Goal: Task Accomplishment & Management: Complete application form

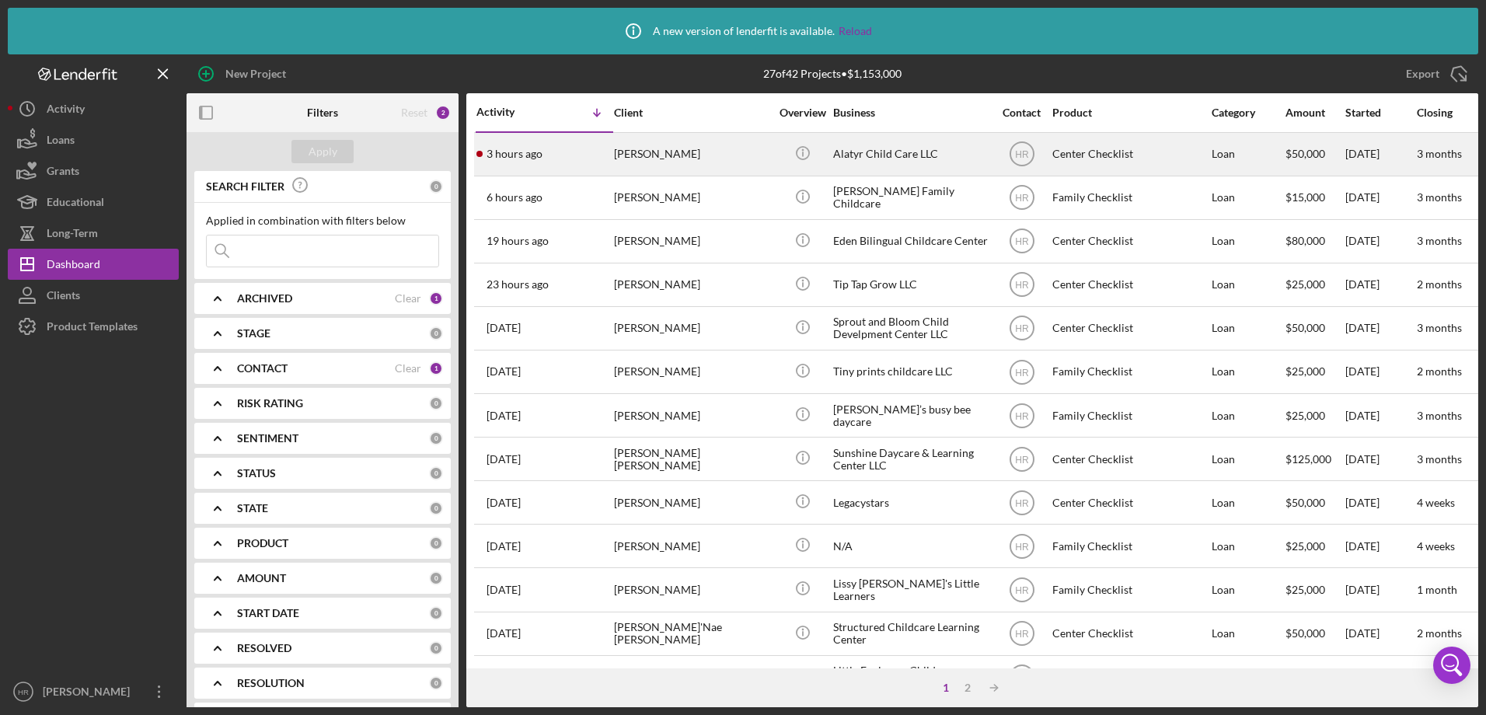
click at [748, 141] on div "[PERSON_NAME]" at bounding box center [691, 154] width 155 height 41
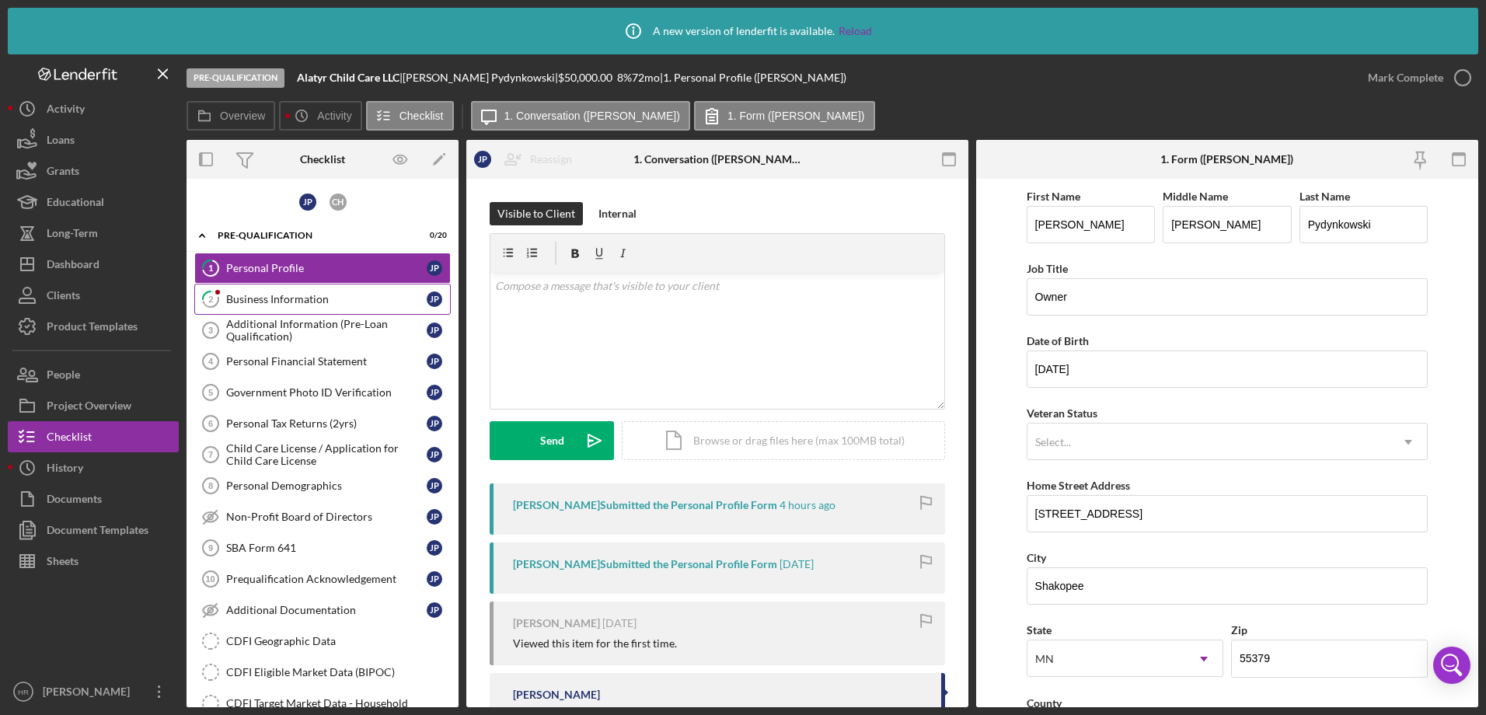
click at [287, 290] on link "2 Business Information J P" at bounding box center [322, 299] width 256 height 31
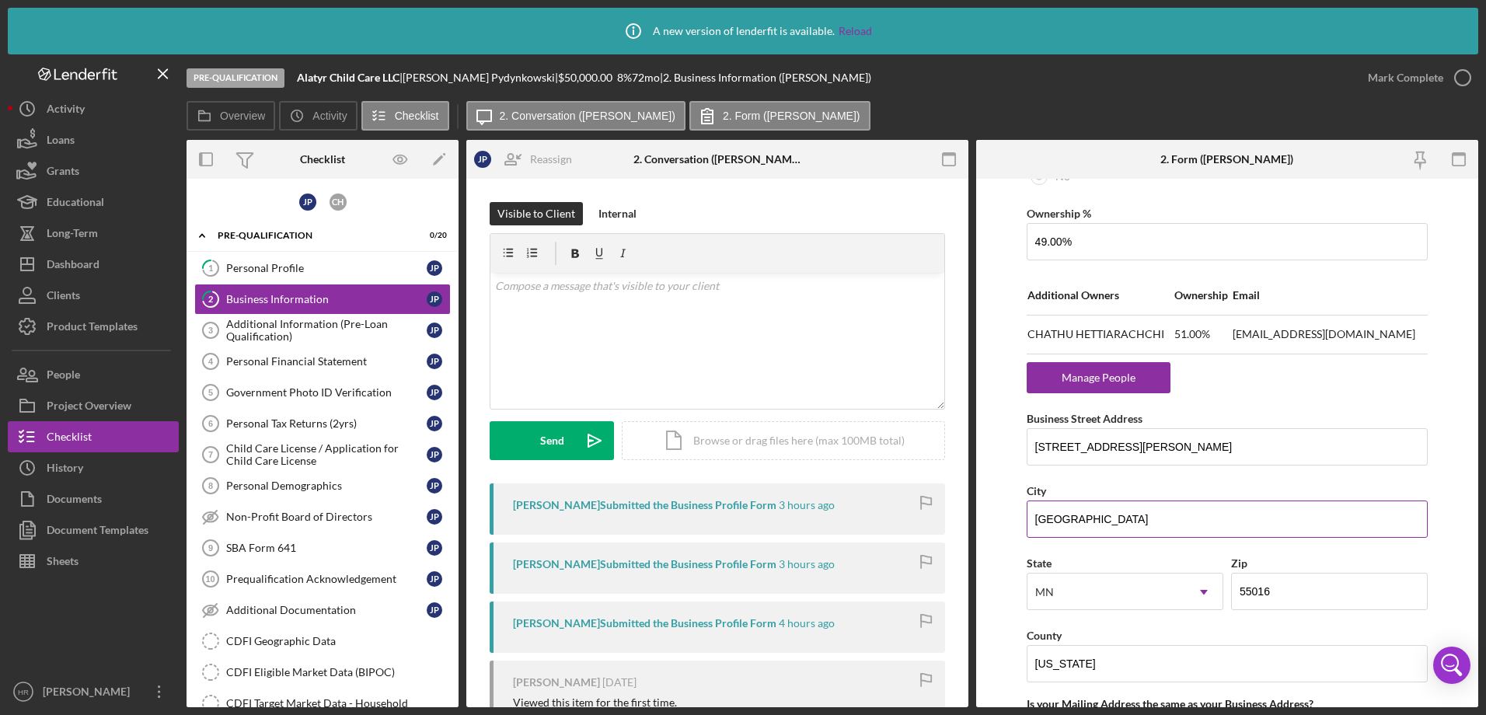
scroll to position [932, 0]
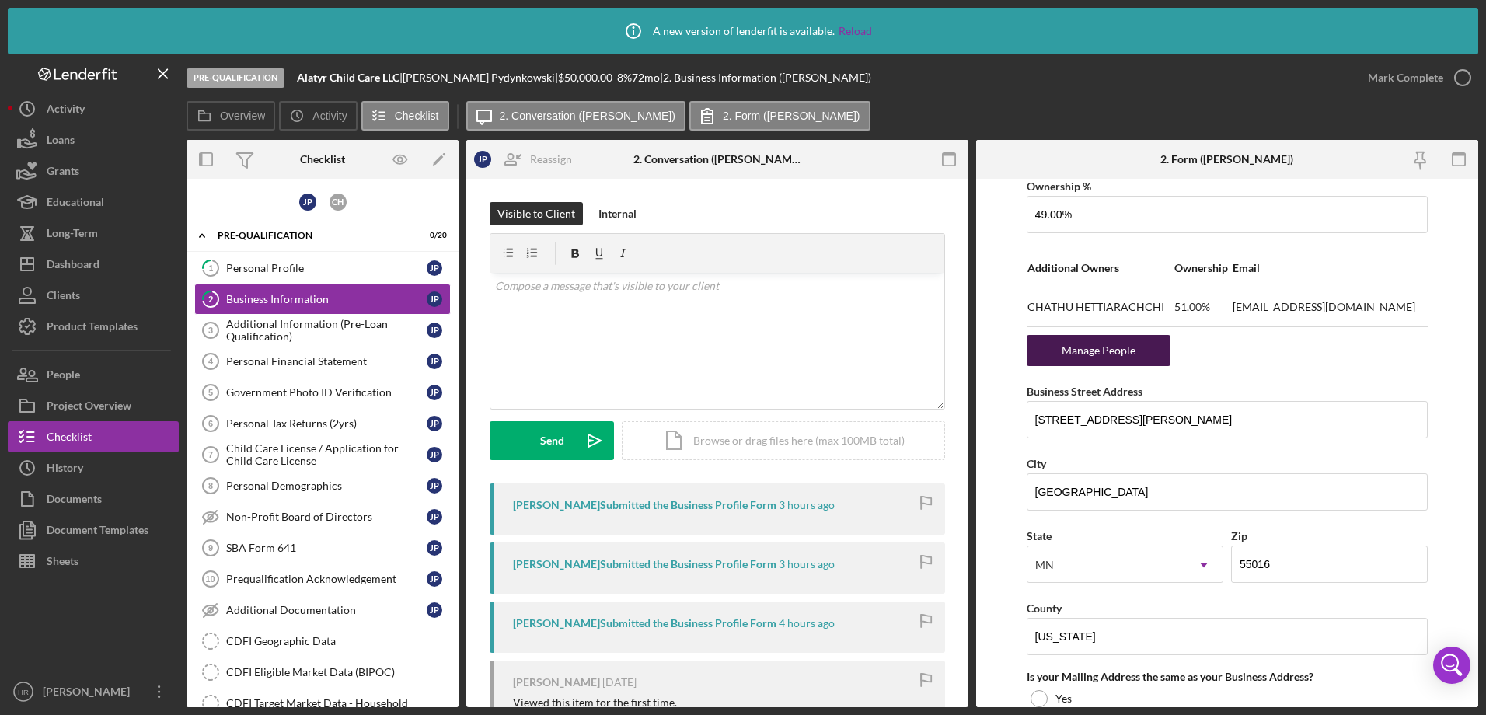
click at [1102, 346] on div "Manage People" at bounding box center [1098, 350] width 128 height 31
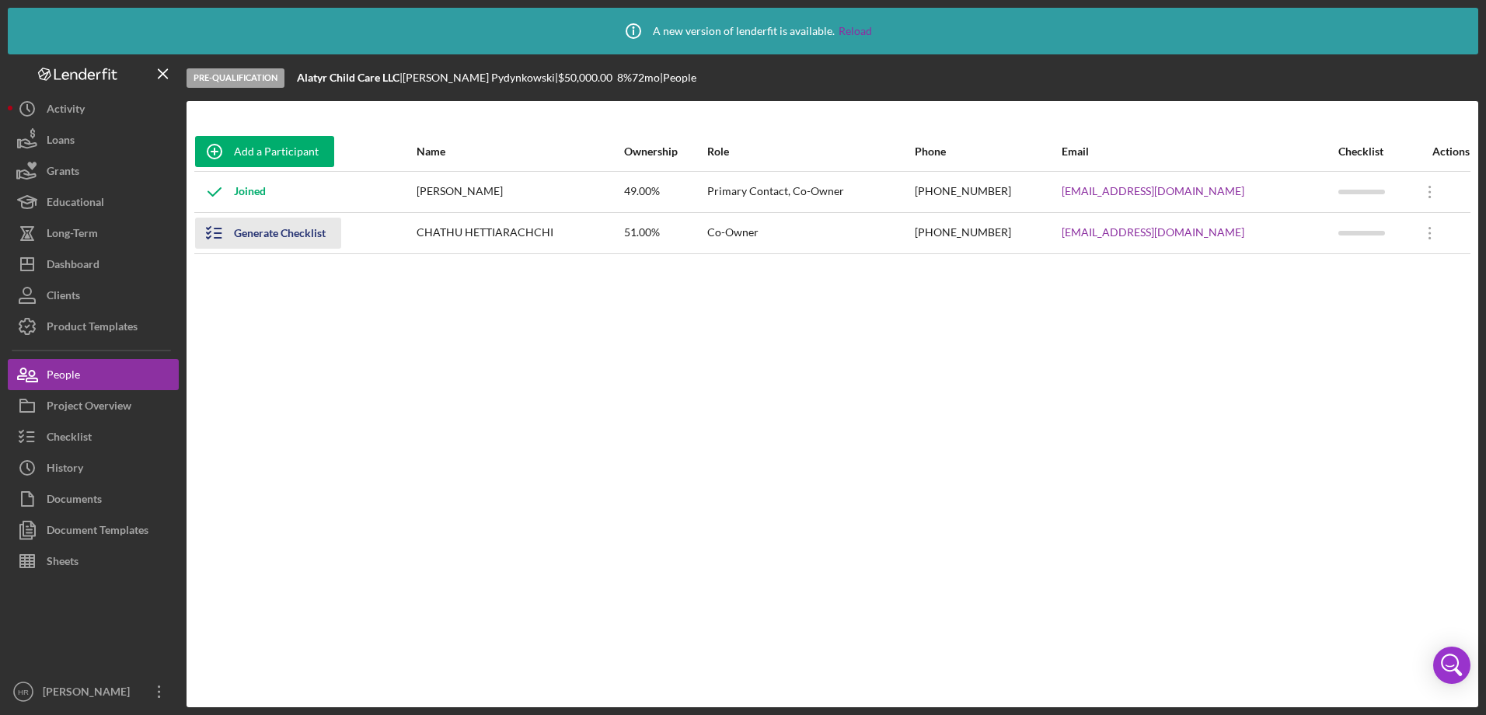
click at [288, 236] on div "Generate Checklist" at bounding box center [280, 233] width 92 height 31
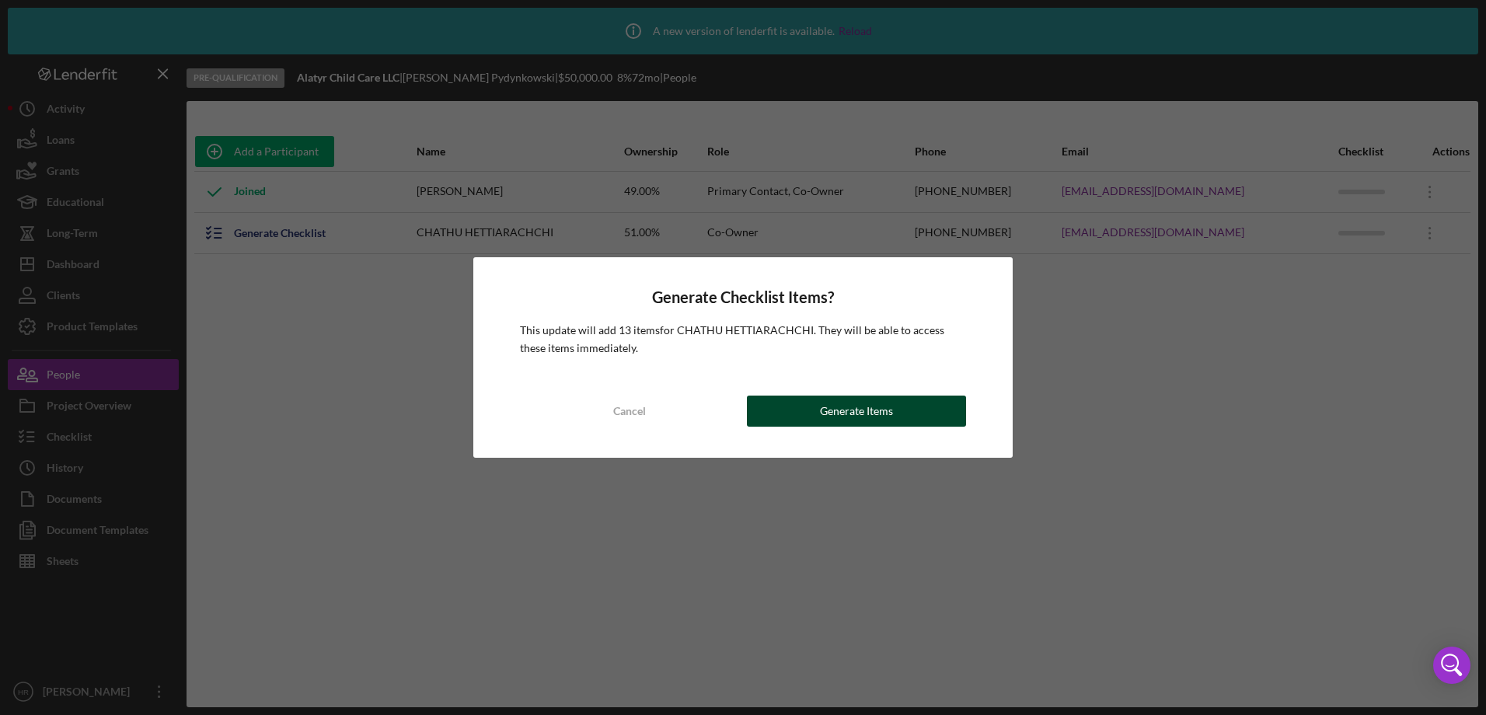
click at [910, 403] on button "Generate Items" at bounding box center [856, 411] width 219 height 31
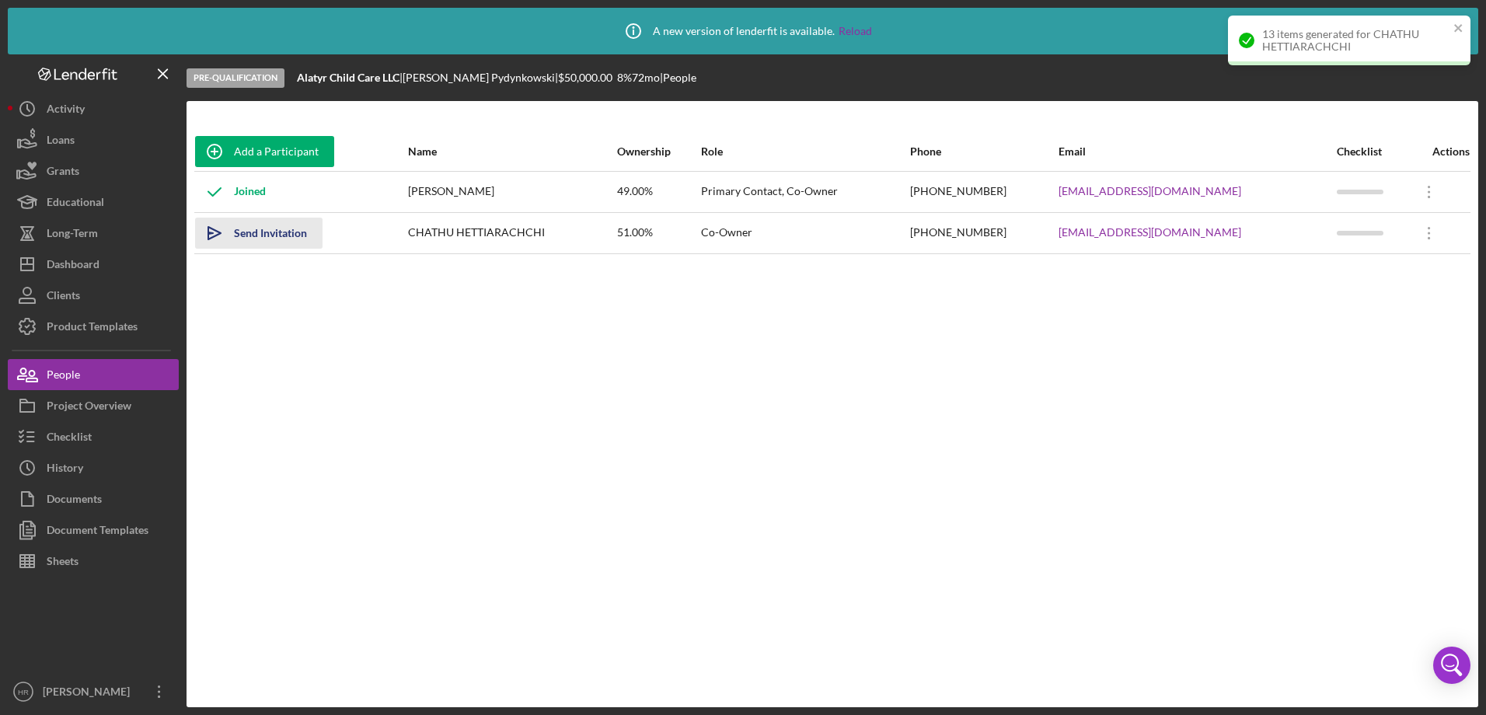
click at [288, 239] on div "Send Invitation" at bounding box center [270, 233] width 73 height 31
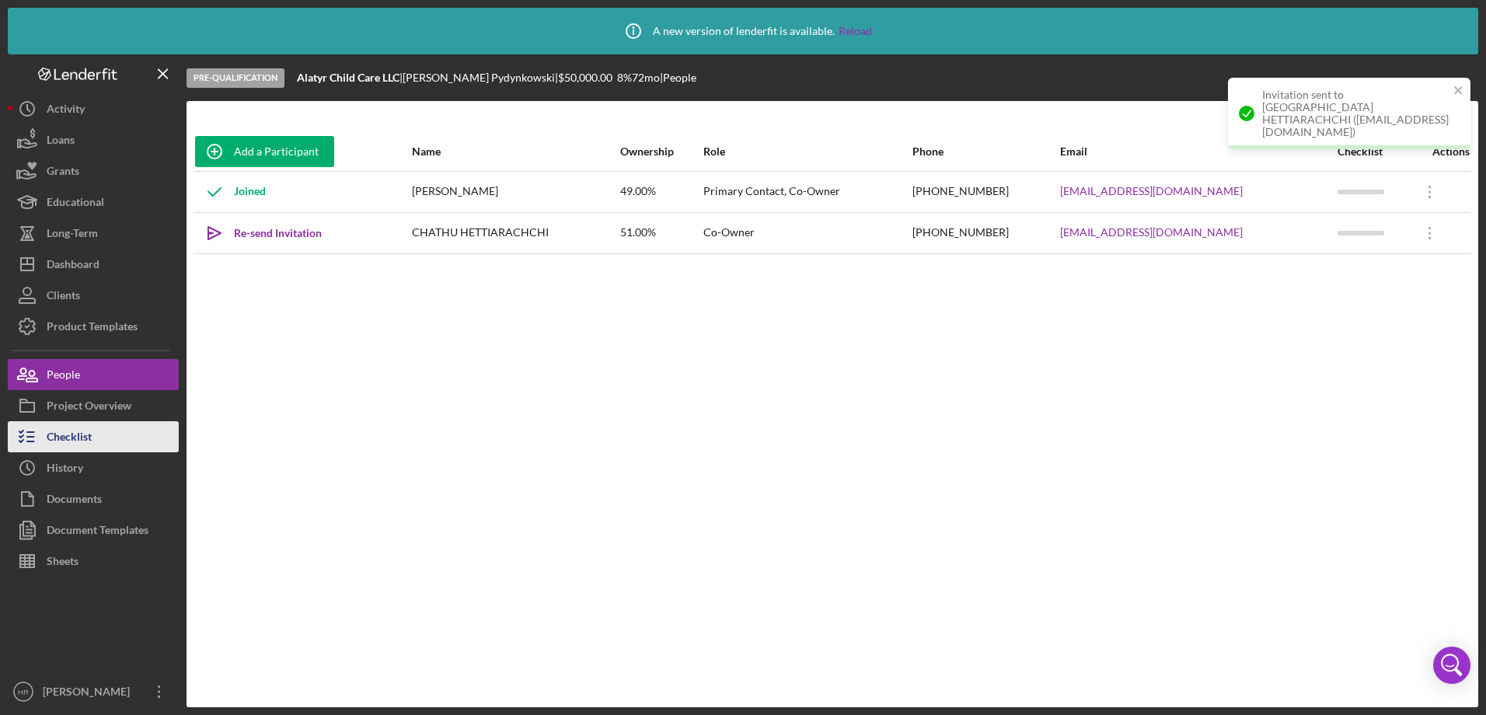
click at [93, 435] on button "Checklist" at bounding box center [93, 436] width 171 height 31
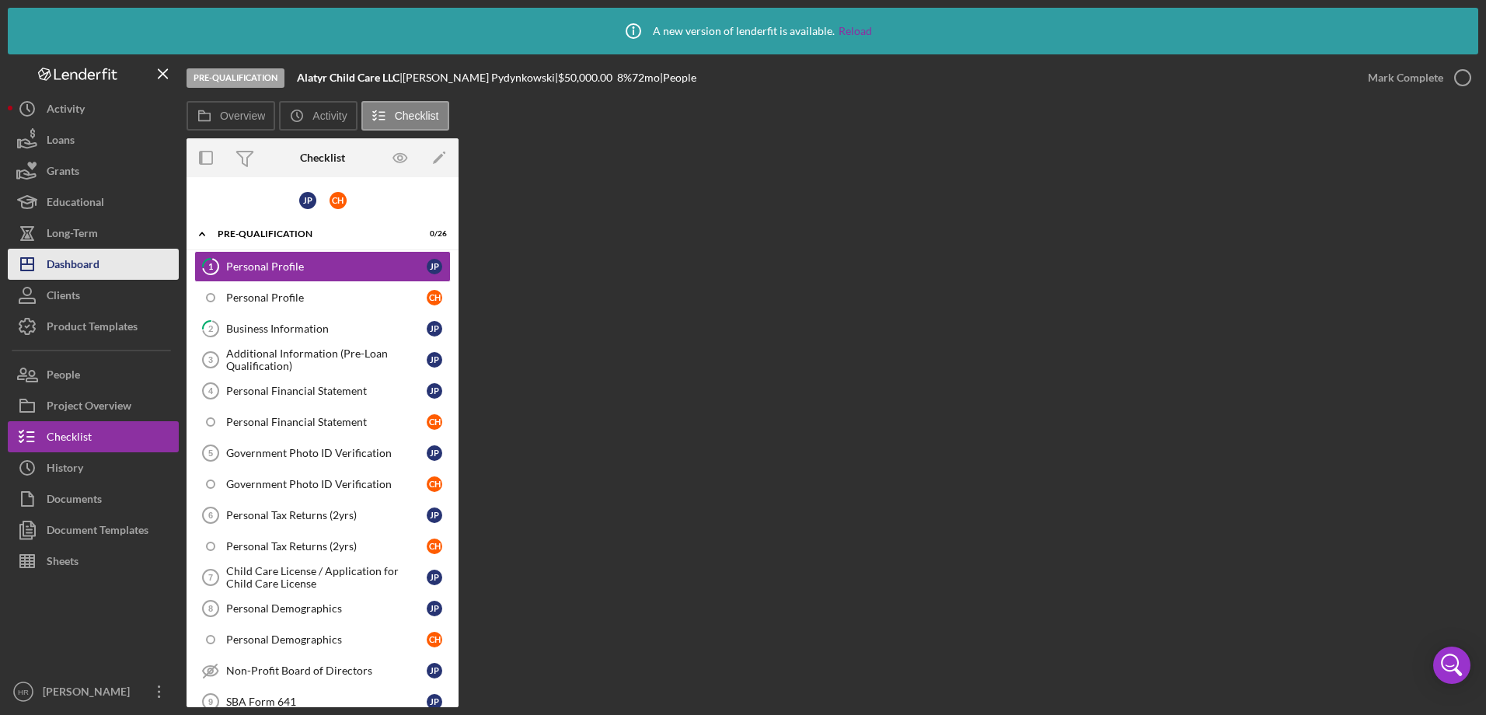
click at [94, 260] on div "Dashboard" at bounding box center [73, 266] width 53 height 35
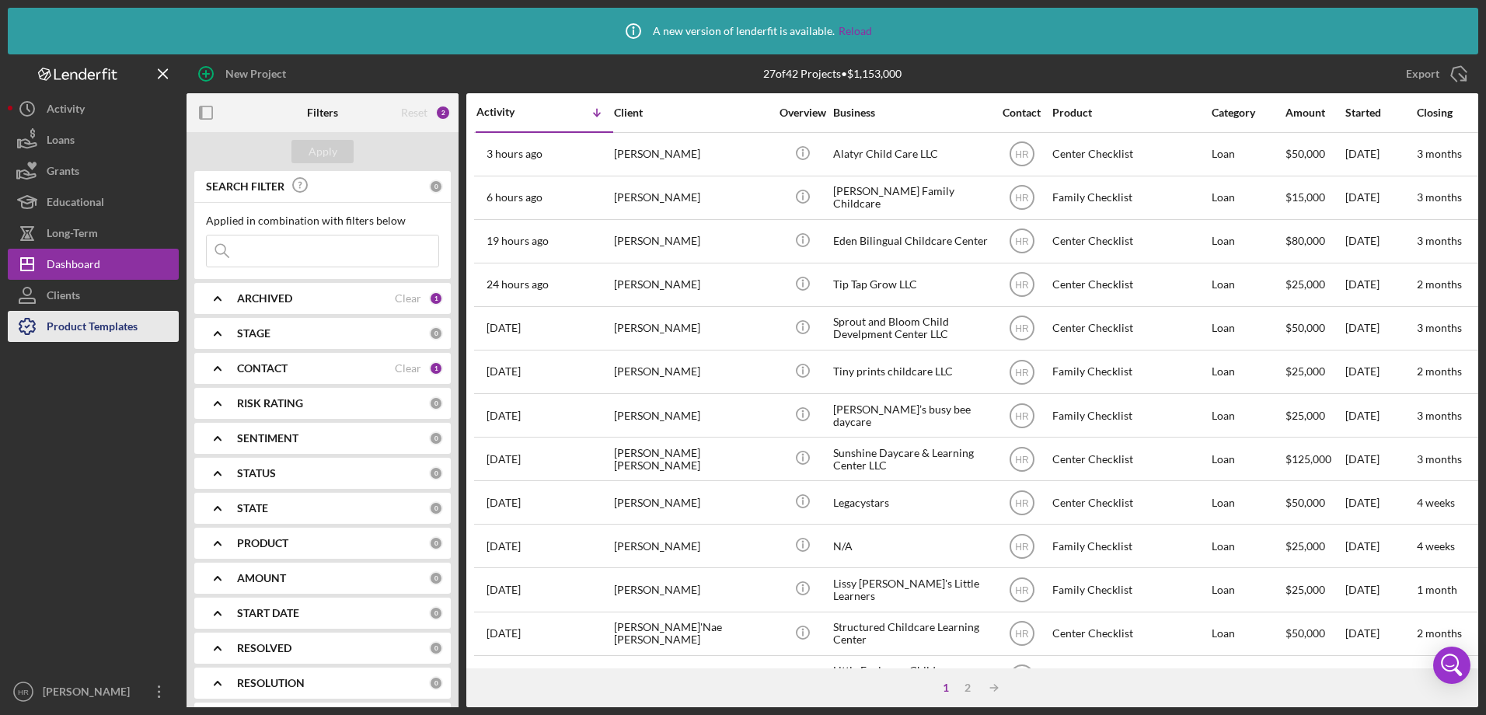
click at [81, 322] on div "Product Templates" at bounding box center [92, 328] width 91 height 35
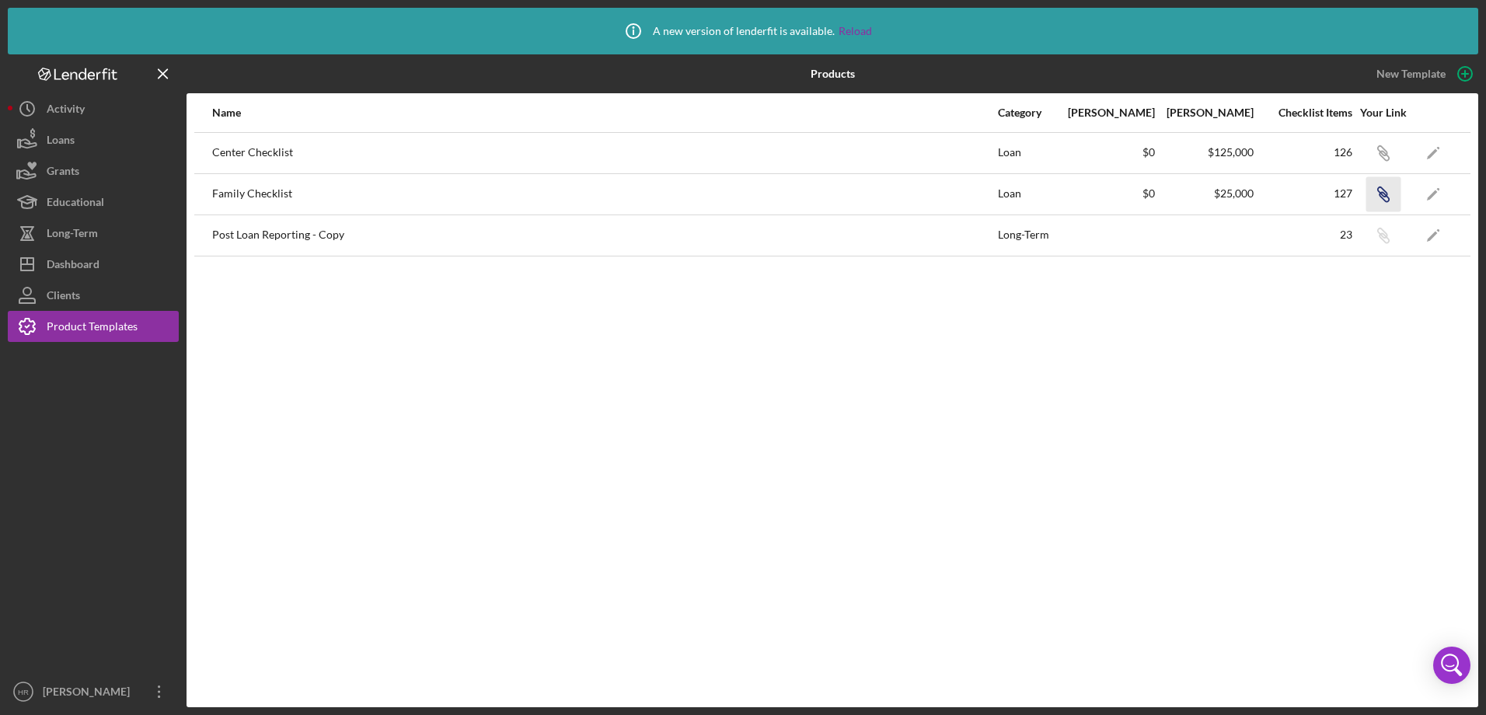
click at [1377, 193] on icon "Icon/Link" at bounding box center [1382, 193] width 35 height 35
click at [95, 260] on div "Dashboard" at bounding box center [73, 266] width 53 height 35
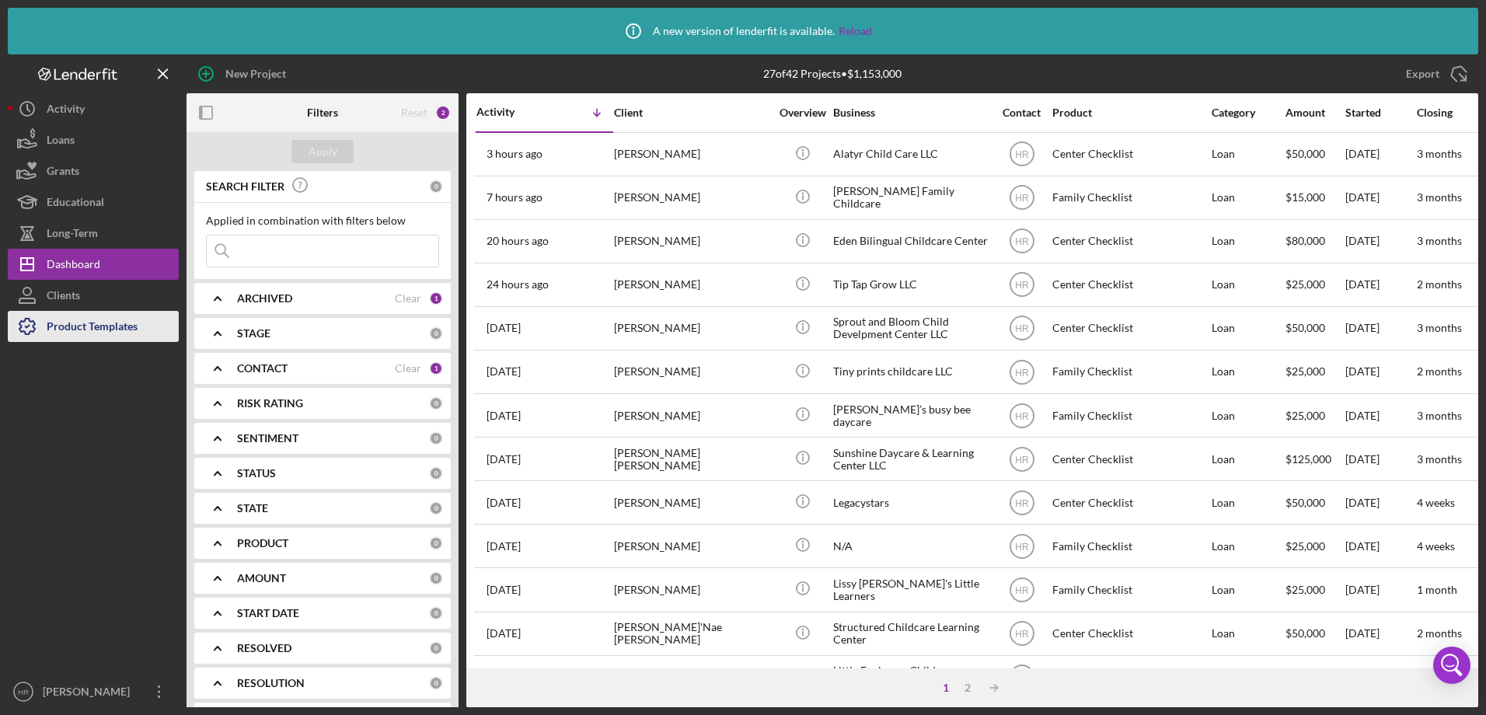
click at [61, 320] on div "Product Templates" at bounding box center [92, 328] width 91 height 35
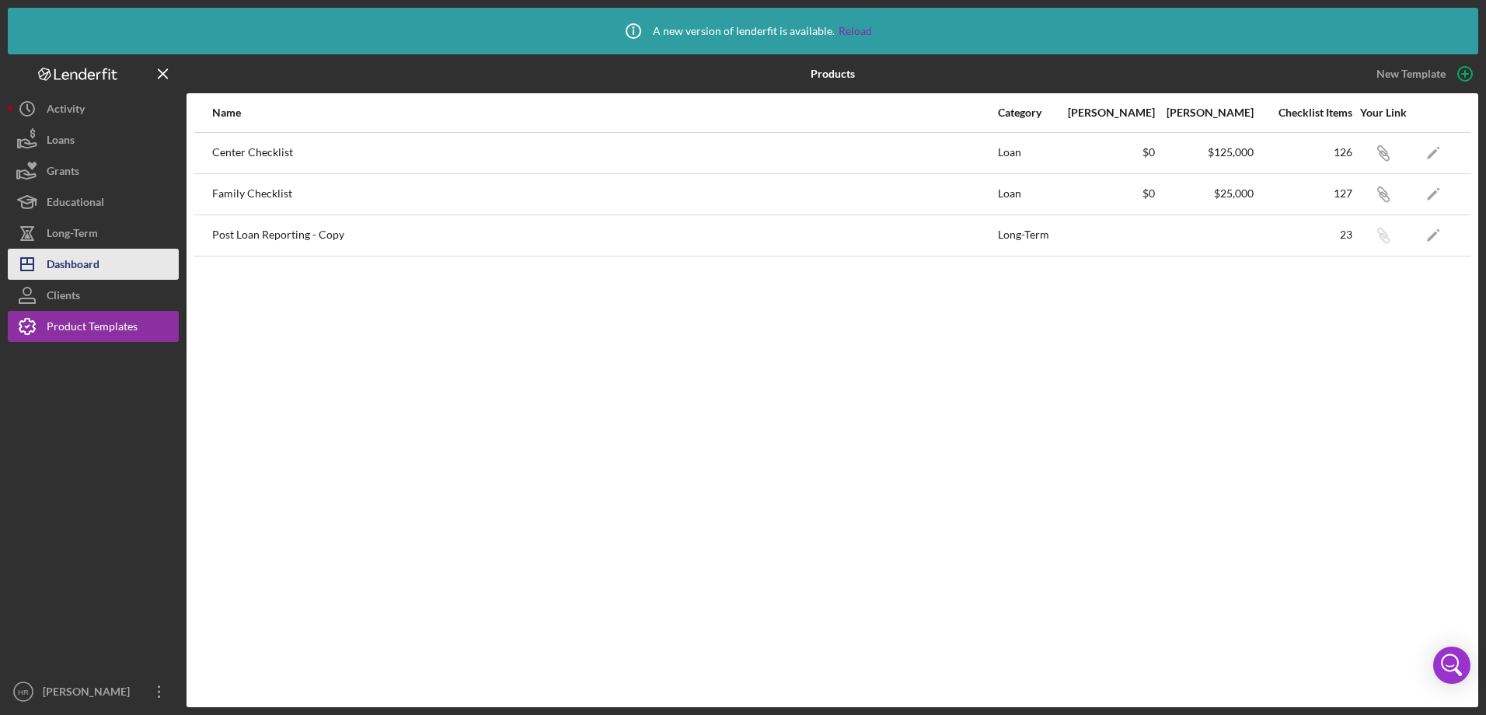
click at [75, 256] on div "Dashboard" at bounding box center [73, 266] width 53 height 35
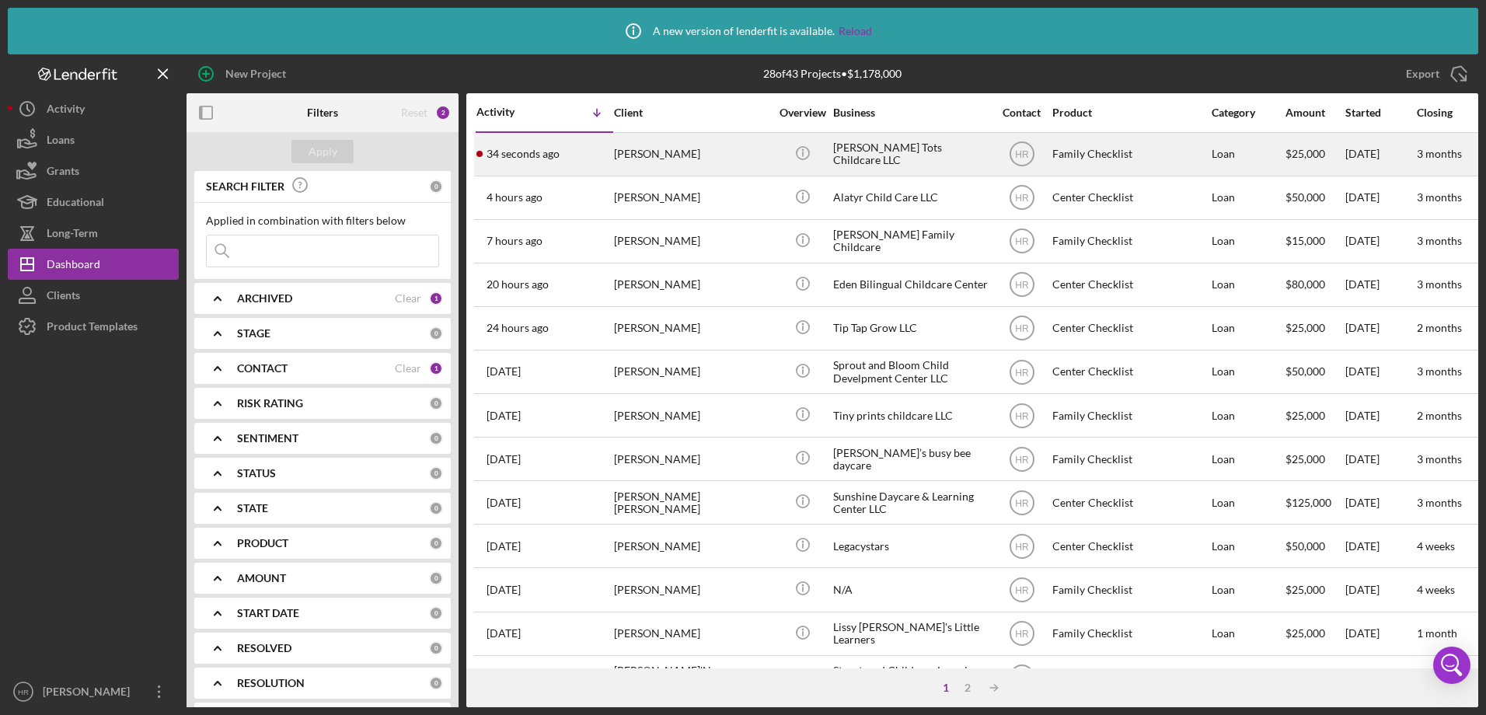
click at [689, 150] on div "[PERSON_NAME]" at bounding box center [691, 154] width 155 height 41
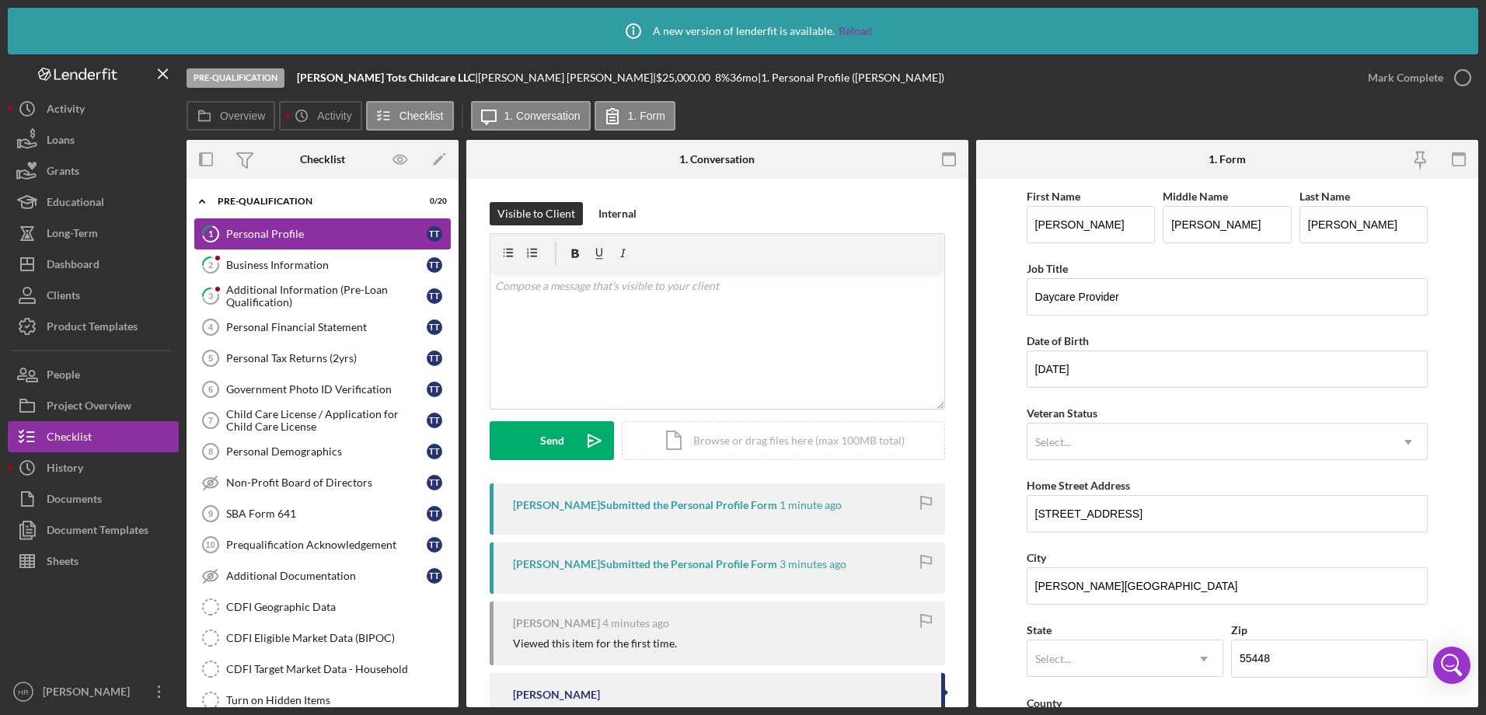
click at [337, 233] on div "Personal Profile" at bounding box center [326, 234] width 200 height 12
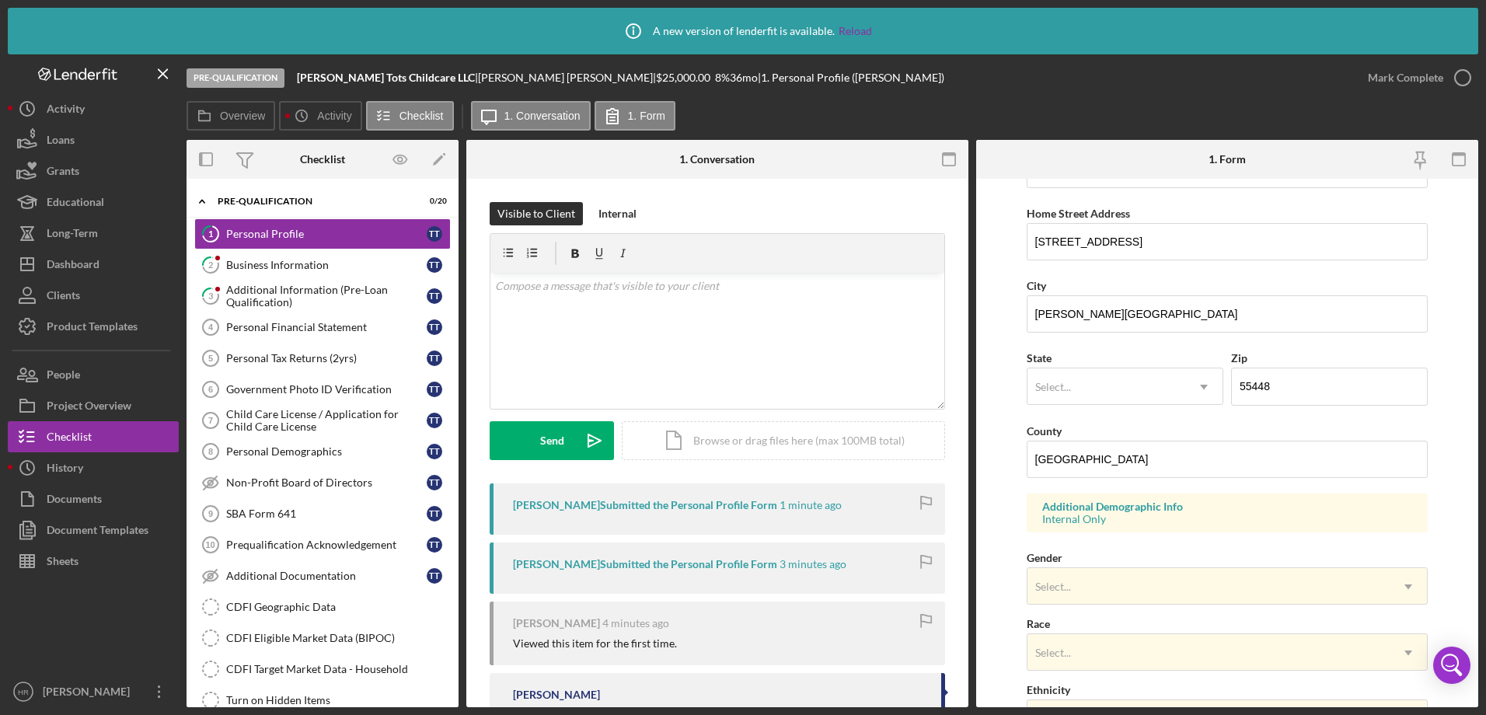
scroll to position [311, 0]
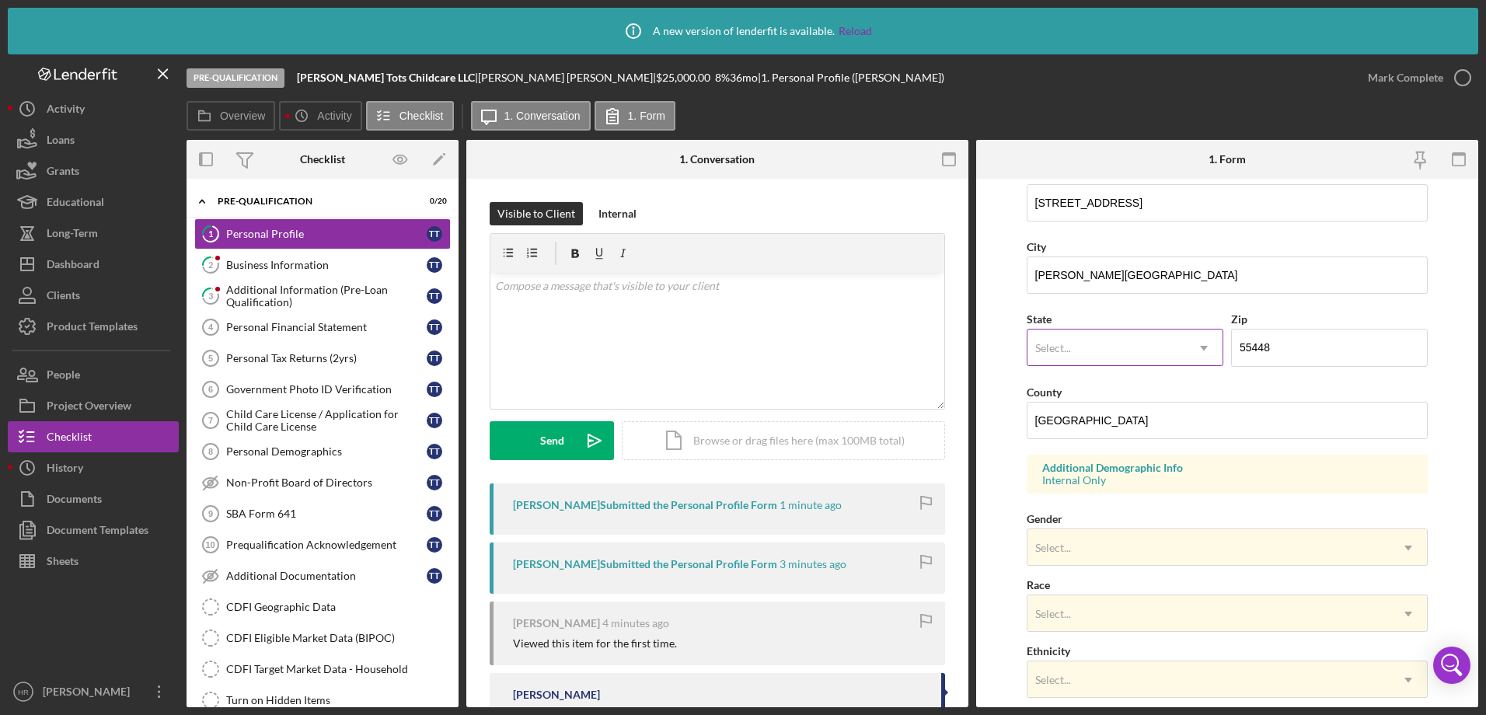
click at [1083, 351] on div "Select..." at bounding box center [1106, 348] width 158 height 36
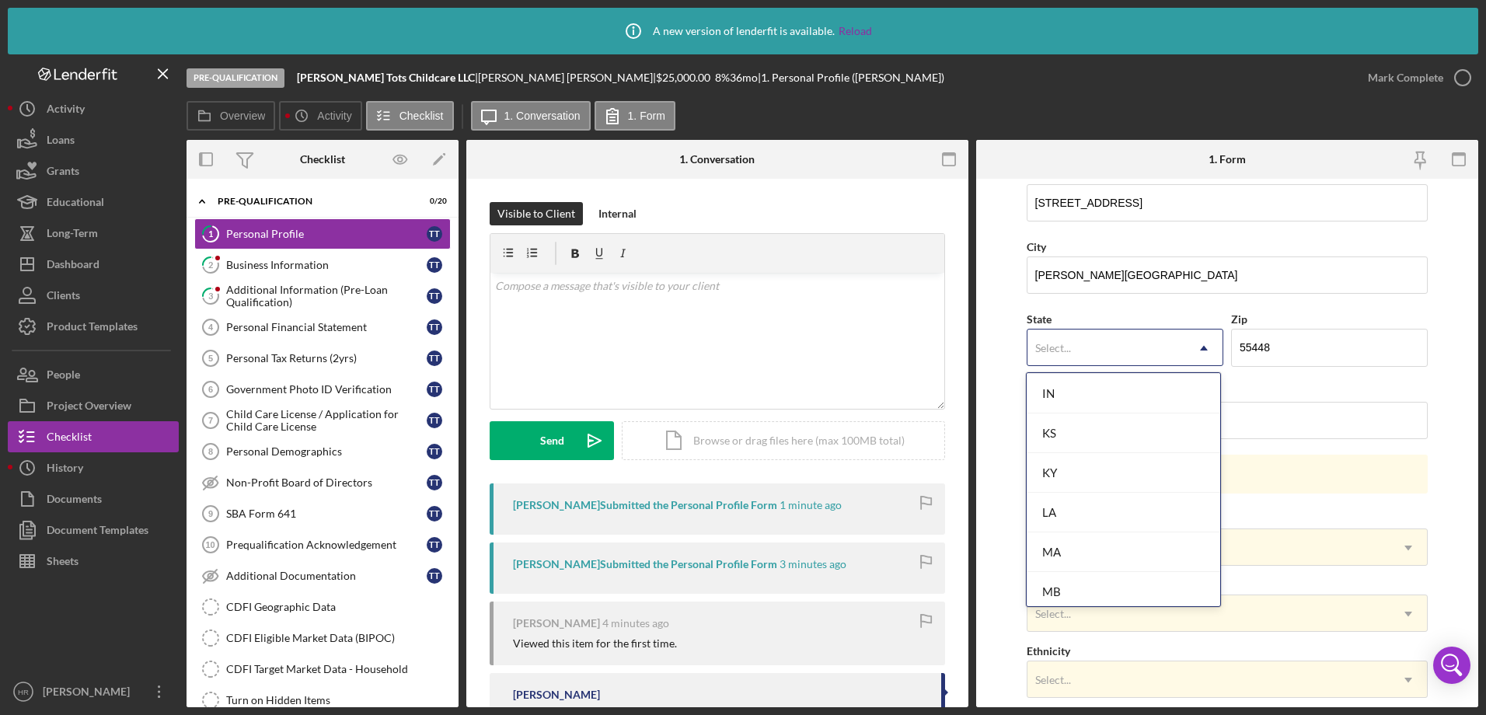
scroll to position [1166, 0]
click at [1065, 573] on div "MN" at bounding box center [1122, 575] width 193 height 40
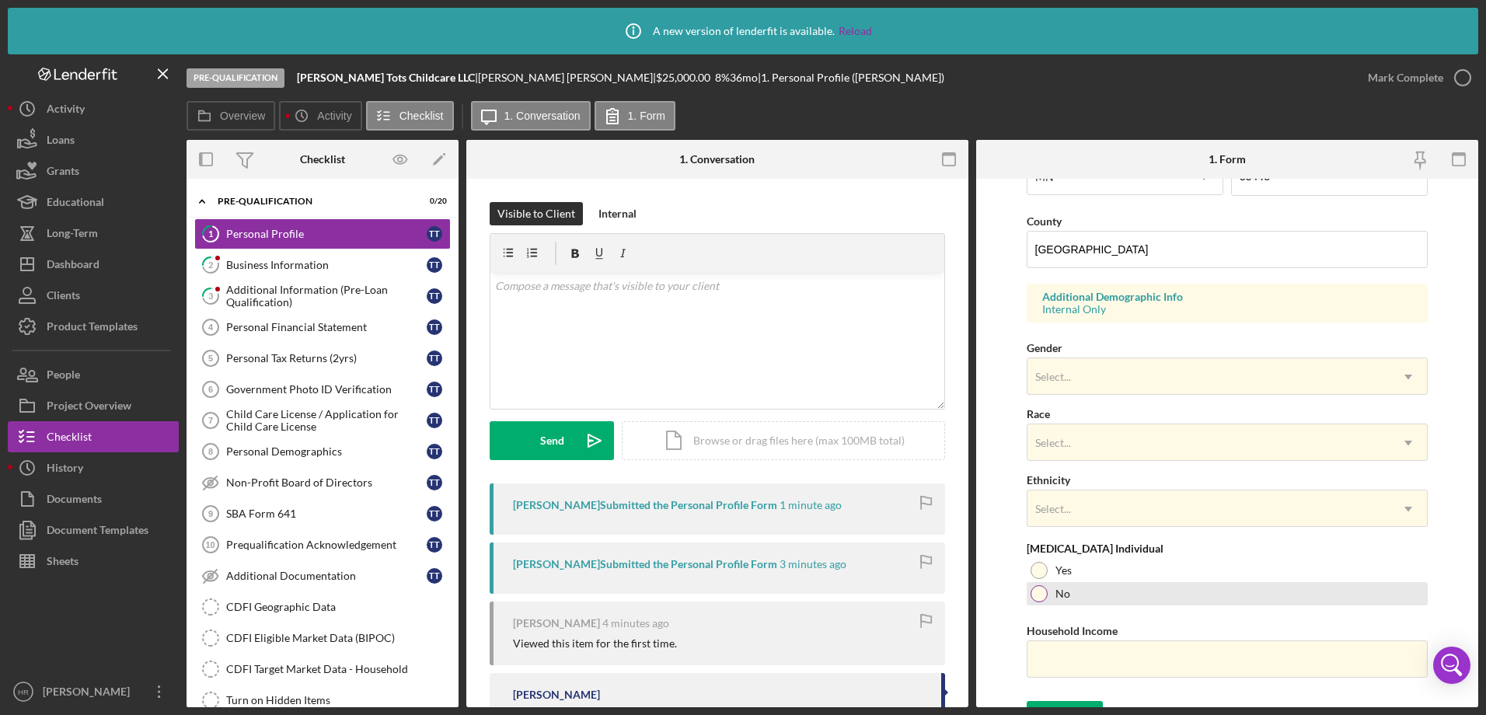
scroll to position [509, 0]
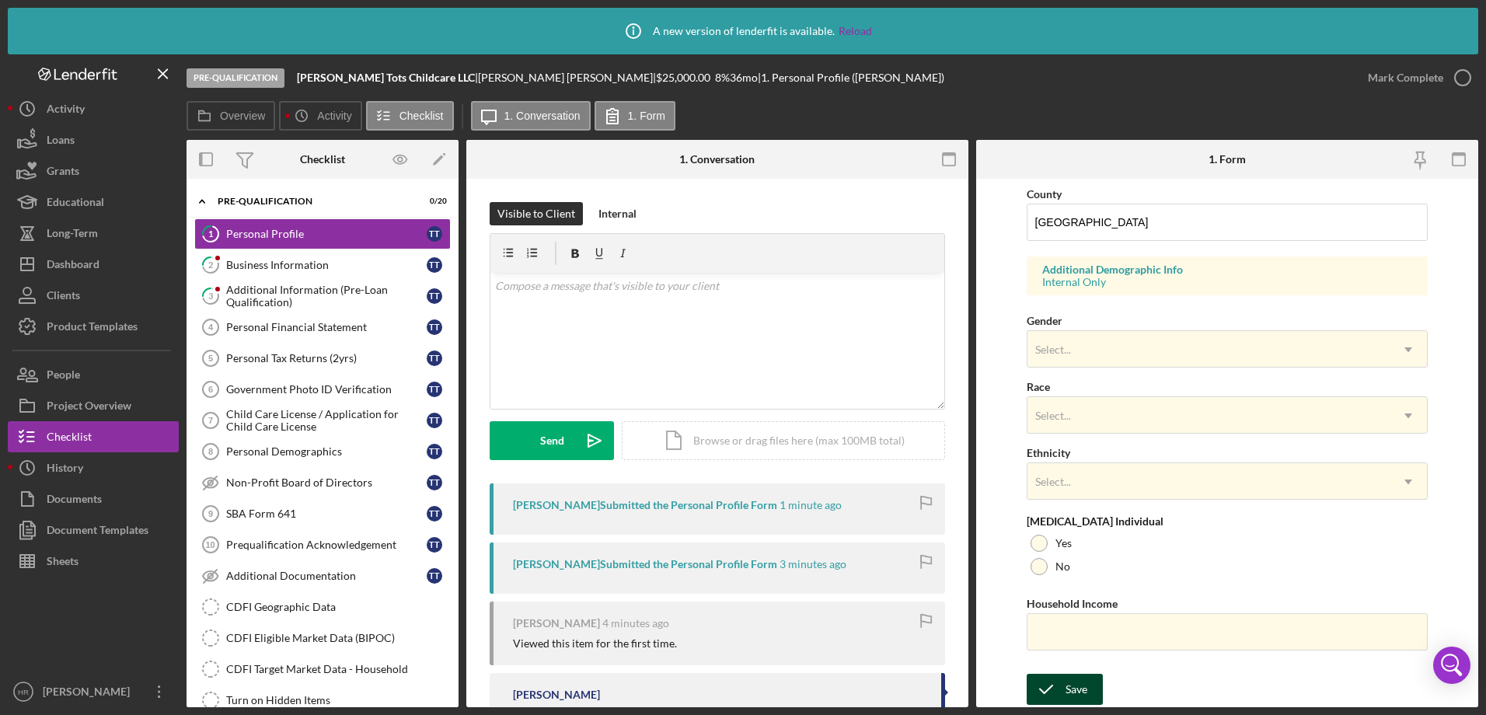
click at [1073, 693] on div "Save" at bounding box center [1076, 689] width 22 height 31
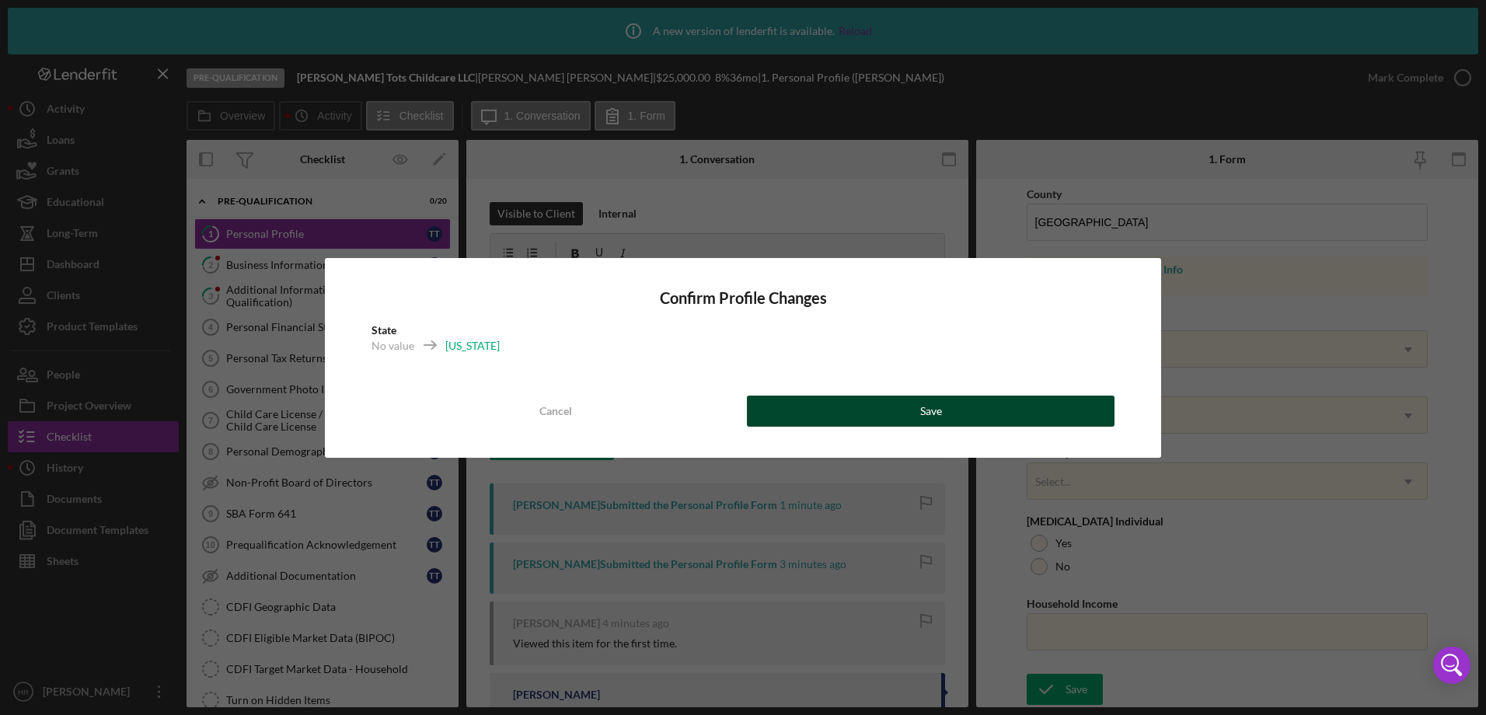
click at [973, 414] on button "Save" at bounding box center [931, 411] width 368 height 31
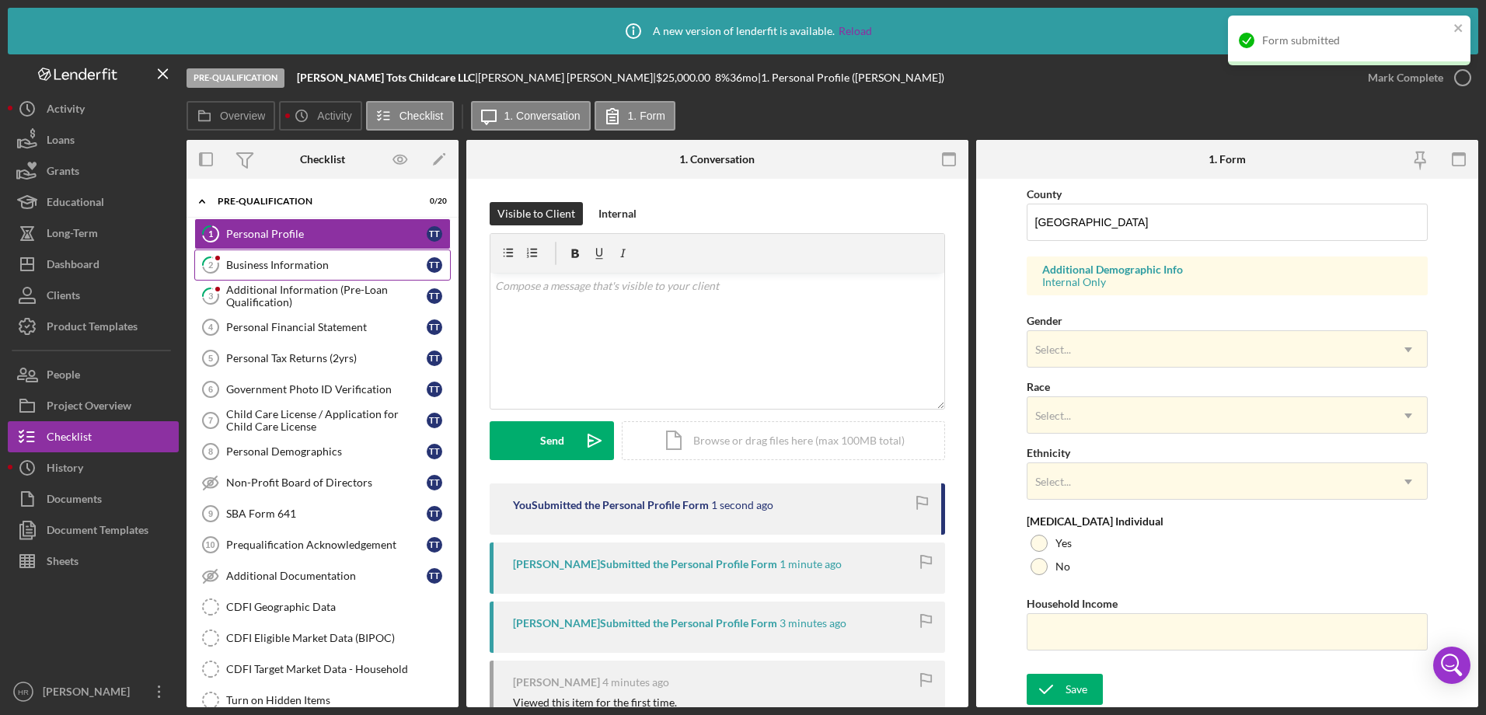
click at [305, 265] on div "Business Information" at bounding box center [326, 265] width 200 height 12
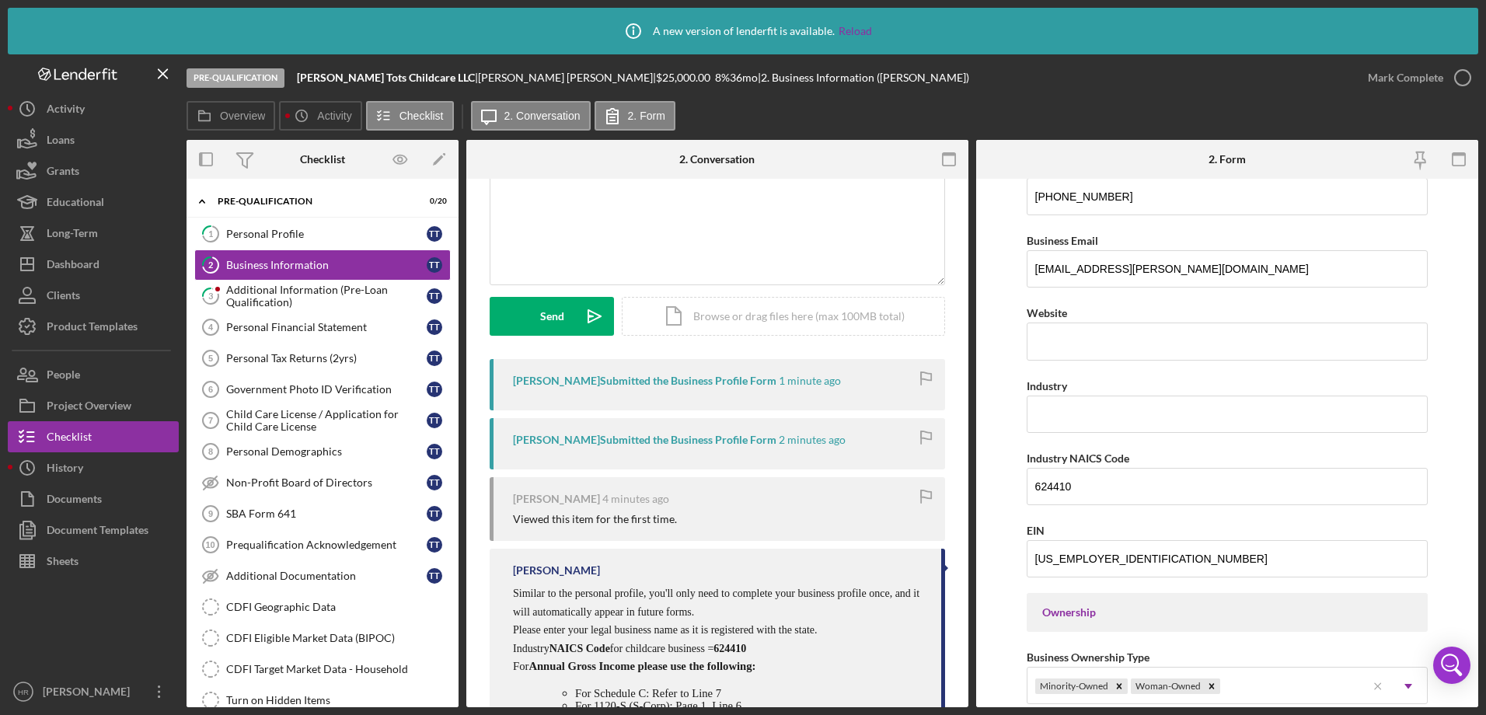
scroll to position [233, 0]
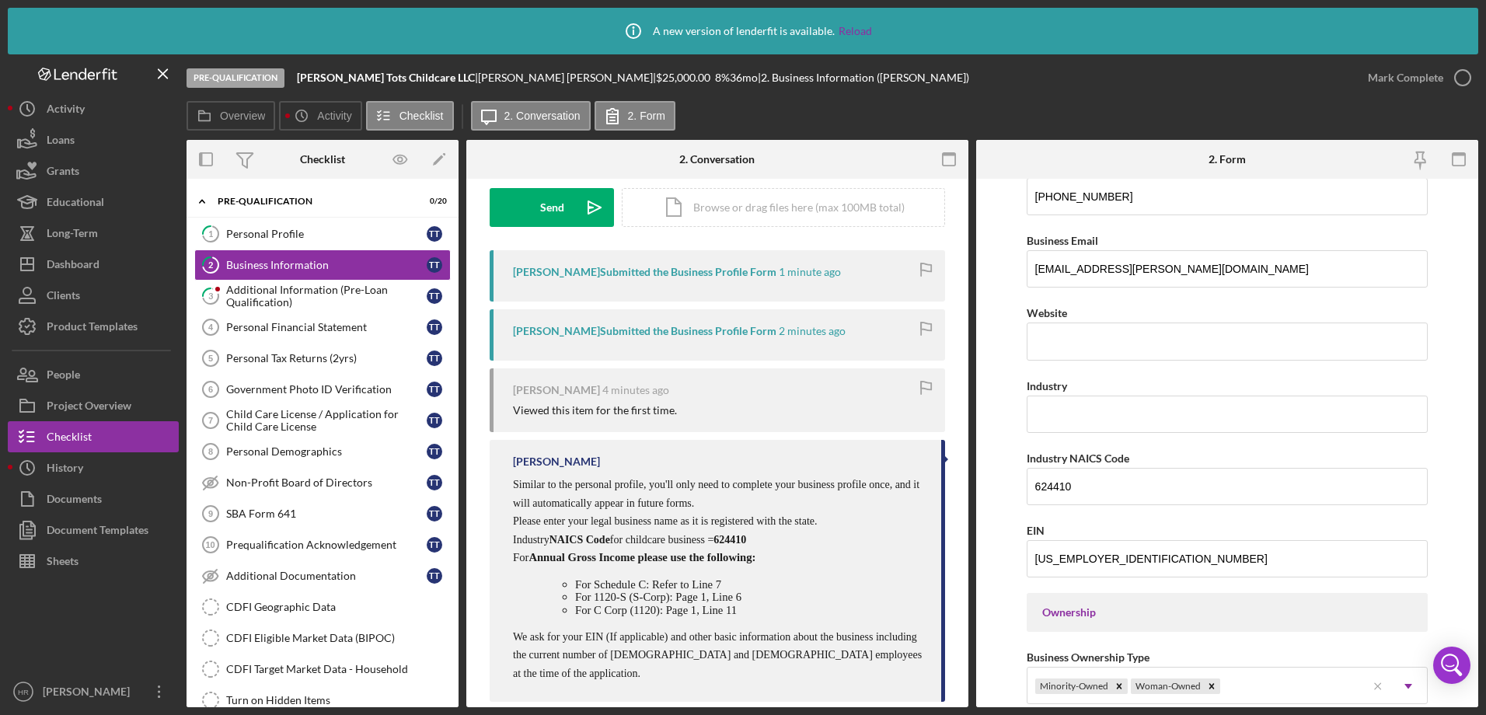
click at [746, 534] on span "624410" at bounding box center [729, 540] width 33 height 12
copy span "624410"
click at [1062, 409] on input "Industry" at bounding box center [1227, 414] width 402 height 37
drag, startPoint x: 1062, startPoint y: 409, endPoint x: 1037, endPoint y: 411, distance: 25.0
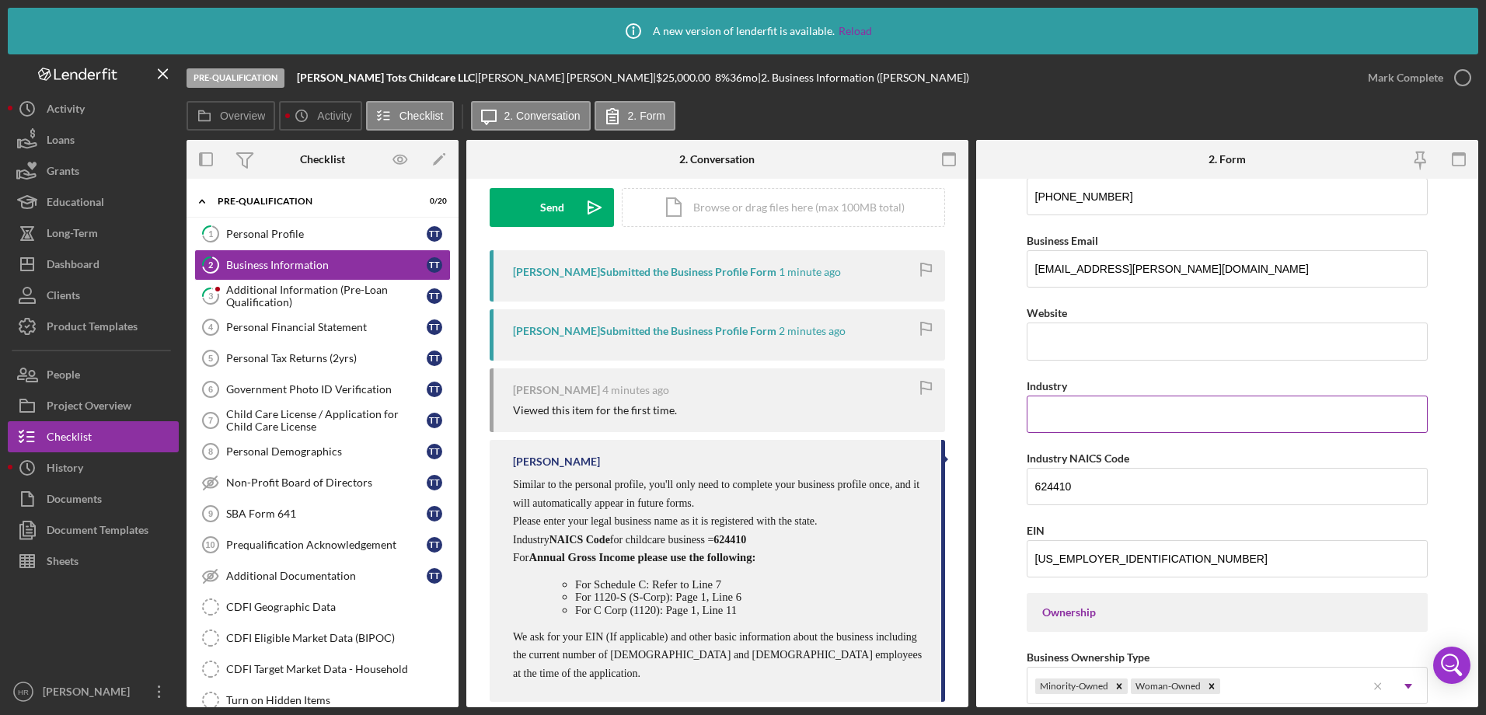
click at [1037, 411] on input "Industry" at bounding box center [1227, 414] width 402 height 37
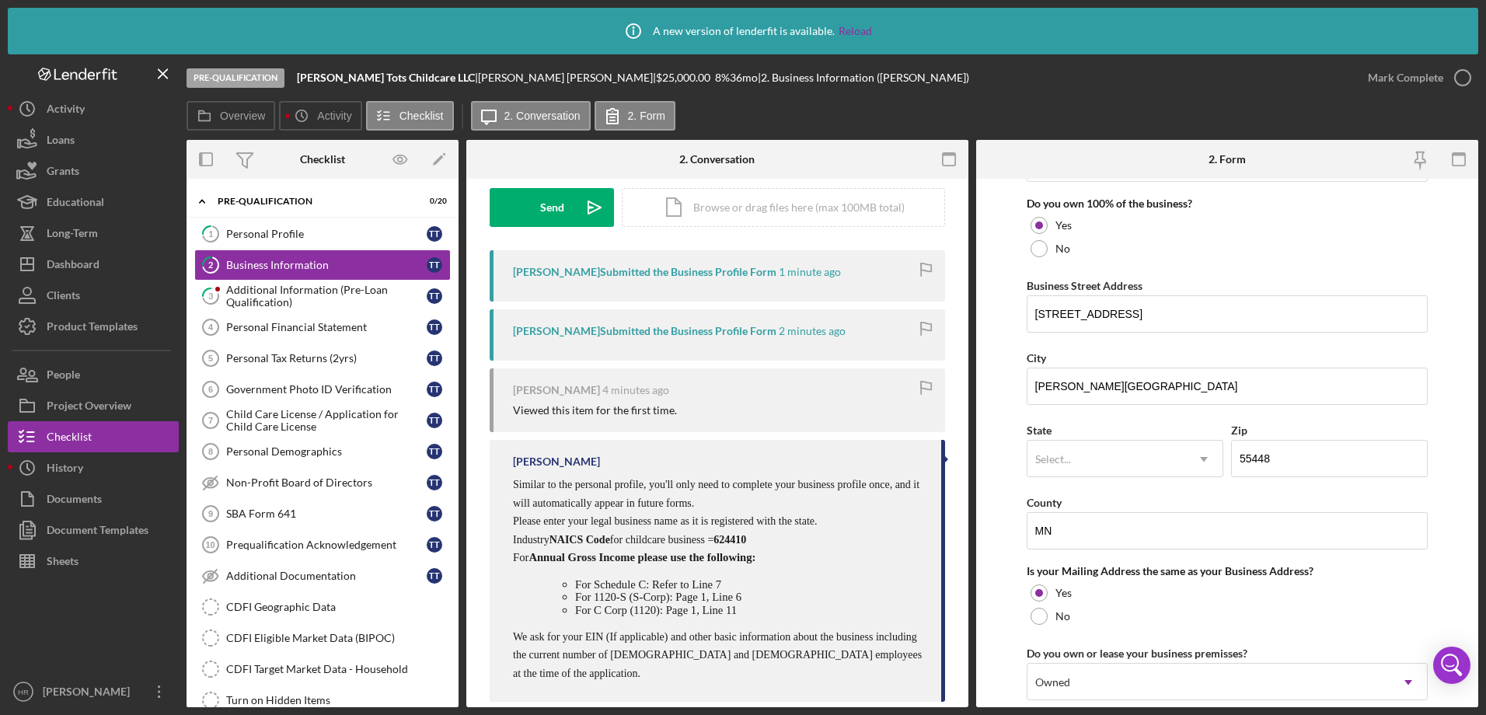
scroll to position [855, 0]
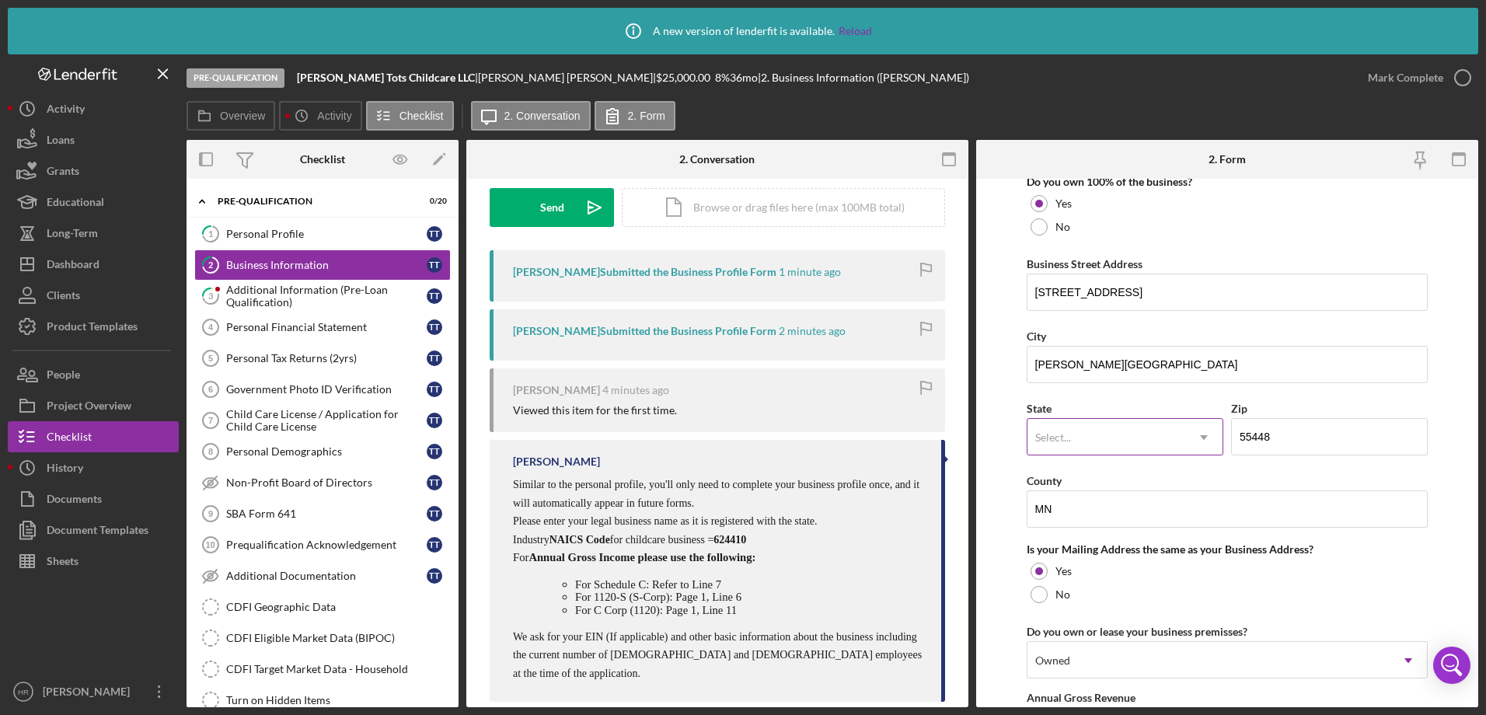
type input "Child Care"
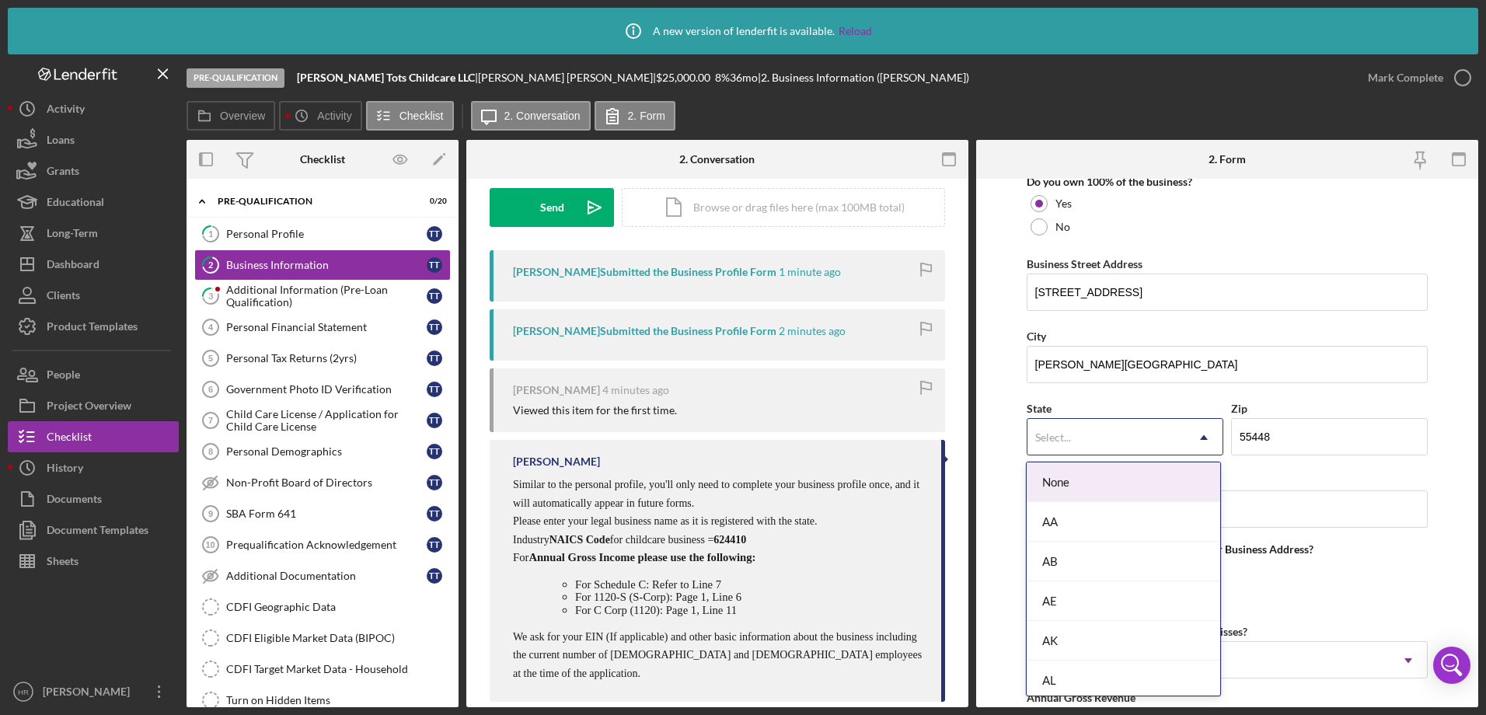
click at [1106, 424] on div "Select..." at bounding box center [1106, 438] width 158 height 36
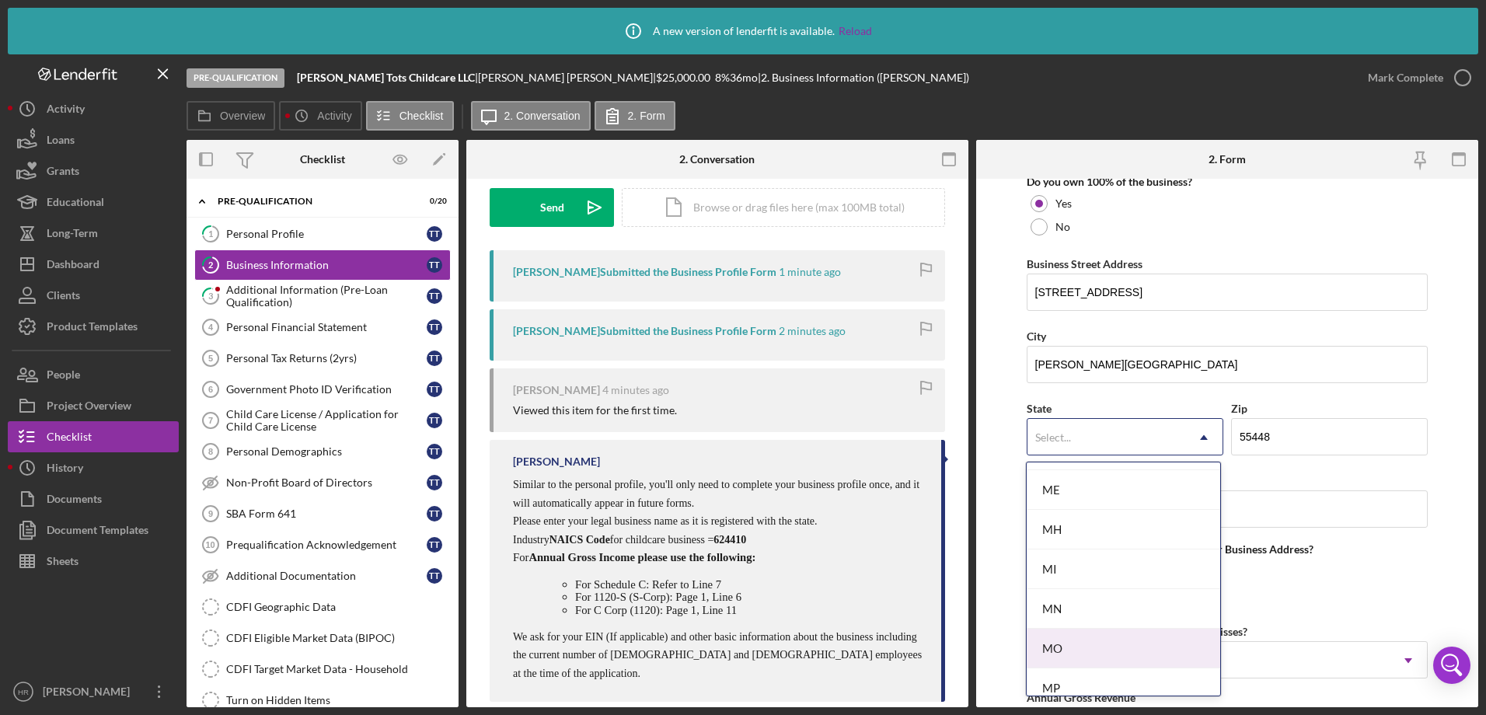
scroll to position [1243, 0]
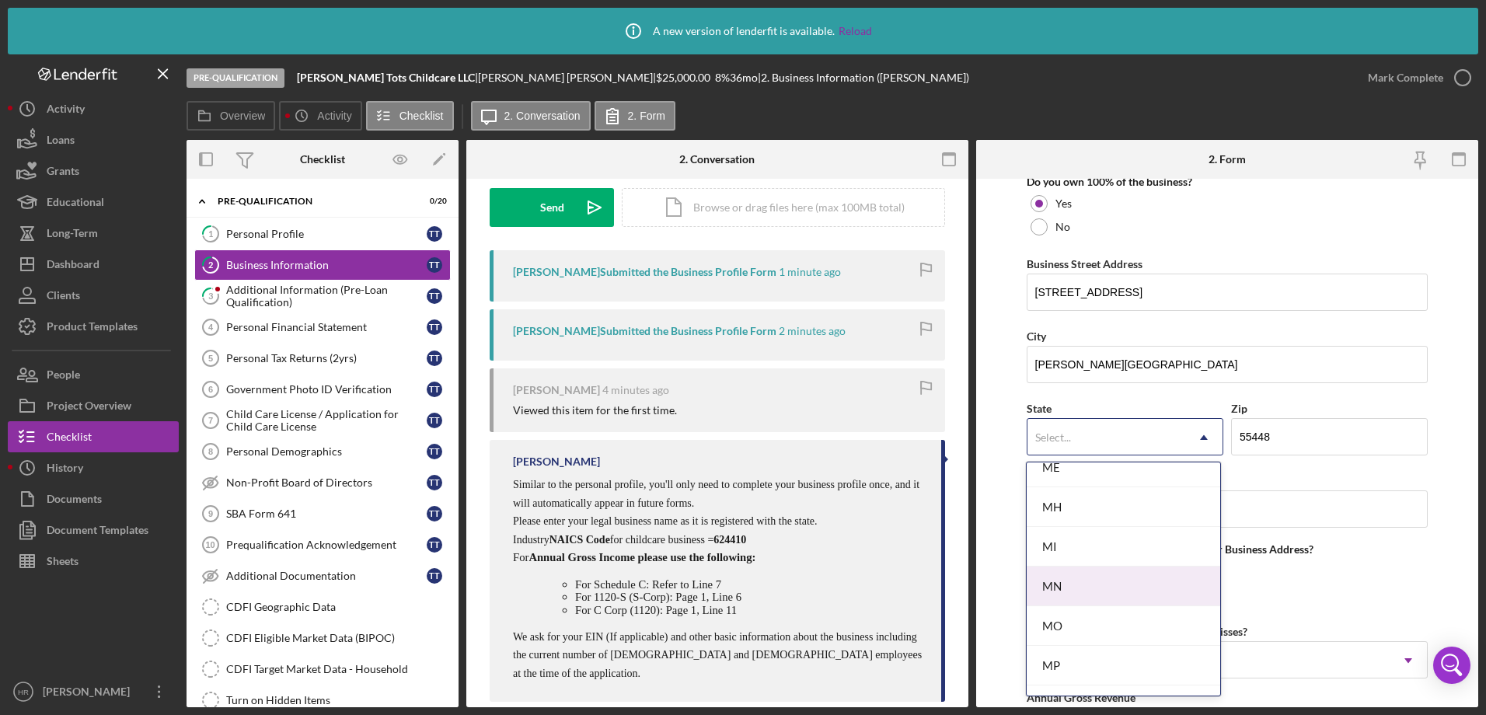
click at [1065, 591] on div "MN" at bounding box center [1122, 586] width 193 height 40
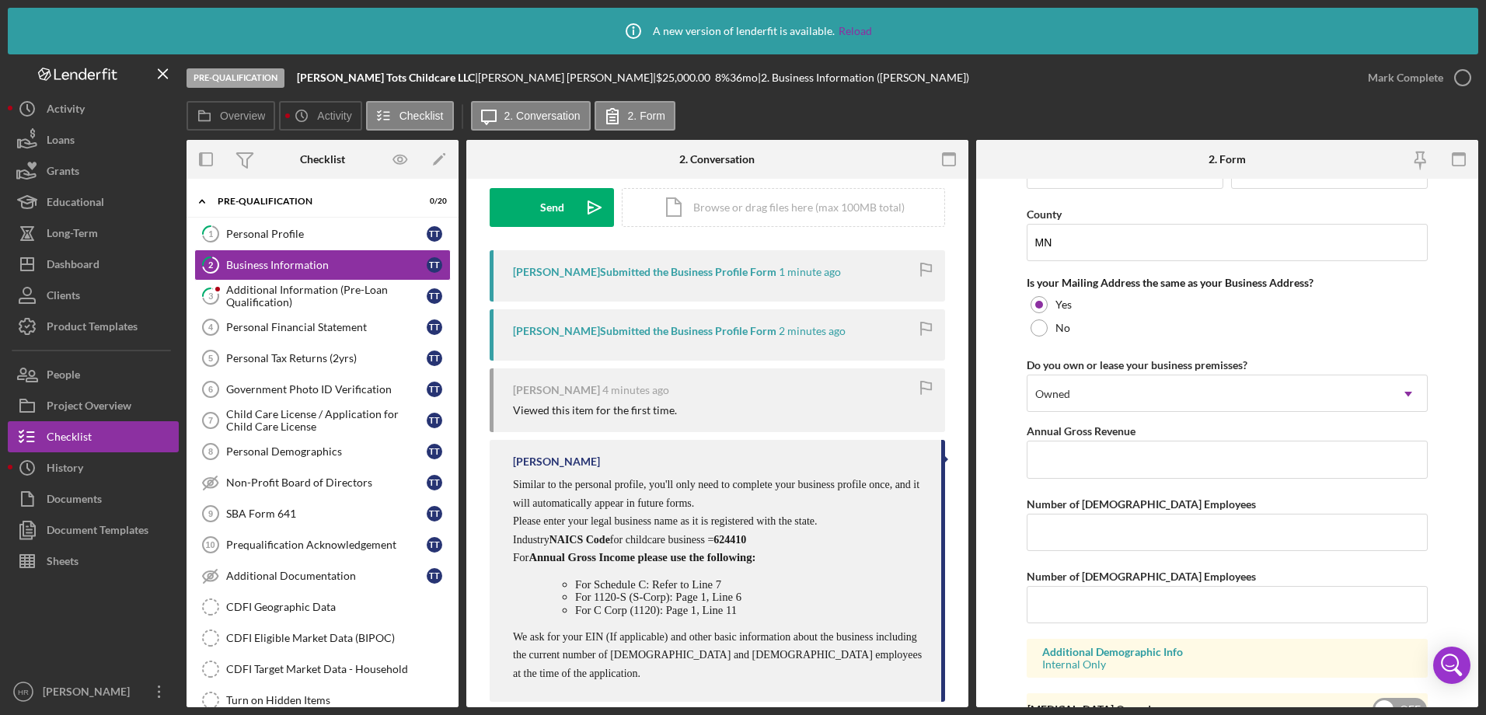
scroll to position [1197, 0]
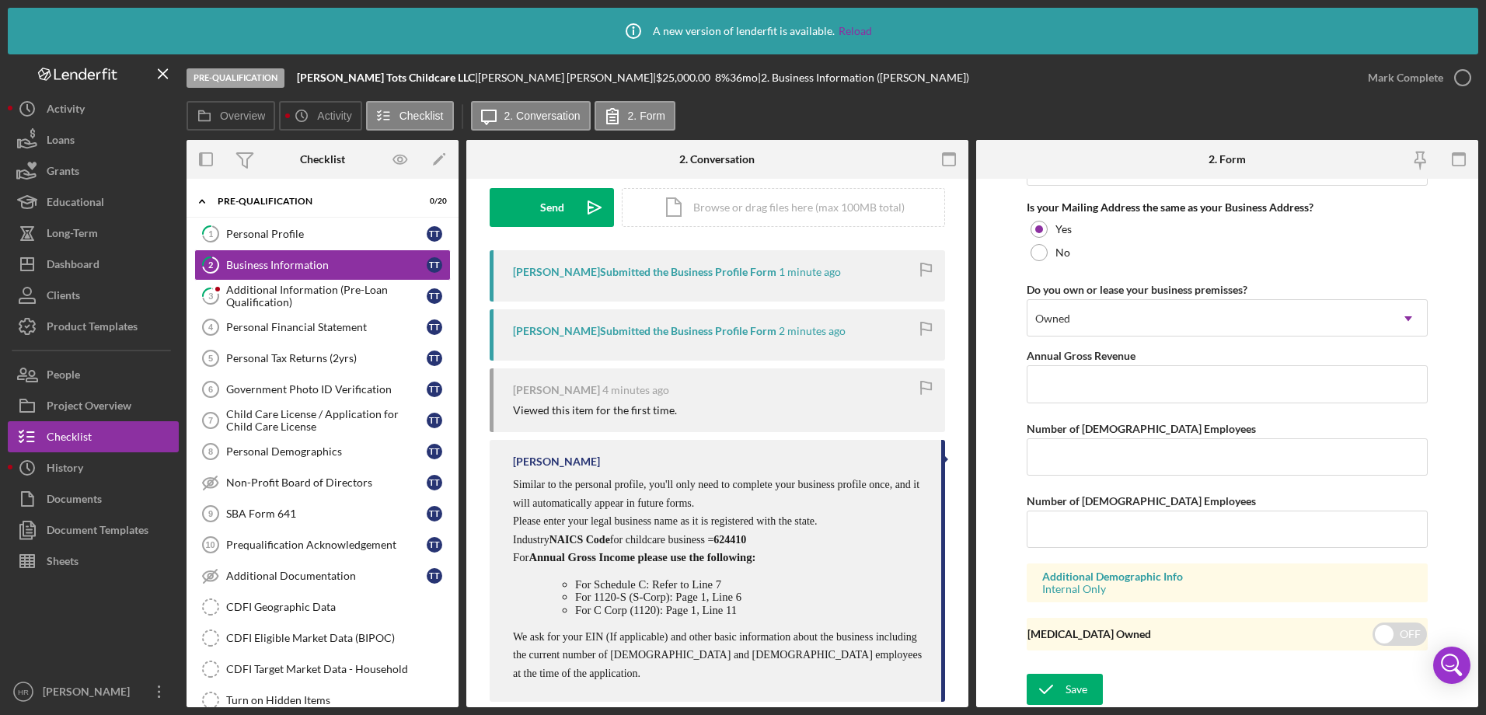
click at [1086, 671] on form "Business Name [PERSON_NAME] Tots Childcare LLC DBA Business Start Date [DATE] L…" at bounding box center [1227, 443] width 502 height 528
click at [1086, 676] on div "Save" at bounding box center [1076, 689] width 22 height 31
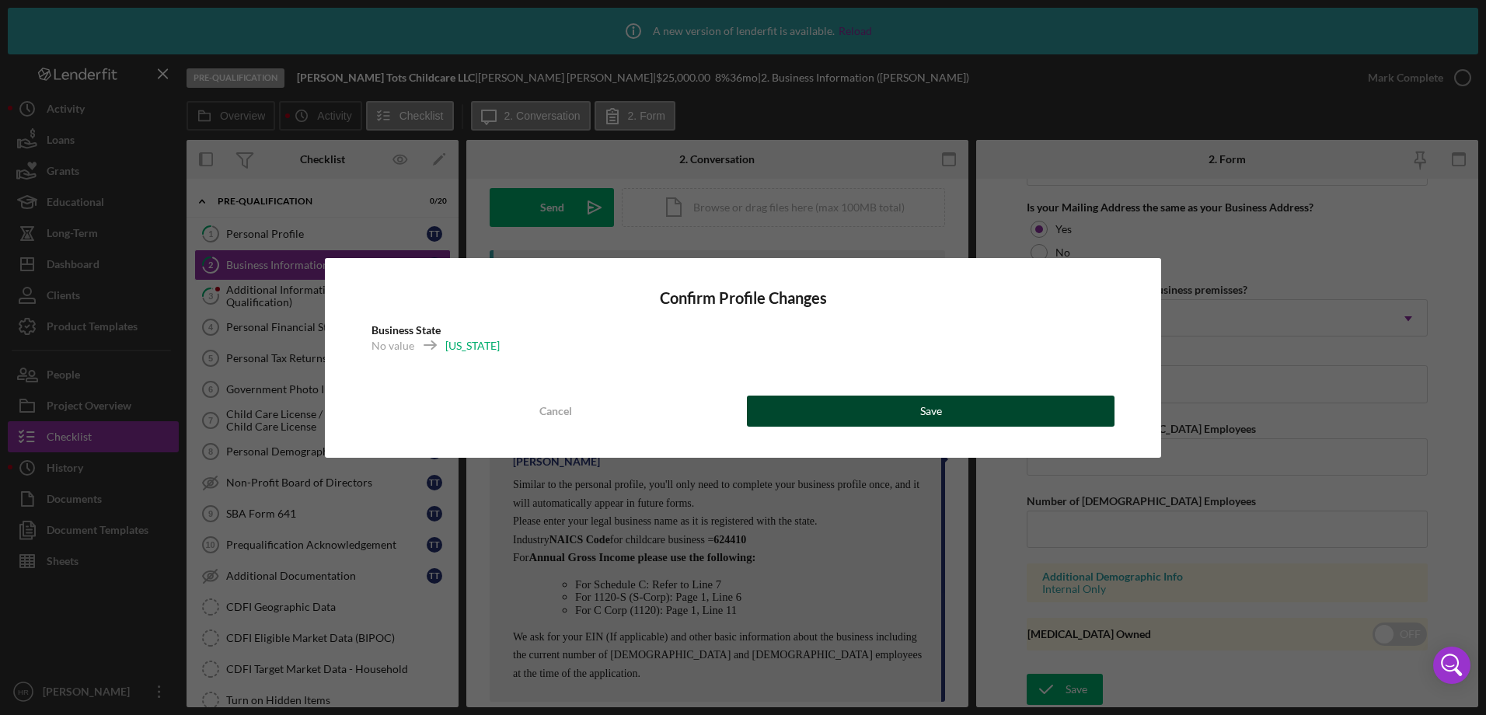
click at [898, 413] on button "Save" at bounding box center [931, 411] width 368 height 31
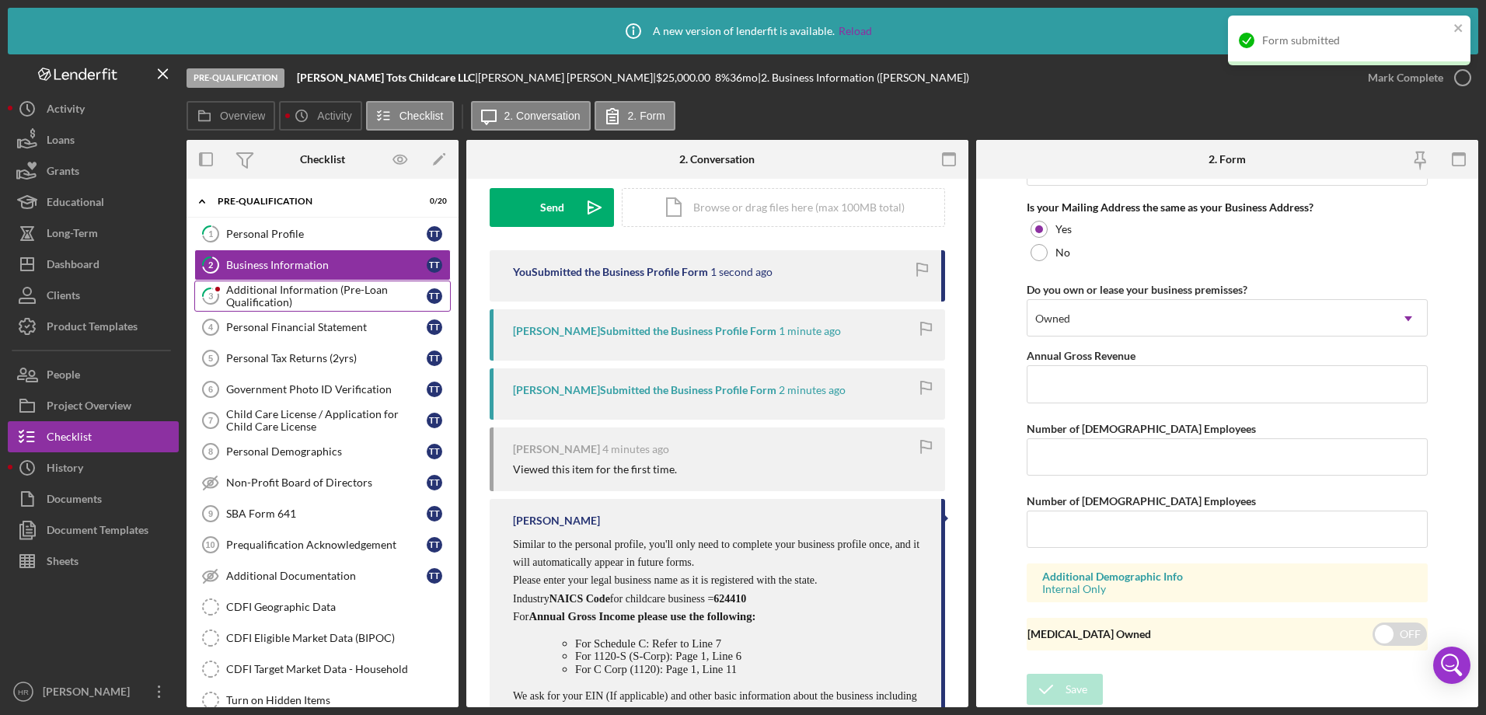
click at [268, 288] on div "Additional Information (Pre-Loan Qualification)" at bounding box center [326, 296] width 200 height 25
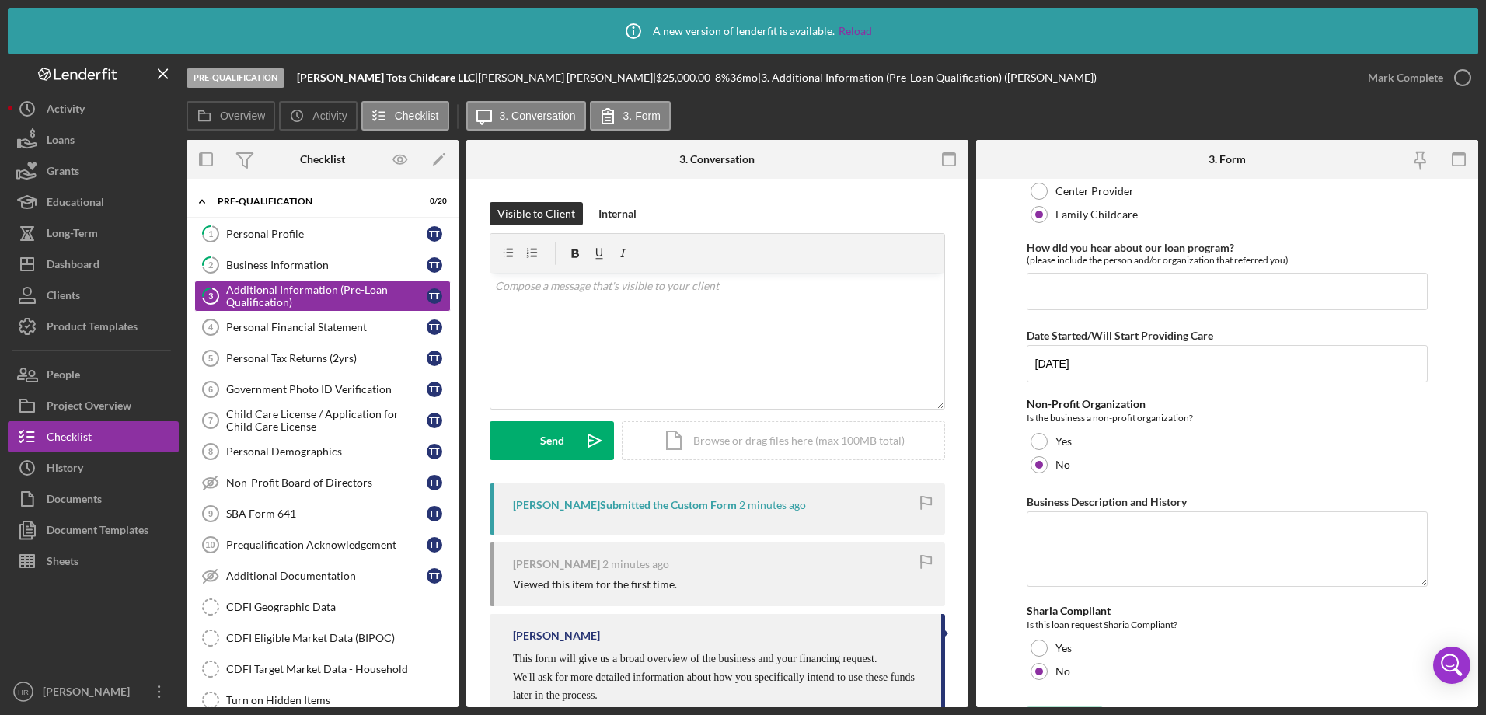
scroll to position [110, 0]
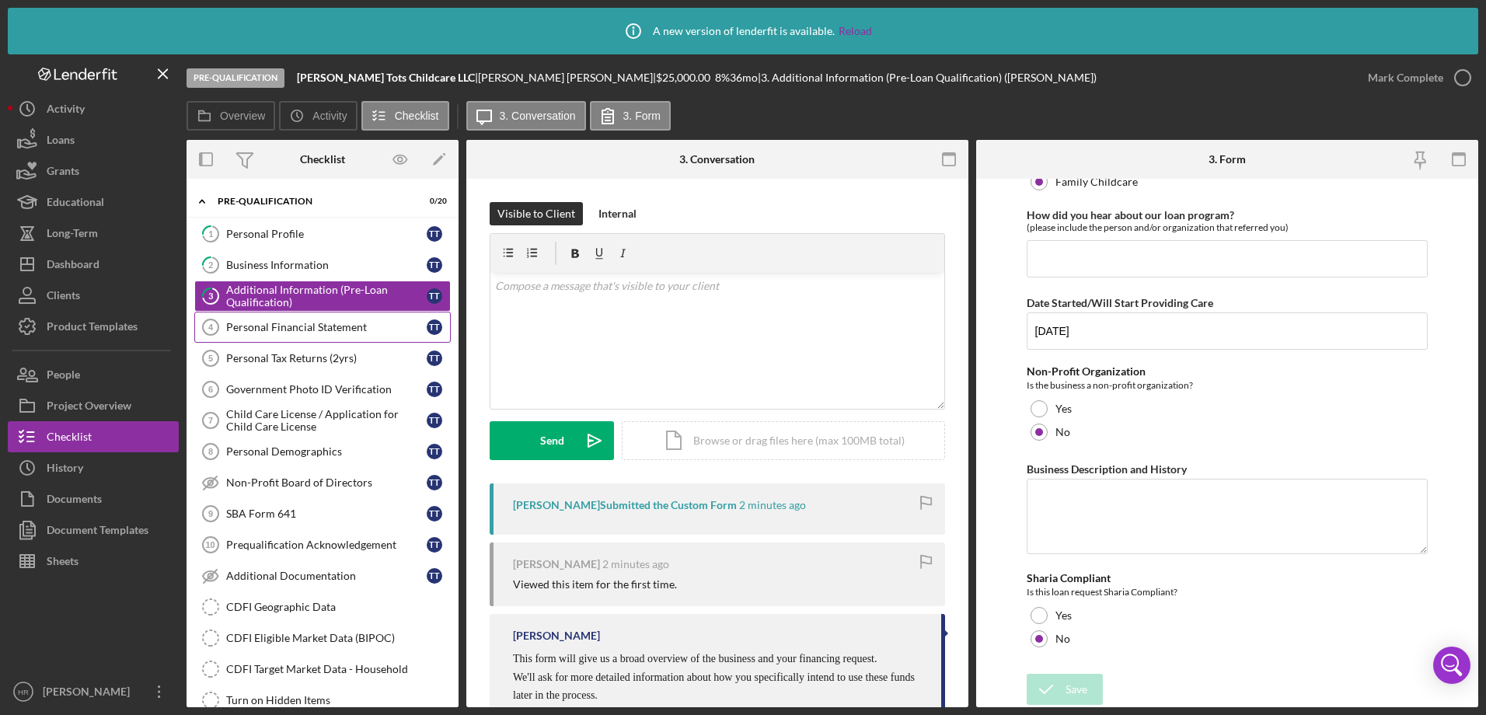
click at [288, 322] on div "Personal Financial Statement" at bounding box center [326, 327] width 200 height 12
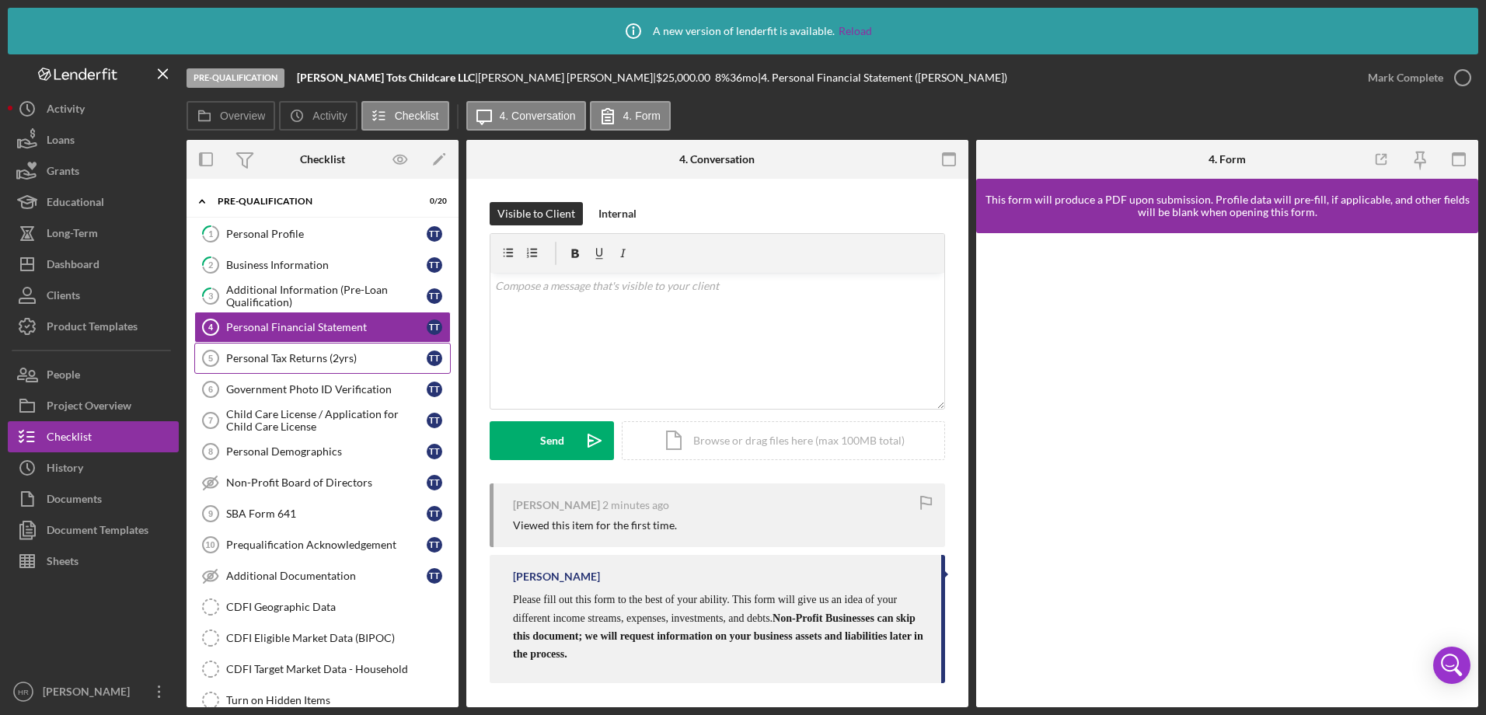
click at [288, 369] on link "Personal Tax Returns (2yrs) 5 Personal Tax Returns (2yrs) T T" at bounding box center [322, 358] width 256 height 31
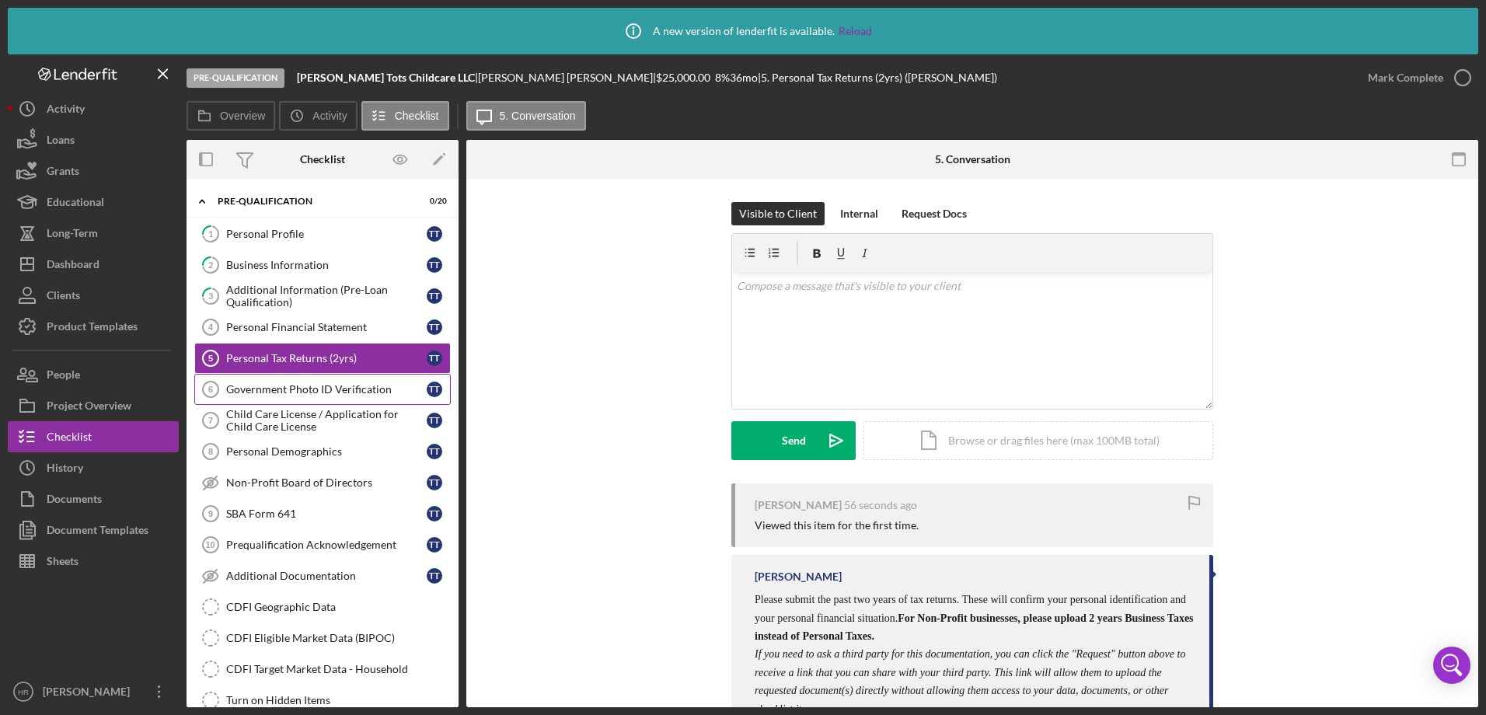
click at [277, 399] on link "Government Photo ID Verification 6 Government Photo ID Verification T T" at bounding box center [322, 389] width 256 height 31
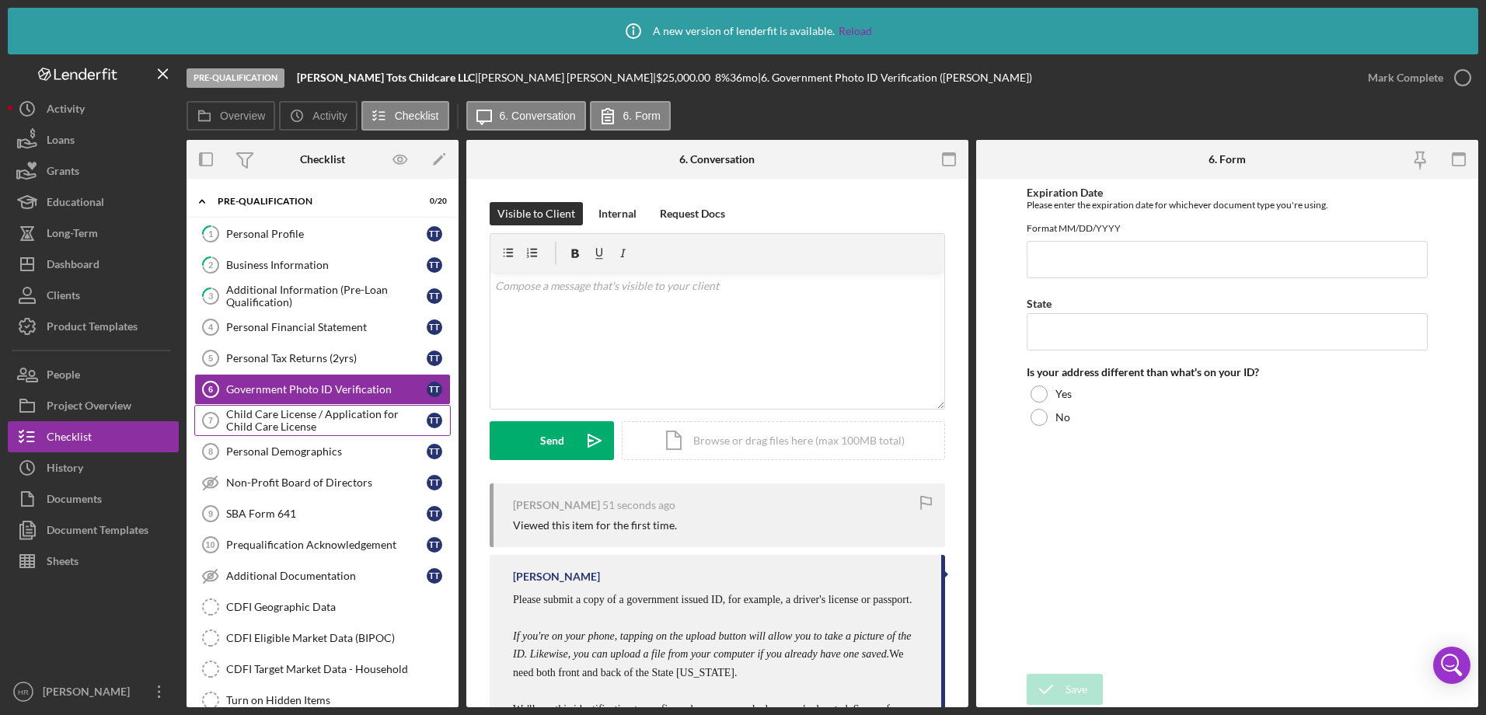
click at [249, 429] on div "Child Care License / Application for Child Care License" at bounding box center [326, 420] width 200 height 25
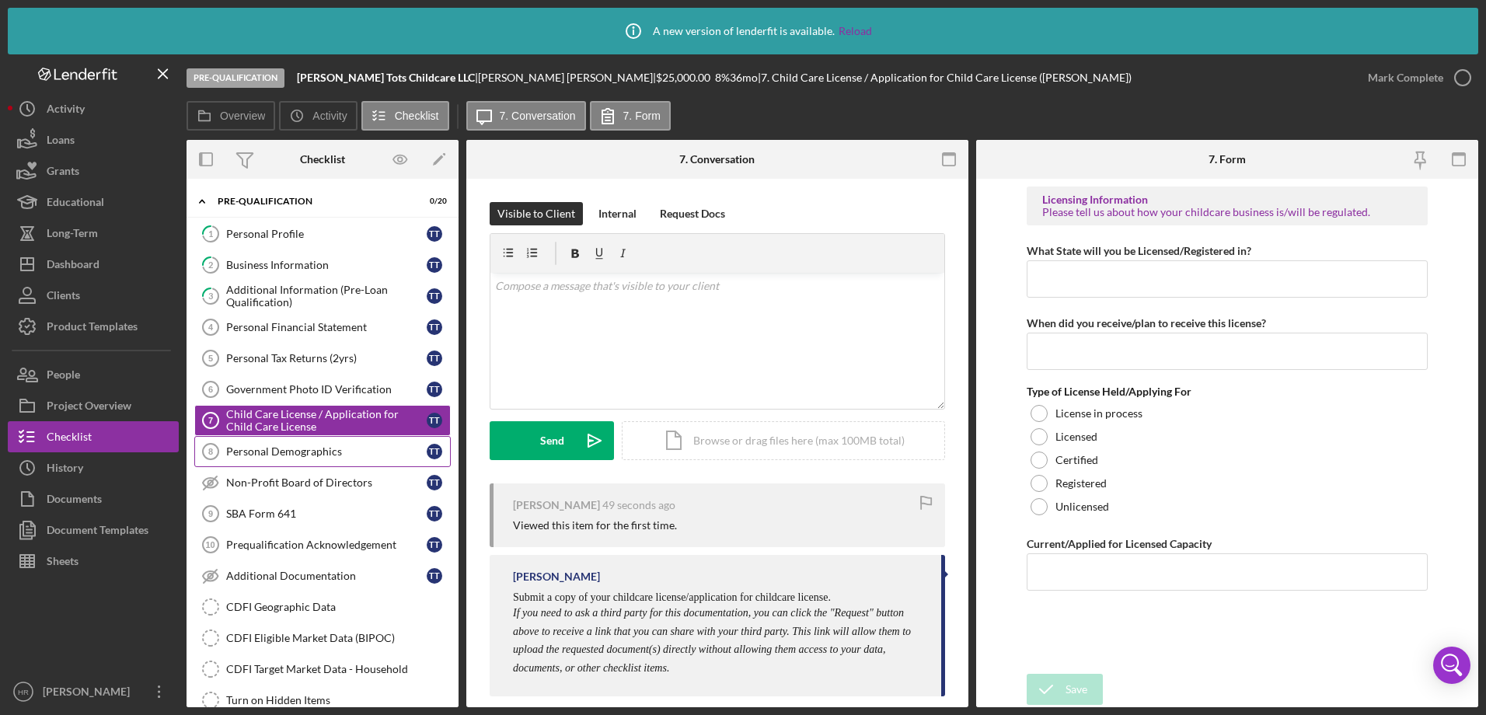
click at [298, 455] on div "Personal Demographics" at bounding box center [326, 451] width 200 height 12
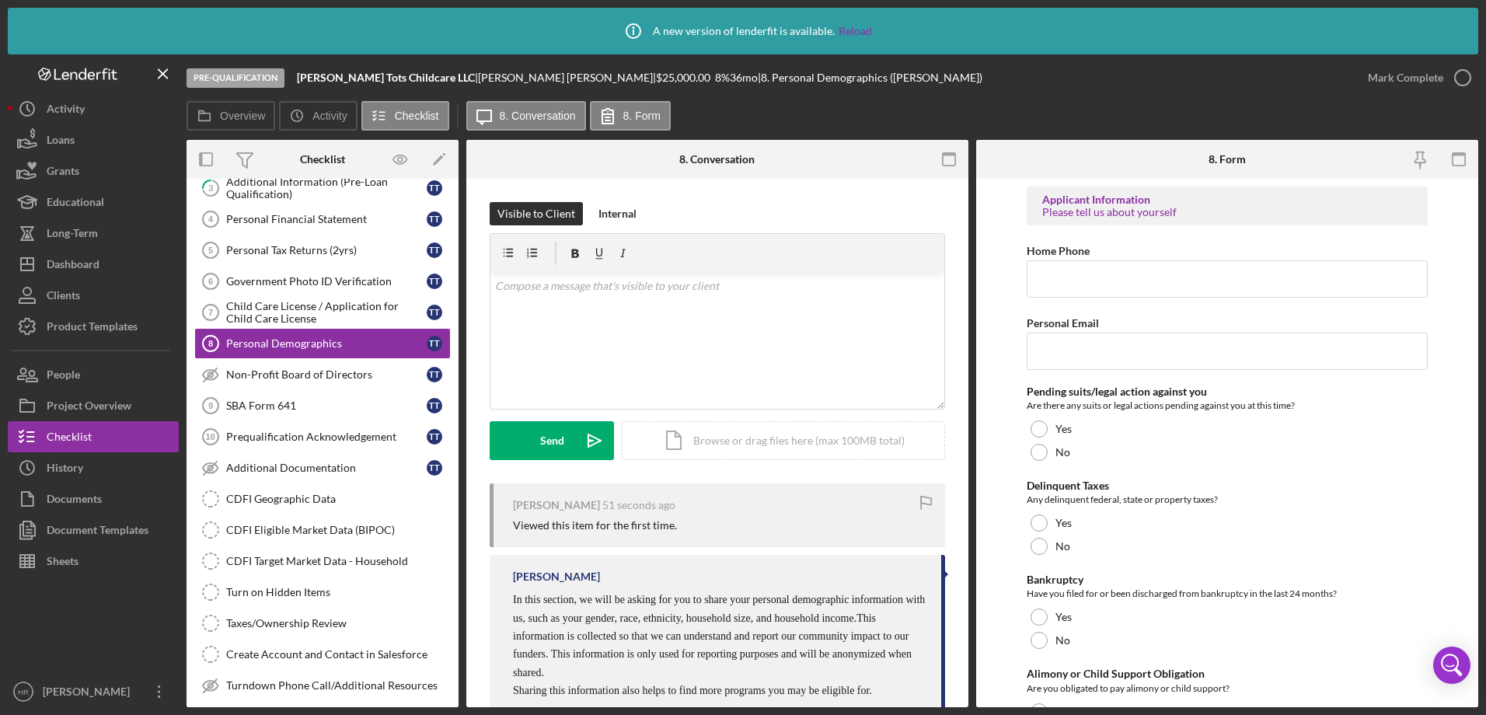
scroll to position [311, 0]
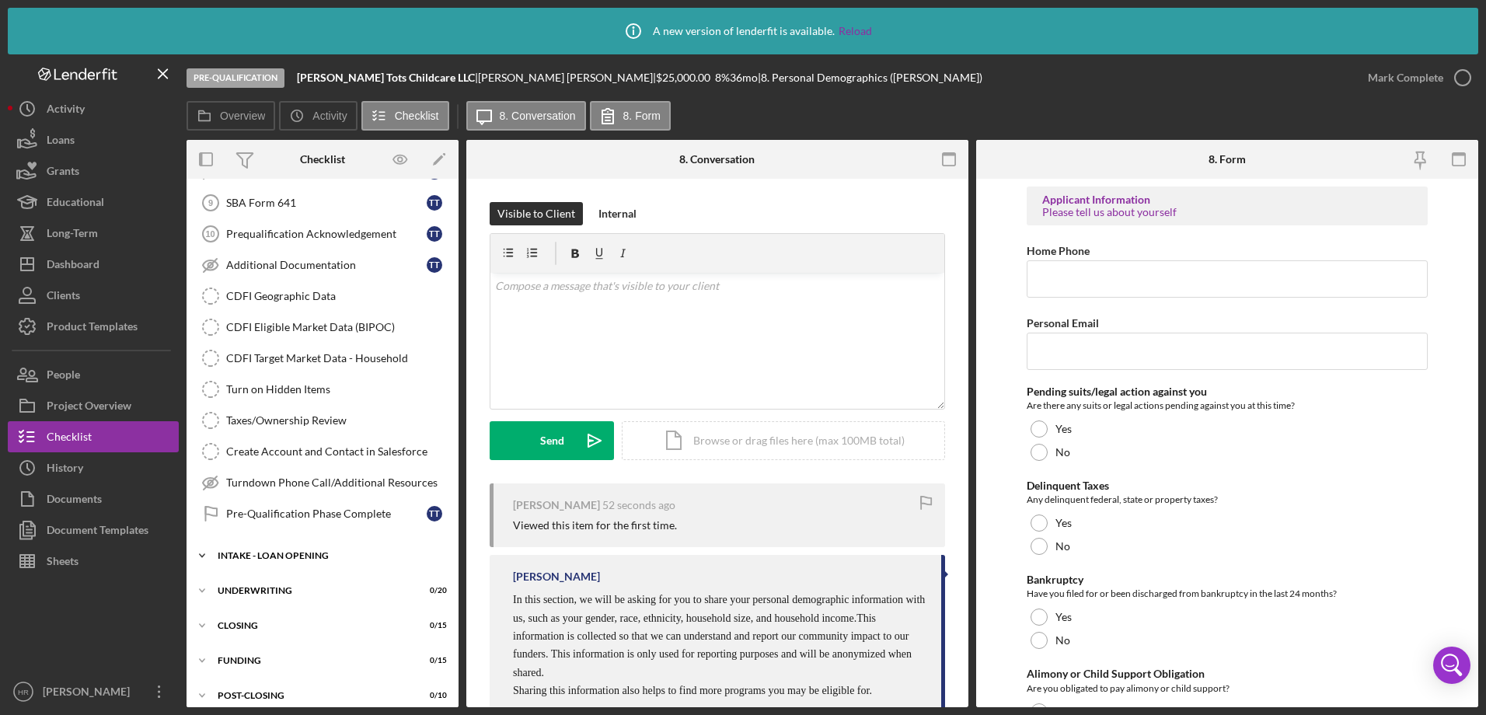
click at [281, 553] on div "INTAKE - LOAN OPENING" at bounding box center [328, 555] width 221 height 9
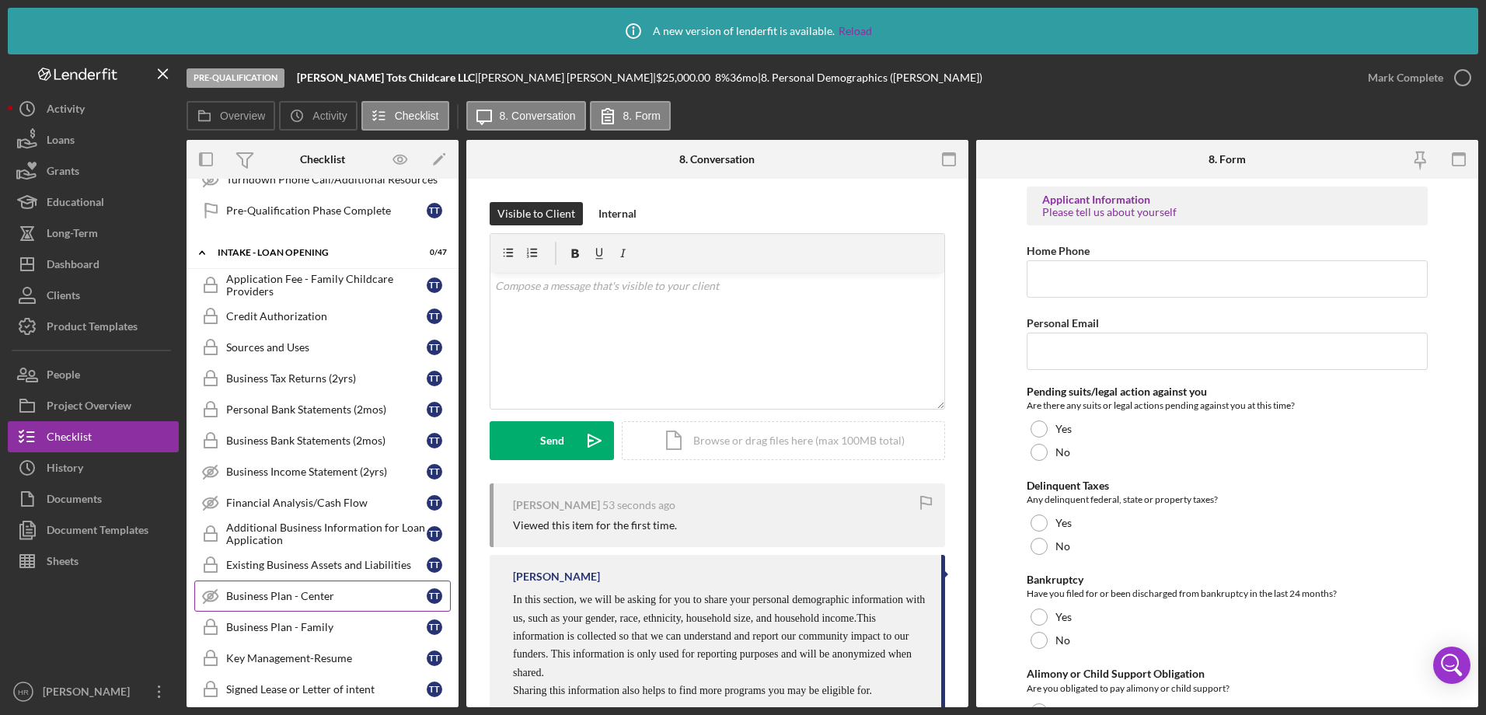
scroll to position [622, 0]
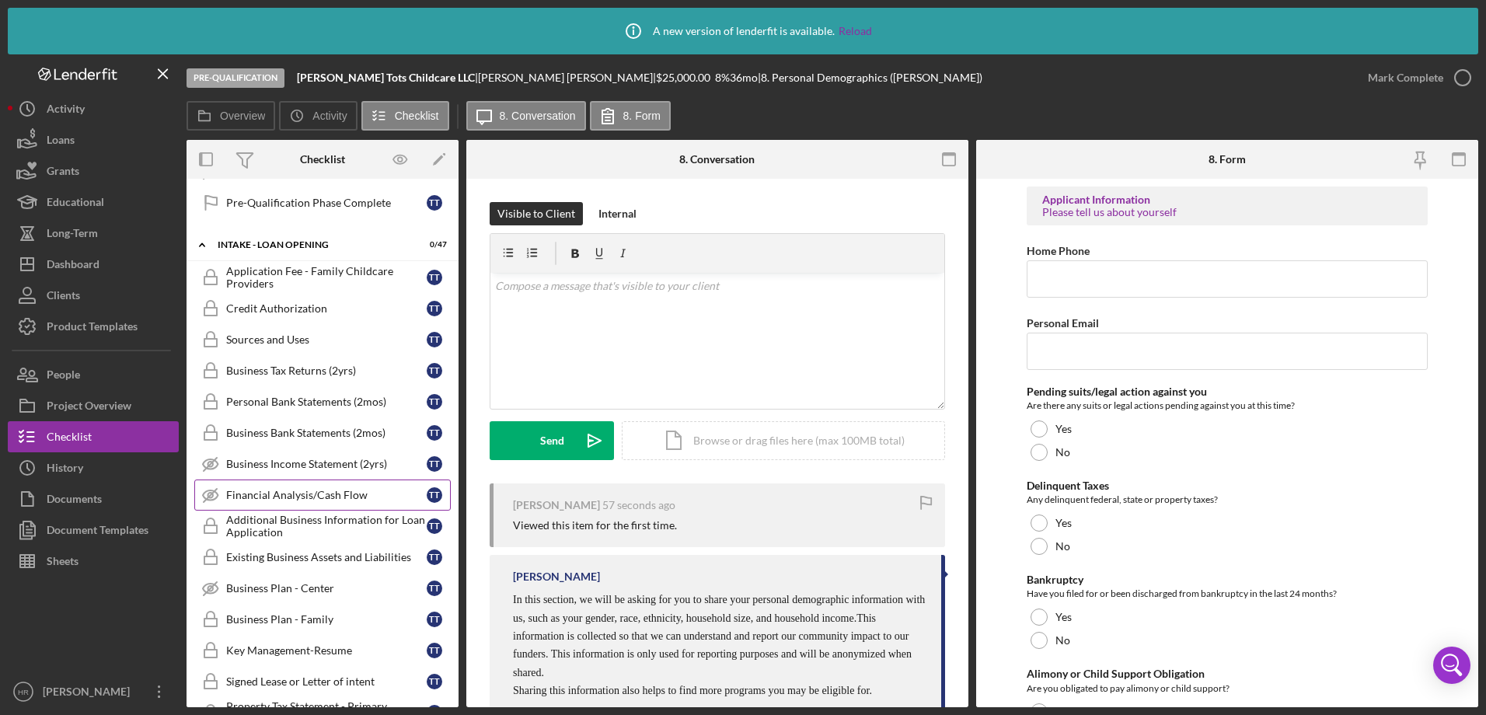
click at [282, 492] on div "Financial Analysis/Cash Flow" at bounding box center [326, 495] width 200 height 12
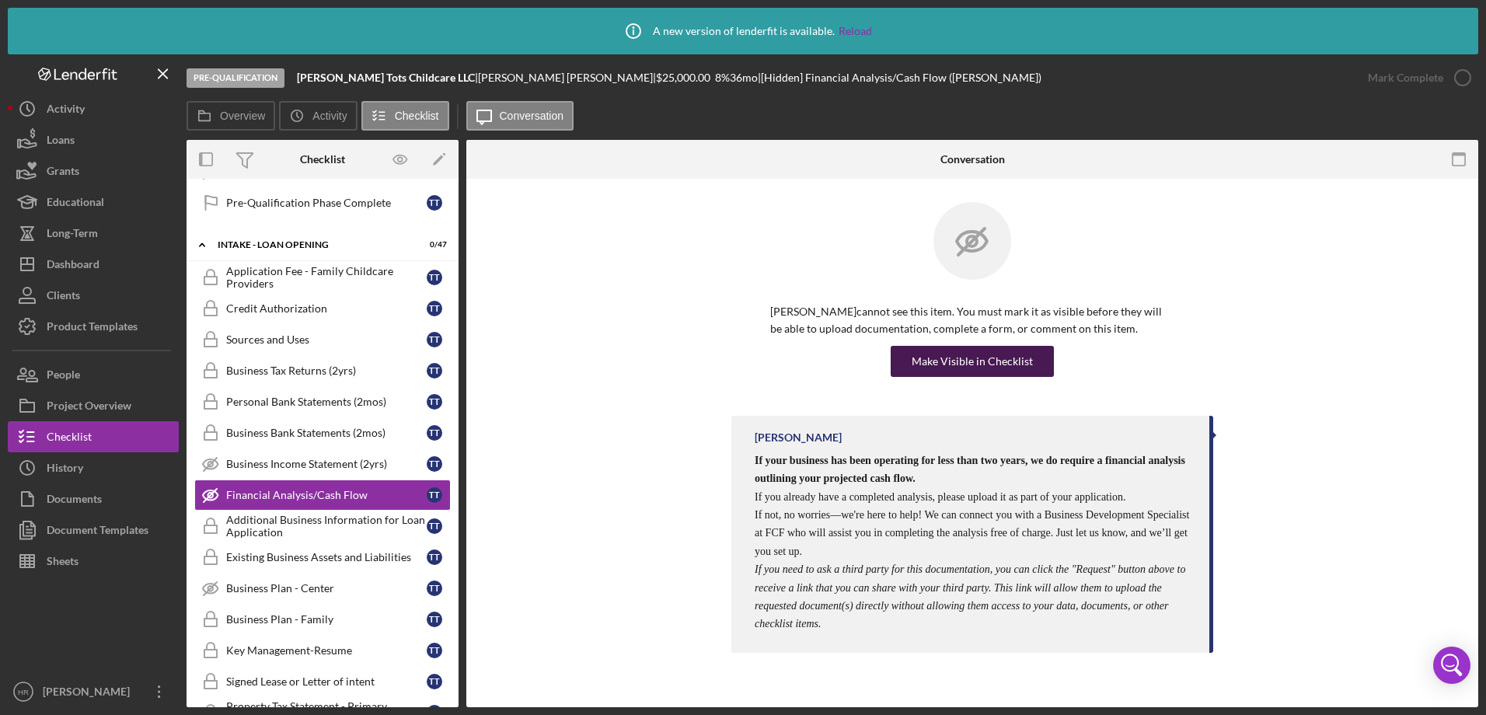
click at [967, 367] on div "Make Visible in Checklist" at bounding box center [971, 361] width 121 height 31
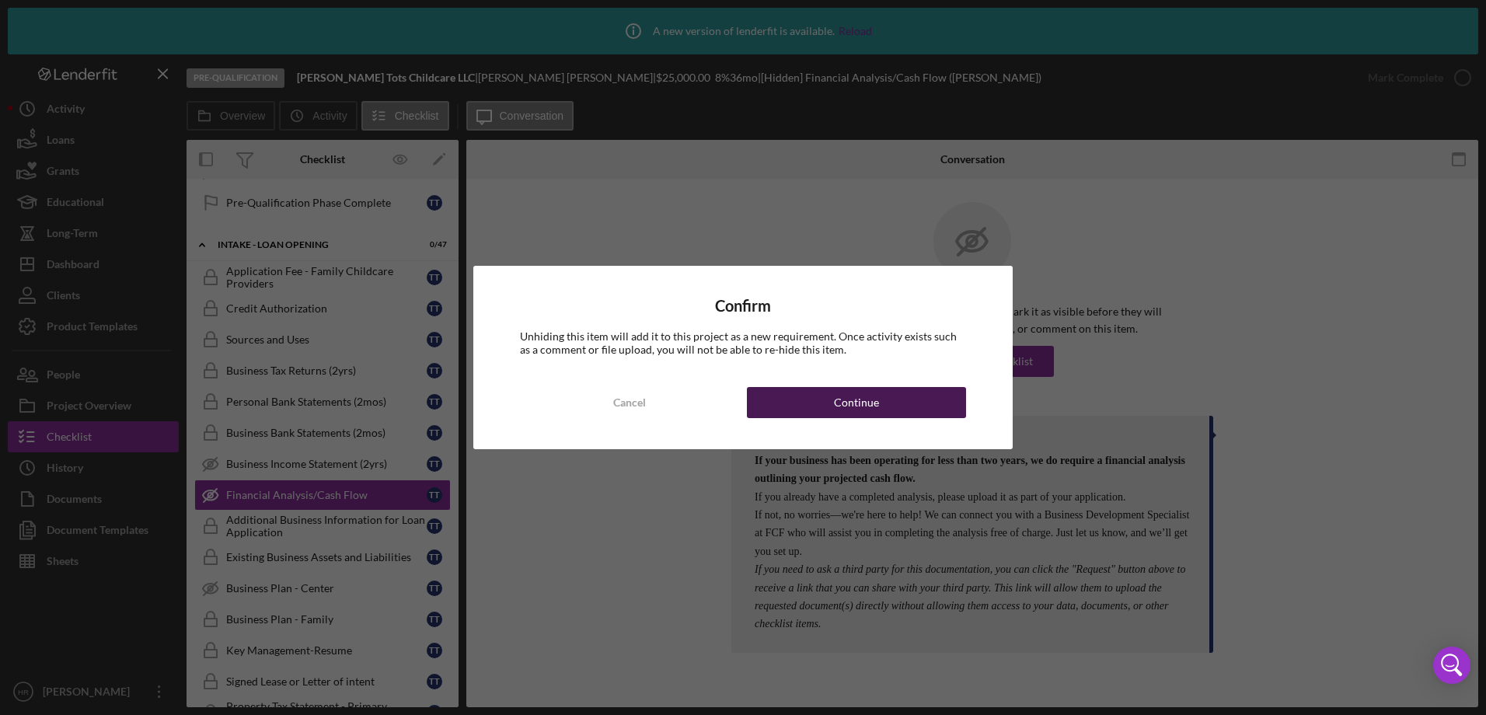
click at [878, 406] on button "Continue" at bounding box center [856, 402] width 219 height 31
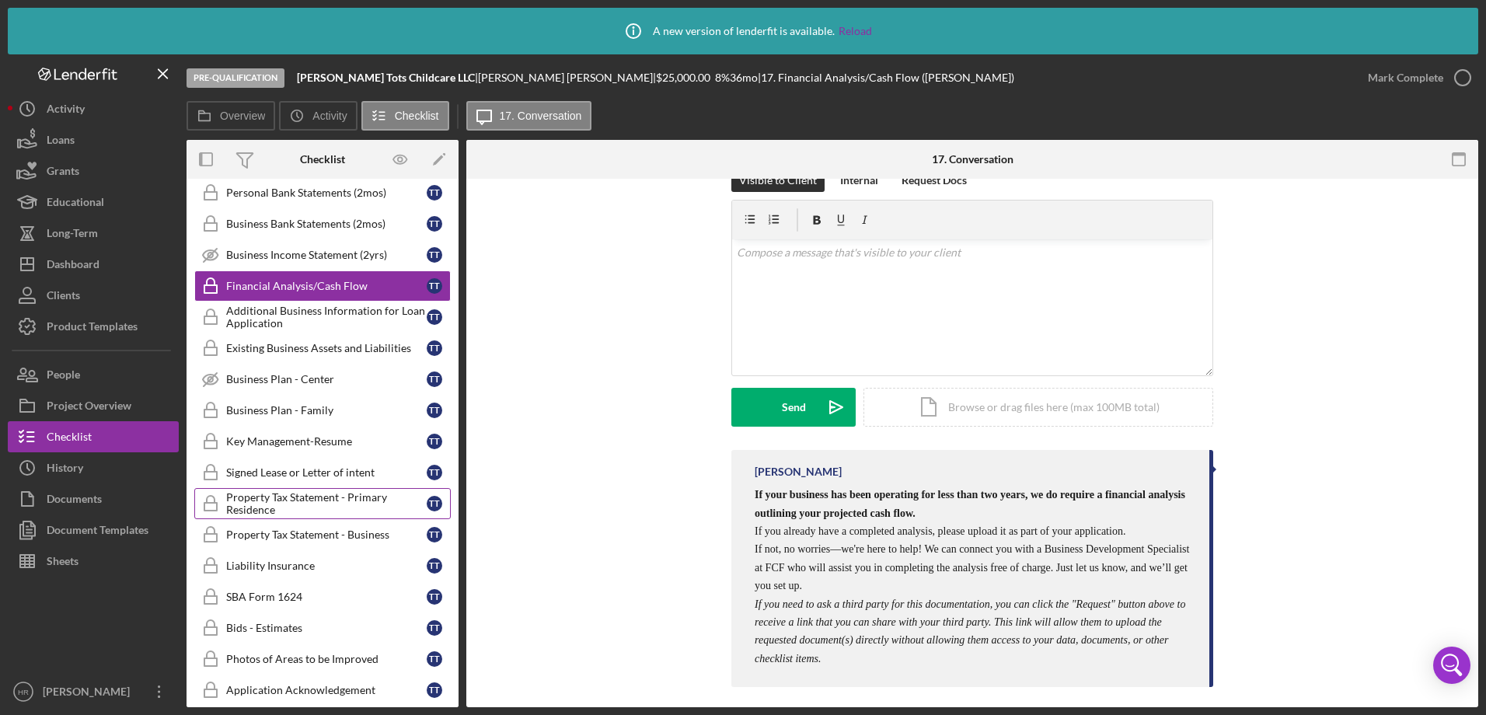
scroll to position [855, 0]
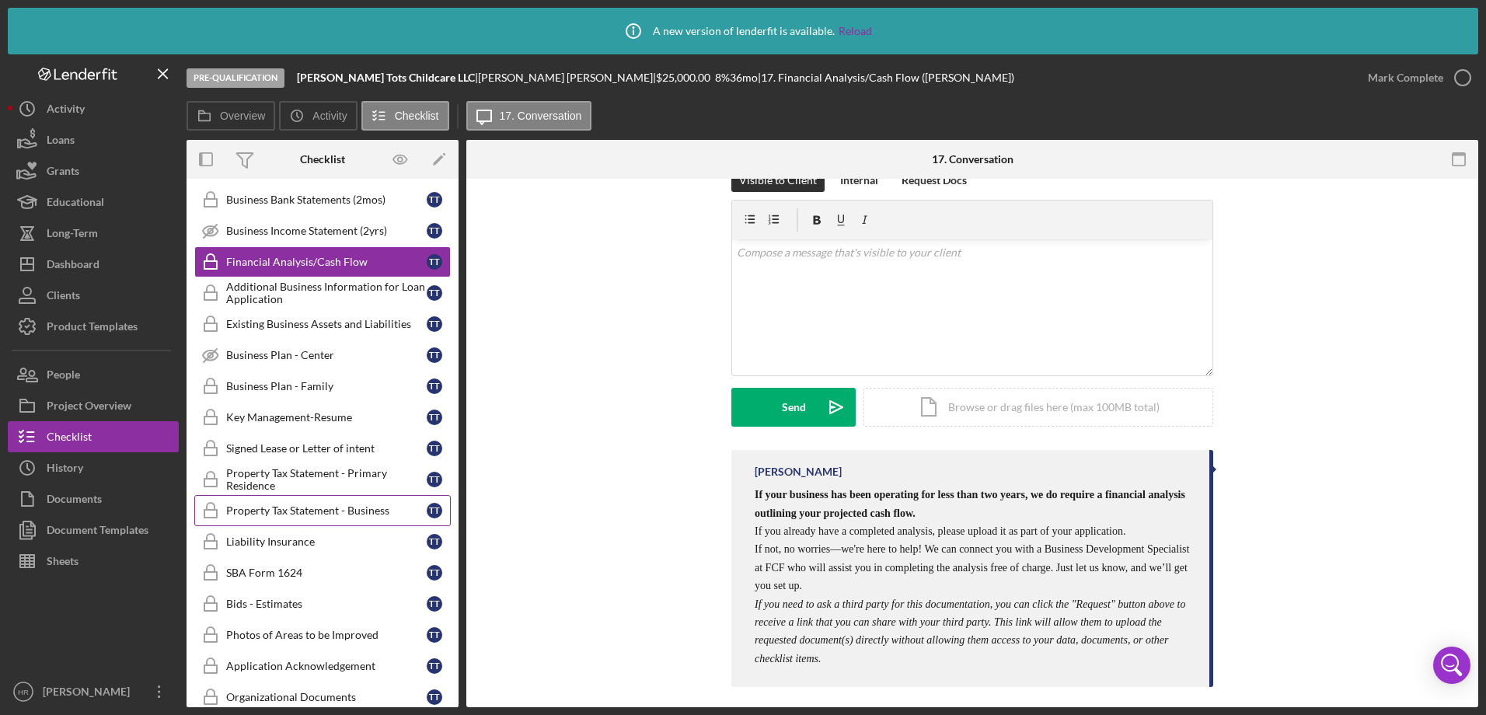
click at [309, 521] on link "Property Tax Statement - Business Property Tax Statement - Business T T" at bounding box center [322, 510] width 256 height 31
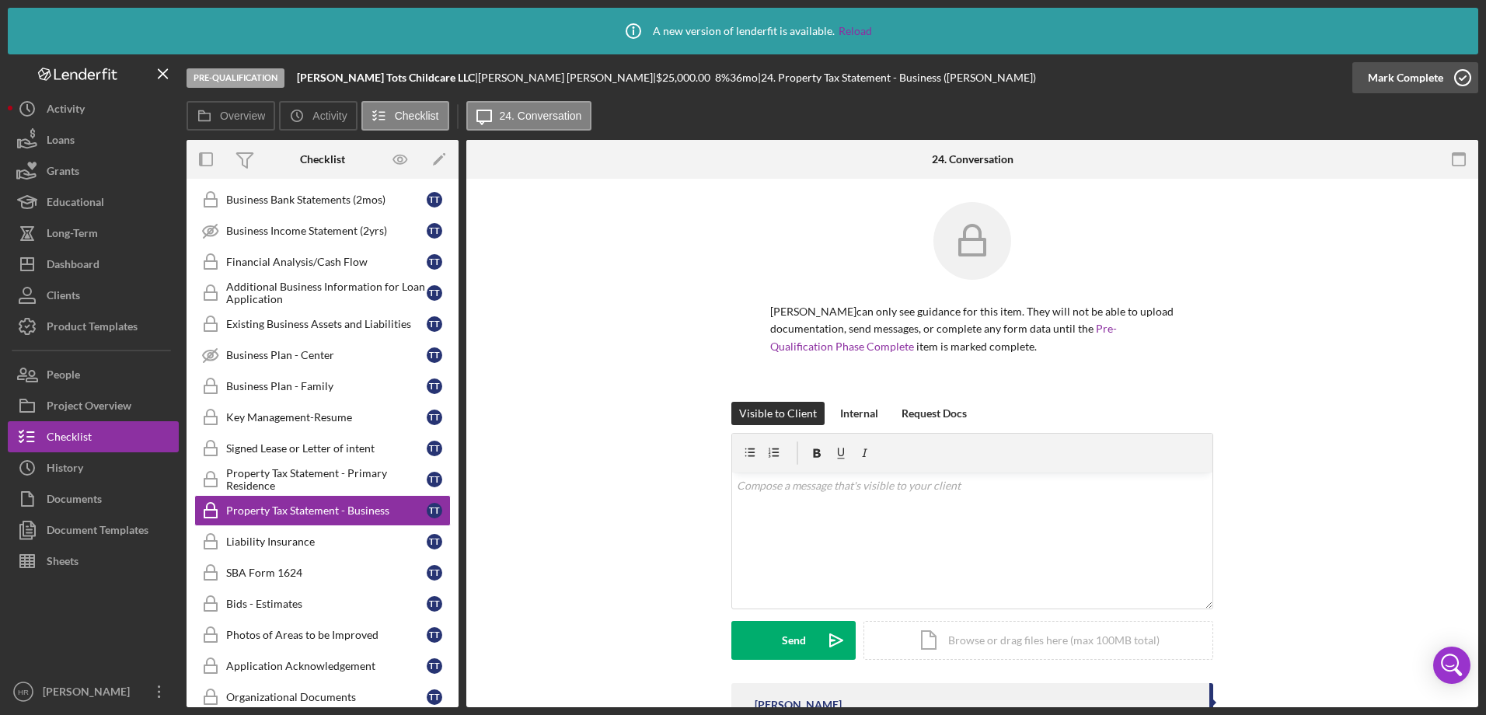
click at [1462, 75] on icon "button" at bounding box center [1462, 77] width 39 height 39
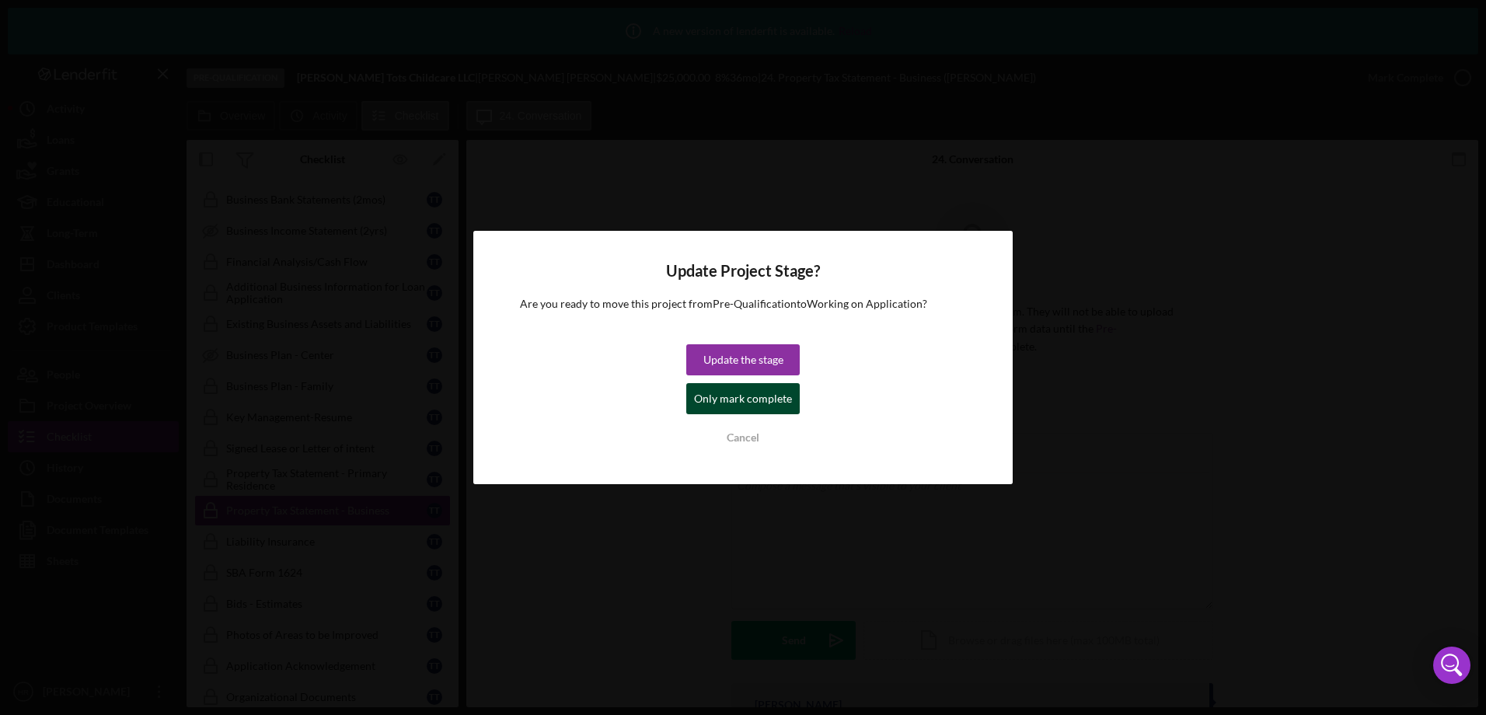
click at [713, 411] on div "Only mark complete" at bounding box center [743, 398] width 98 height 31
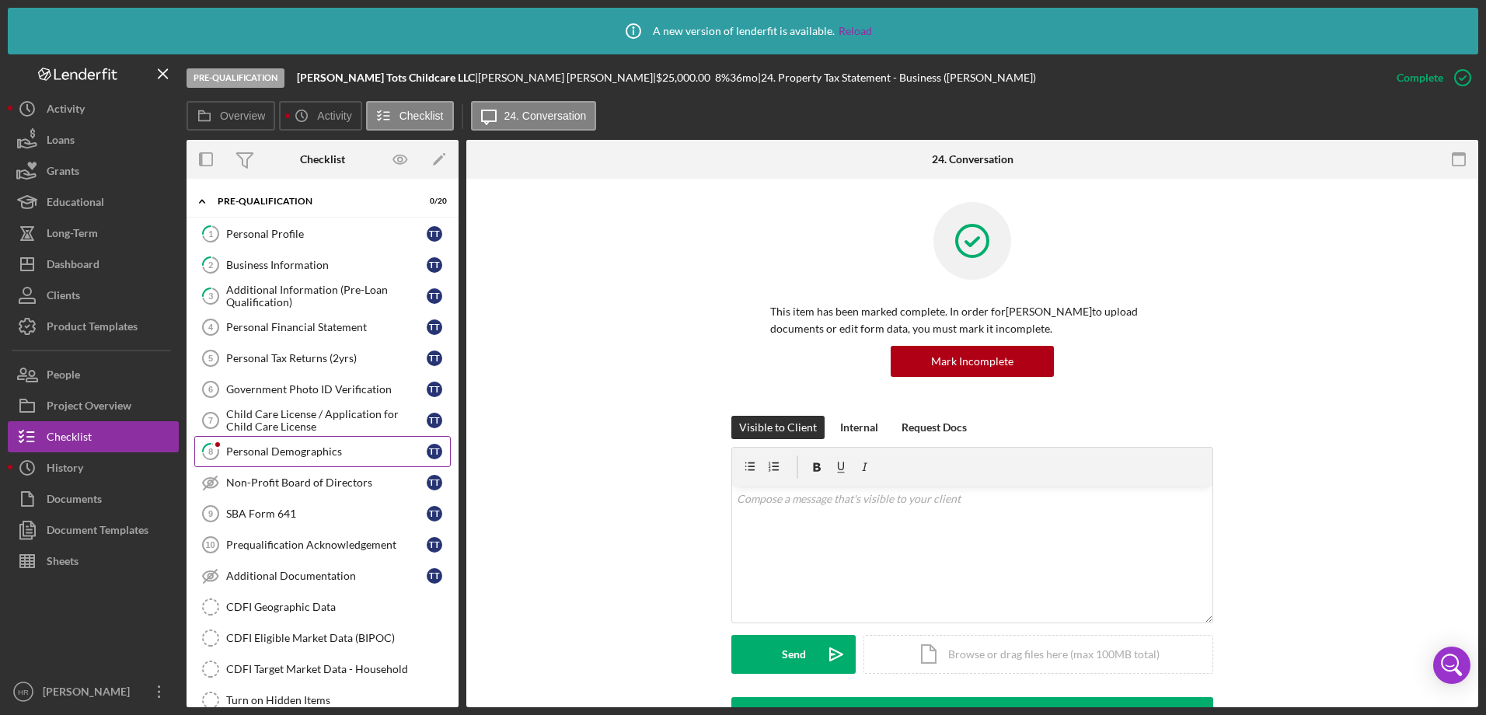
click at [266, 451] on div "Personal Demographics" at bounding box center [326, 451] width 200 height 12
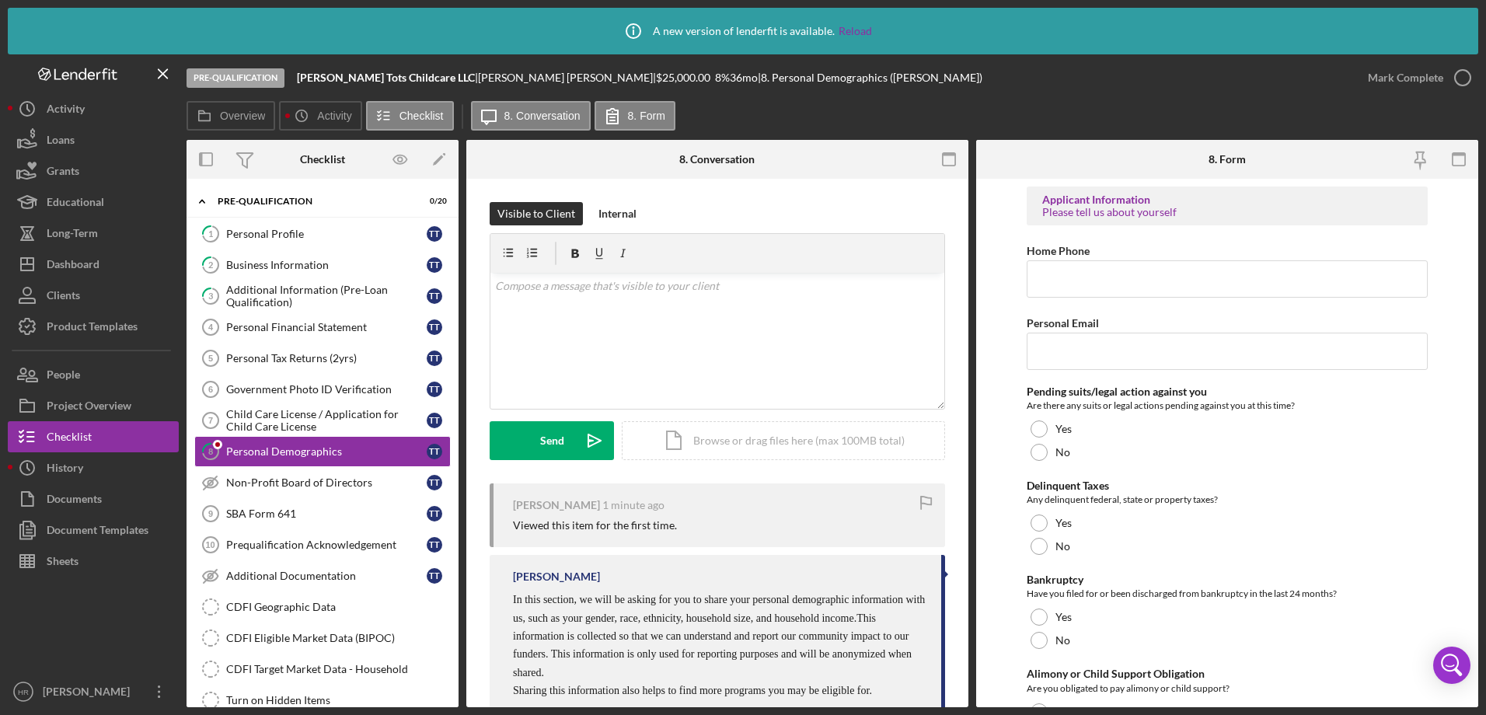
type input "[EMAIL_ADDRESS][PERSON_NAME][DOMAIN_NAME]"
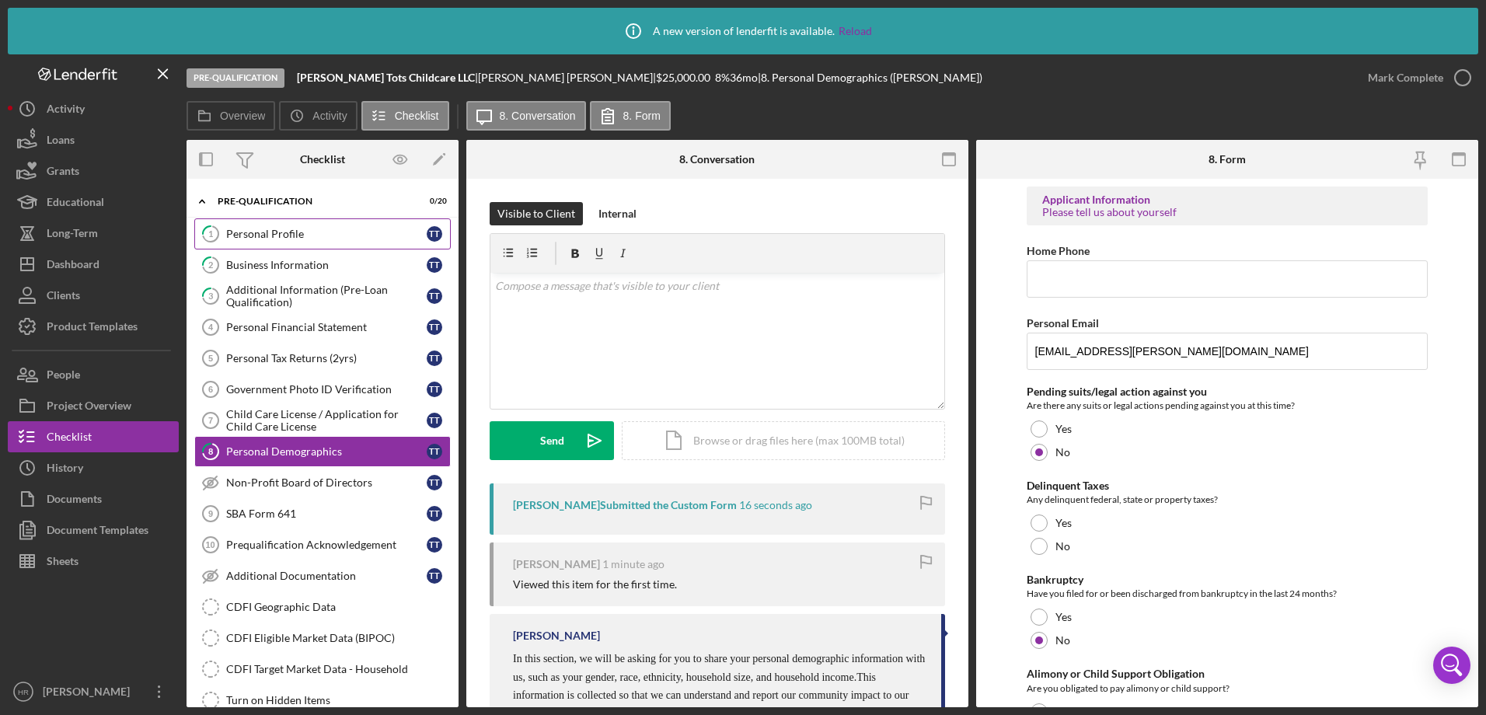
click at [300, 234] on div "Personal Profile" at bounding box center [326, 234] width 200 height 12
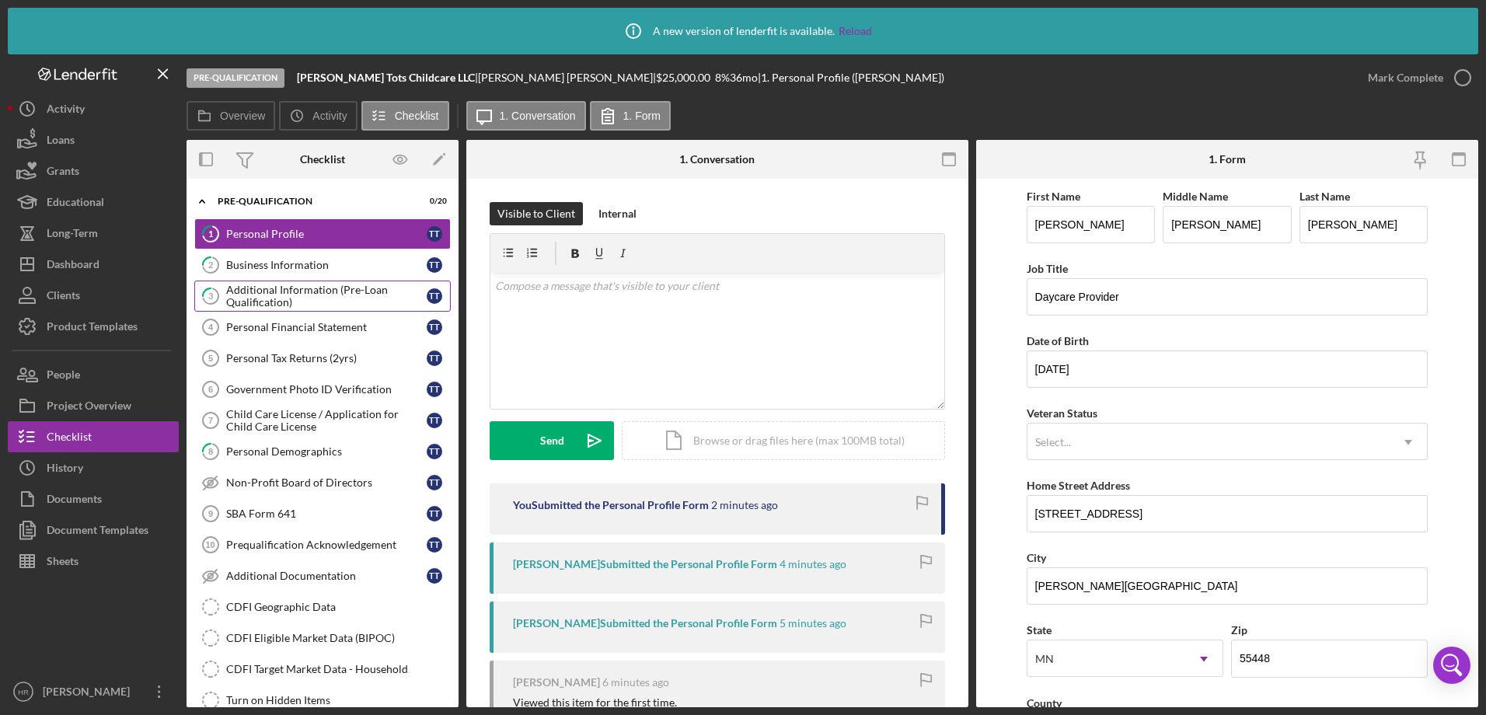
click at [291, 298] on div "Additional Information (Pre-Loan Qualification)" at bounding box center [326, 296] width 200 height 25
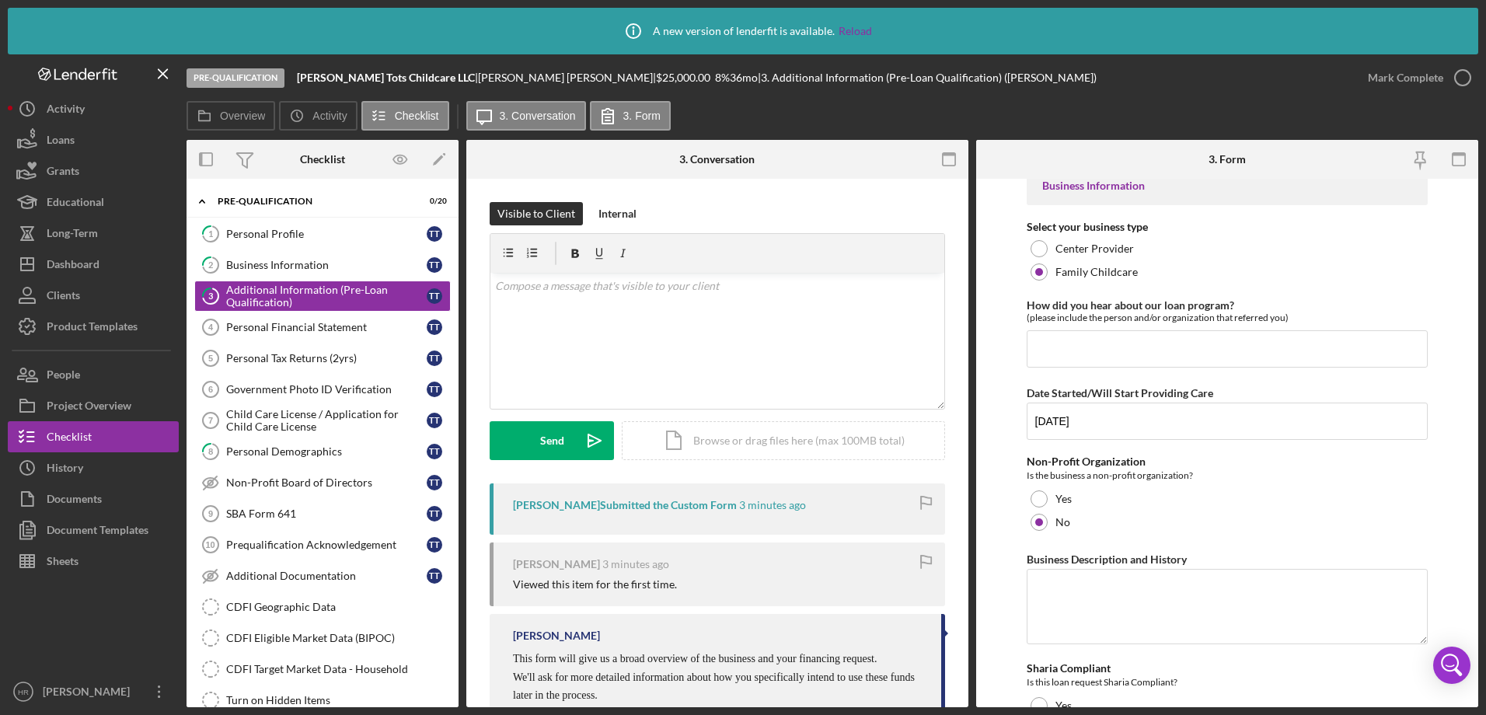
scroll to position [78, 0]
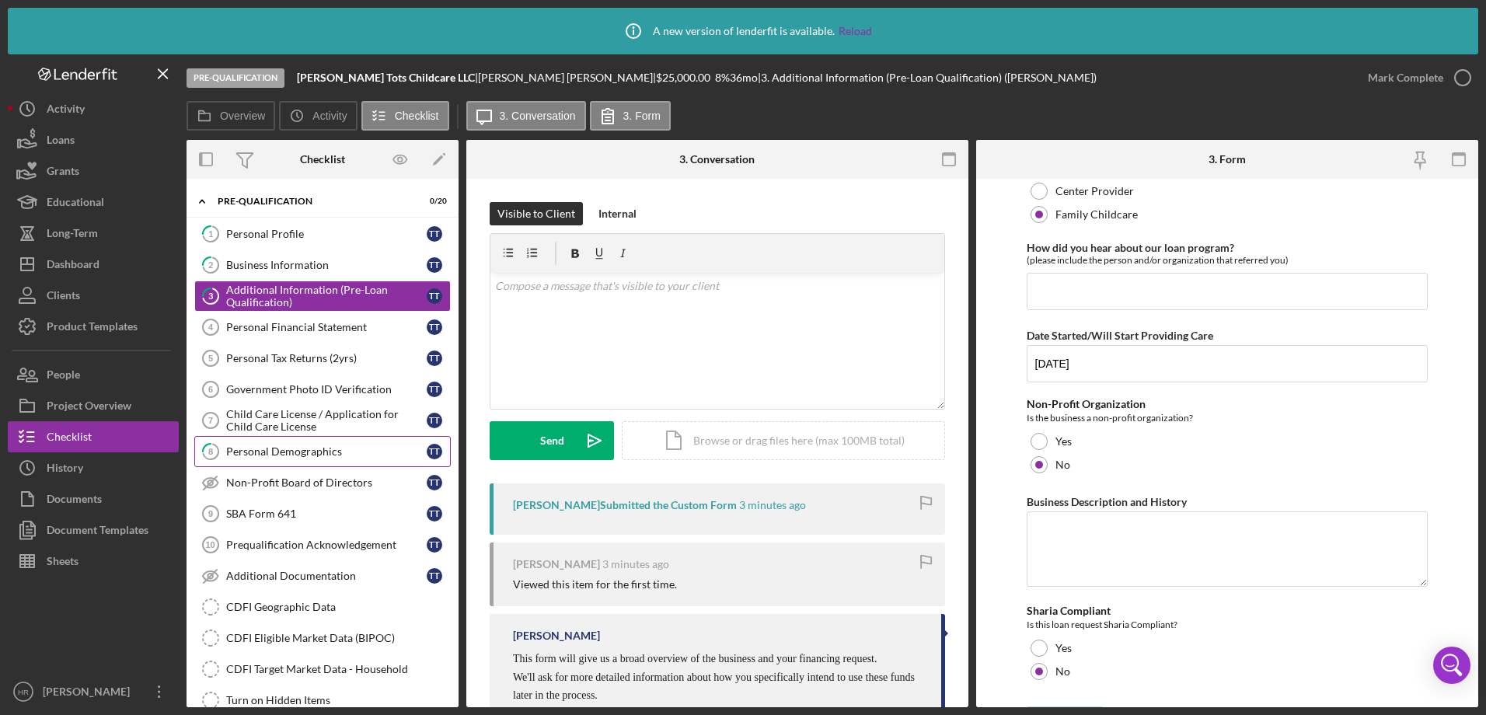
click at [309, 454] on div "Personal Demographics" at bounding box center [326, 451] width 200 height 12
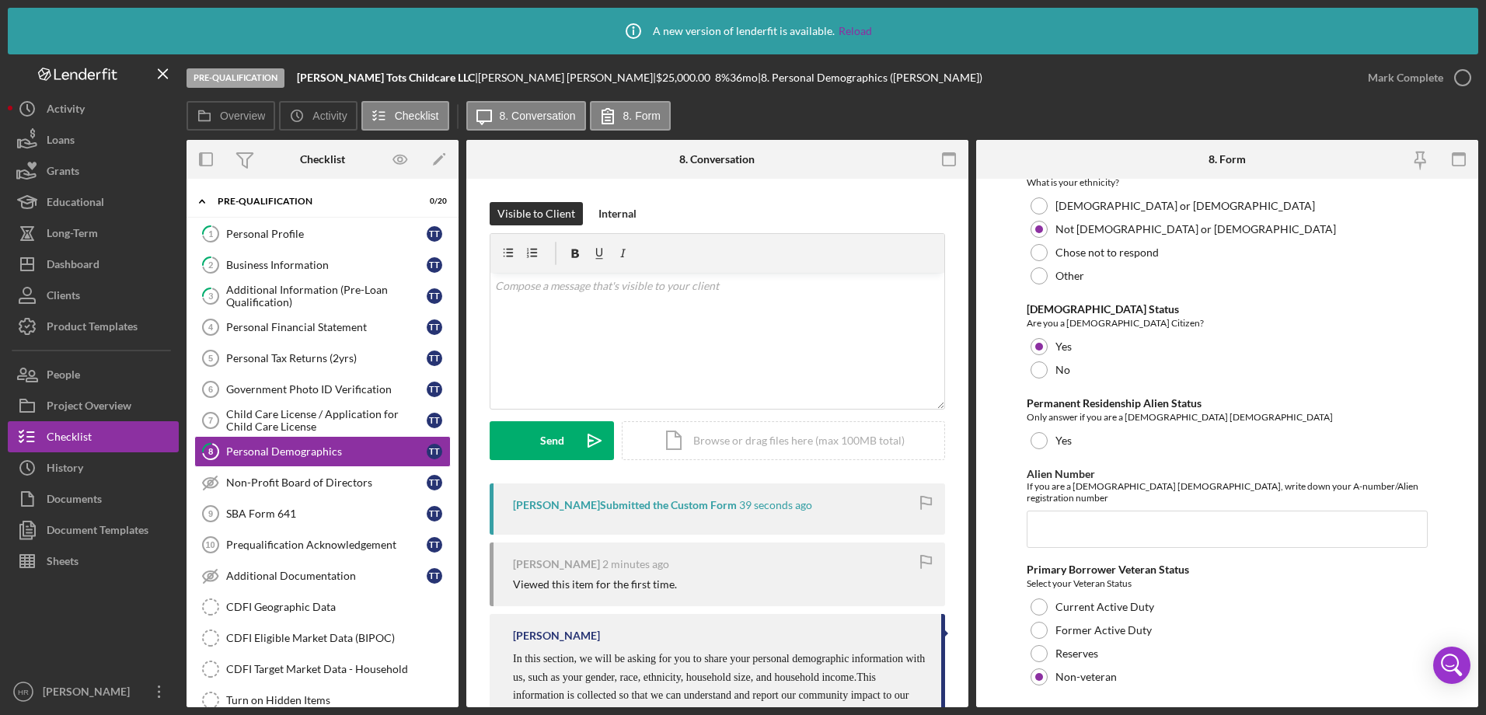
scroll to position [1612, 0]
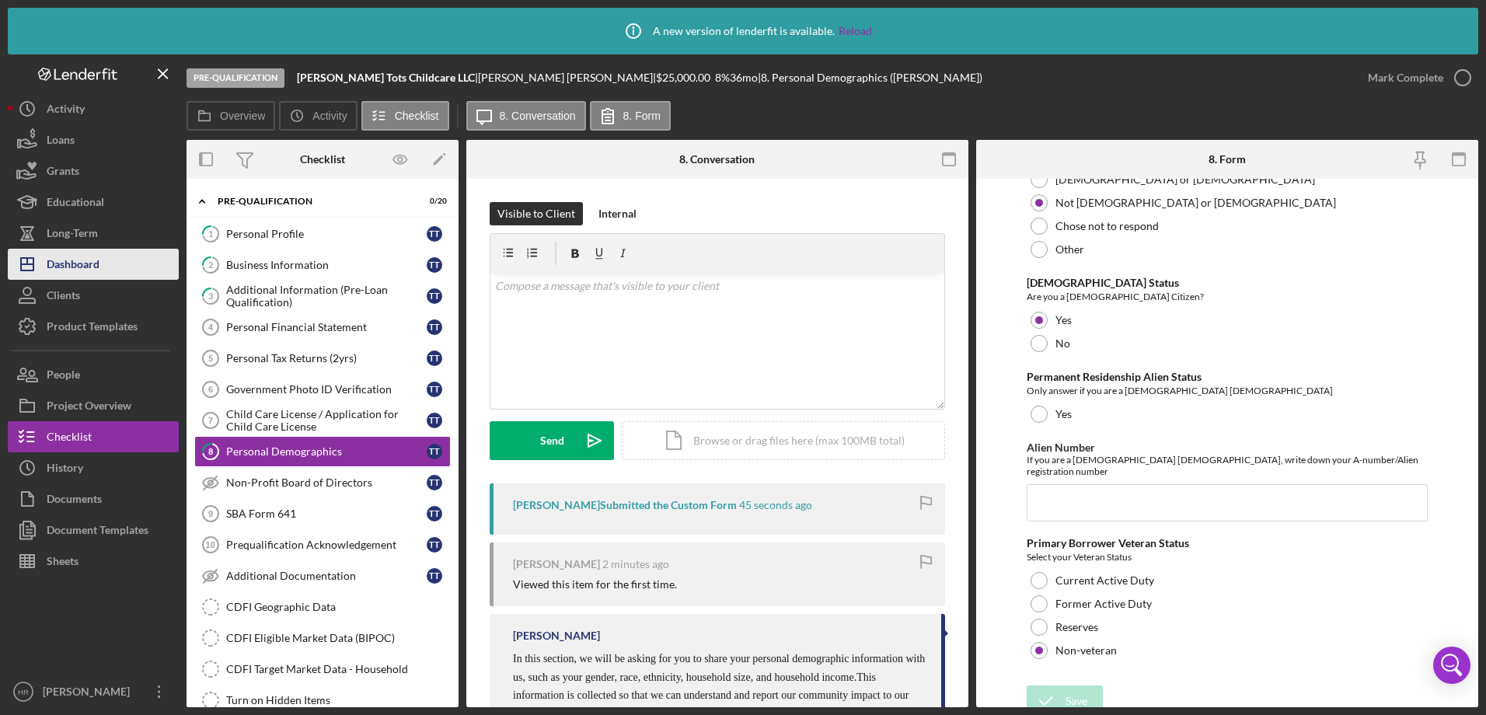
click at [85, 264] on div "Dashboard" at bounding box center [73, 266] width 53 height 35
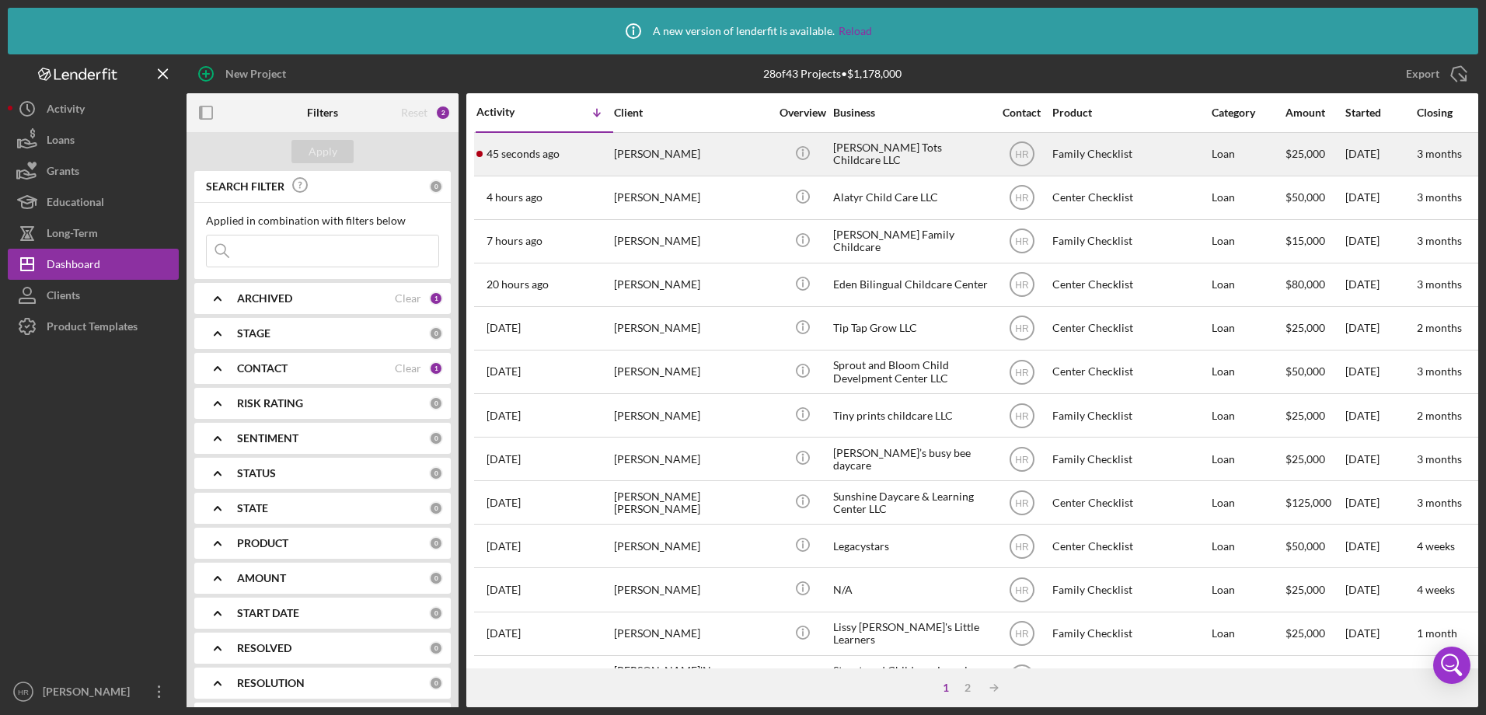
click at [704, 154] on div "[PERSON_NAME]" at bounding box center [691, 154] width 155 height 41
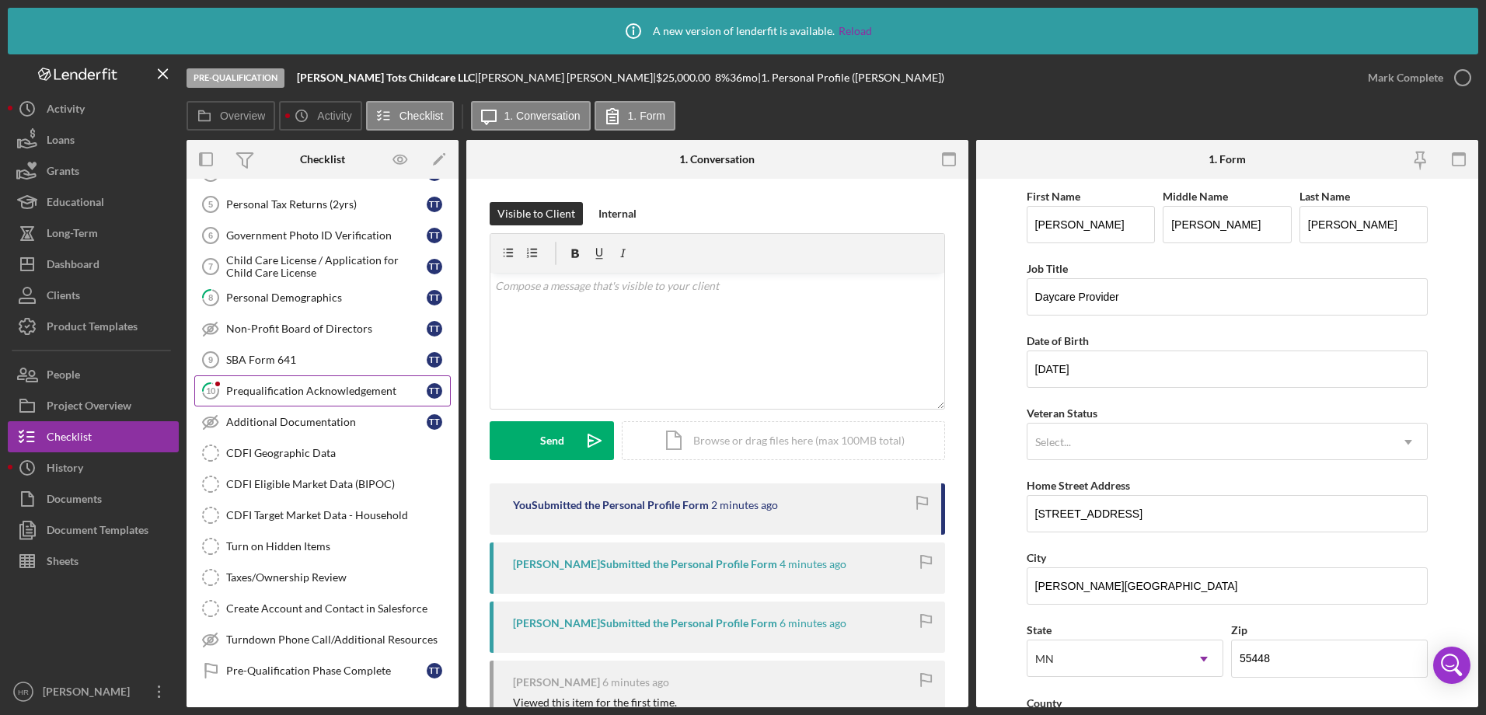
scroll to position [155, 0]
click at [302, 395] on div "Prequalification Acknowledgement" at bounding box center [326, 389] width 200 height 12
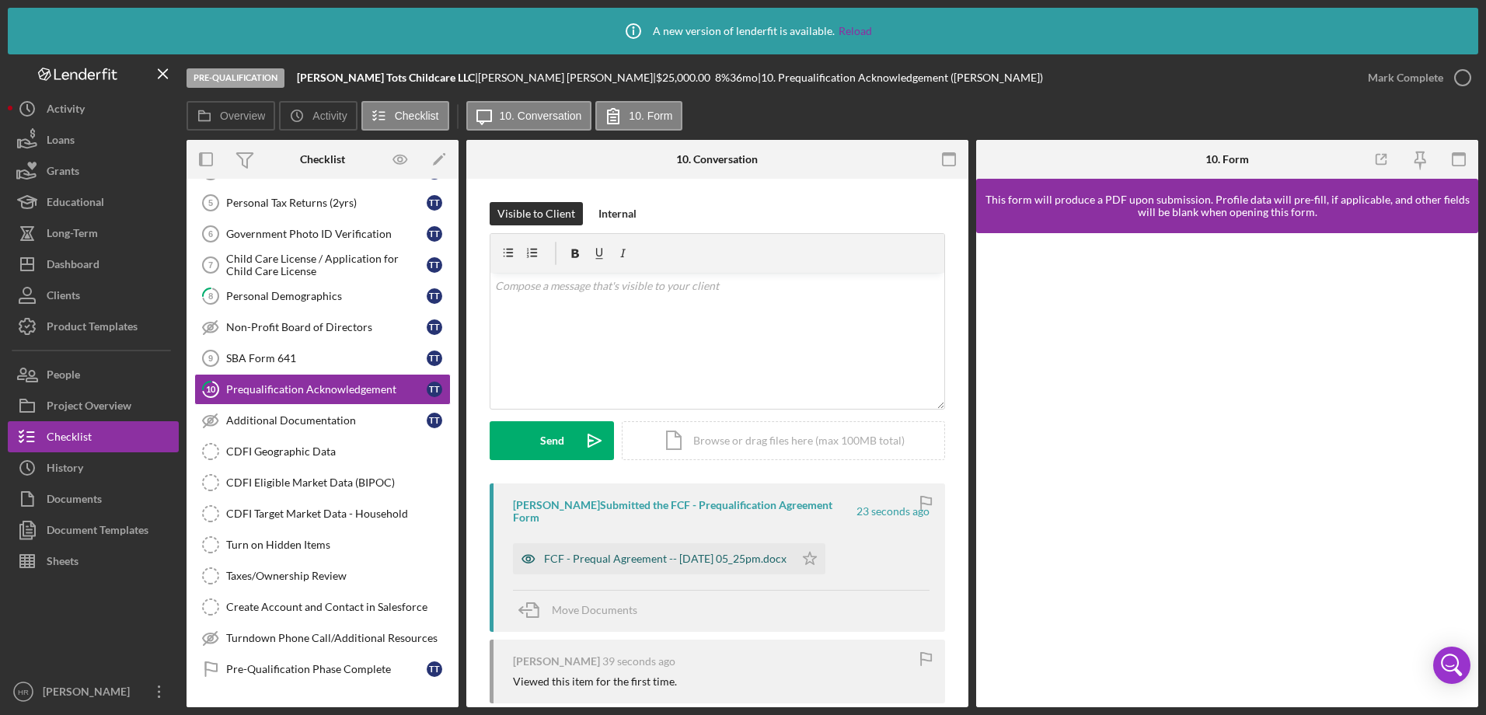
click at [606, 552] on div "FCF - Prequal Agreement -- [DATE] 05_25pm.docx" at bounding box center [665, 558] width 242 height 12
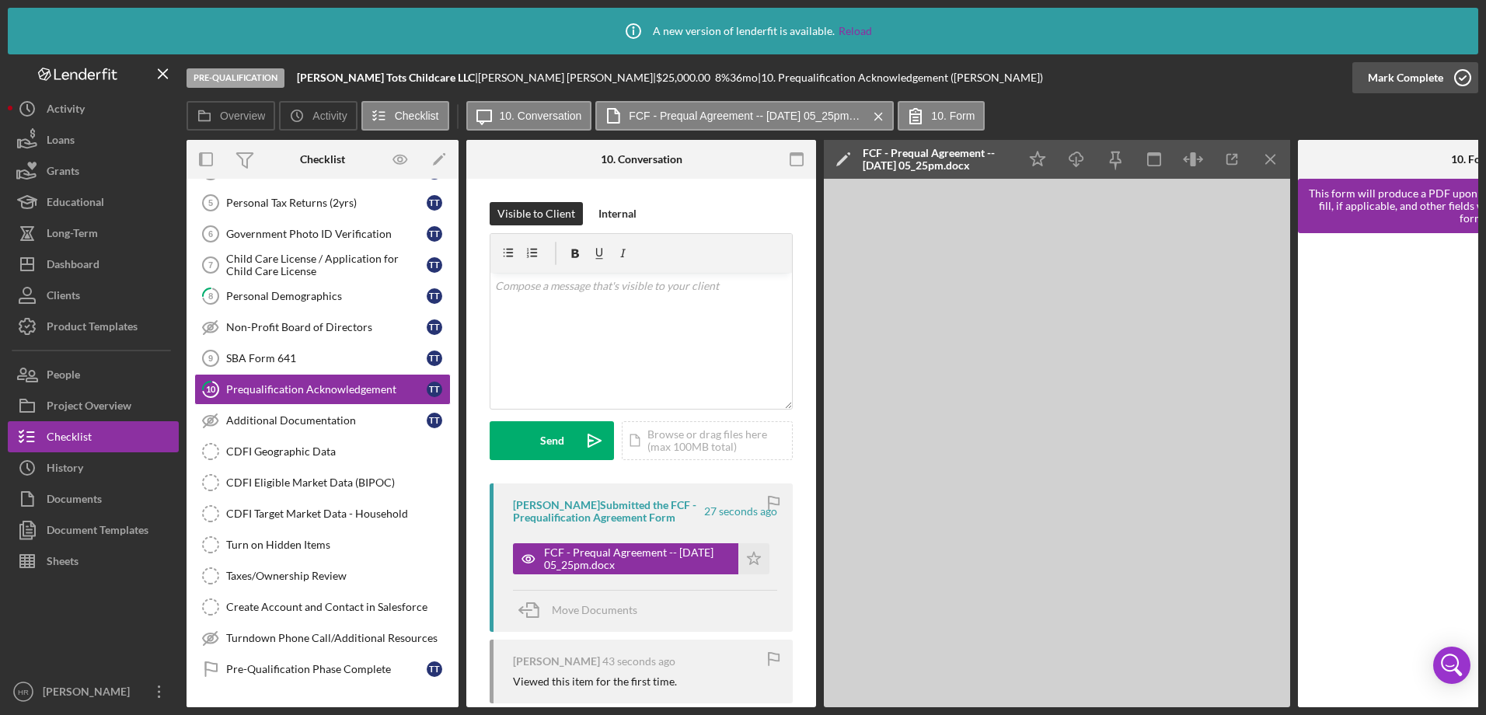
click at [1459, 75] on icon "button" at bounding box center [1462, 77] width 39 height 39
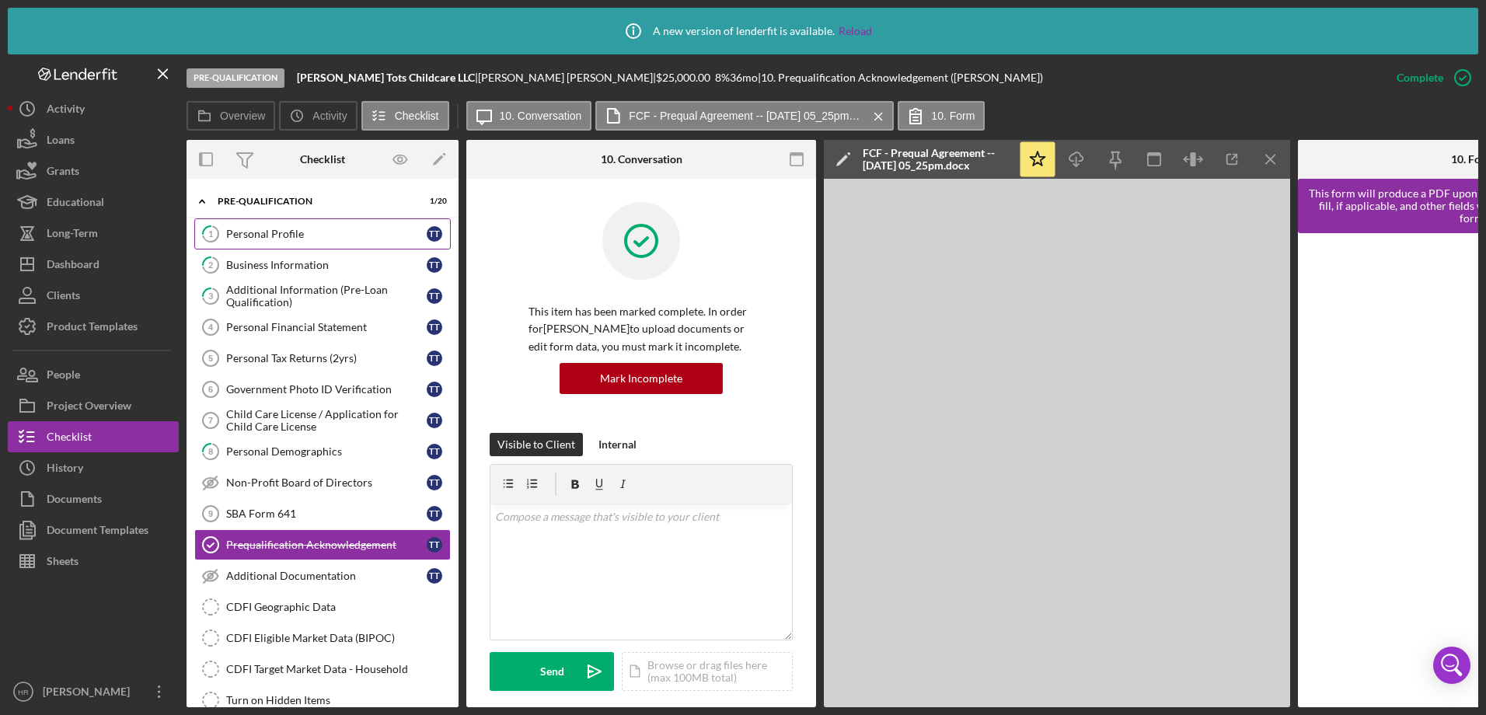
click at [307, 239] on div "Personal Profile" at bounding box center [326, 234] width 200 height 12
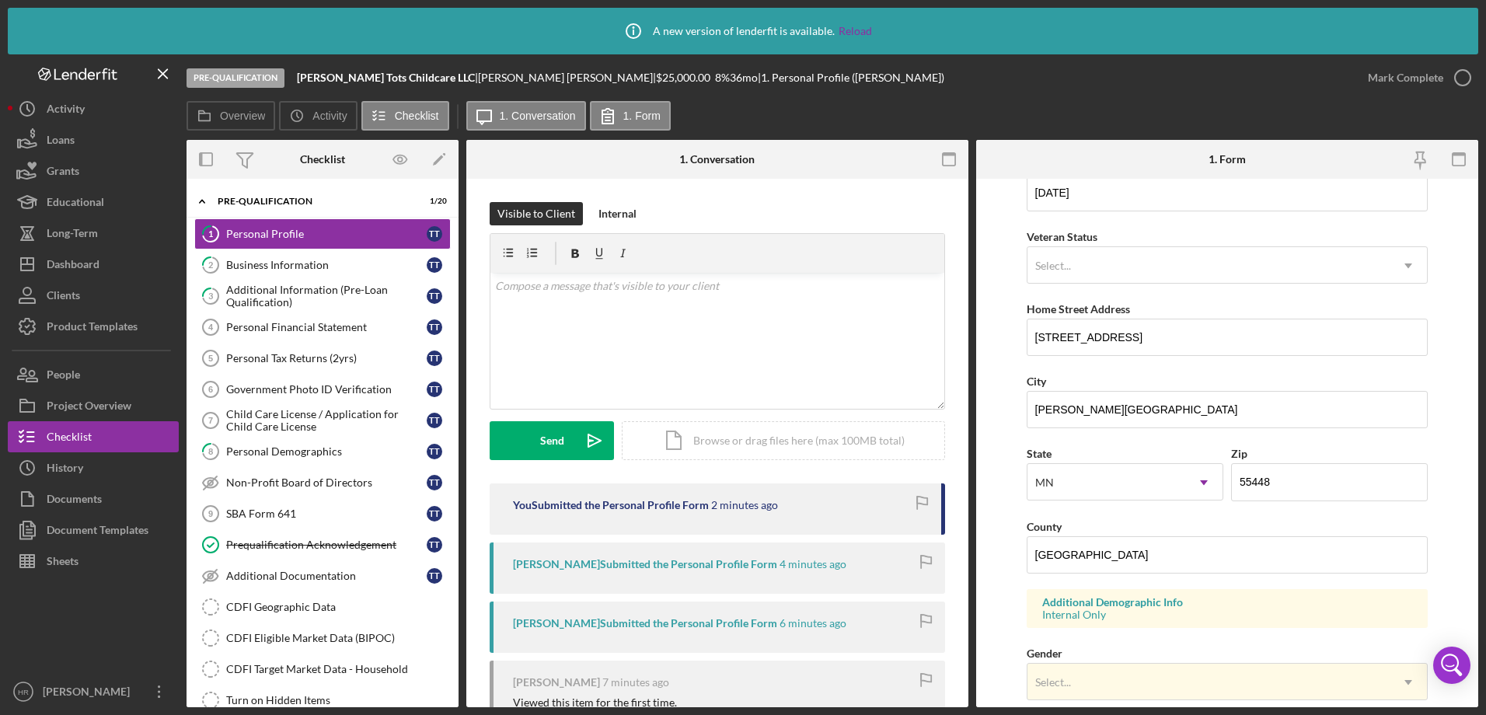
scroll to position [78, 0]
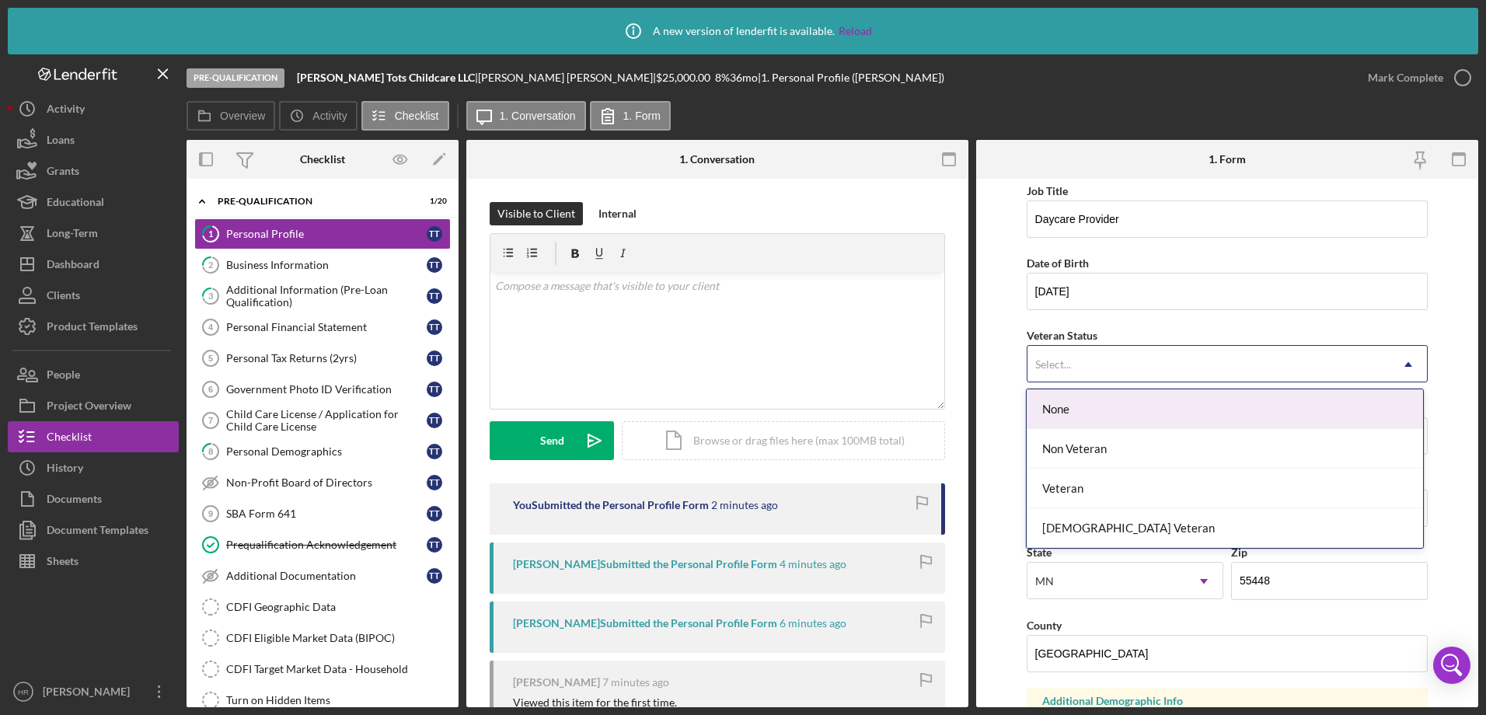
click at [1078, 370] on div "Select..." at bounding box center [1208, 365] width 363 height 36
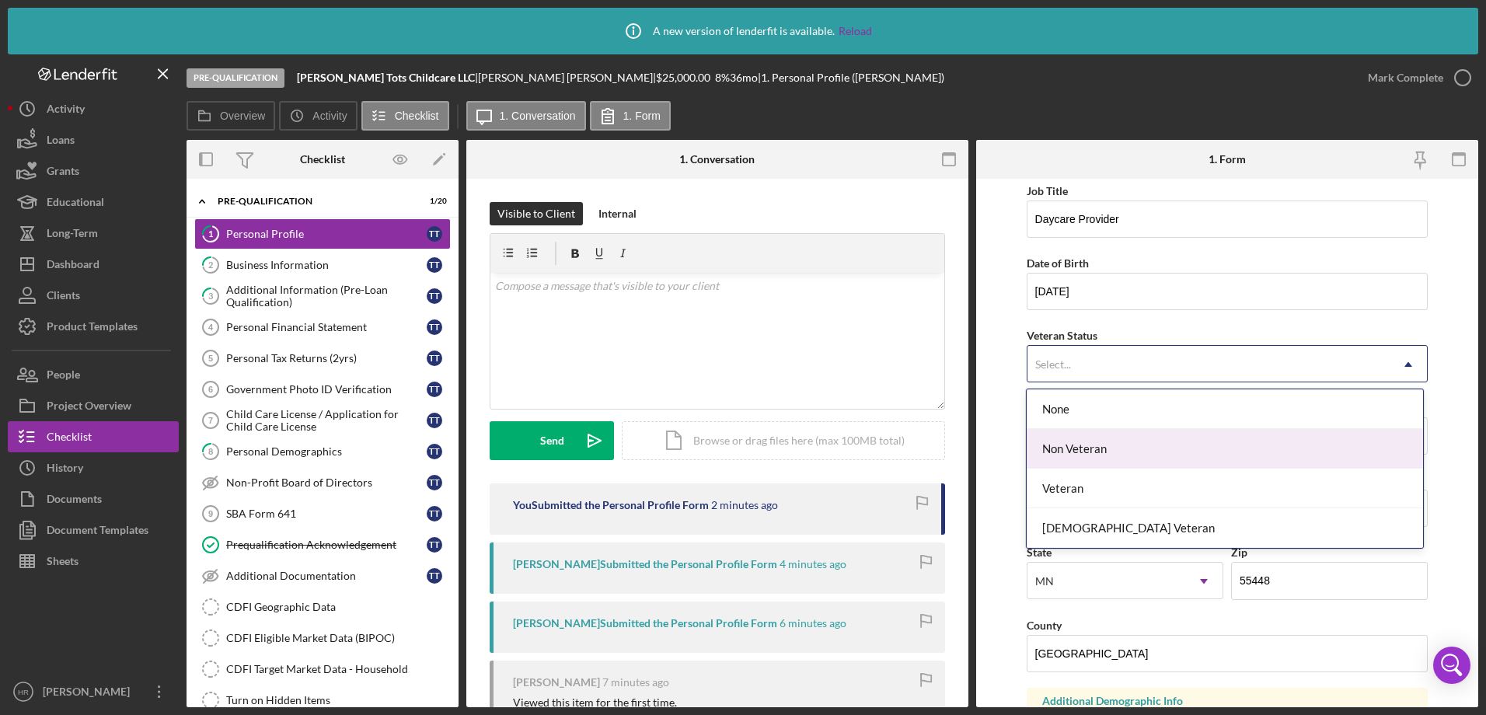
click at [1067, 453] on div "Non Veteran" at bounding box center [1224, 449] width 396 height 40
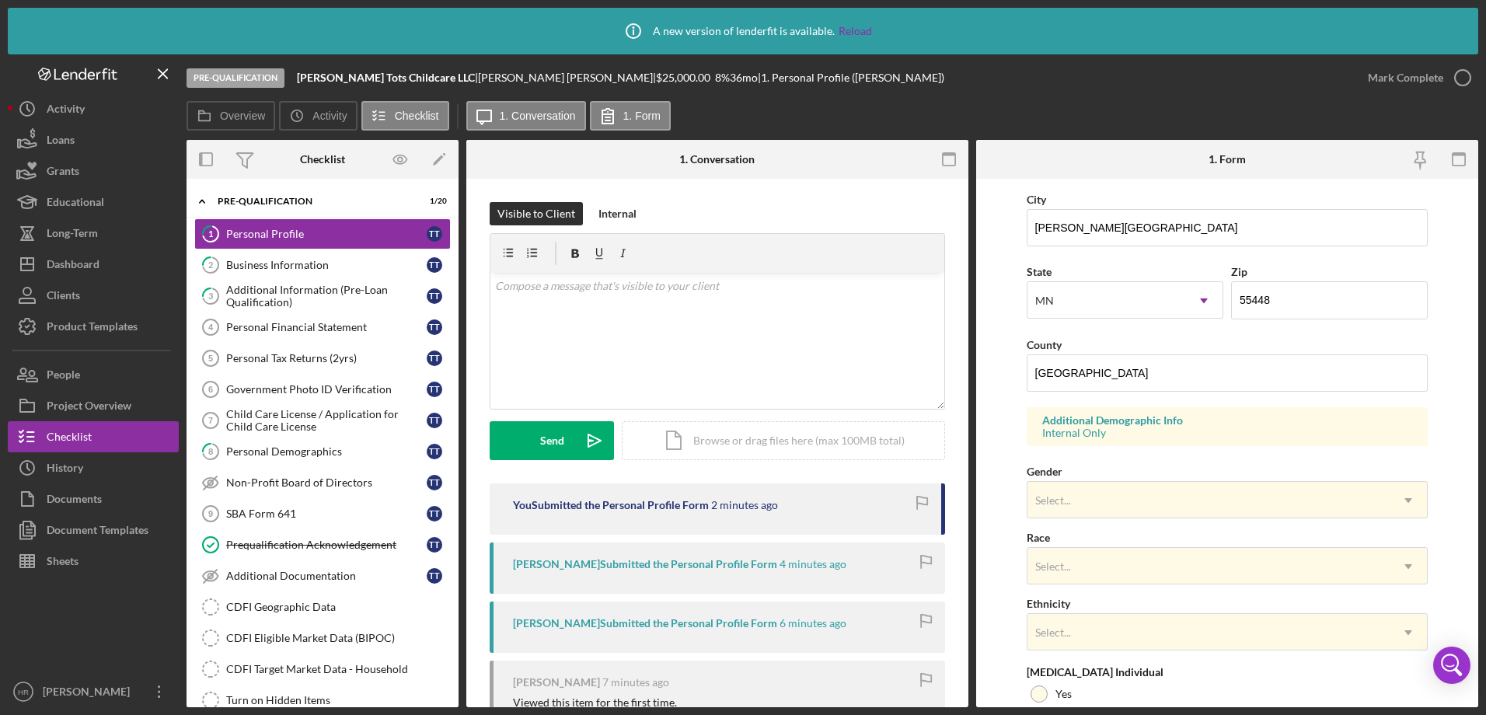
scroll to position [466, 0]
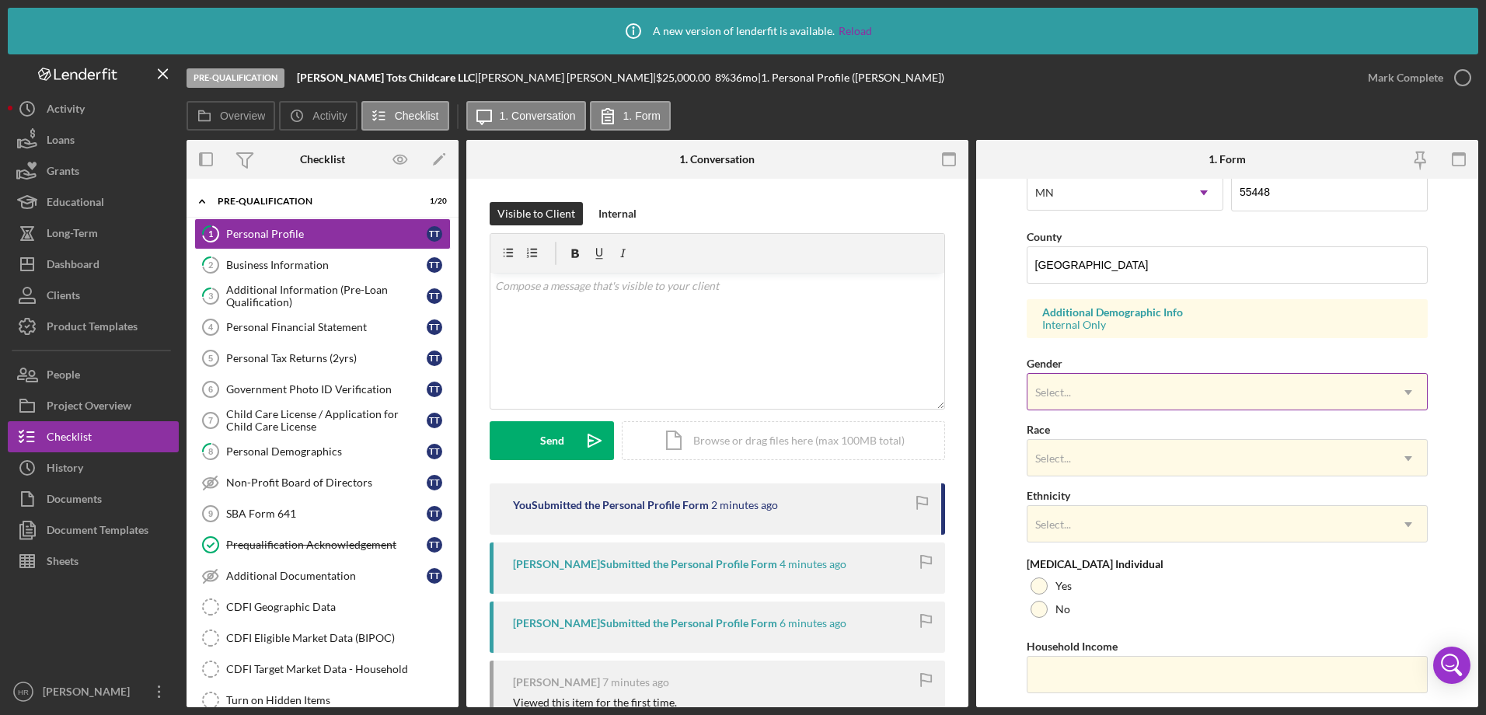
click at [1075, 375] on div "Select..." at bounding box center [1208, 393] width 363 height 36
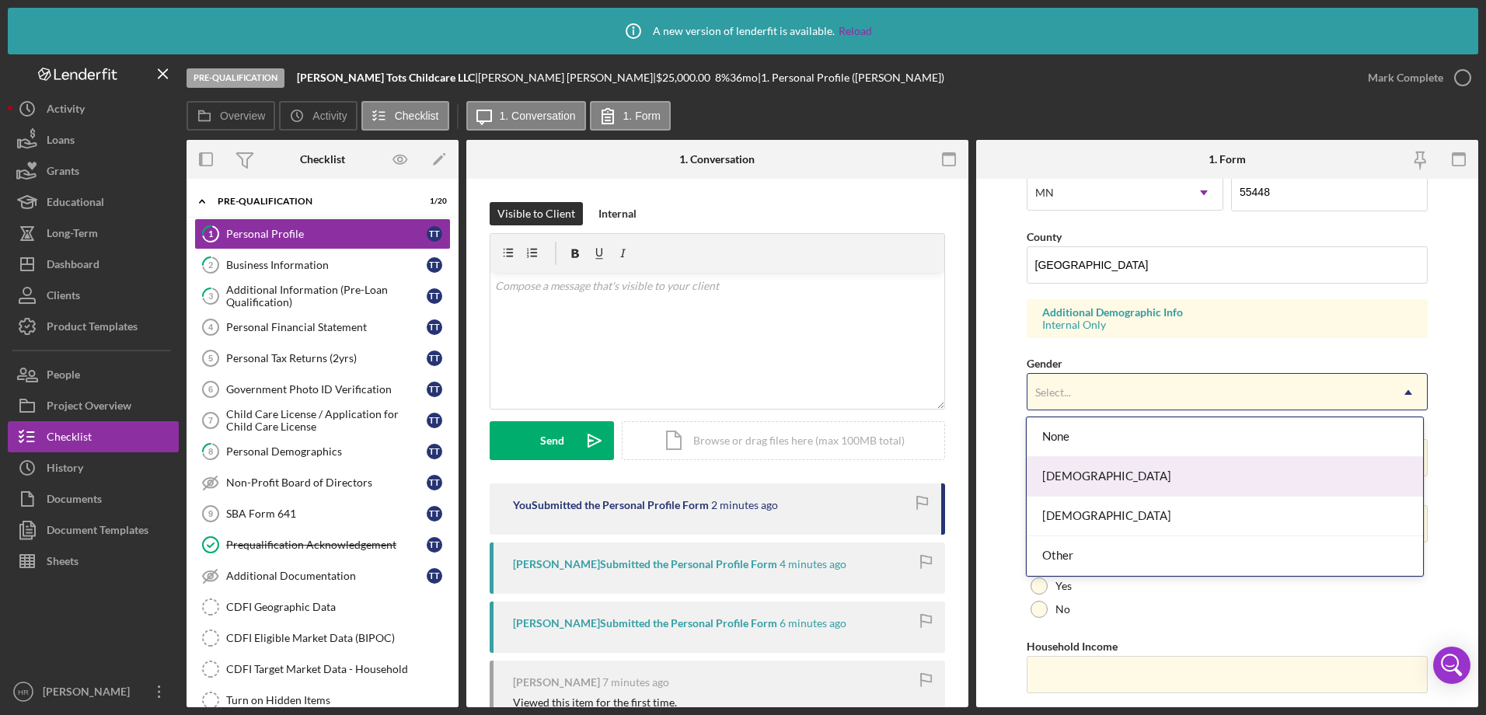
click at [1072, 467] on div "[DEMOGRAPHIC_DATA]" at bounding box center [1224, 477] width 396 height 40
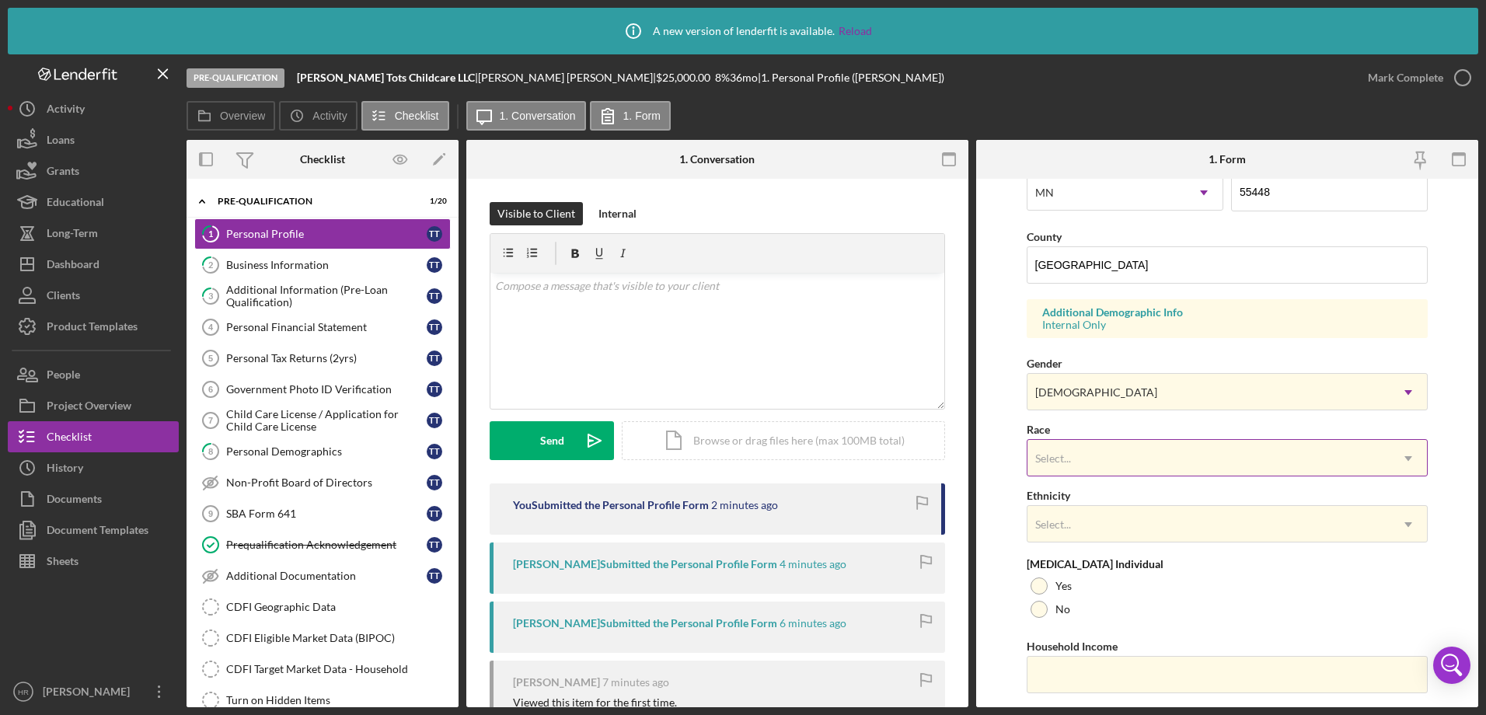
click at [1068, 467] on div "Select..." at bounding box center [1208, 459] width 363 height 36
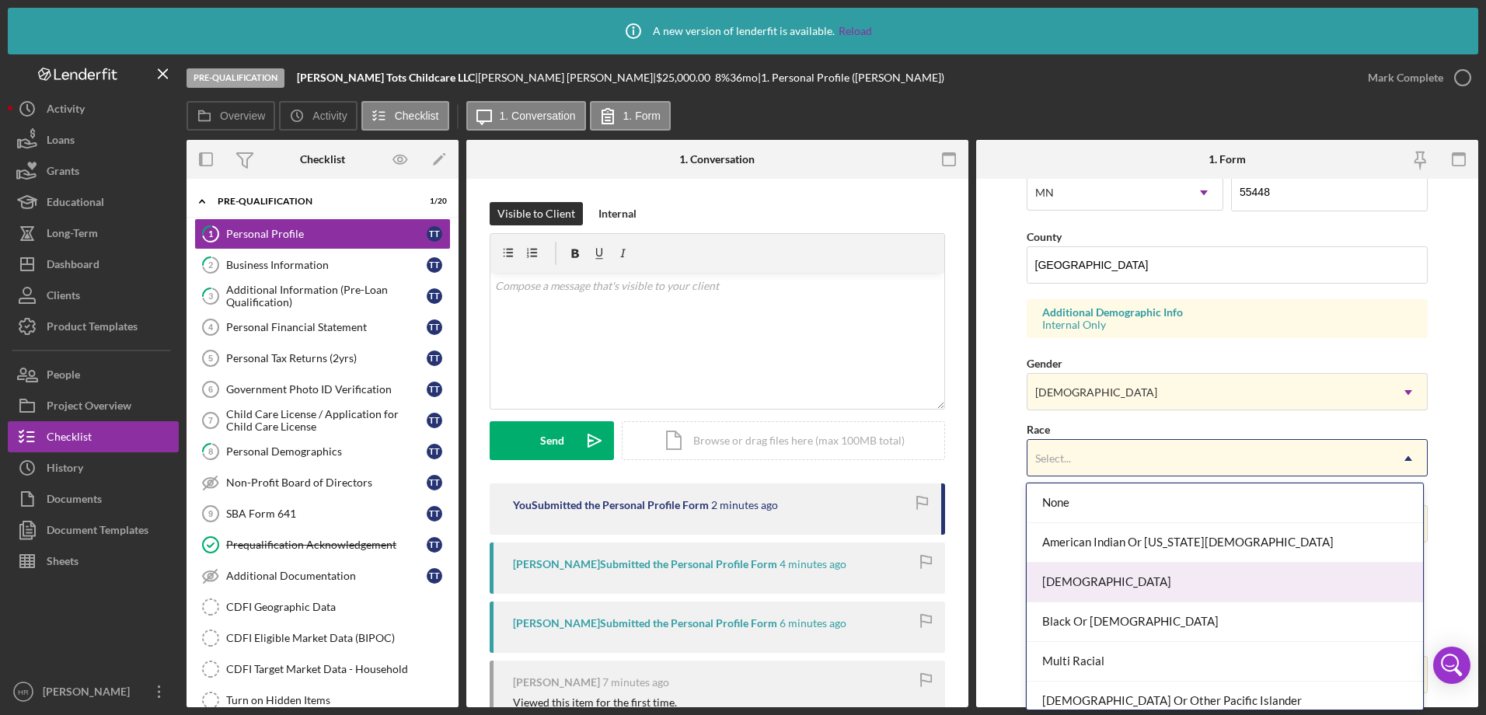
scroll to position [91, 0]
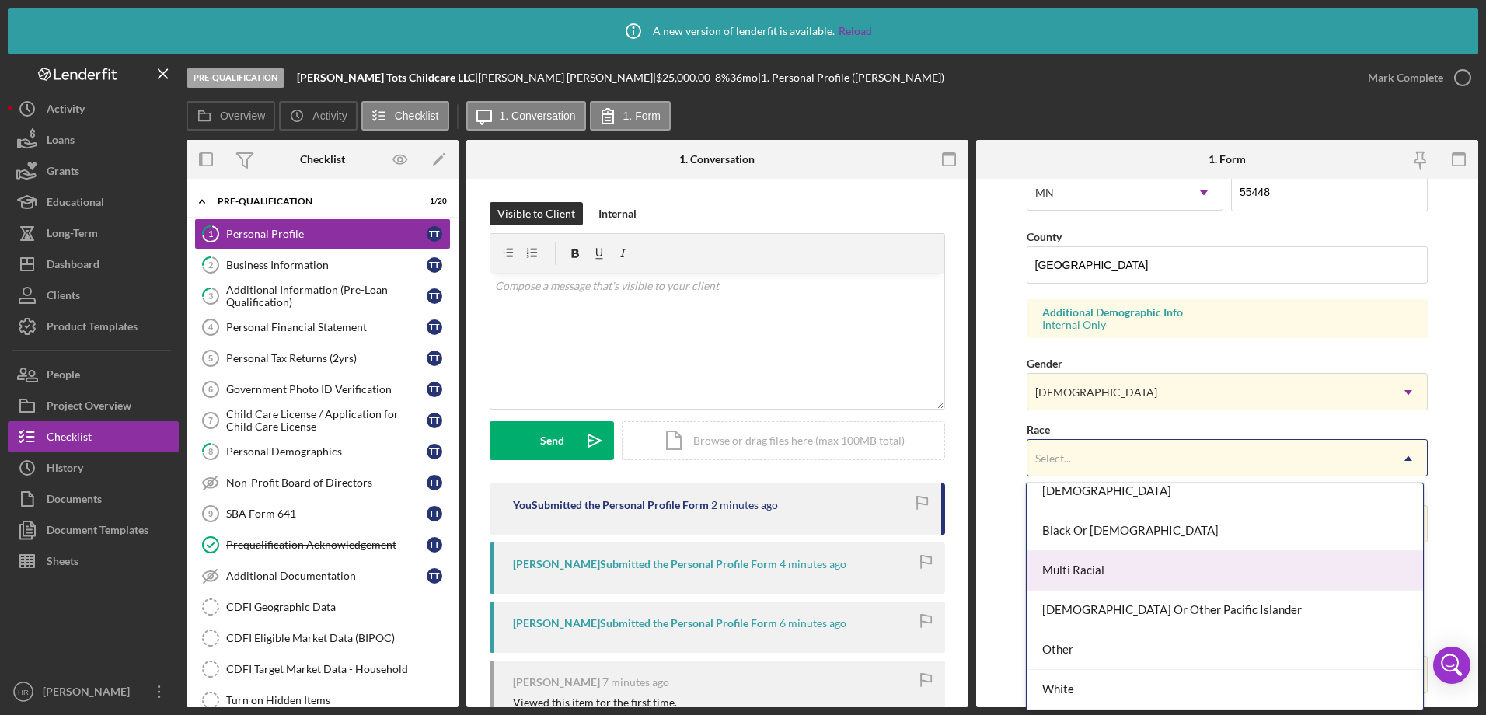
click at [1075, 570] on div "Multi Racial" at bounding box center [1224, 571] width 396 height 40
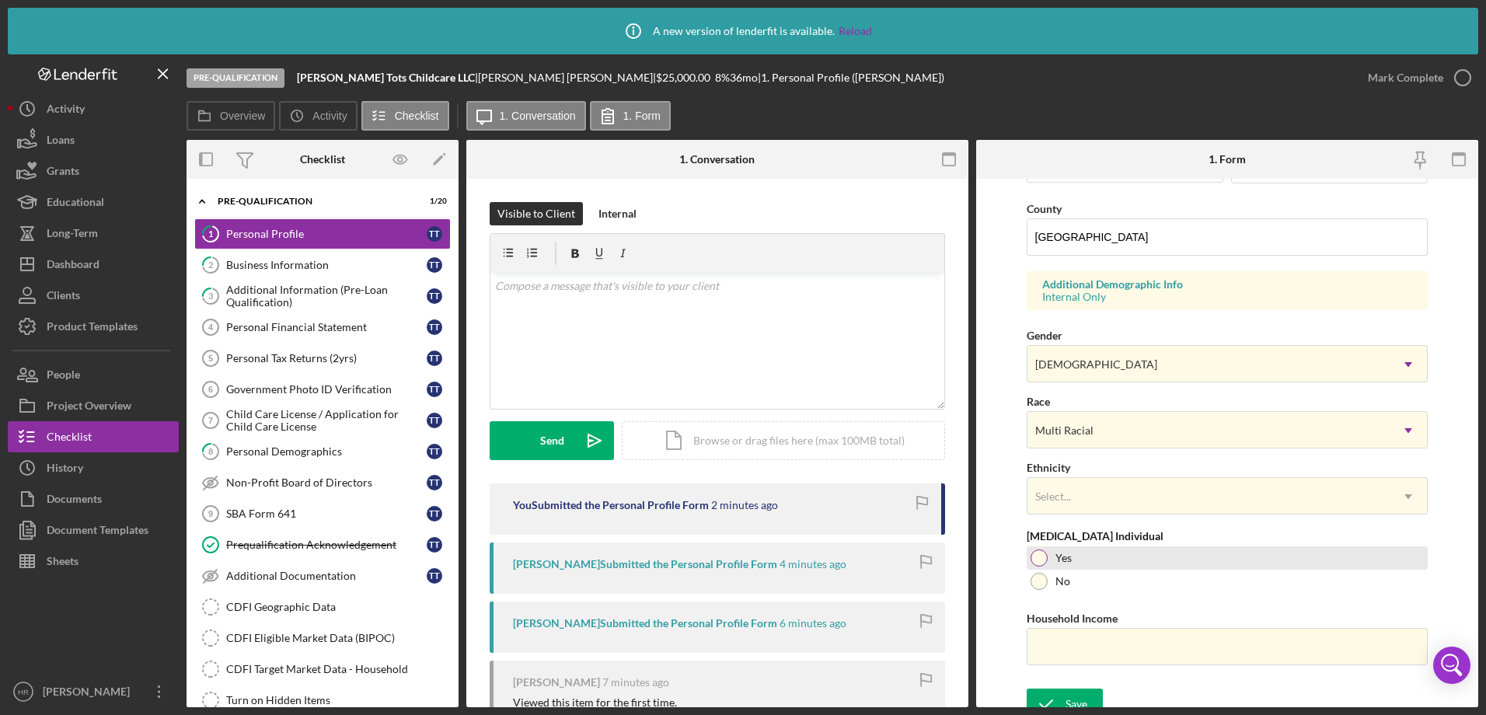
scroll to position [509, 0]
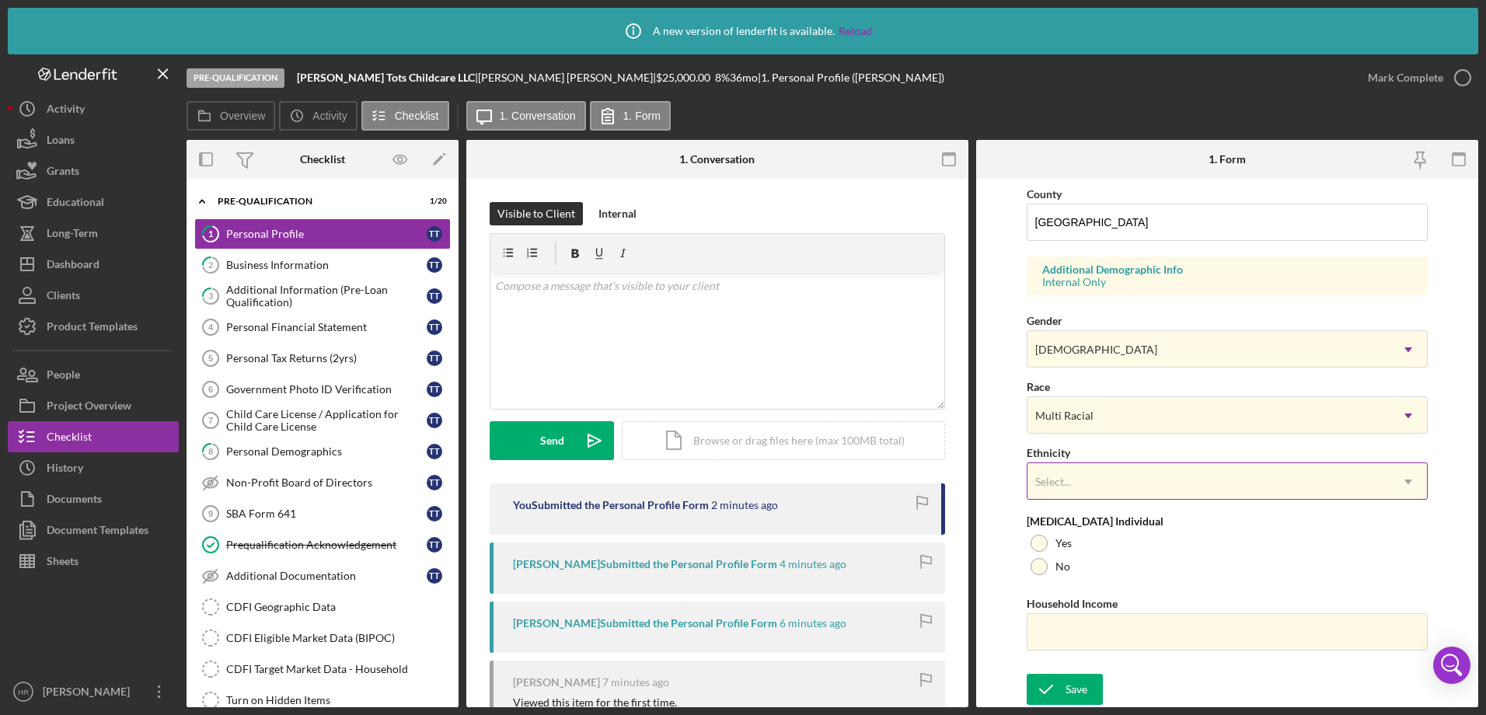
click at [1110, 479] on div "Select..." at bounding box center [1208, 482] width 363 height 36
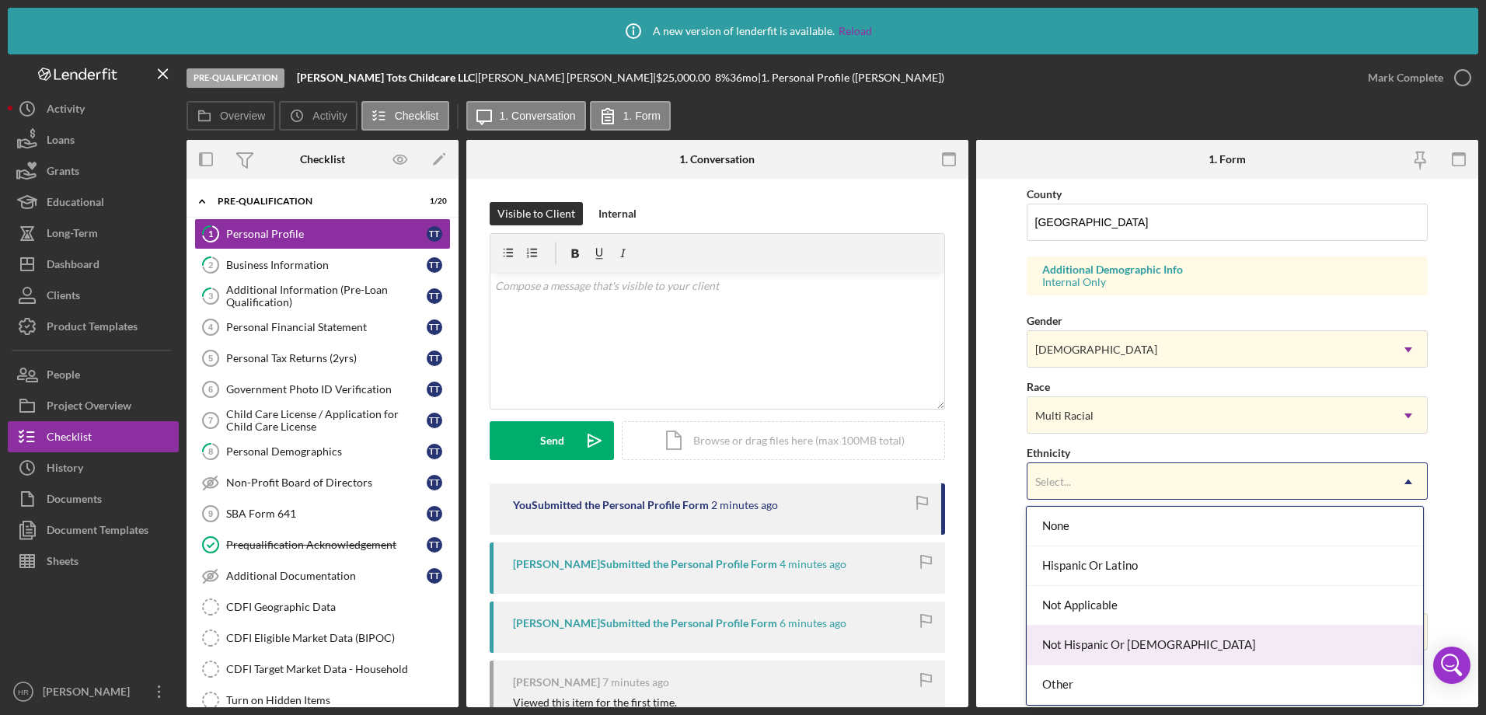
click at [1082, 648] on div "Not Hispanic Or [DEMOGRAPHIC_DATA]" at bounding box center [1224, 646] width 396 height 40
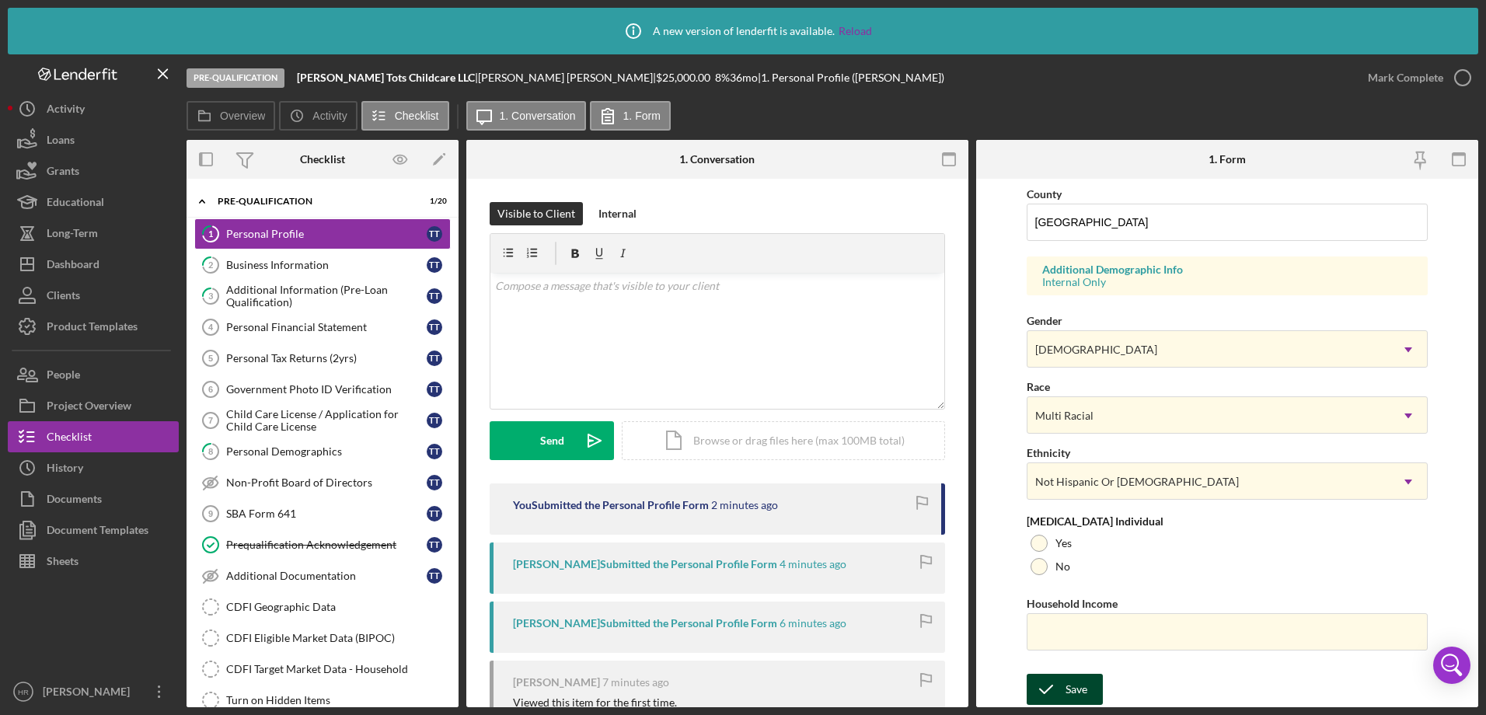
click at [1086, 690] on div "Save" at bounding box center [1076, 689] width 22 height 31
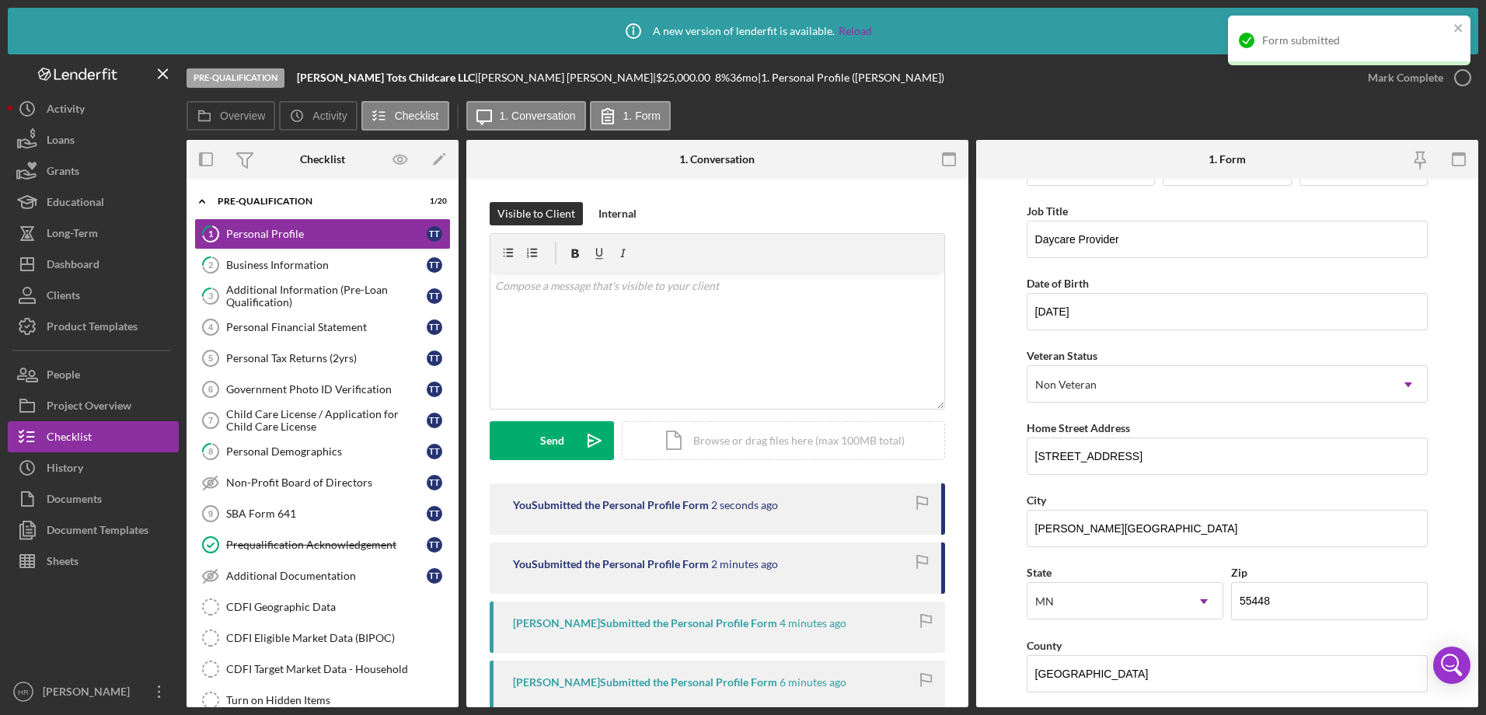
scroll to position [0, 0]
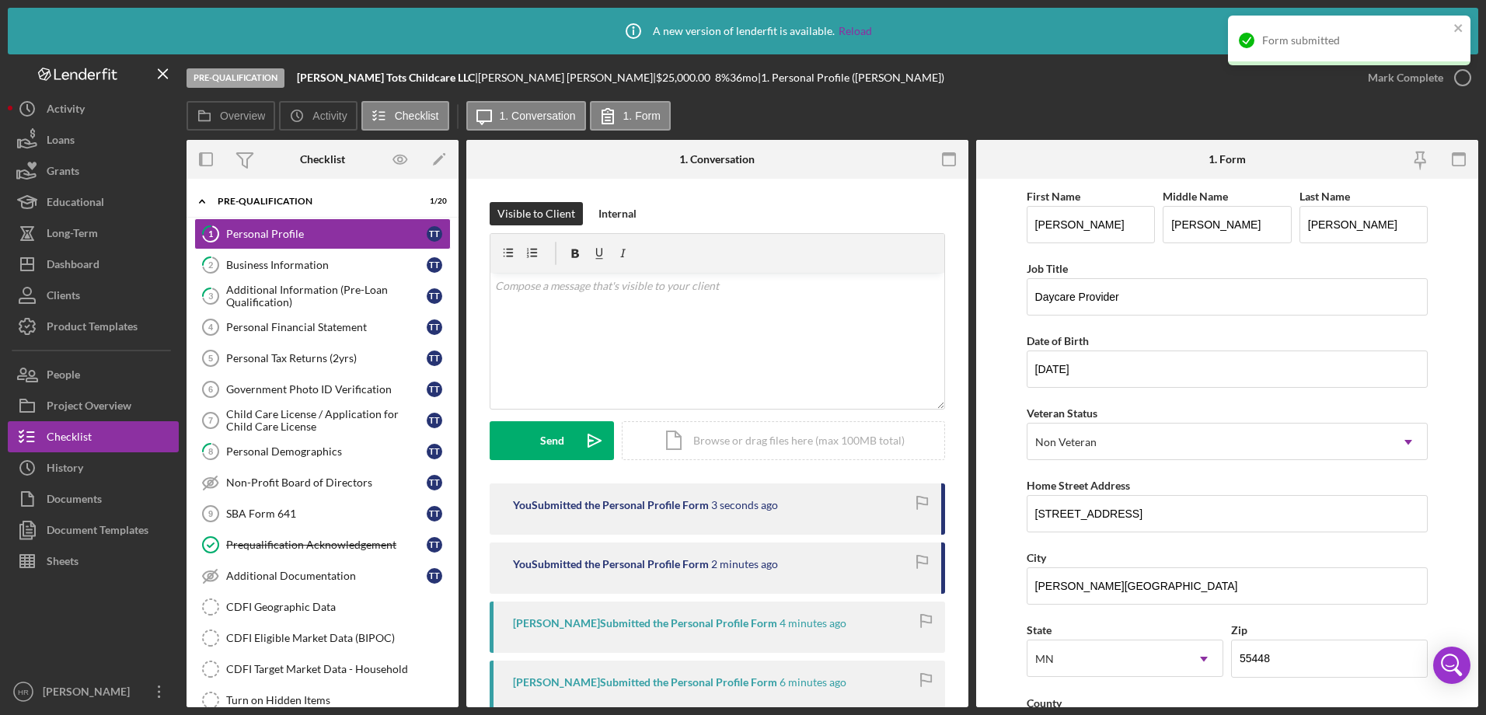
click at [1459, 71] on div "Form submitted" at bounding box center [1349, 46] width 249 height 68
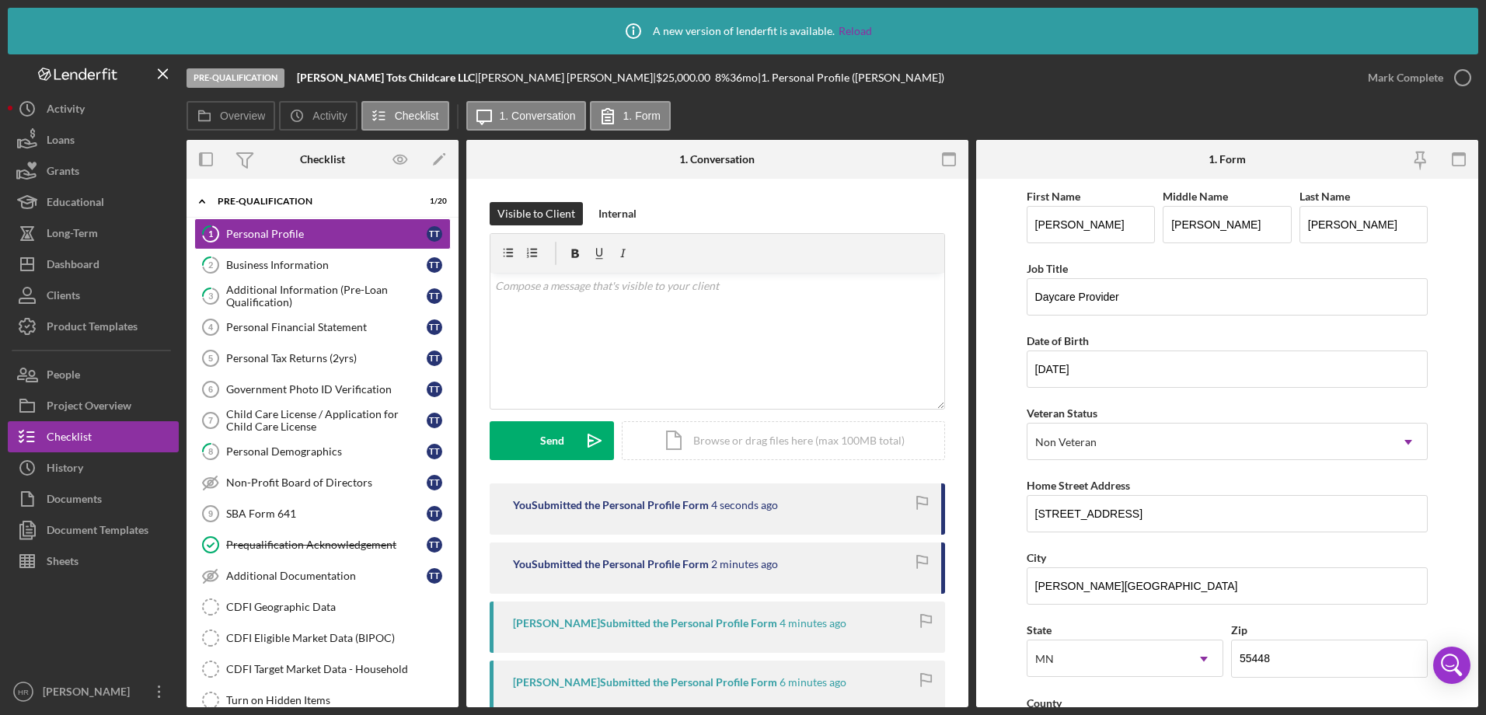
click at [1460, 80] on div "Form submitted" at bounding box center [1349, 46] width 249 height 68
click at [1457, 81] on icon "button" at bounding box center [1462, 77] width 39 height 39
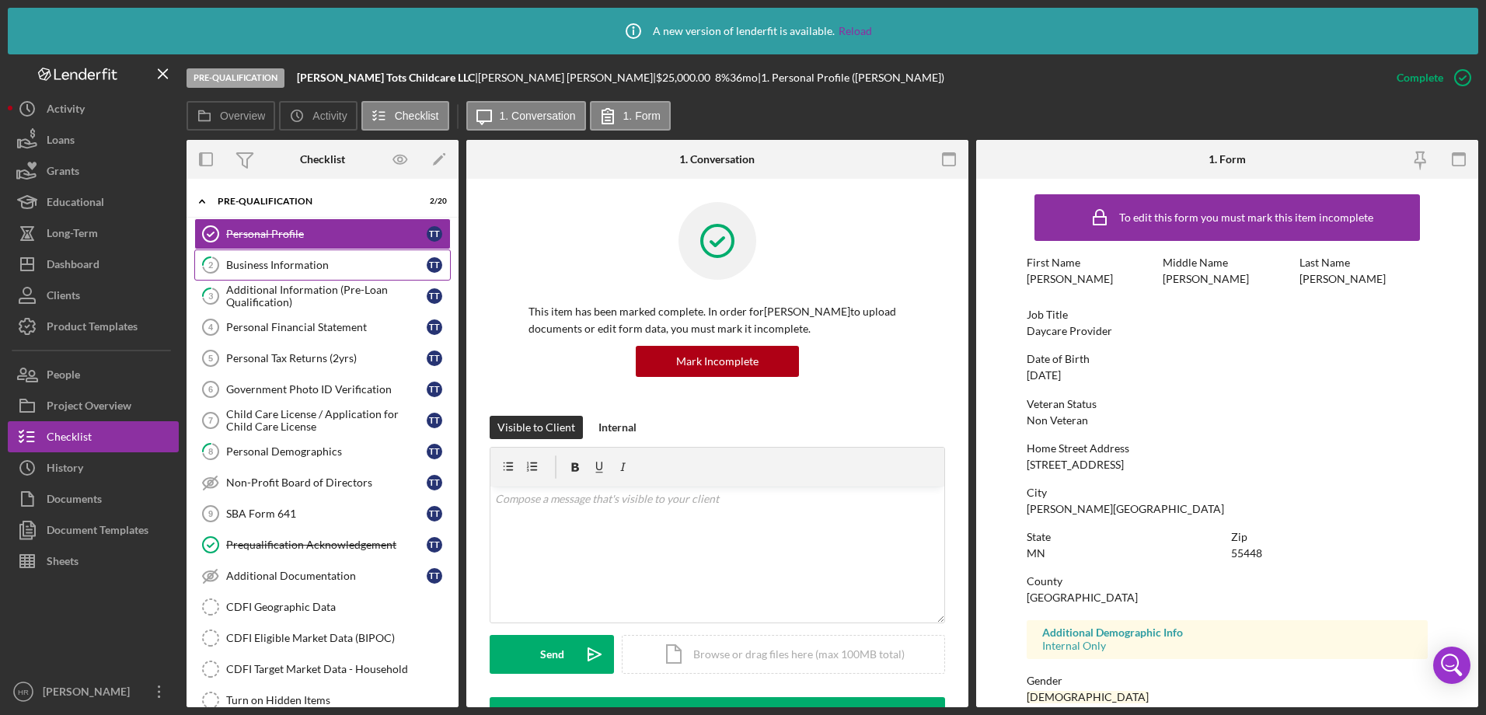
click at [281, 265] on div "Business Information" at bounding box center [326, 265] width 200 height 12
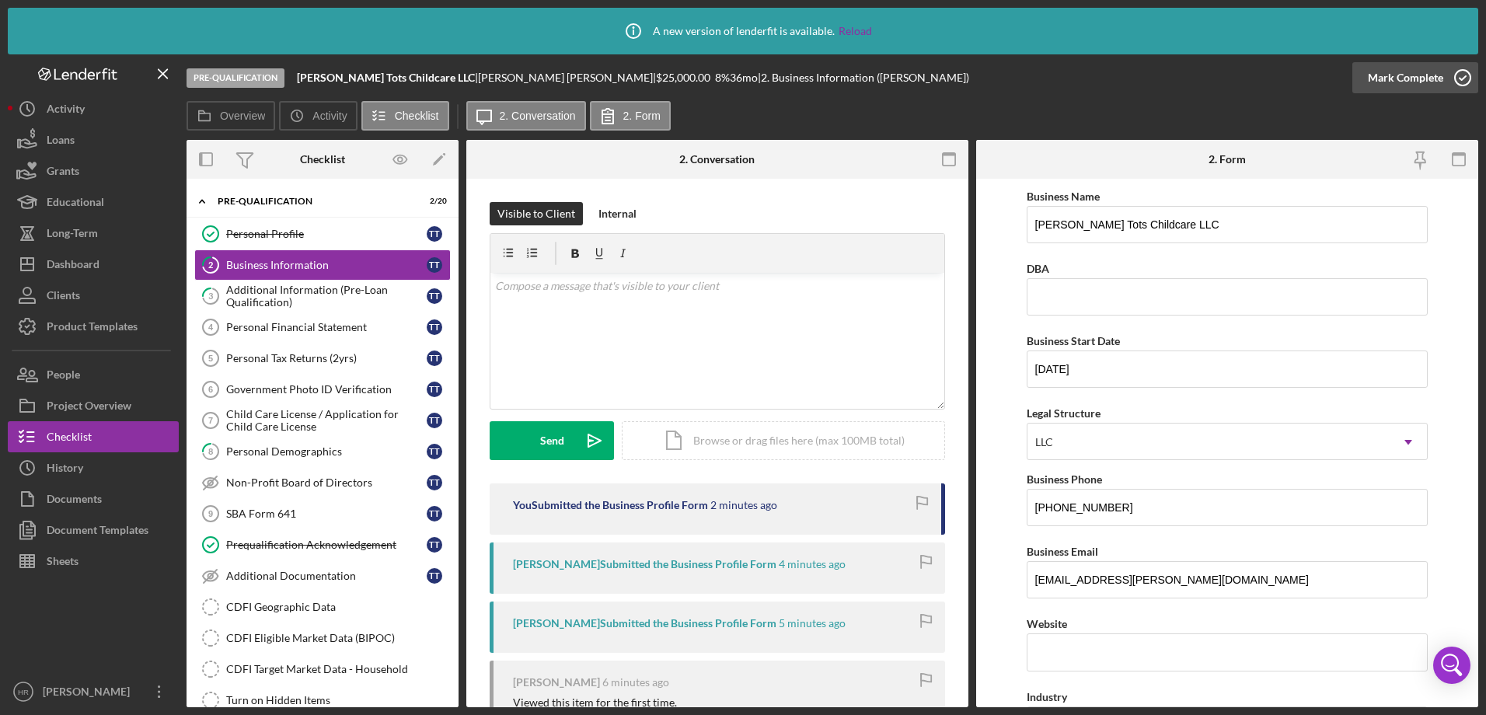
click at [1465, 77] on icon "button" at bounding box center [1462, 77] width 39 height 39
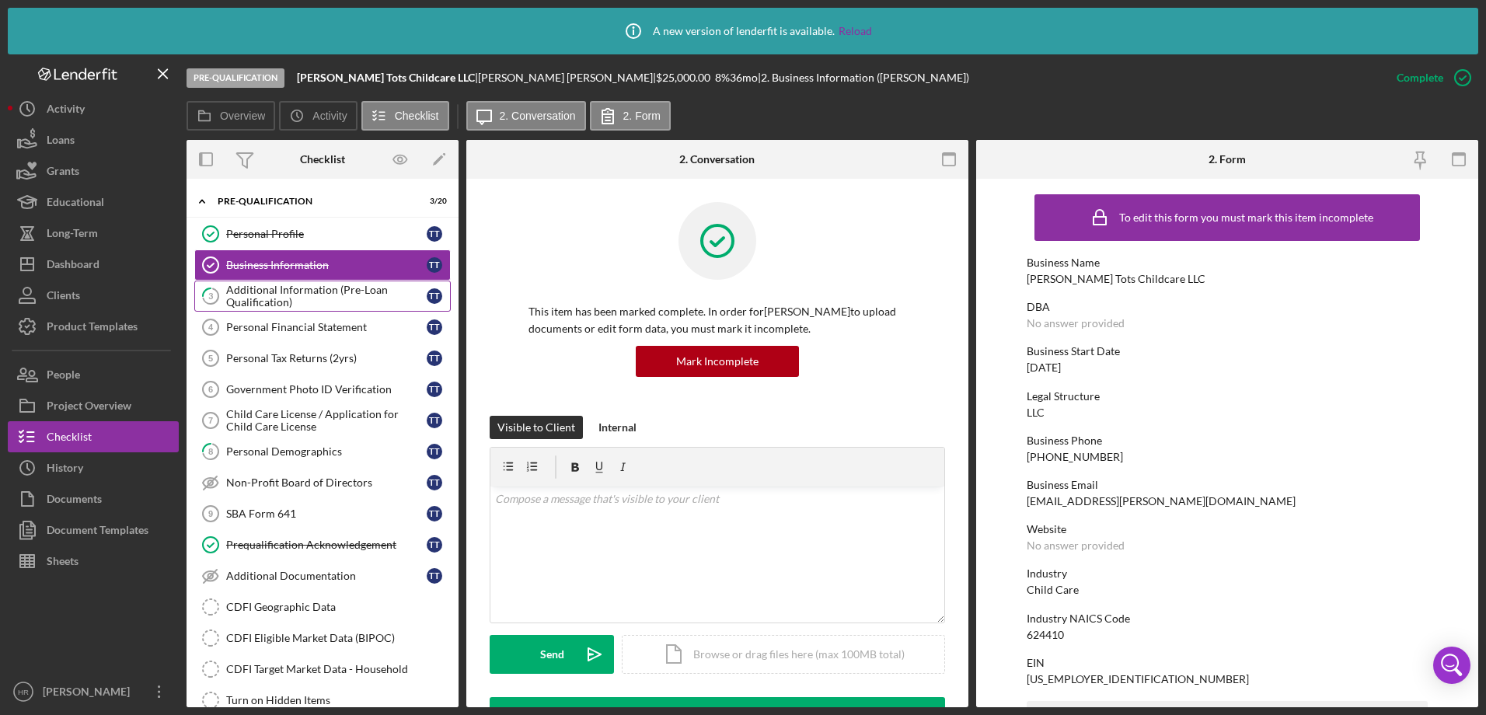
click at [256, 284] on div "Additional Information (Pre-Loan Qualification)" at bounding box center [326, 296] width 200 height 25
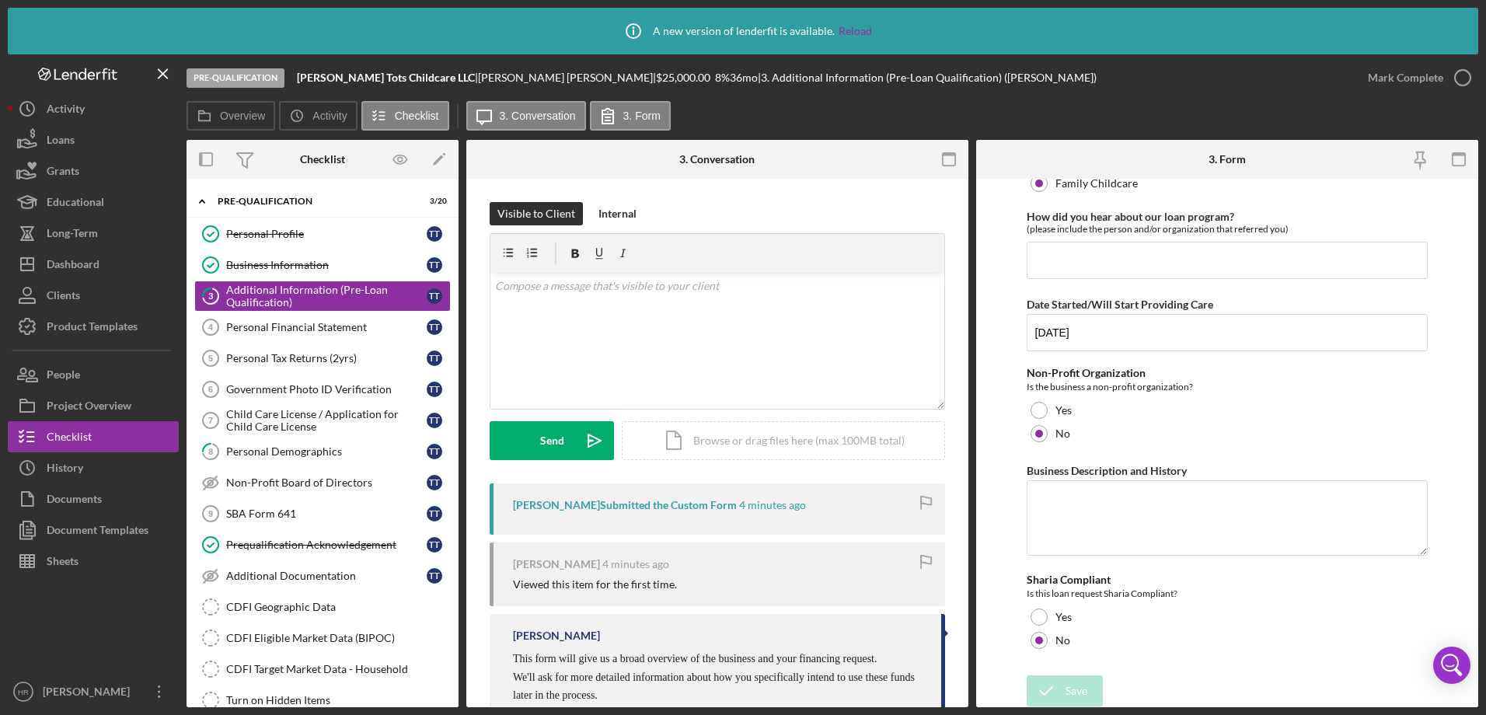
scroll to position [110, 0]
click at [280, 444] on link "8 Personal Demographics T T" at bounding box center [322, 451] width 256 height 31
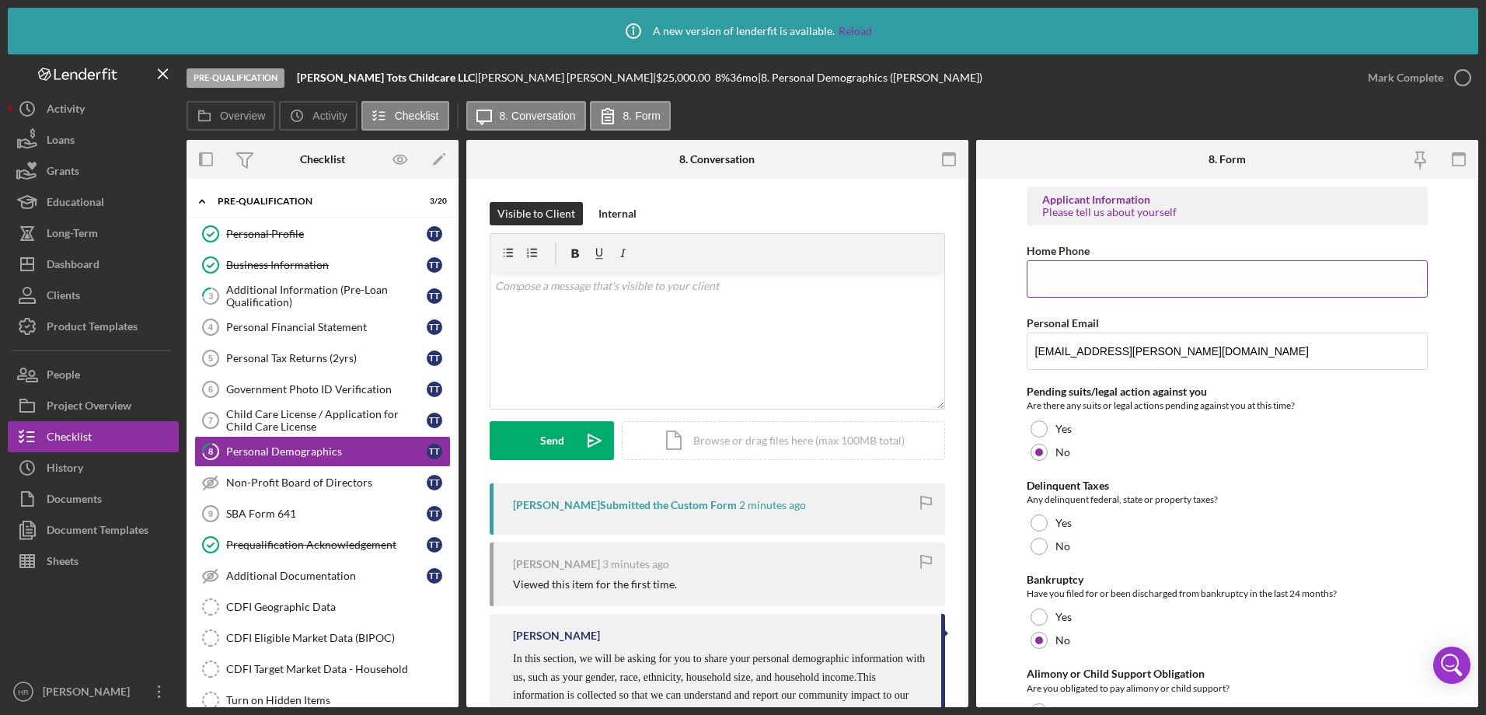
click at [1068, 273] on input "Home Phone" at bounding box center [1227, 278] width 402 height 37
paste input "[PHONE_NUMBER]"
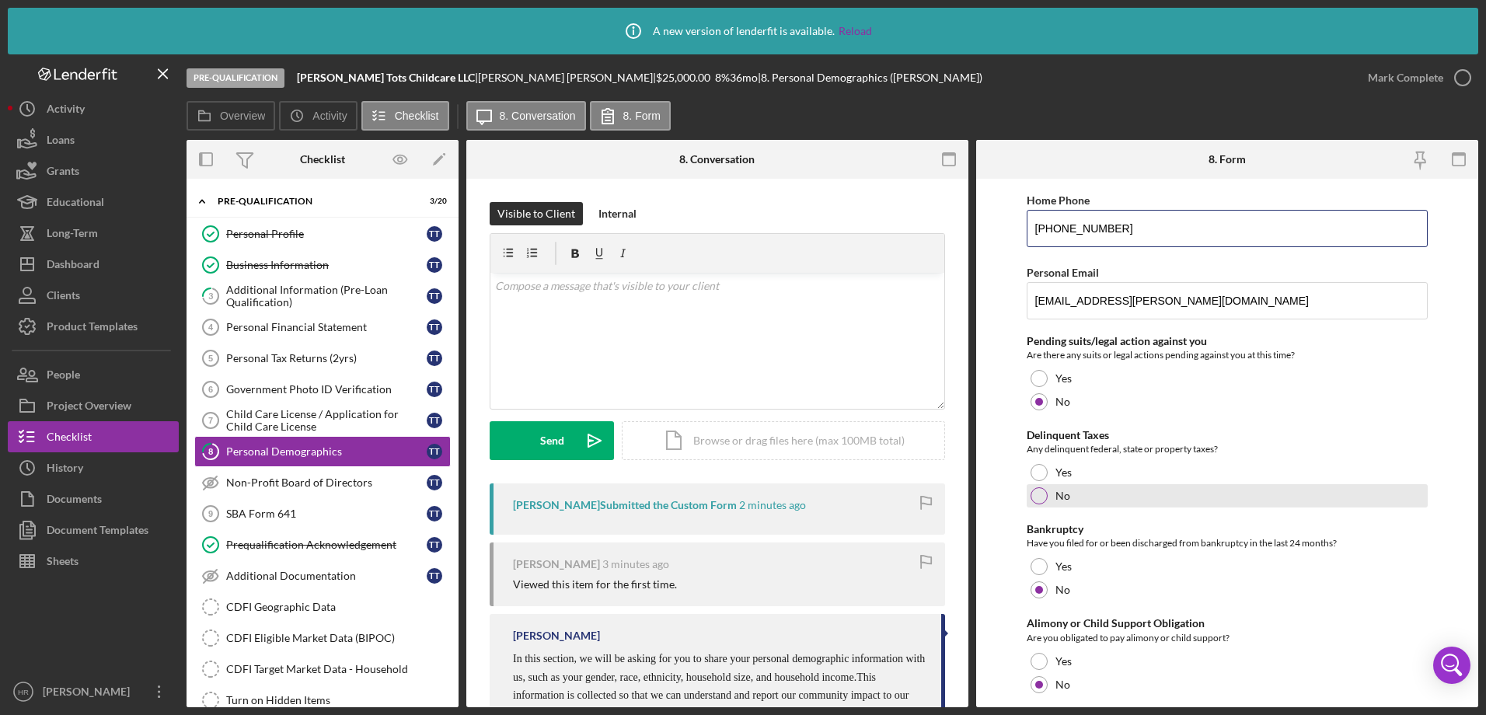
scroll to position [78, 0]
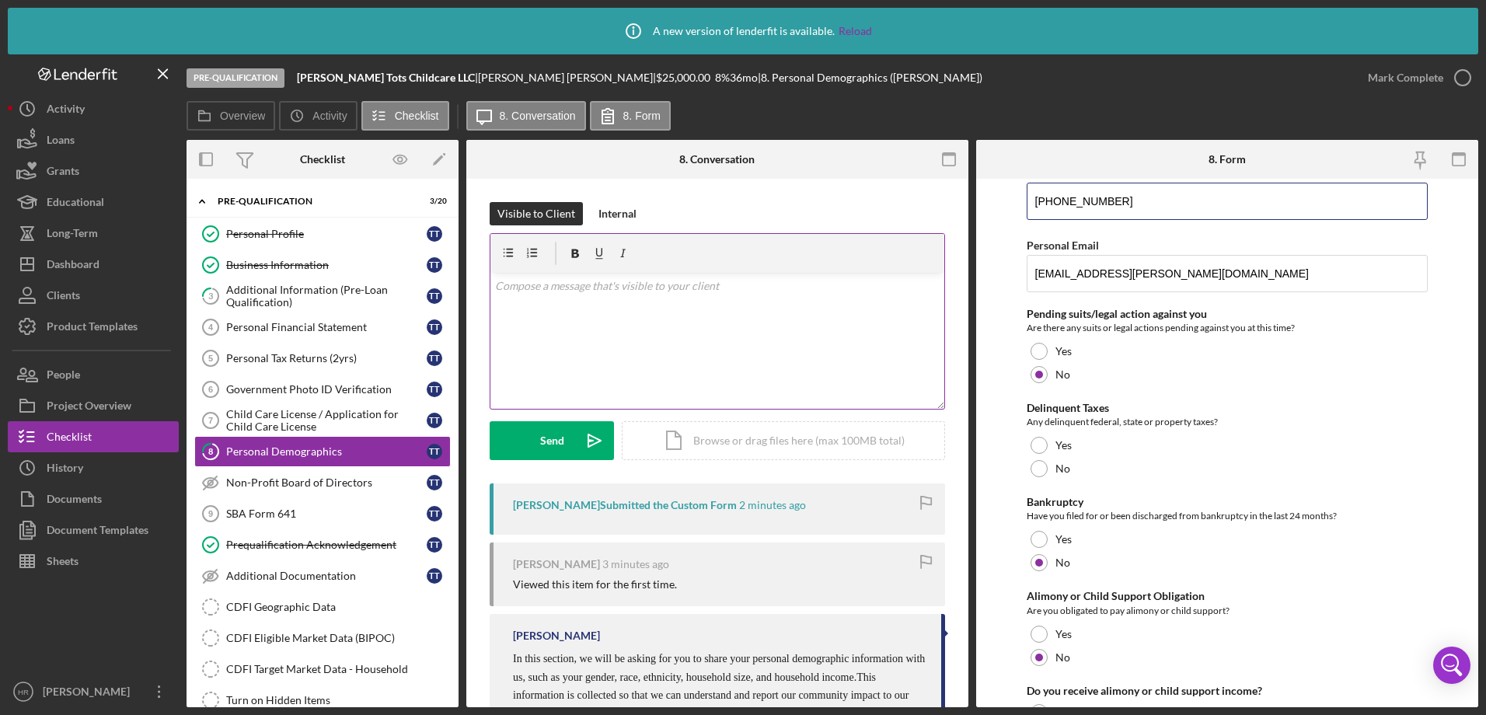
type input "[PHONE_NUMBER]"
click at [767, 328] on div "v Color teal Color pink Remove color Add row above Add row below Add column bef…" at bounding box center [717, 341] width 454 height 136
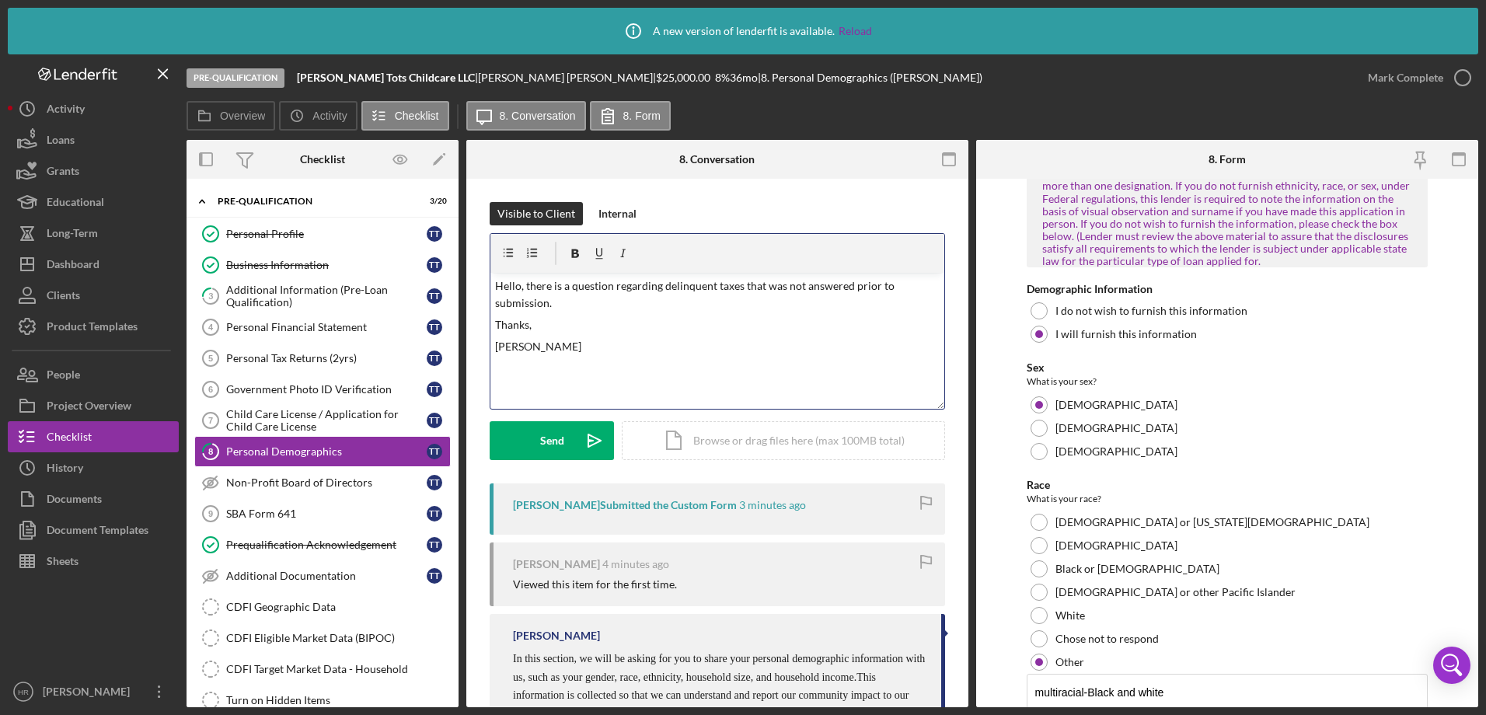
scroll to position [1010, 0]
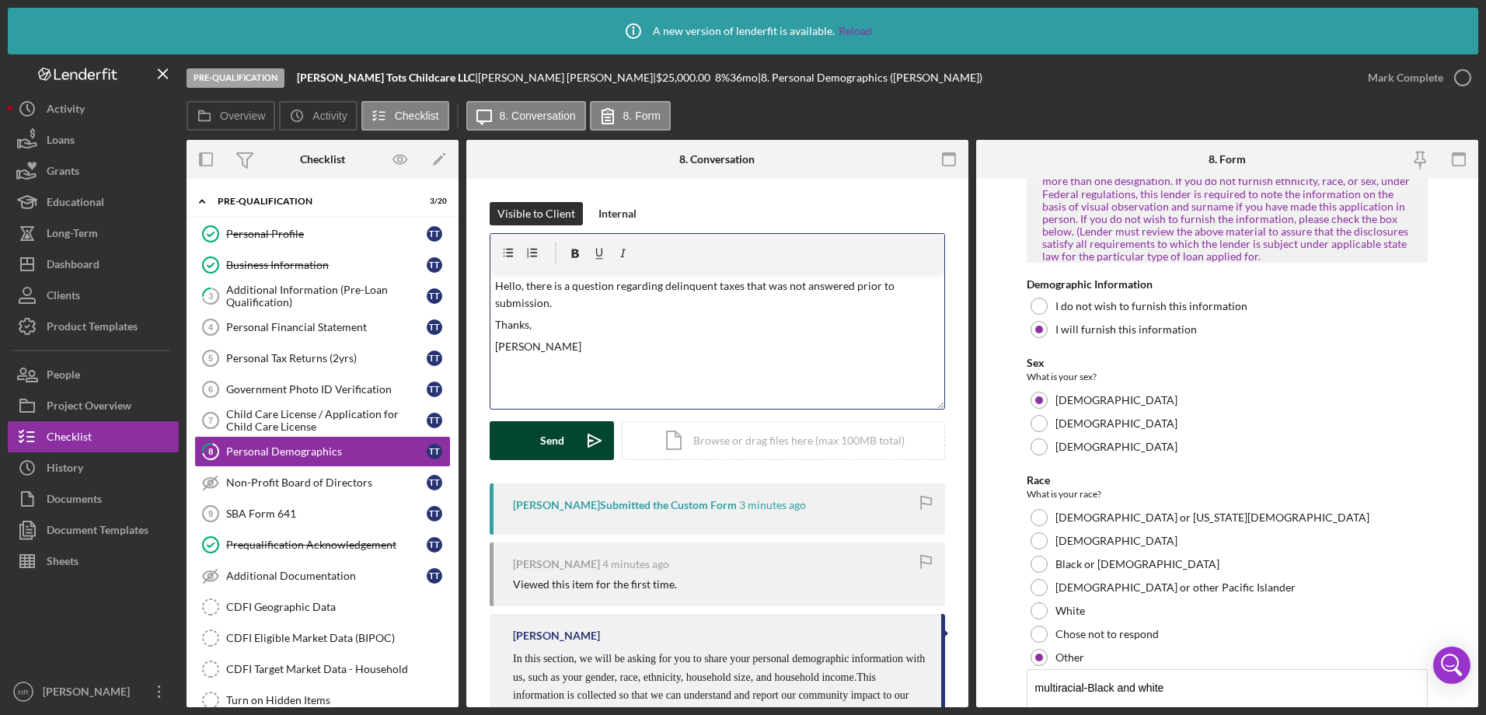
click at [548, 447] on div "Send" at bounding box center [552, 440] width 24 height 39
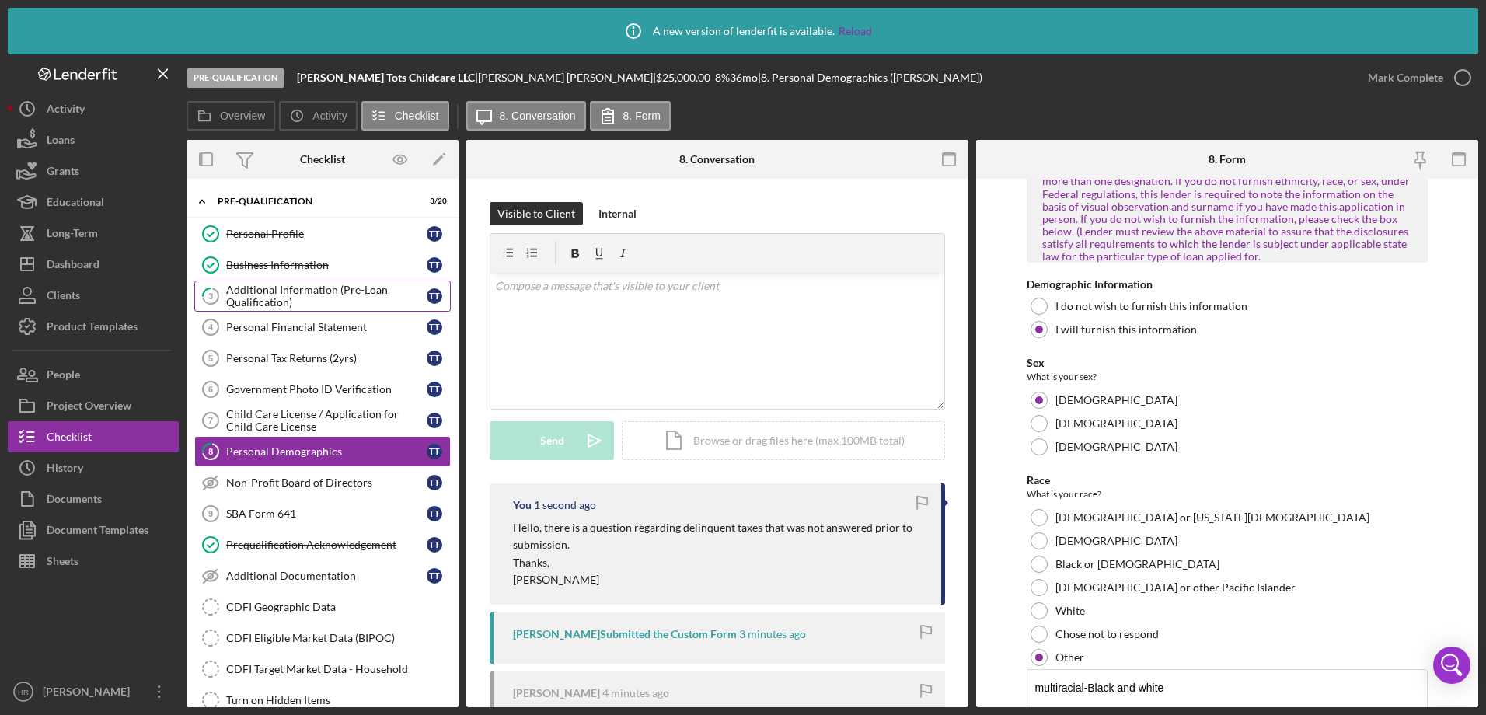
click at [311, 298] on div "Additional Information (Pre-Loan Qualification)" at bounding box center [326, 296] width 200 height 25
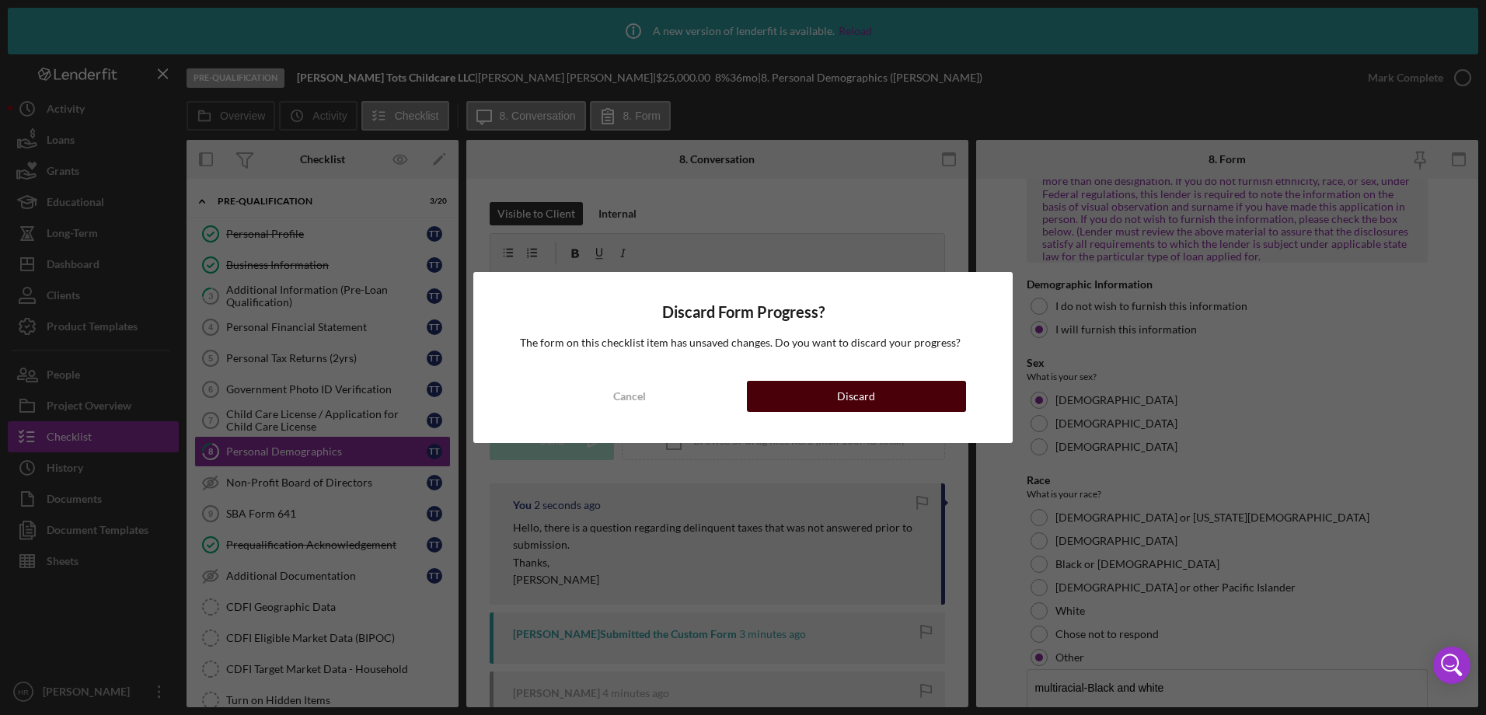
click at [886, 389] on button "Discard" at bounding box center [856, 396] width 219 height 31
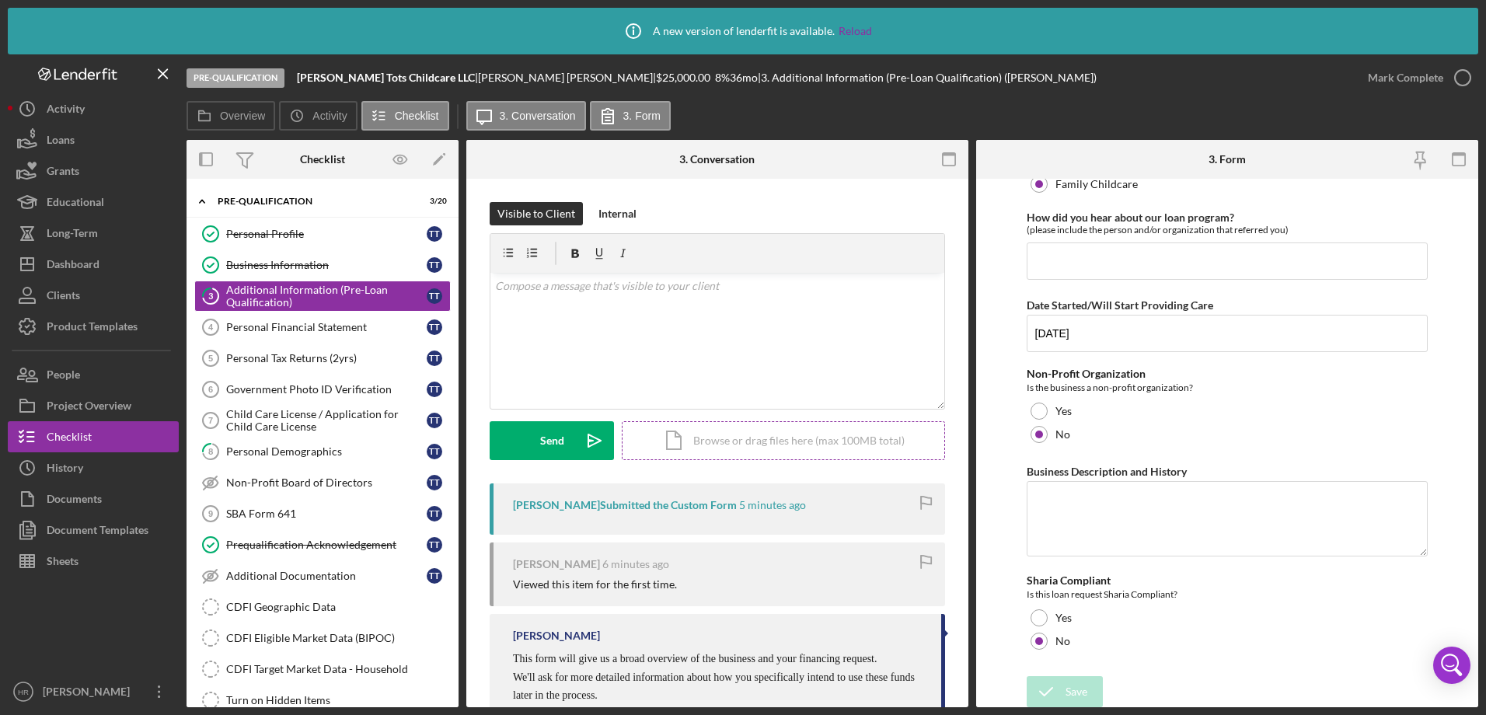
scroll to position [110, 0]
click at [707, 315] on div "v Color teal Color pink Remove color Add row above Add row below Add column bef…" at bounding box center [717, 341] width 454 height 136
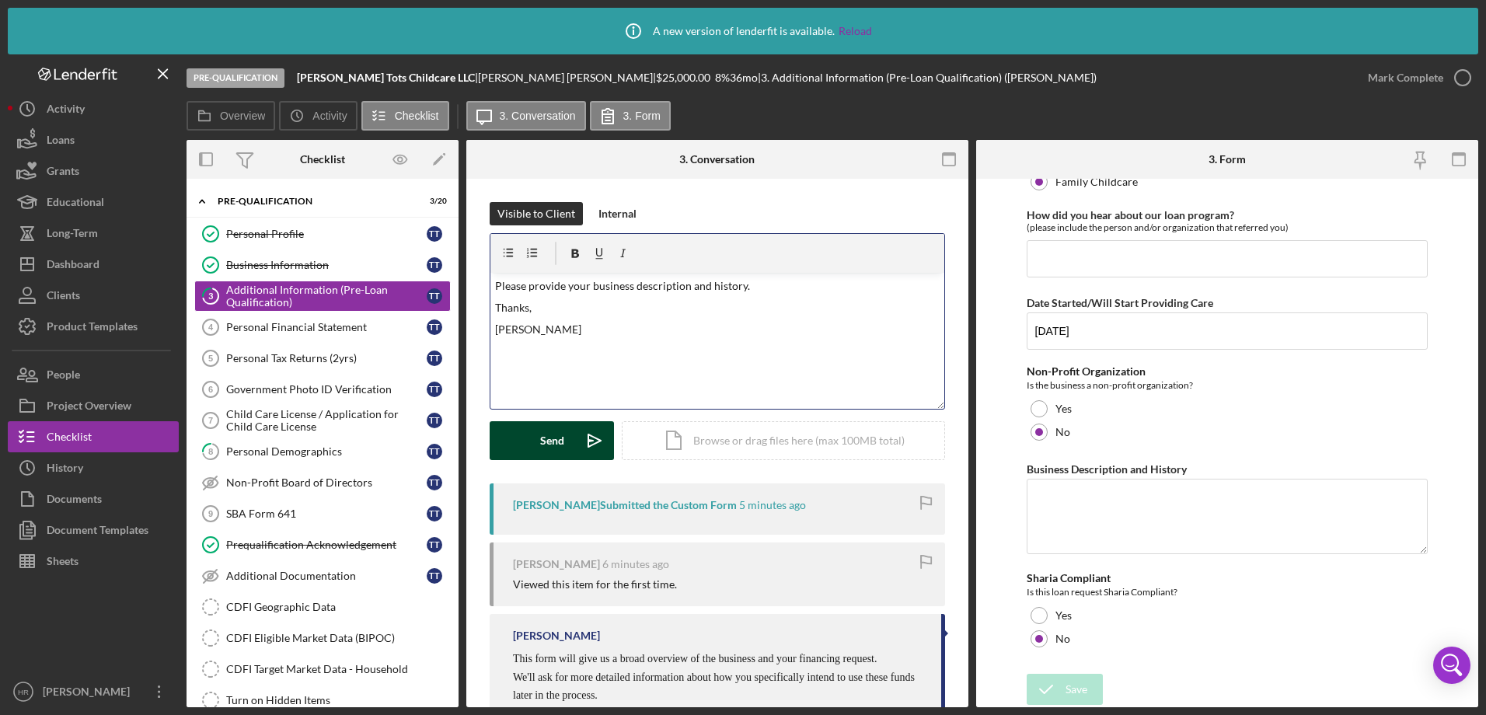
click at [558, 438] on div "Send" at bounding box center [552, 440] width 24 height 39
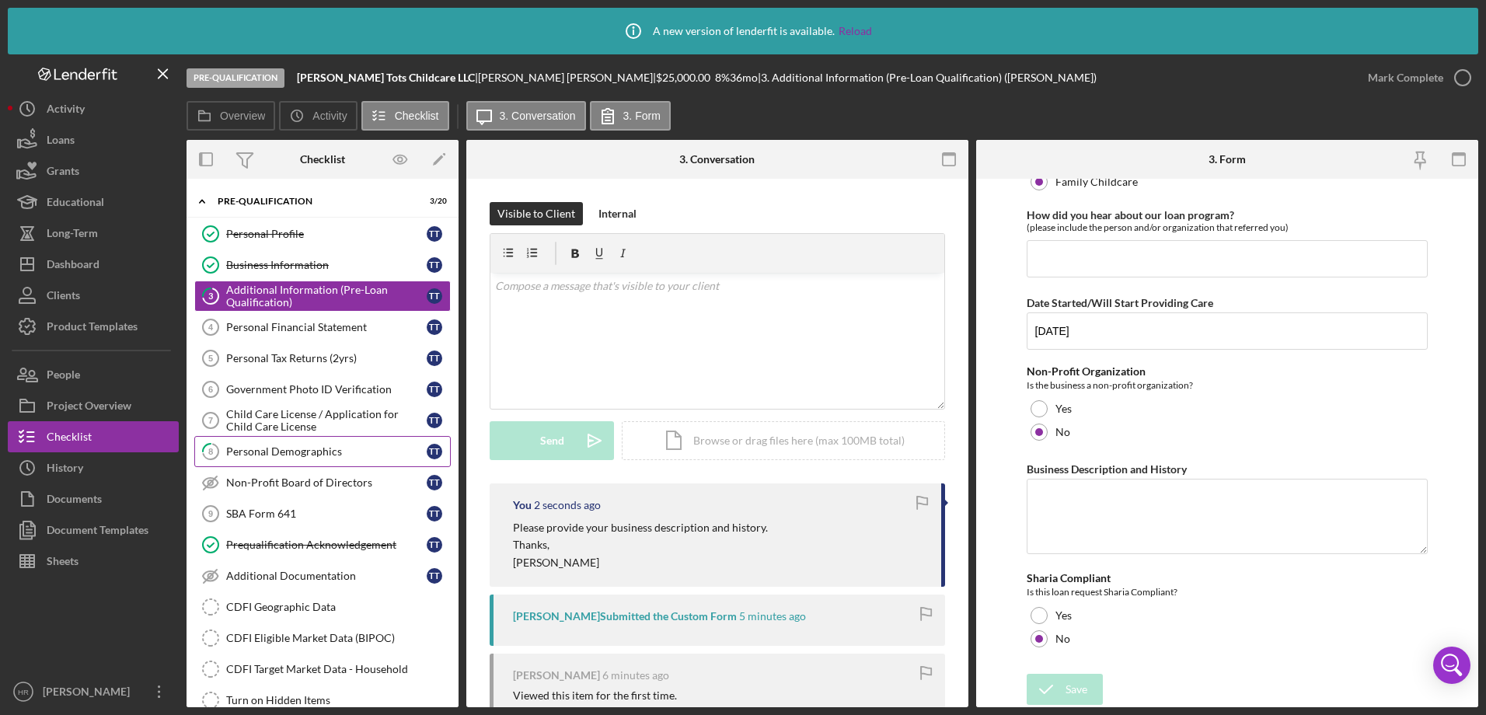
click at [268, 450] on div "Personal Demographics" at bounding box center [326, 451] width 200 height 12
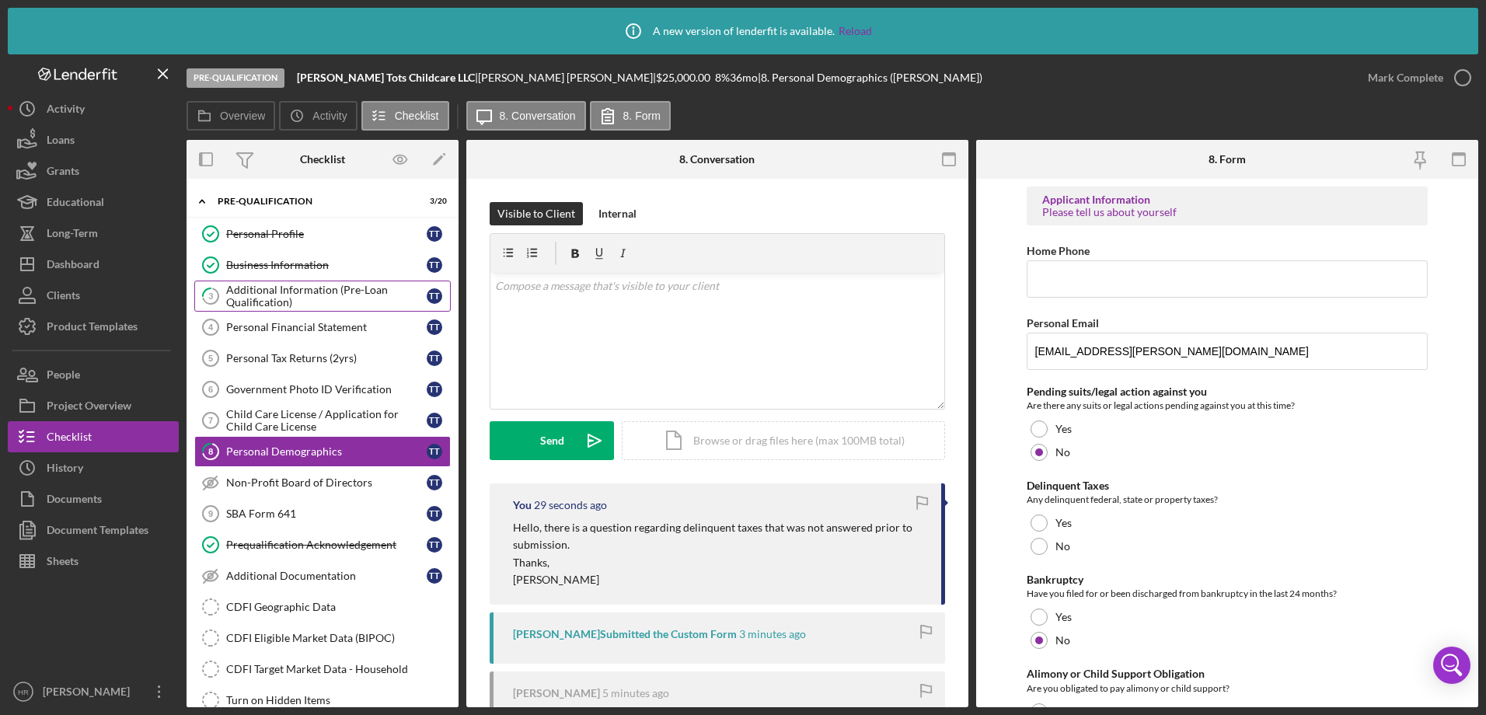
click at [247, 289] on div "Additional Information (Pre-Loan Qualification)" at bounding box center [326, 296] width 200 height 25
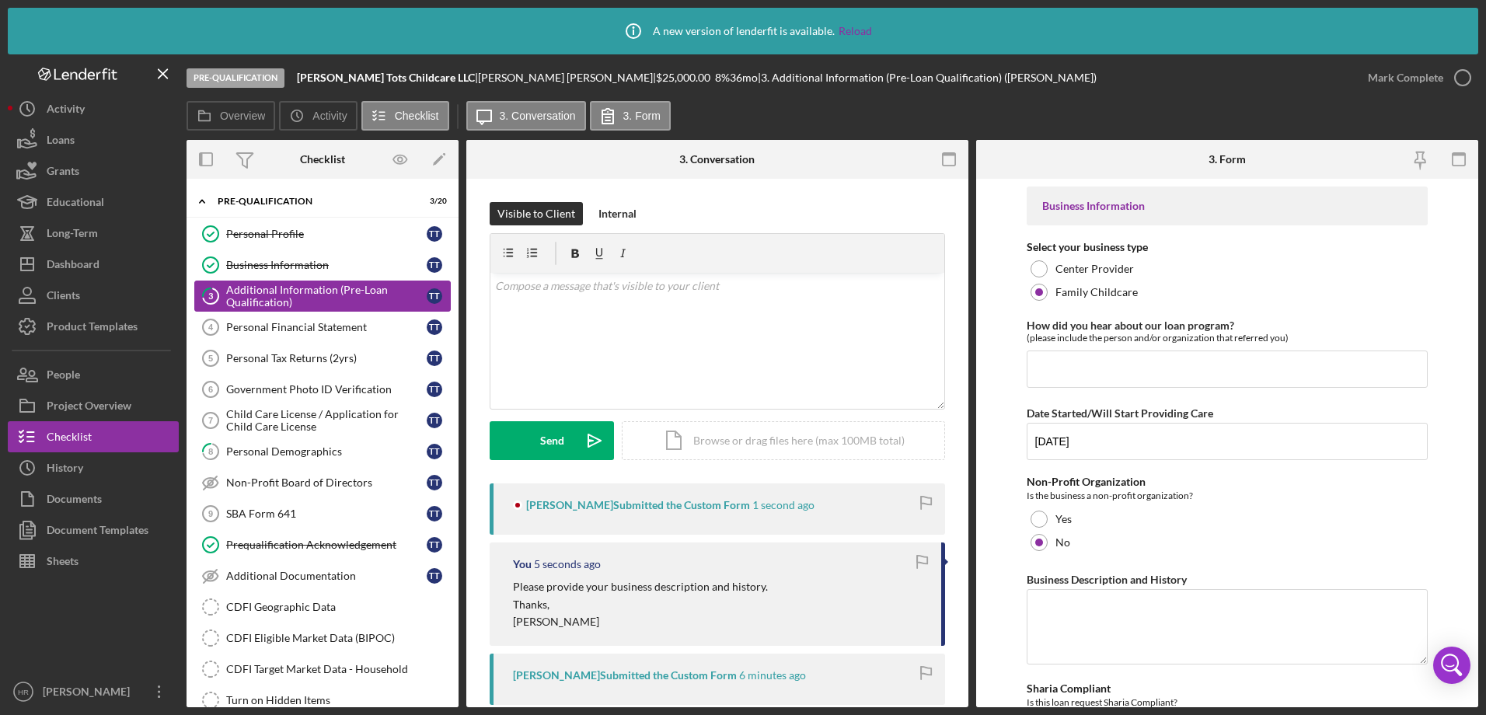
type input "anoka county licensor"
click at [273, 239] on div "Personal Profile" at bounding box center [326, 234] width 200 height 12
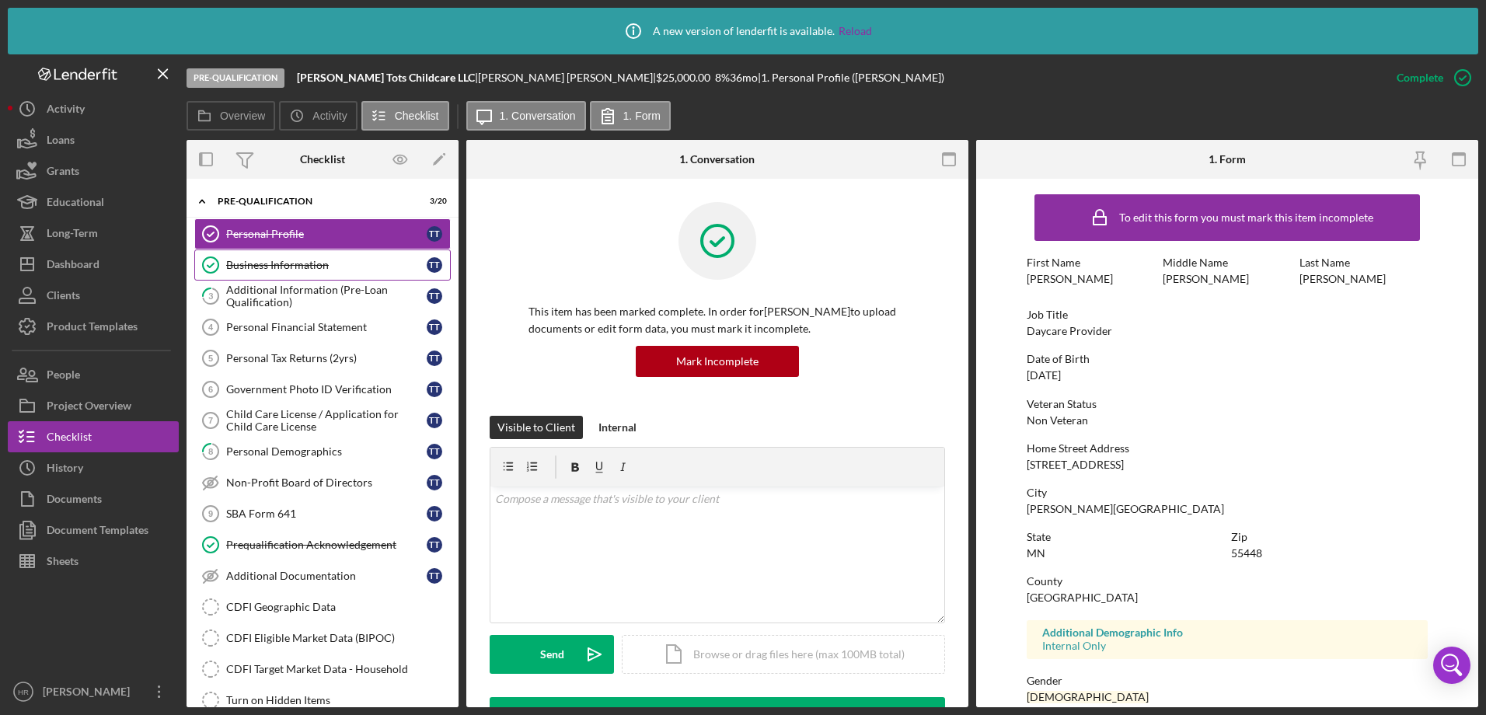
click at [277, 255] on link "Business Information Business Information T T" at bounding box center [322, 264] width 256 height 31
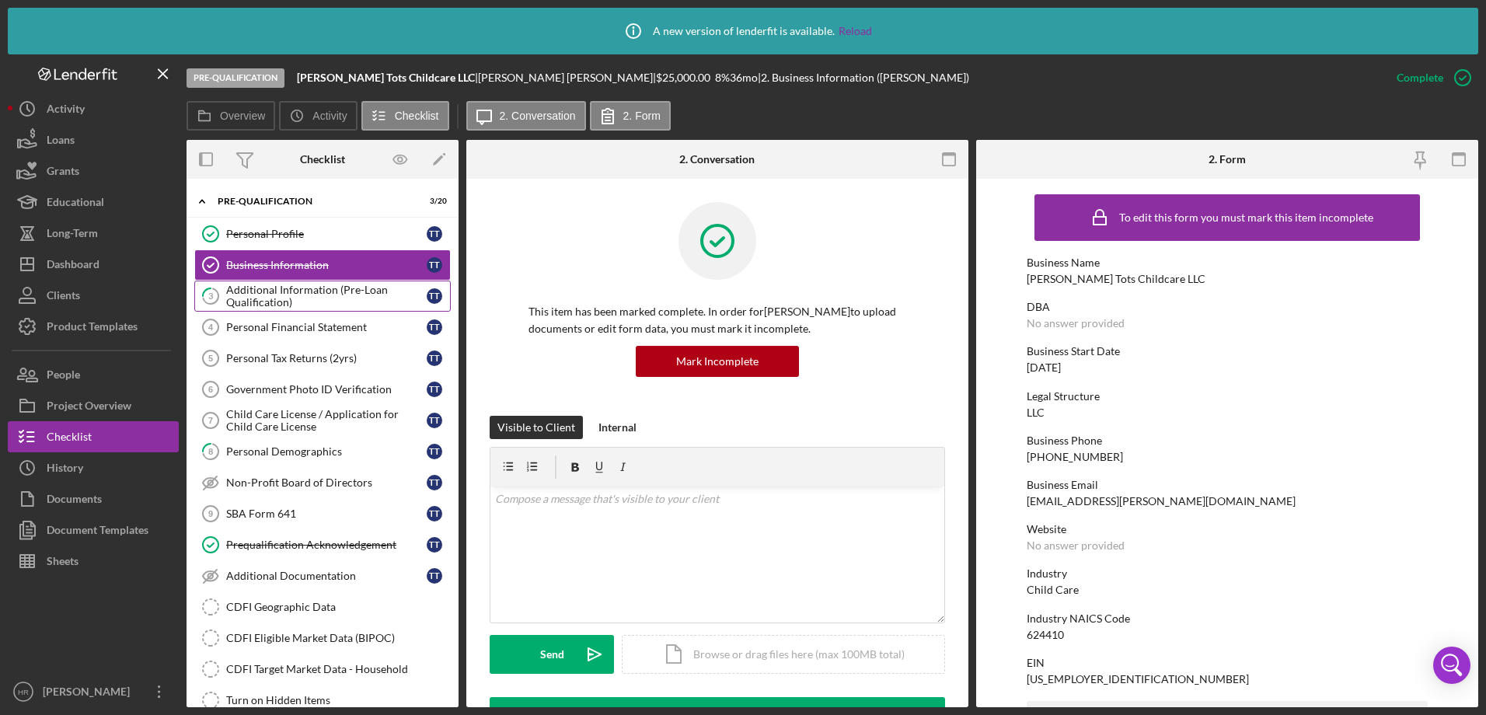
click at [281, 288] on div "Additional Information (Pre-Loan Qualification)" at bounding box center [326, 296] width 200 height 25
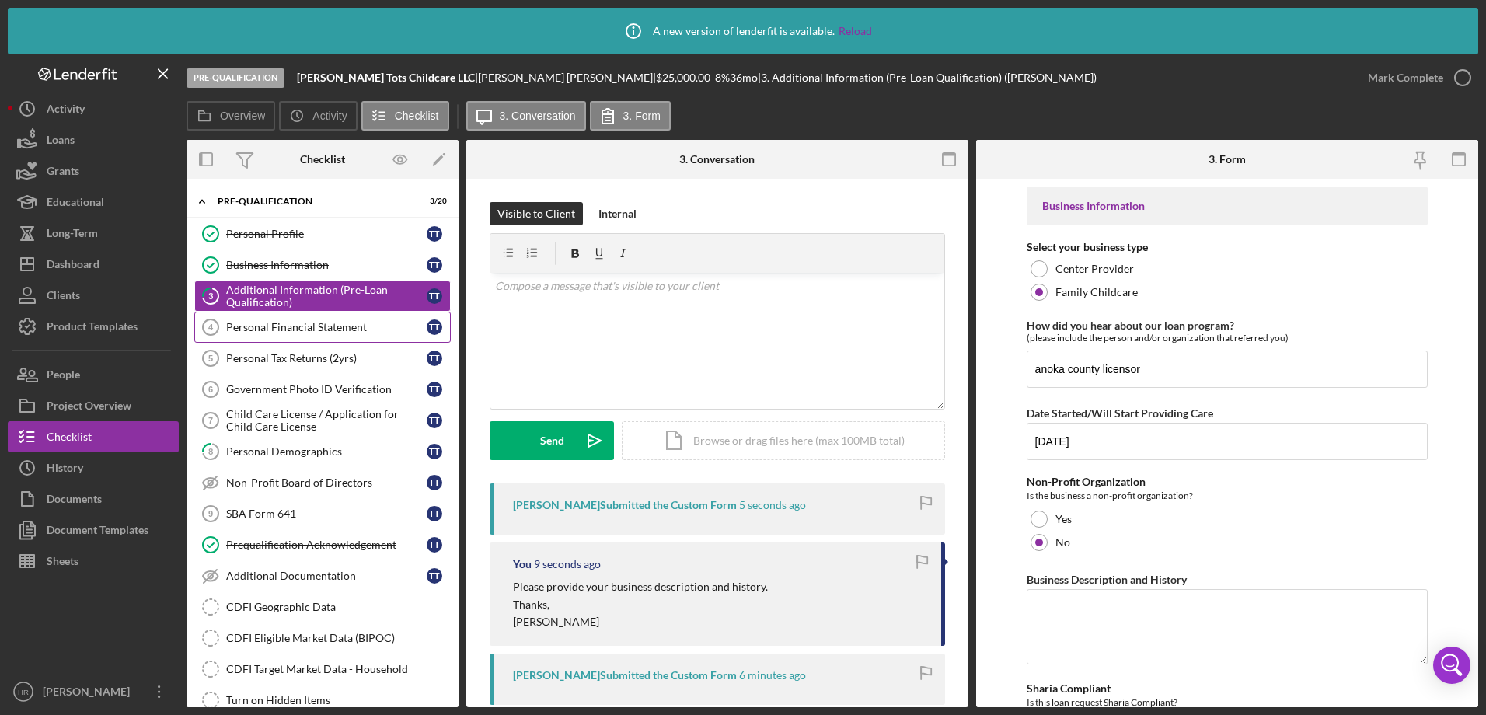
click at [291, 326] on div "Personal Financial Statement" at bounding box center [326, 327] width 200 height 12
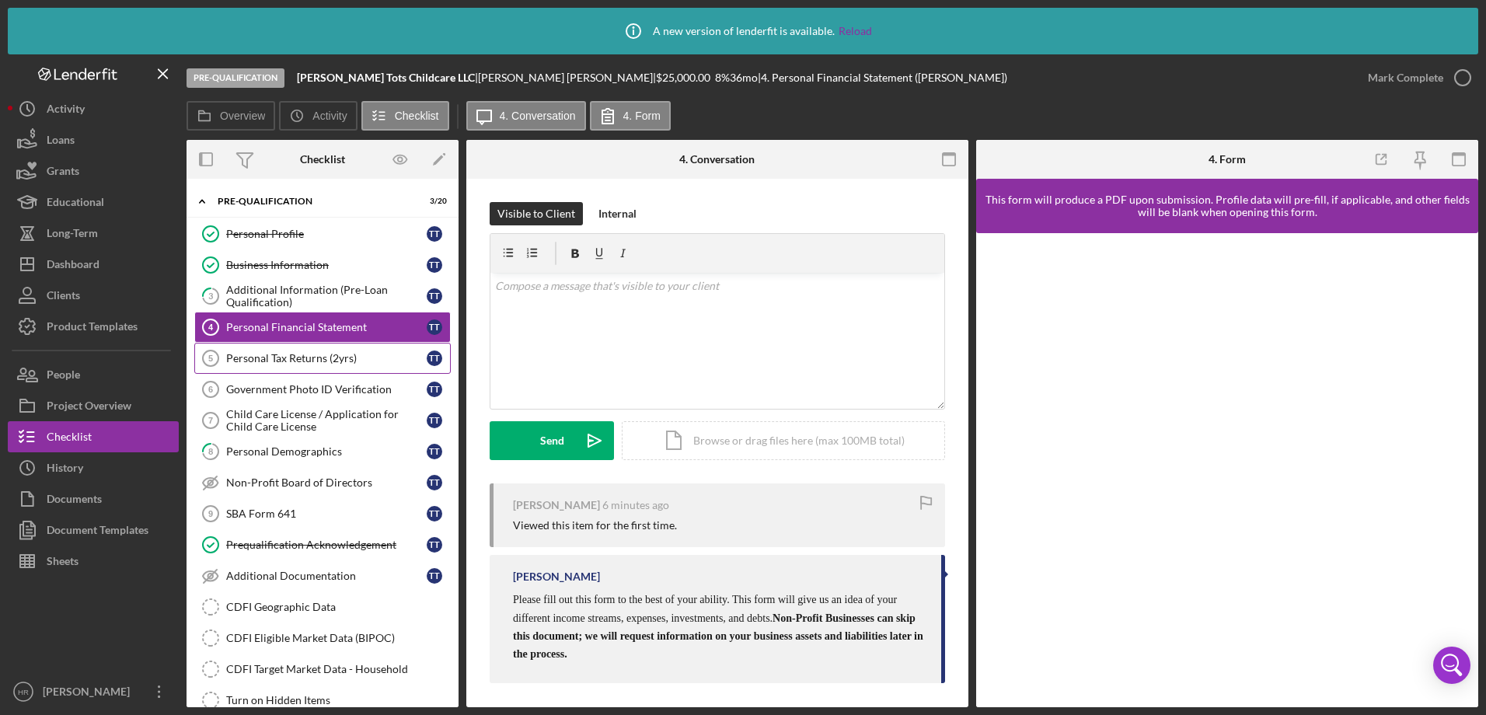
click at [286, 364] on div "Personal Tax Returns (2yrs)" at bounding box center [326, 358] width 200 height 12
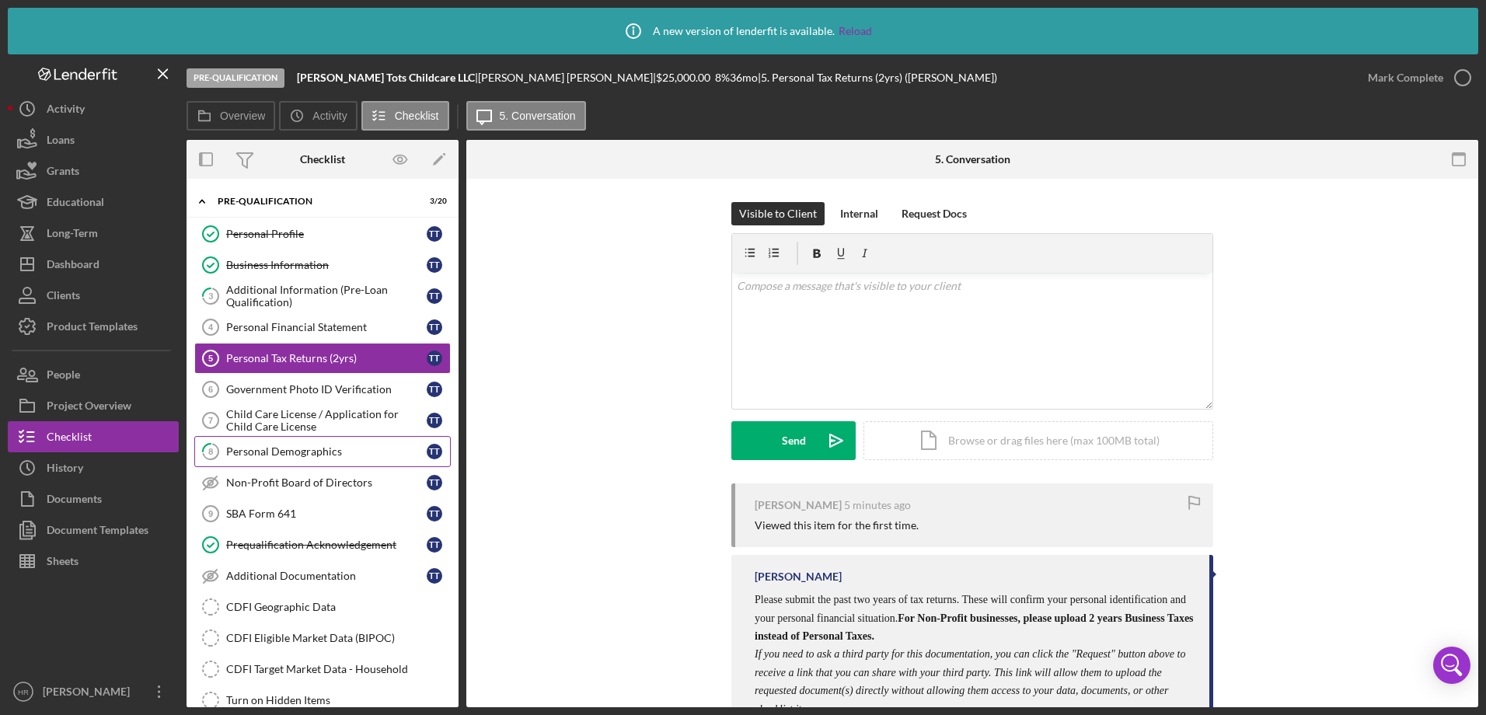
click at [287, 447] on div "Personal Demographics" at bounding box center [326, 451] width 200 height 12
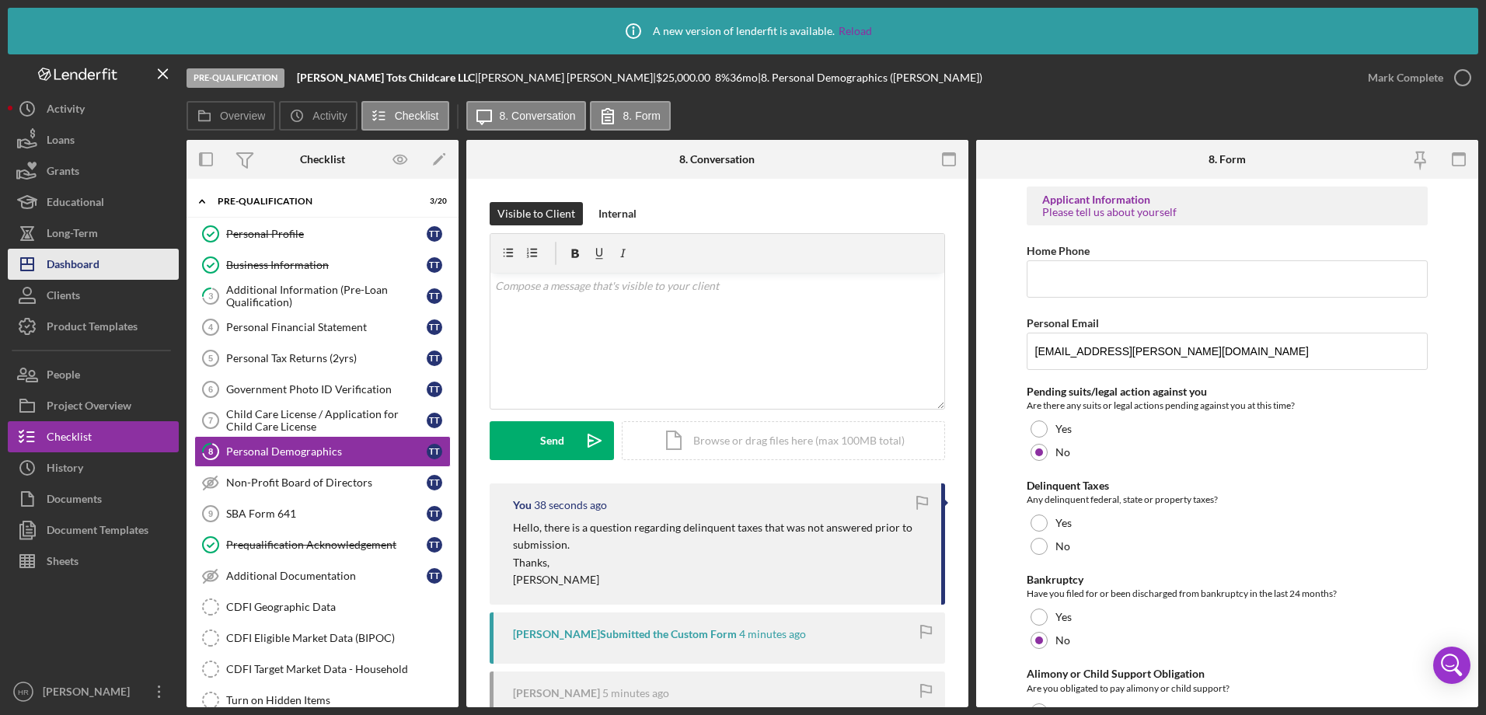
click at [92, 269] on div "Dashboard" at bounding box center [73, 266] width 53 height 35
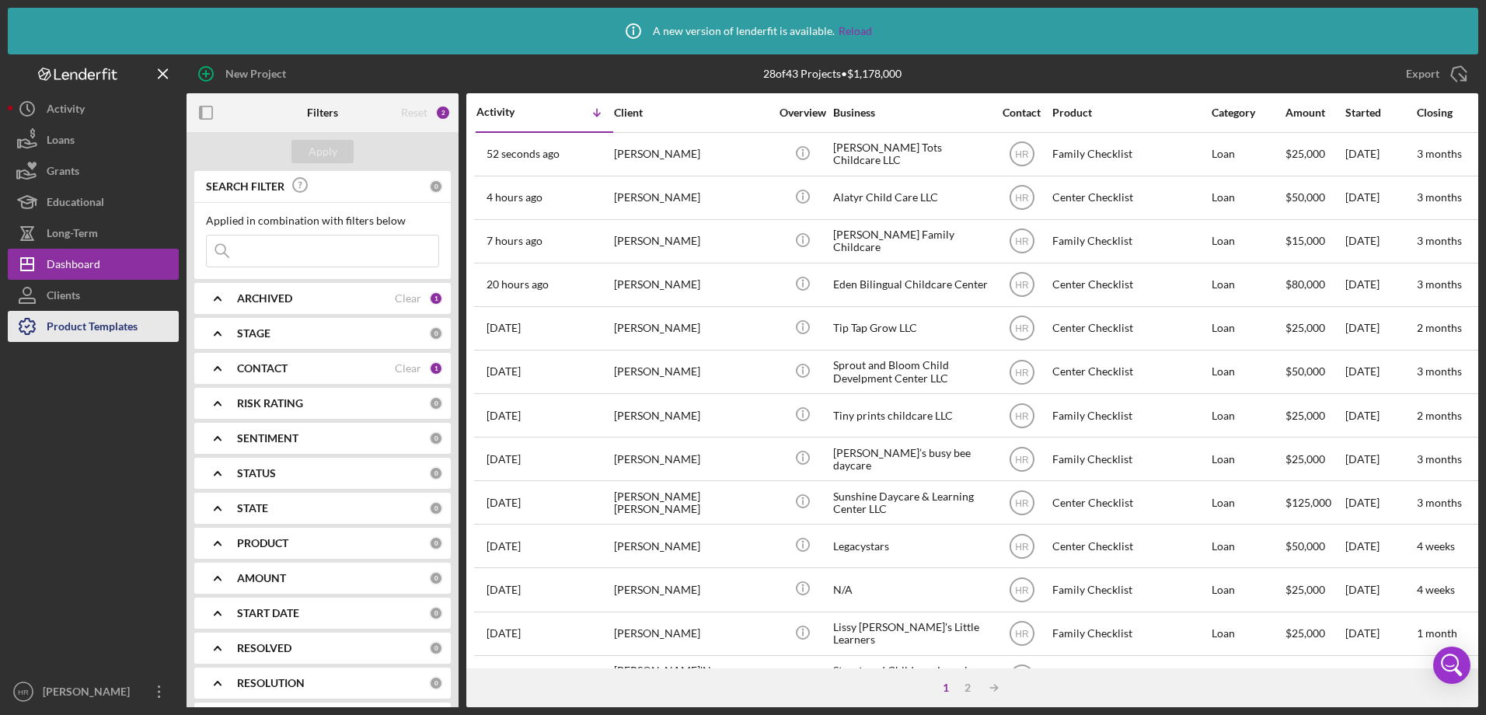
click at [117, 331] on div "Product Templates" at bounding box center [92, 328] width 91 height 35
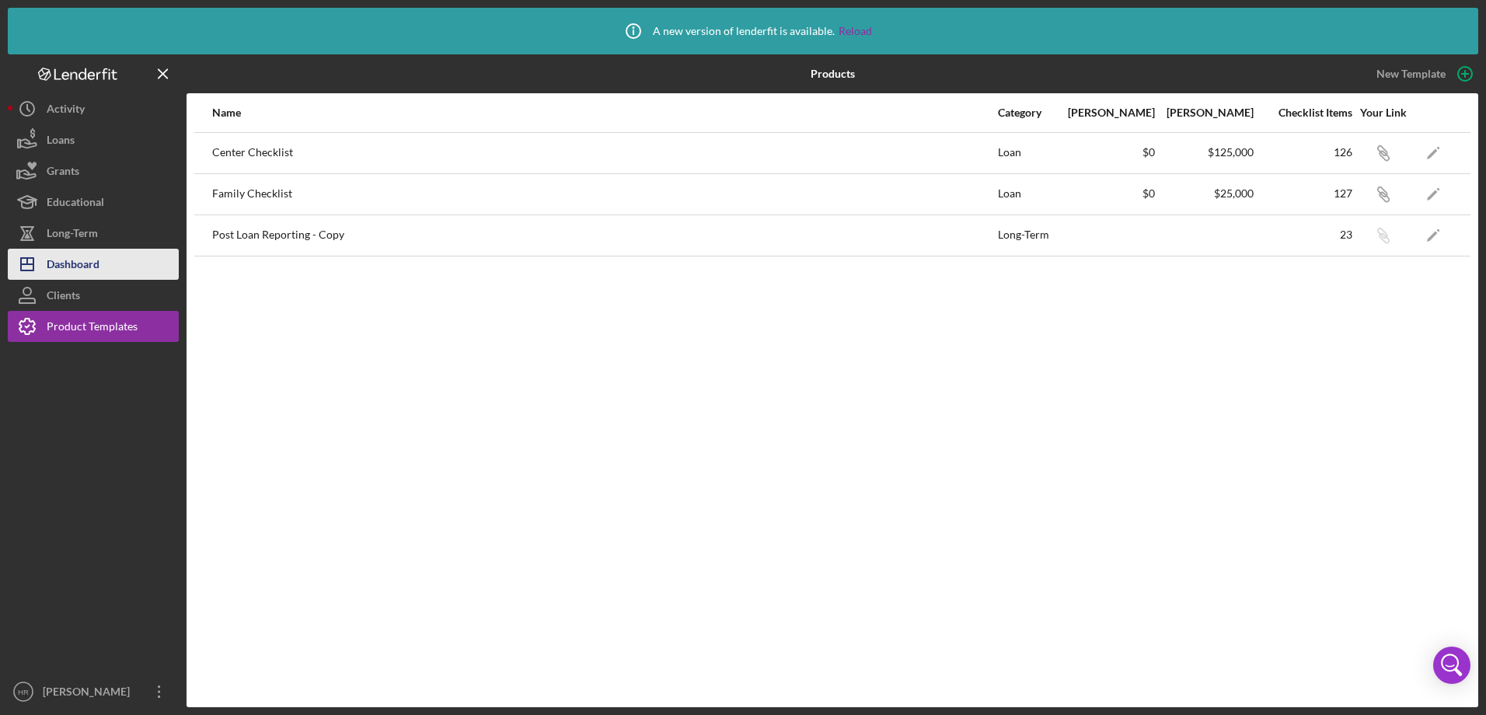
click at [75, 266] on div "Dashboard" at bounding box center [73, 266] width 53 height 35
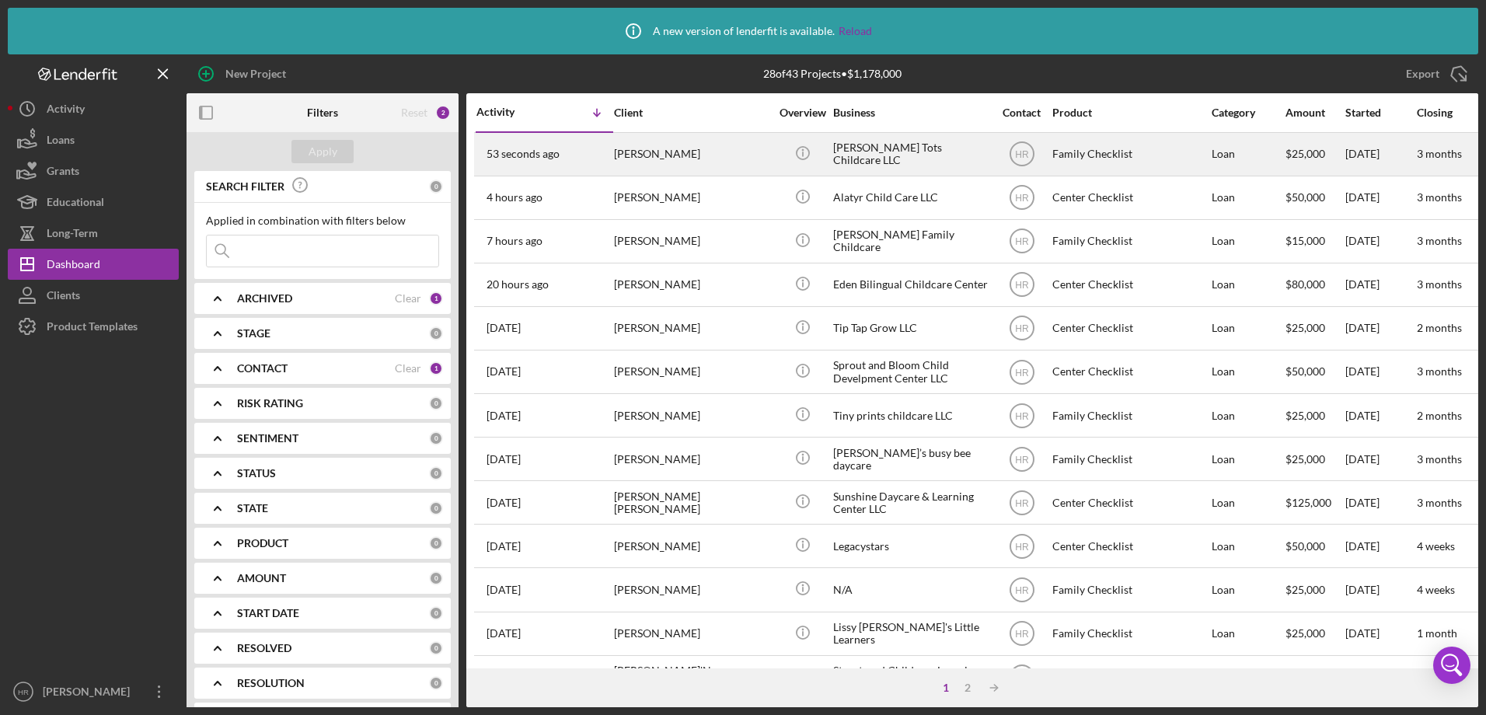
click at [669, 159] on div "[PERSON_NAME]" at bounding box center [691, 154] width 155 height 41
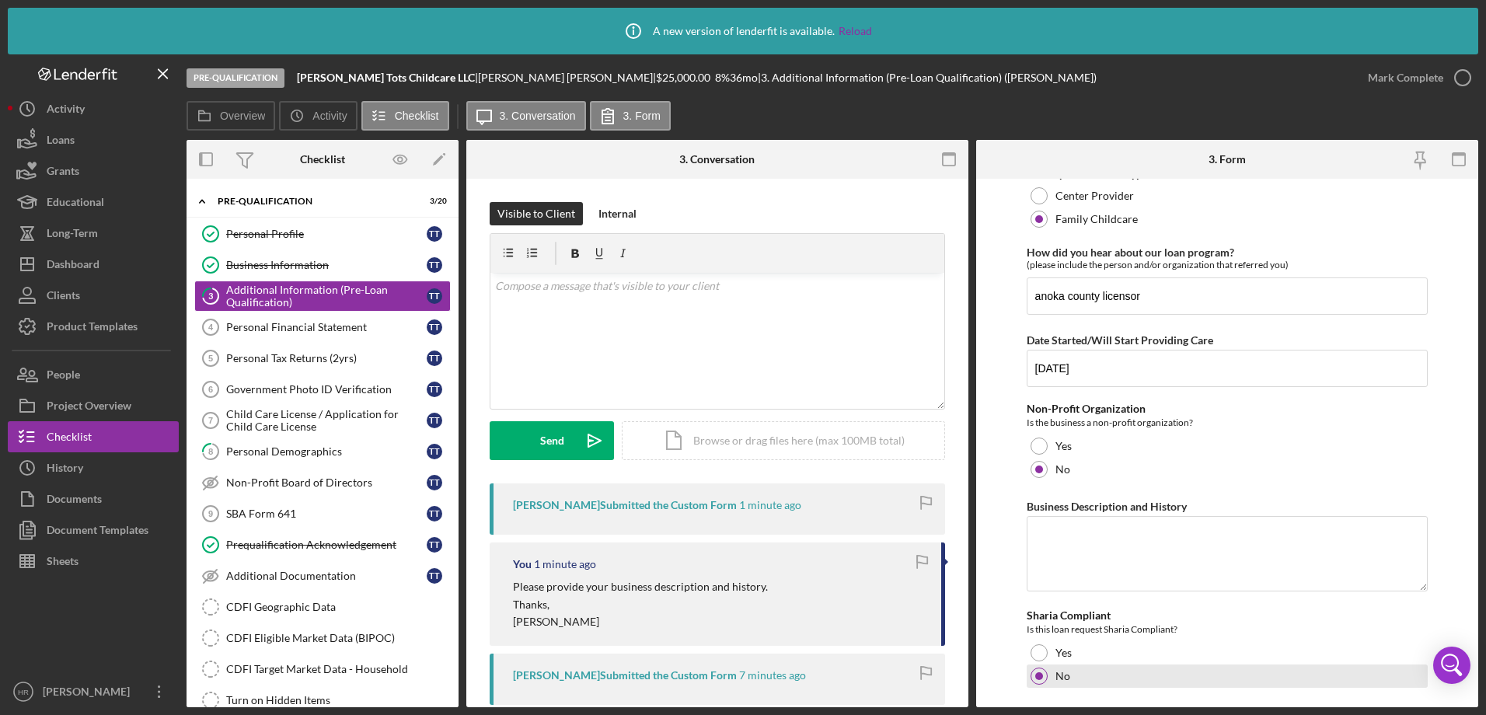
scroll to position [110, 0]
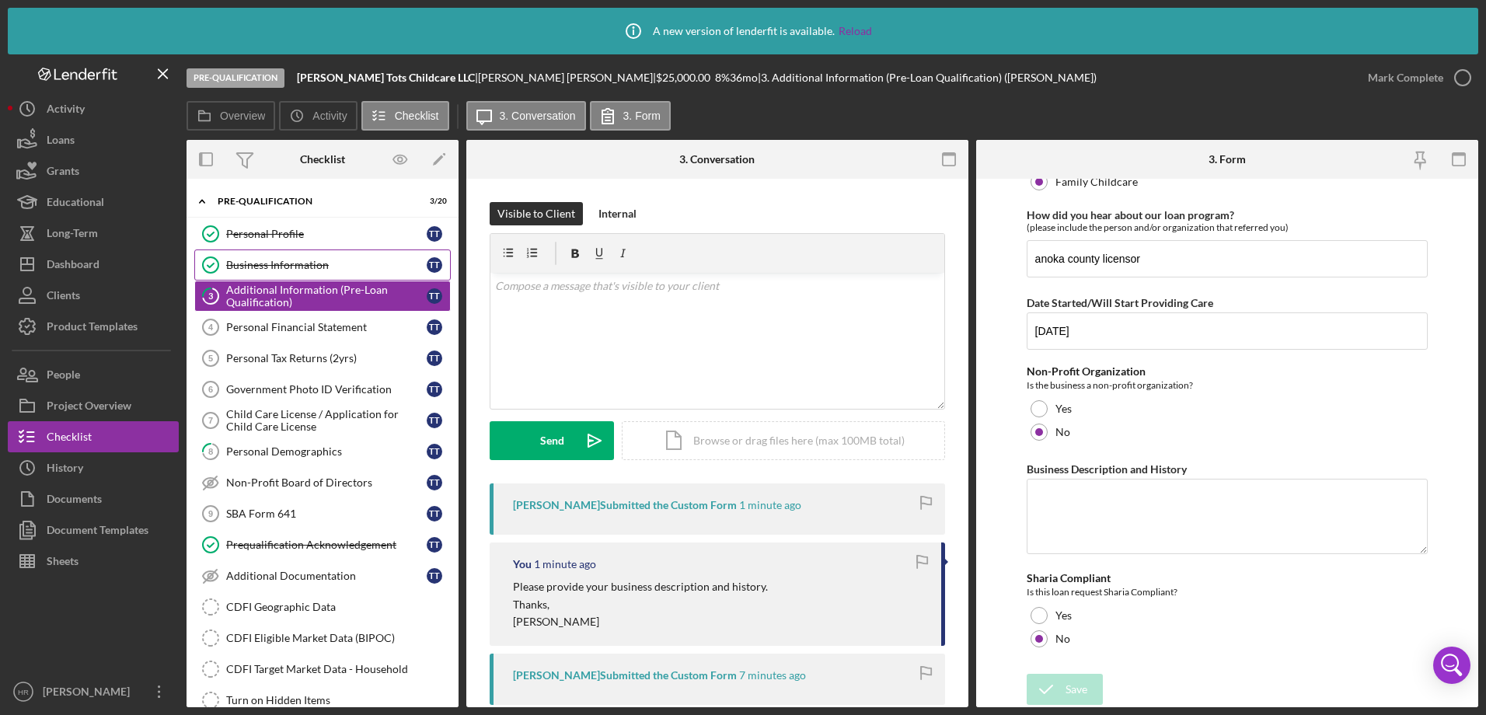
click at [249, 263] on div "Business Information" at bounding box center [326, 265] width 200 height 12
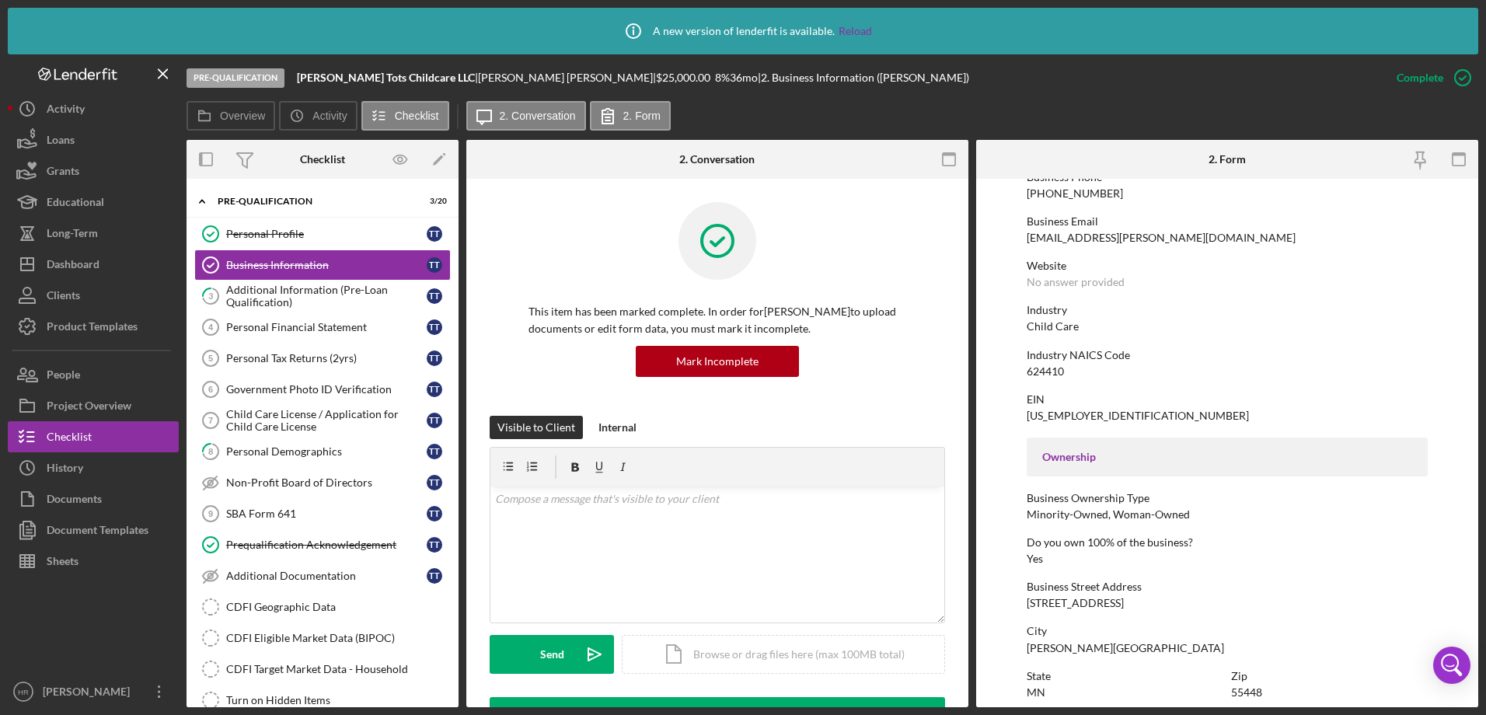
scroll to position [389, 0]
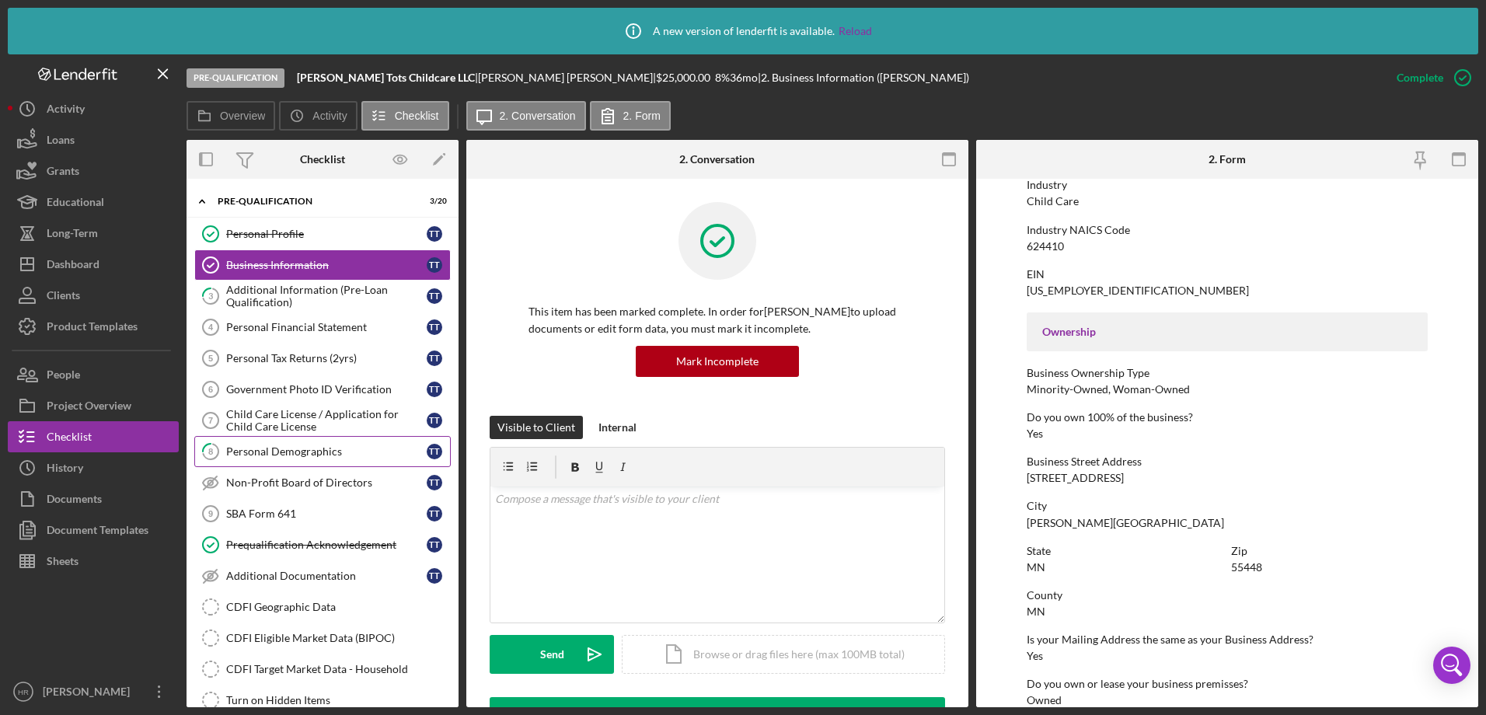
click at [299, 462] on link "8 Personal Demographics T T" at bounding box center [322, 451] width 256 height 31
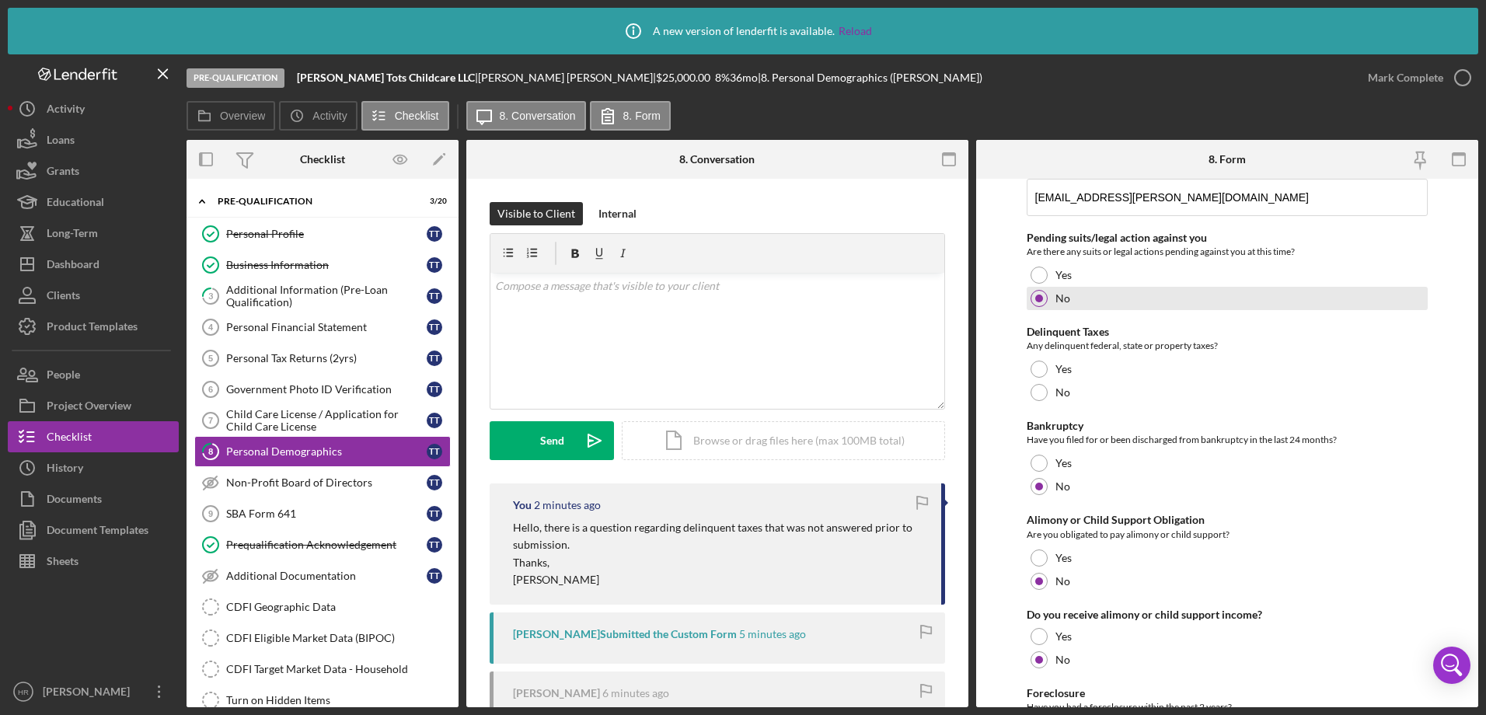
scroll to position [155, 0]
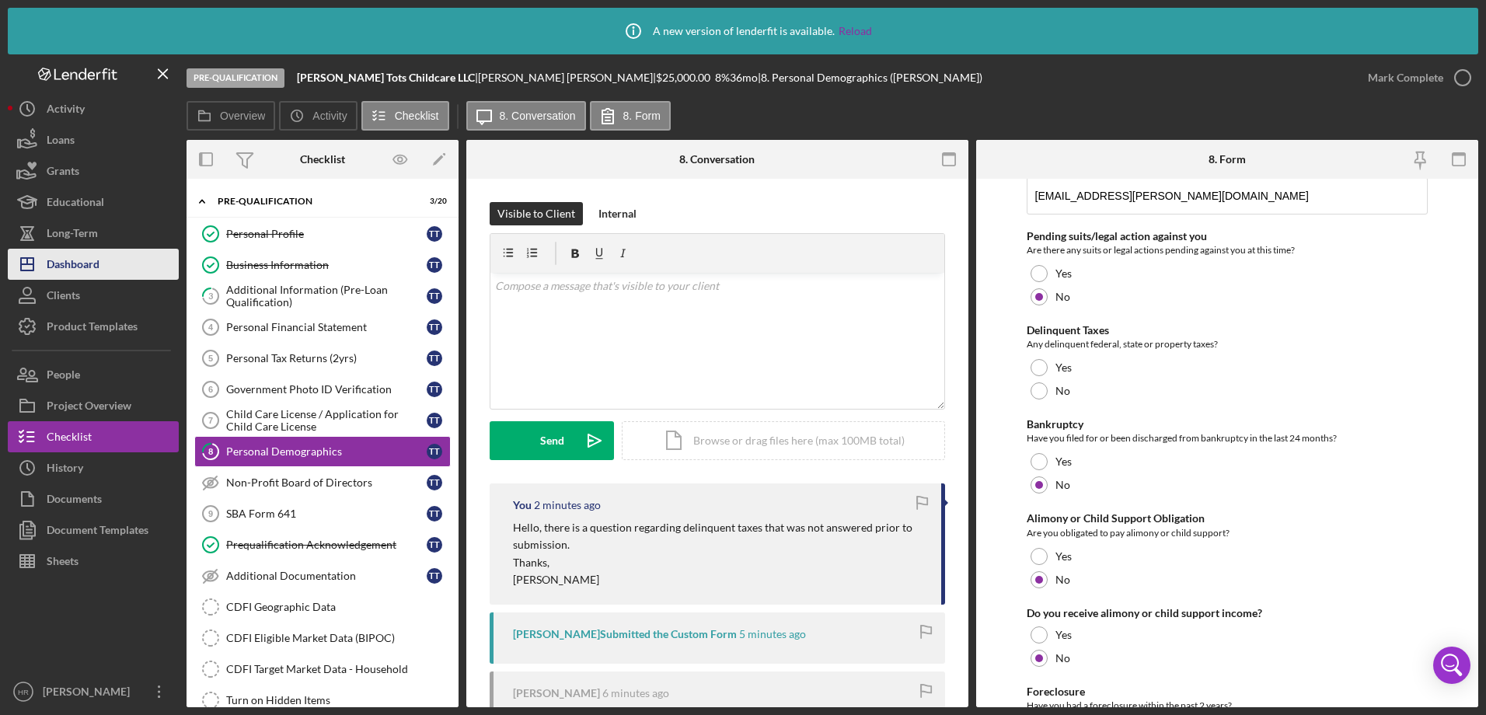
click at [90, 277] on div "Dashboard" at bounding box center [73, 266] width 53 height 35
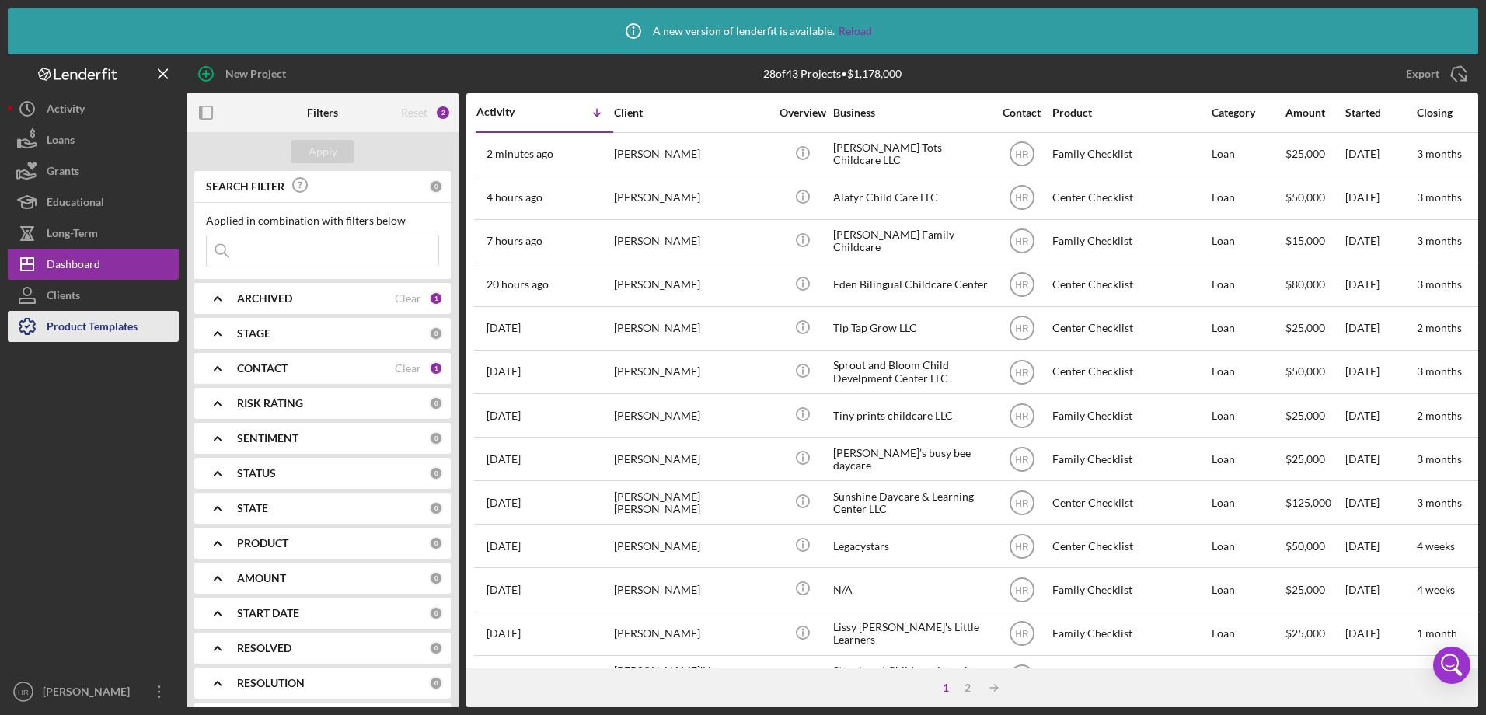
click at [71, 328] on div "Product Templates" at bounding box center [92, 328] width 91 height 35
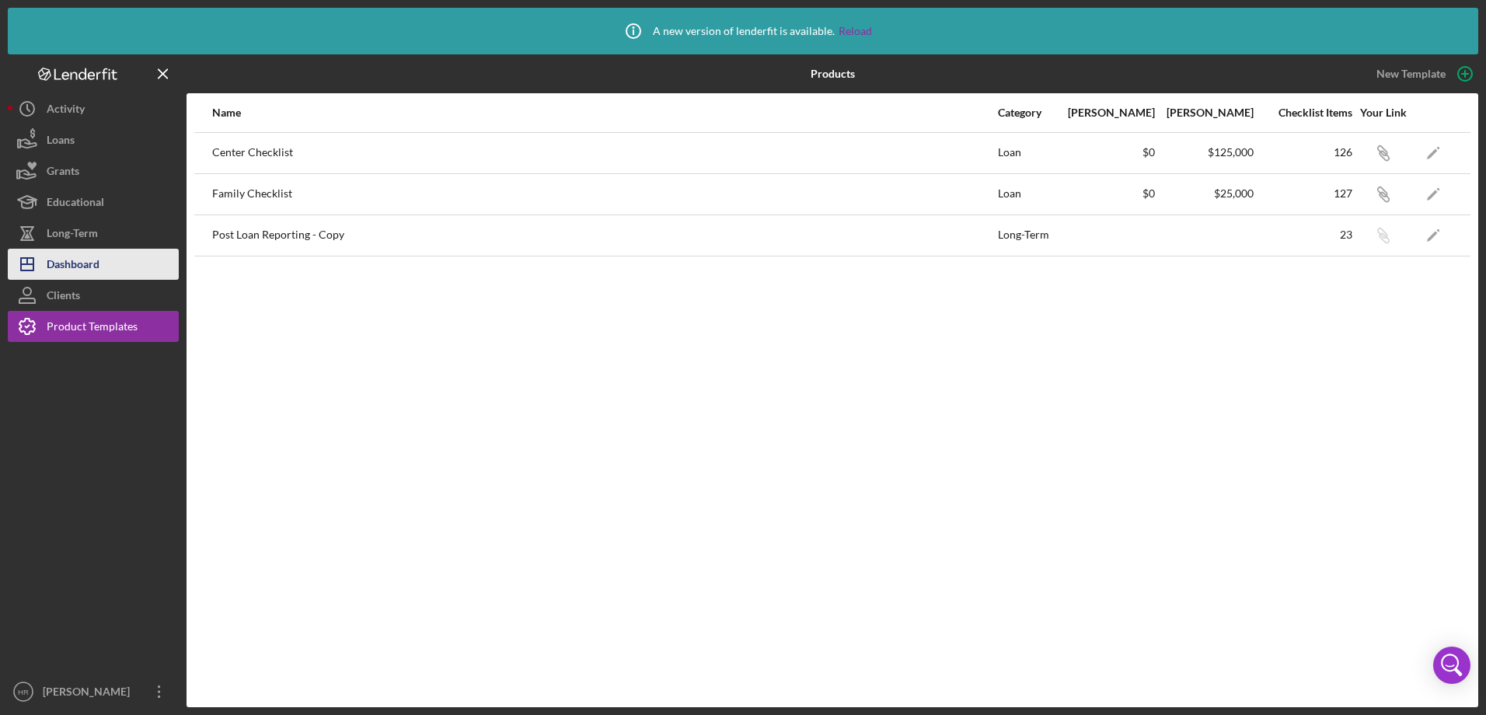
click at [68, 266] on div "Dashboard" at bounding box center [73, 266] width 53 height 35
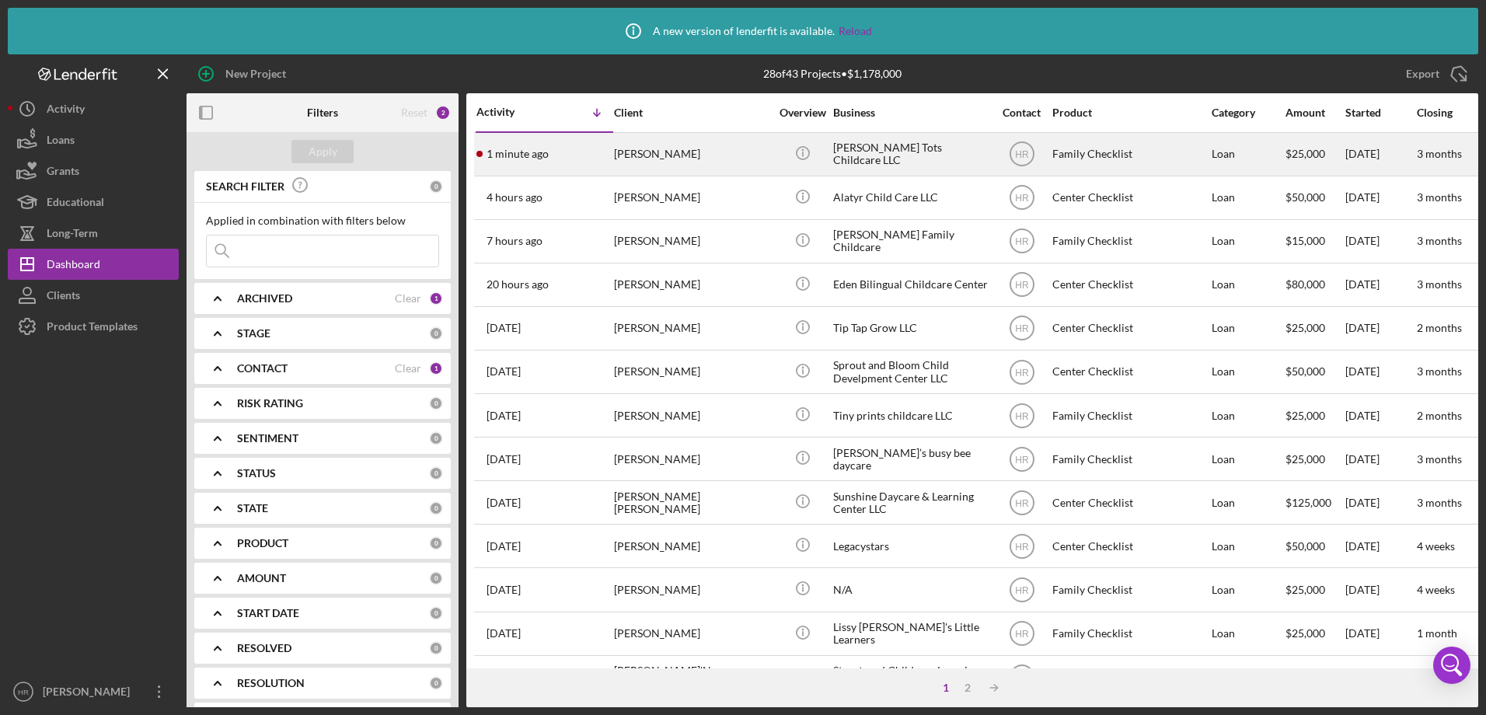
click at [644, 141] on div "[PERSON_NAME]" at bounding box center [691, 154] width 155 height 41
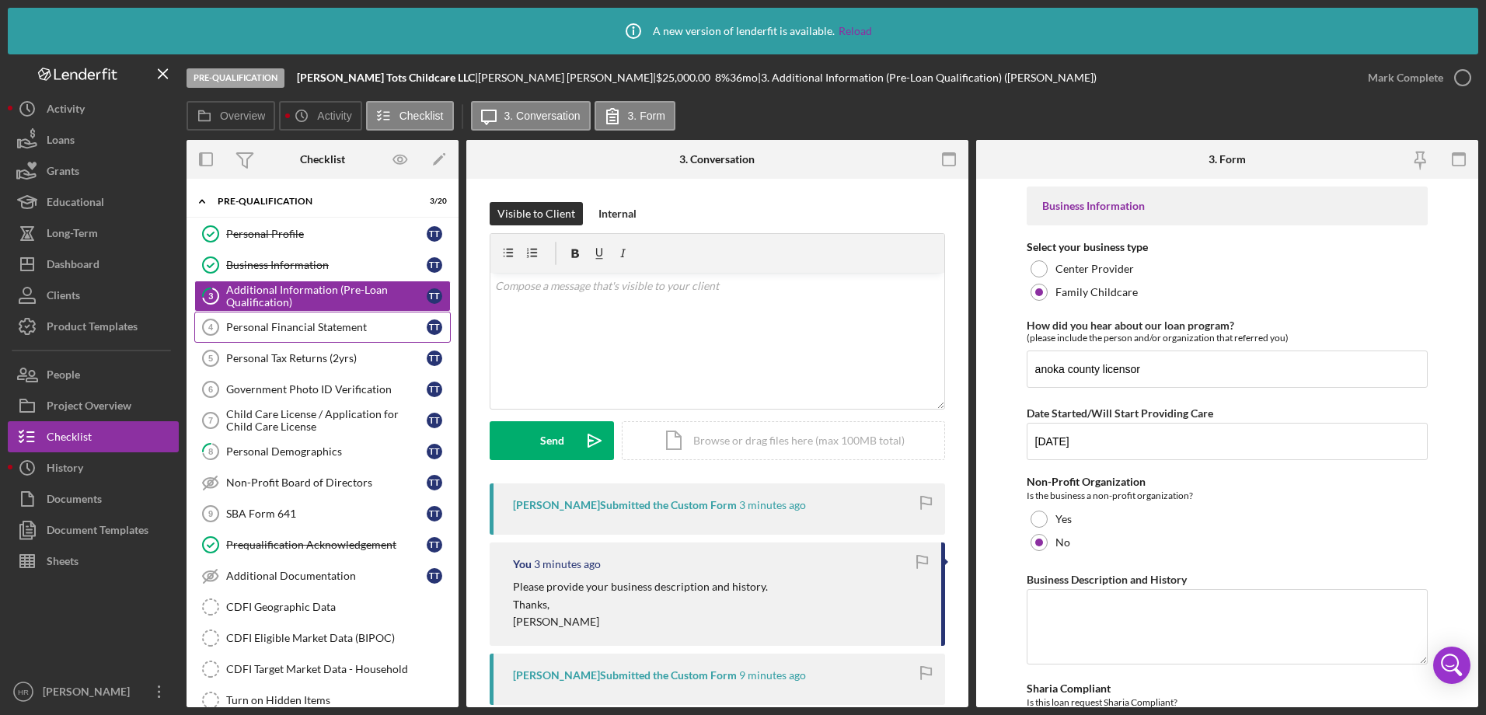
type textarea "[PERSON_NAME] Tots Child Care is based off my legal name being [PERSON_NAME] an…"
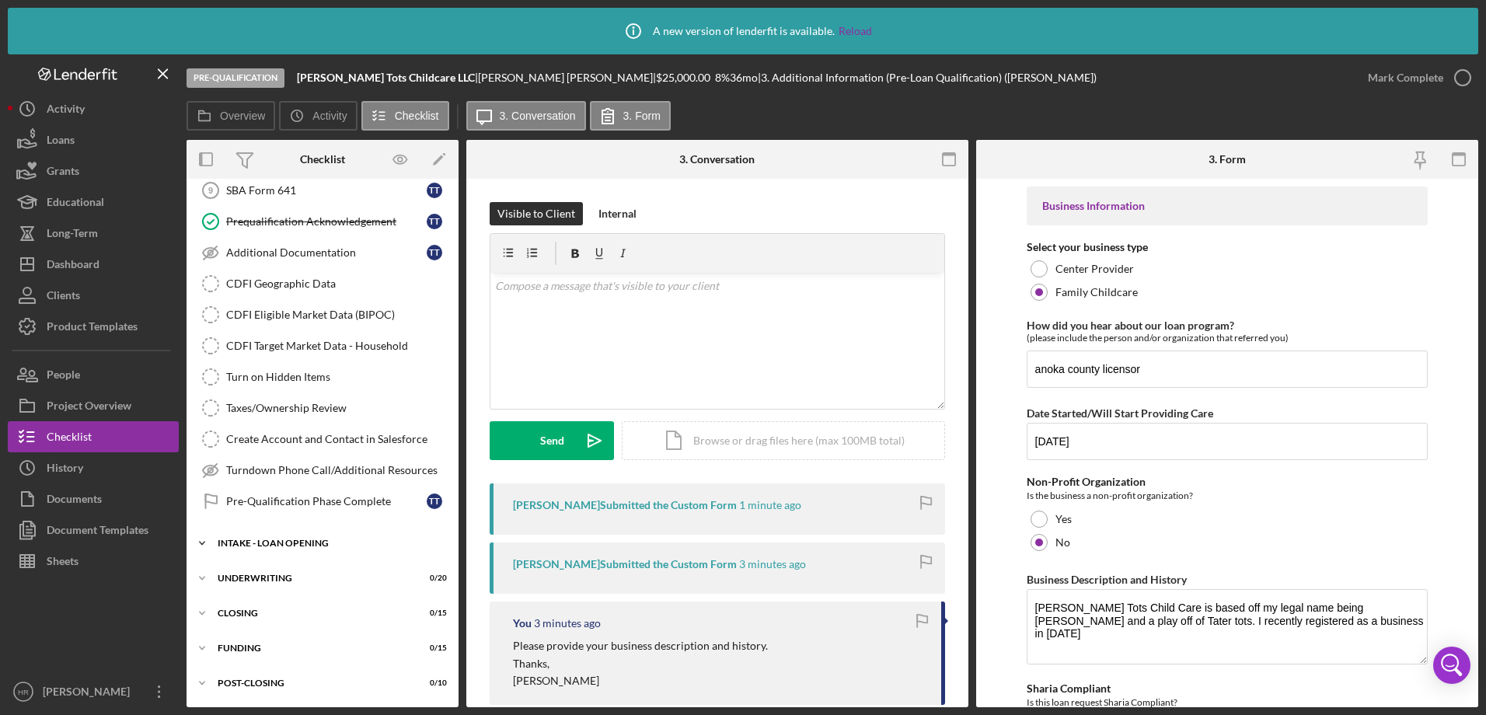
click at [284, 541] on div "INTAKE - LOAN OPENING" at bounding box center [328, 542] width 221 height 9
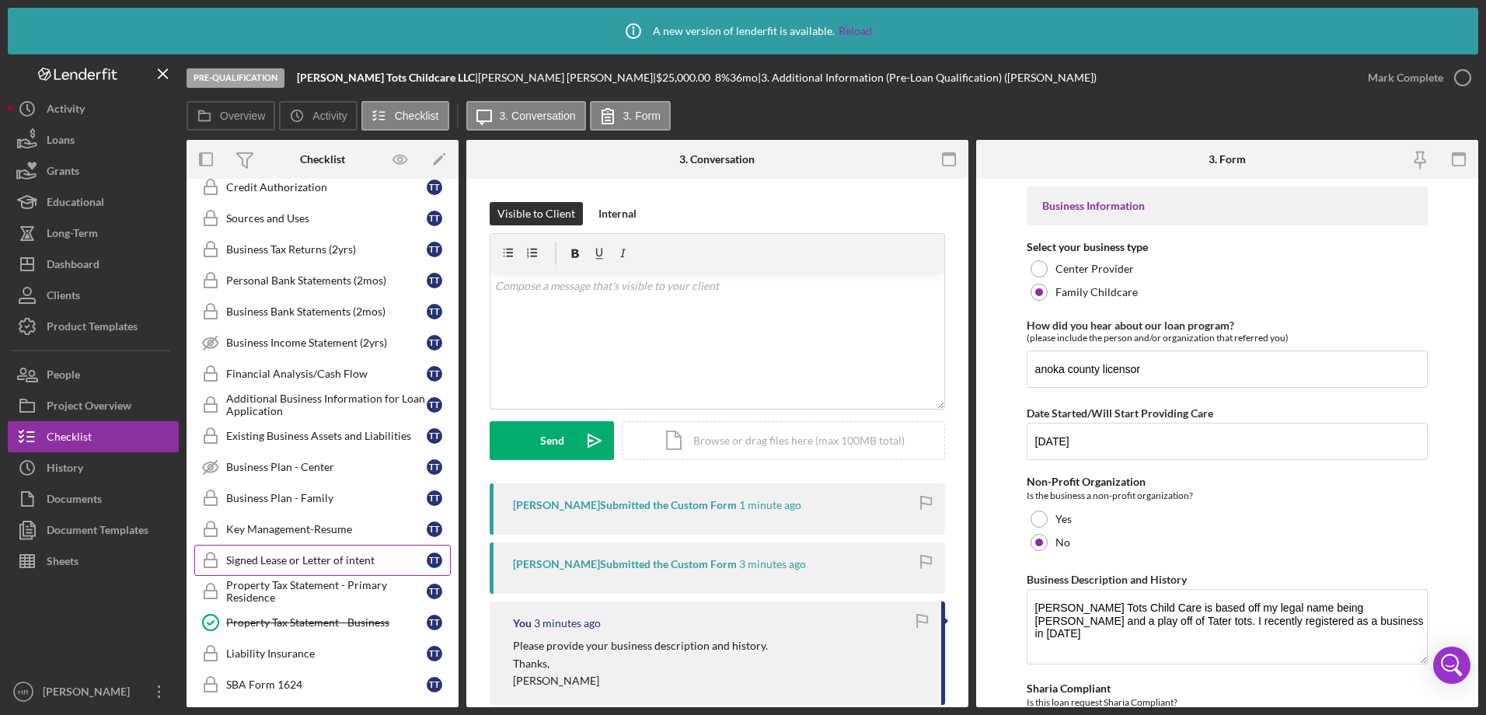
scroll to position [789, 0]
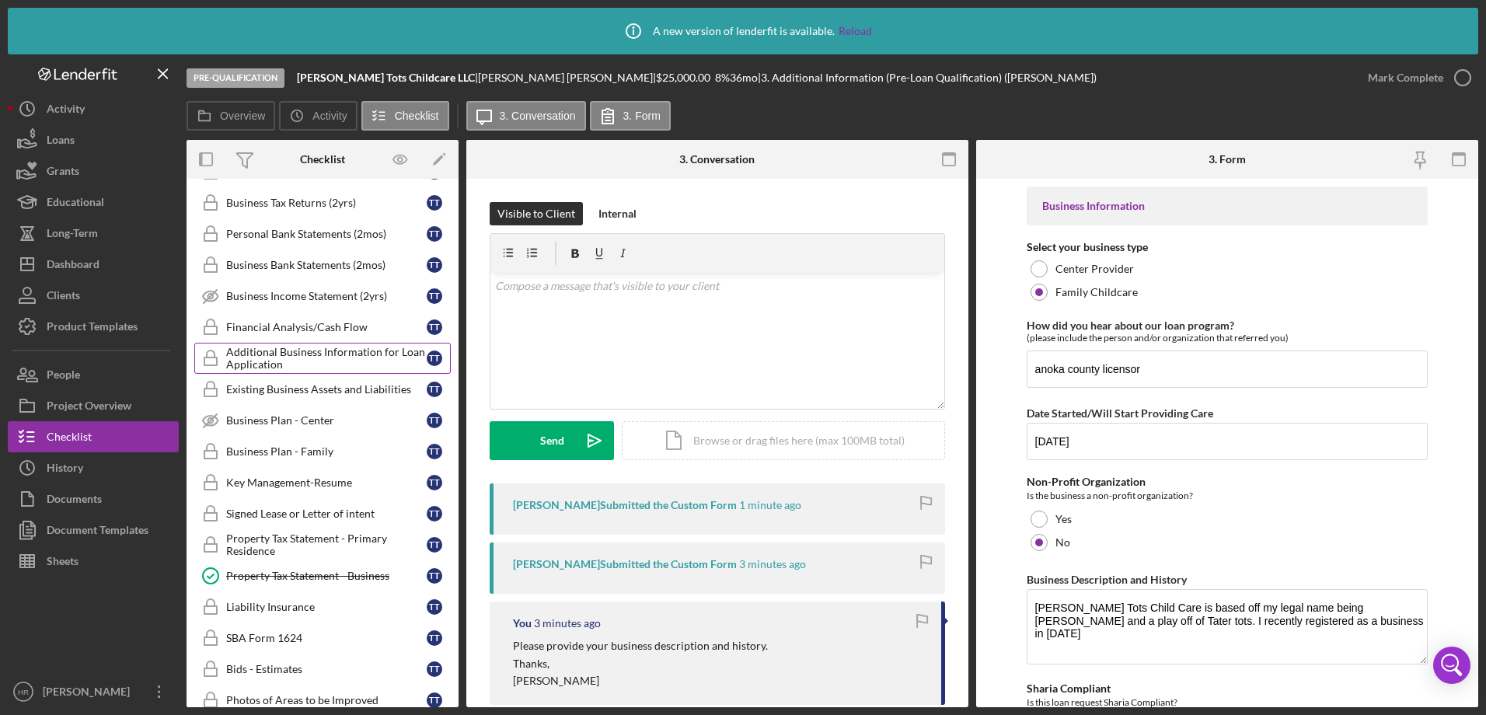
click at [292, 348] on div "Additional Business Information for Loan Application" at bounding box center [326, 358] width 200 height 25
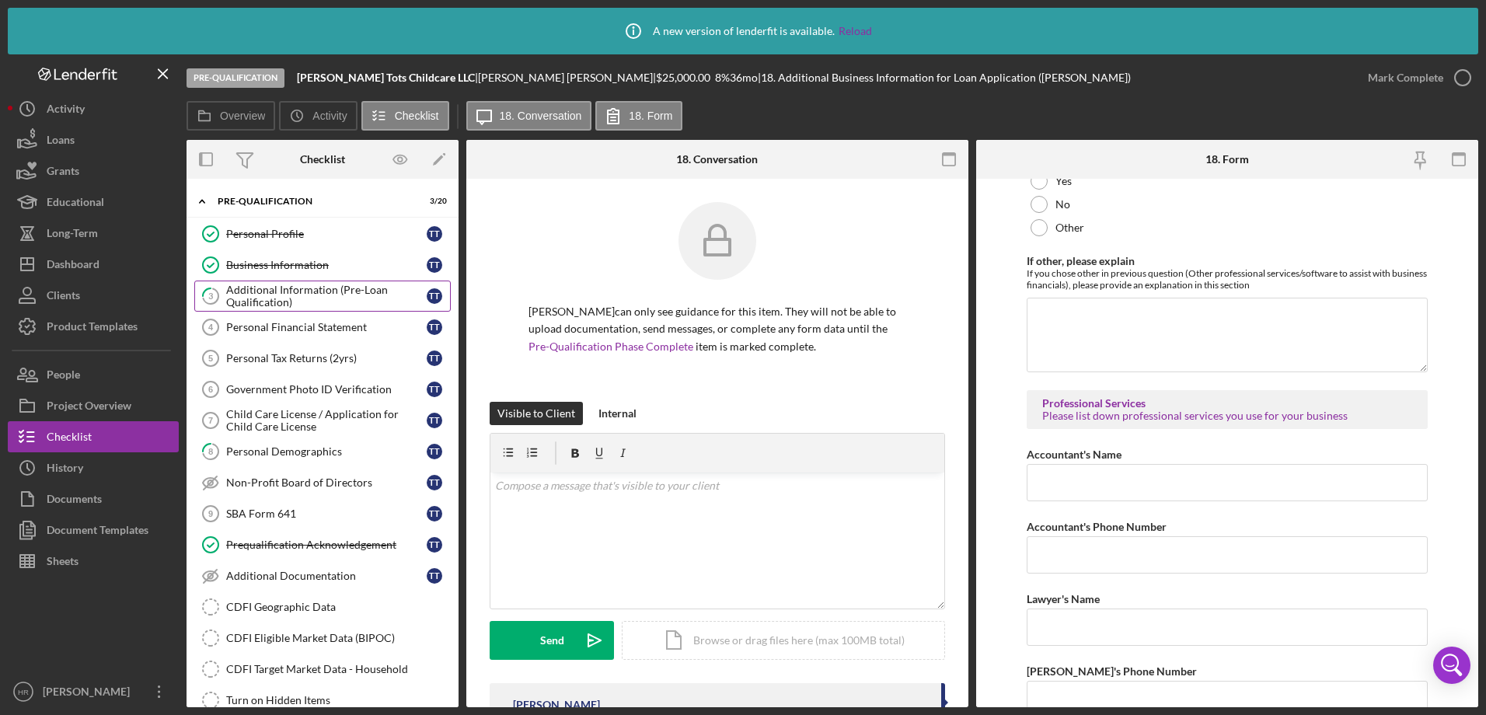
click at [275, 289] on div "Additional Information (Pre-Loan Qualification)" at bounding box center [326, 296] width 200 height 25
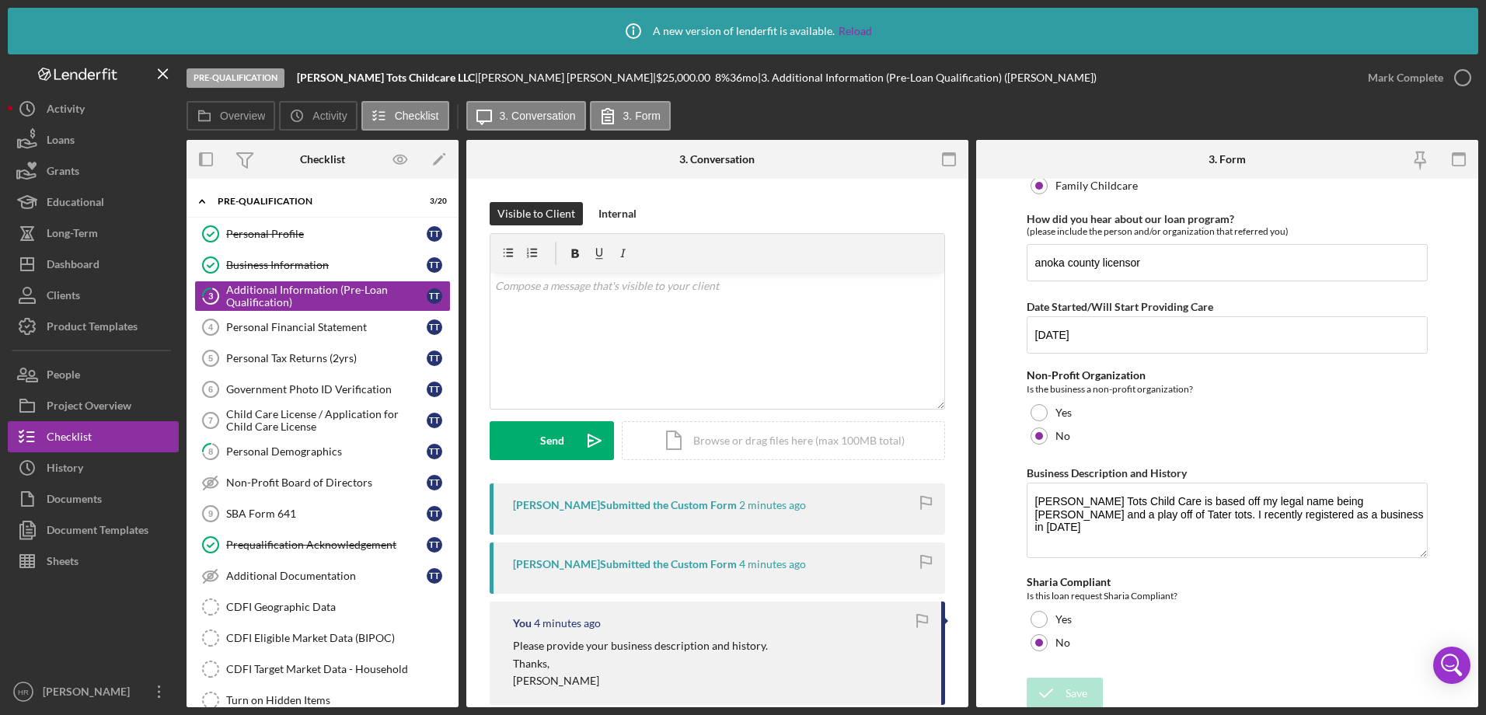
scroll to position [110, 0]
click at [259, 459] on link "8 Personal Demographics T T" at bounding box center [322, 451] width 256 height 31
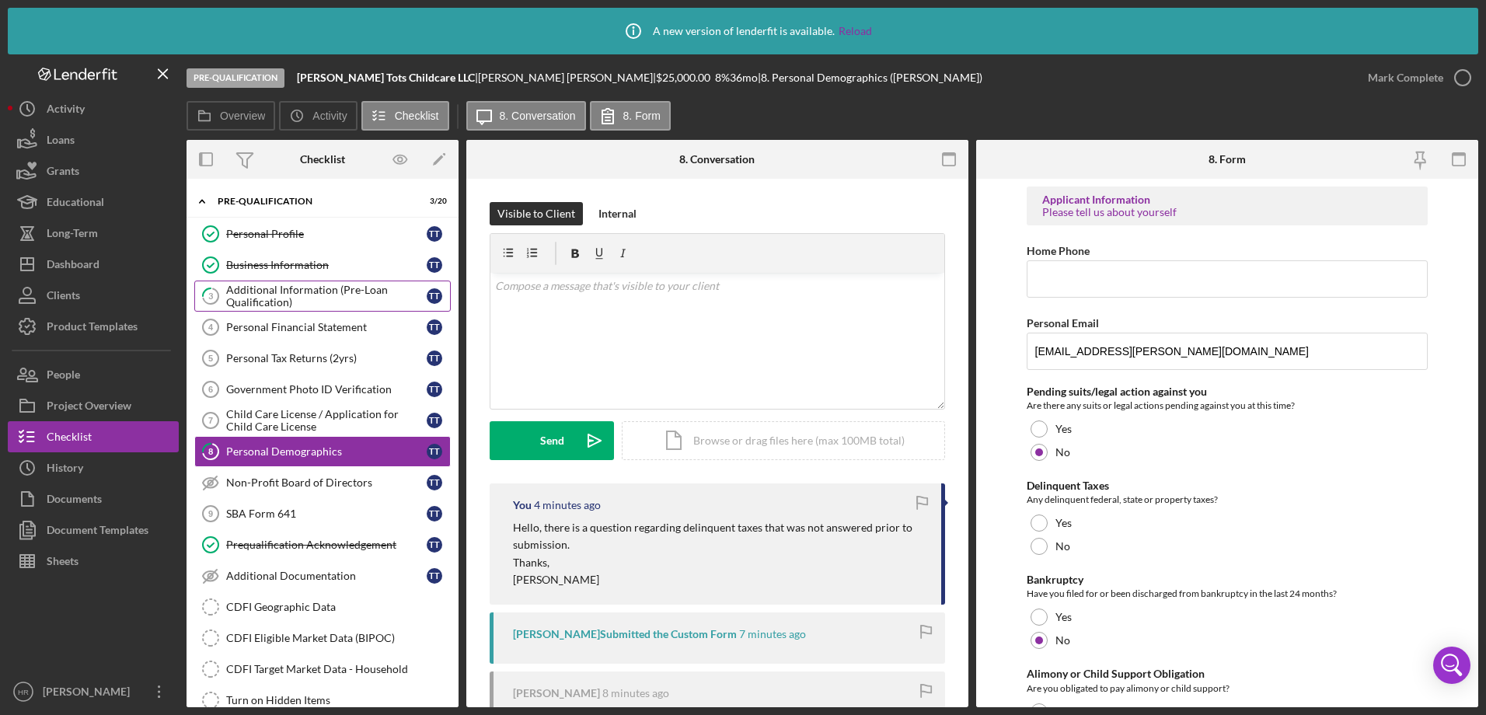
click at [257, 295] on div "Additional Information (Pre-Loan Qualification)" at bounding box center [326, 296] width 200 height 25
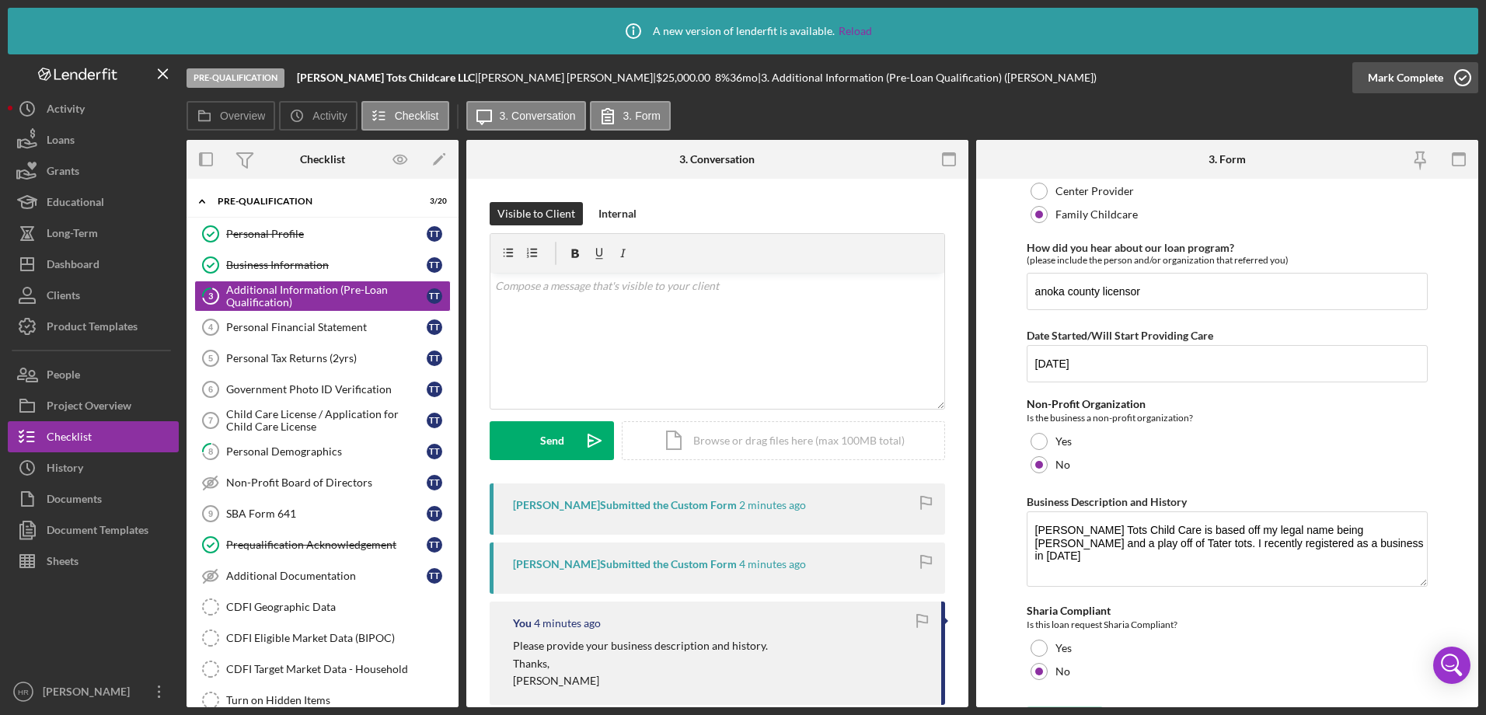
click at [1466, 71] on icon "button" at bounding box center [1462, 77] width 39 height 39
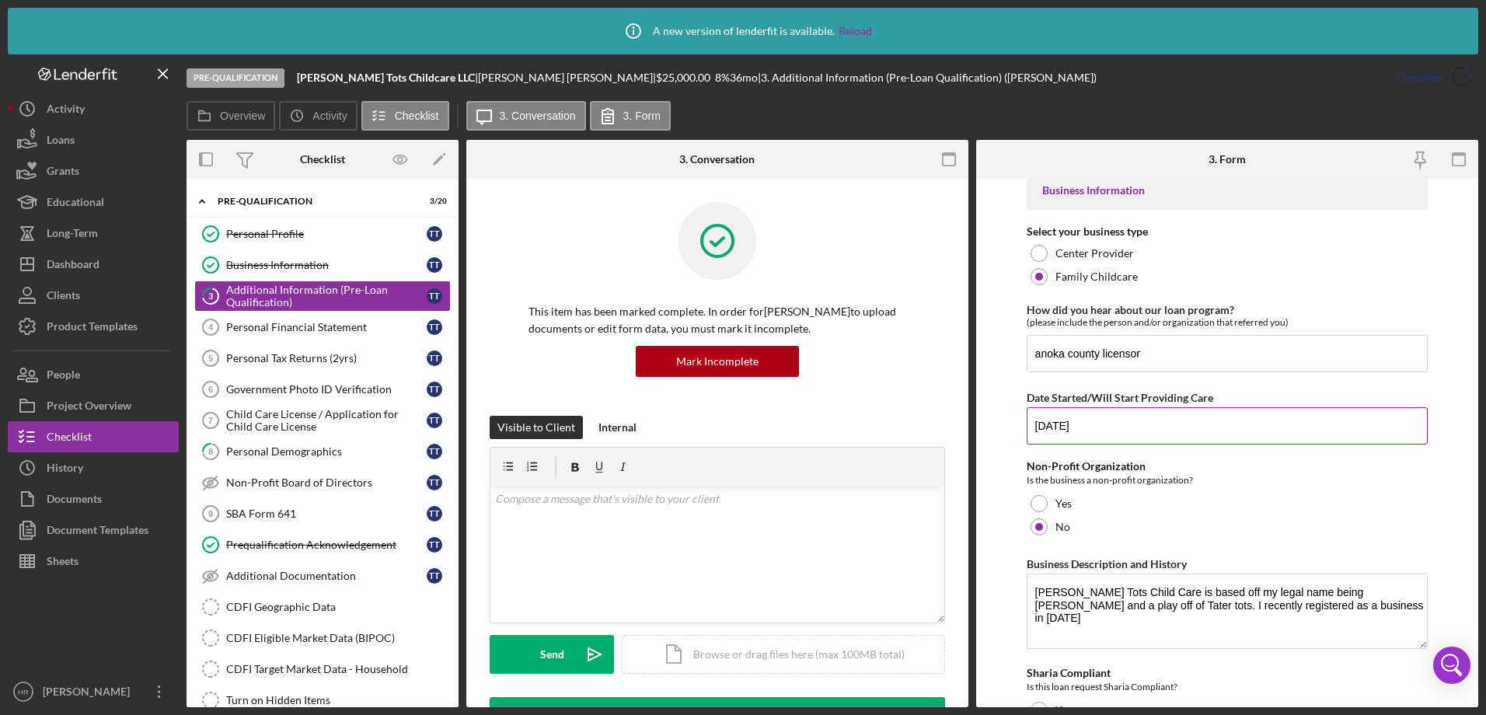
scroll to position [140, 0]
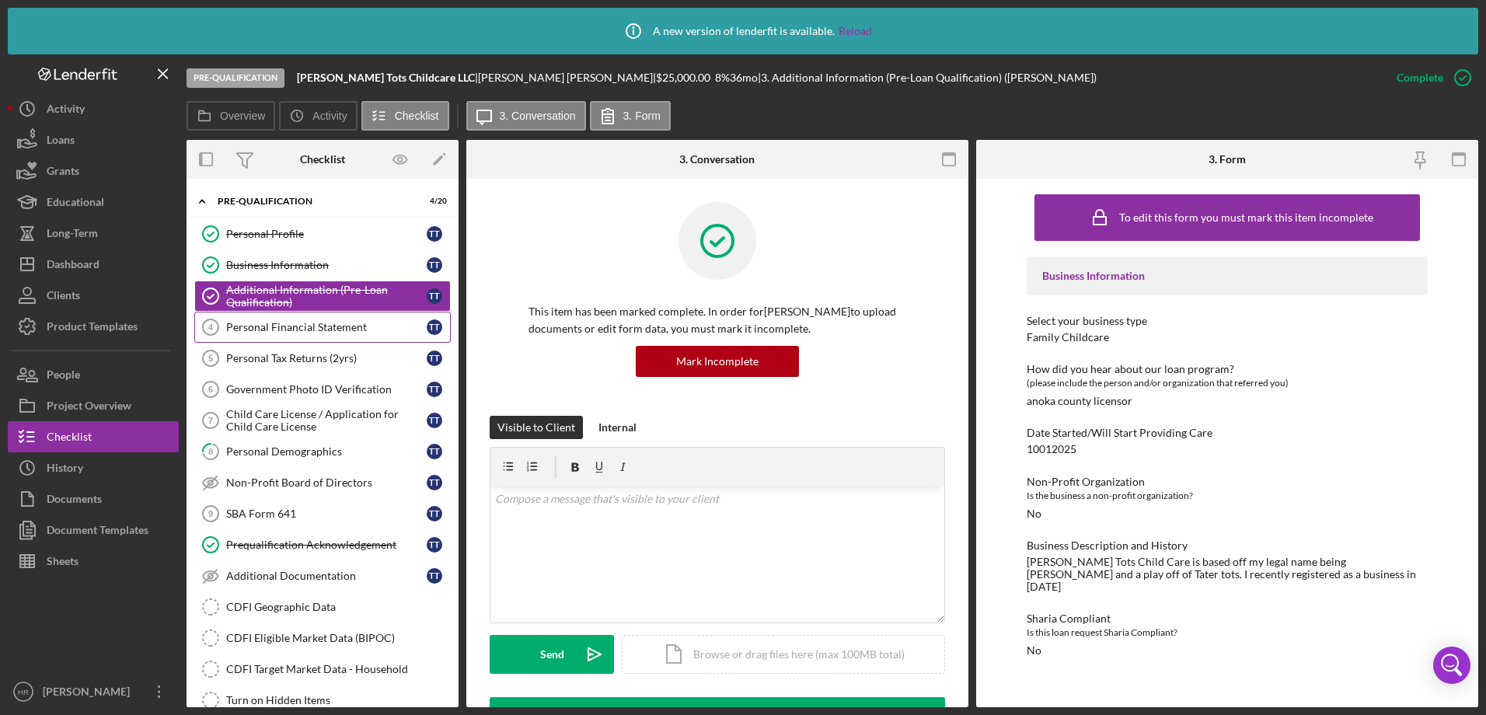
click at [321, 328] on div "Personal Financial Statement" at bounding box center [326, 327] width 200 height 12
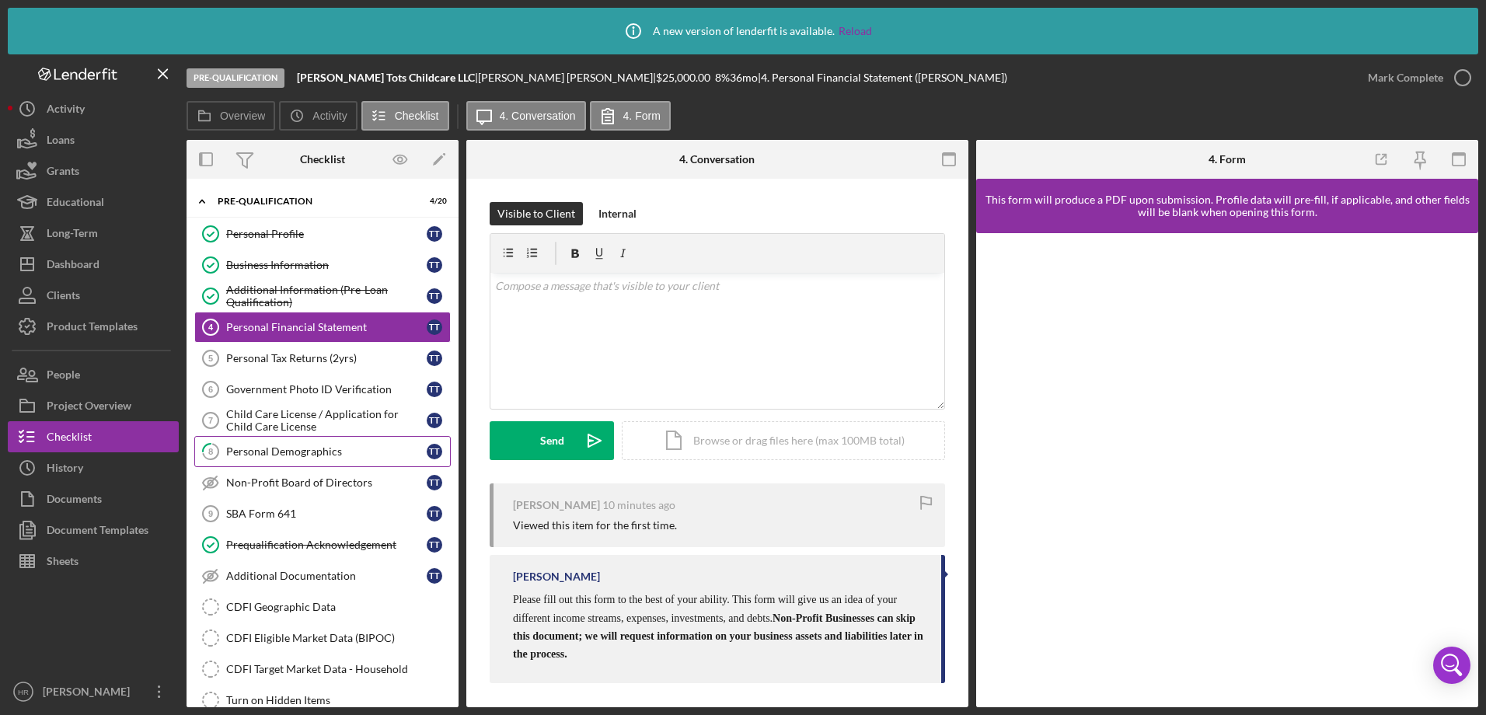
click at [305, 457] on div "Personal Demographics" at bounding box center [326, 451] width 200 height 12
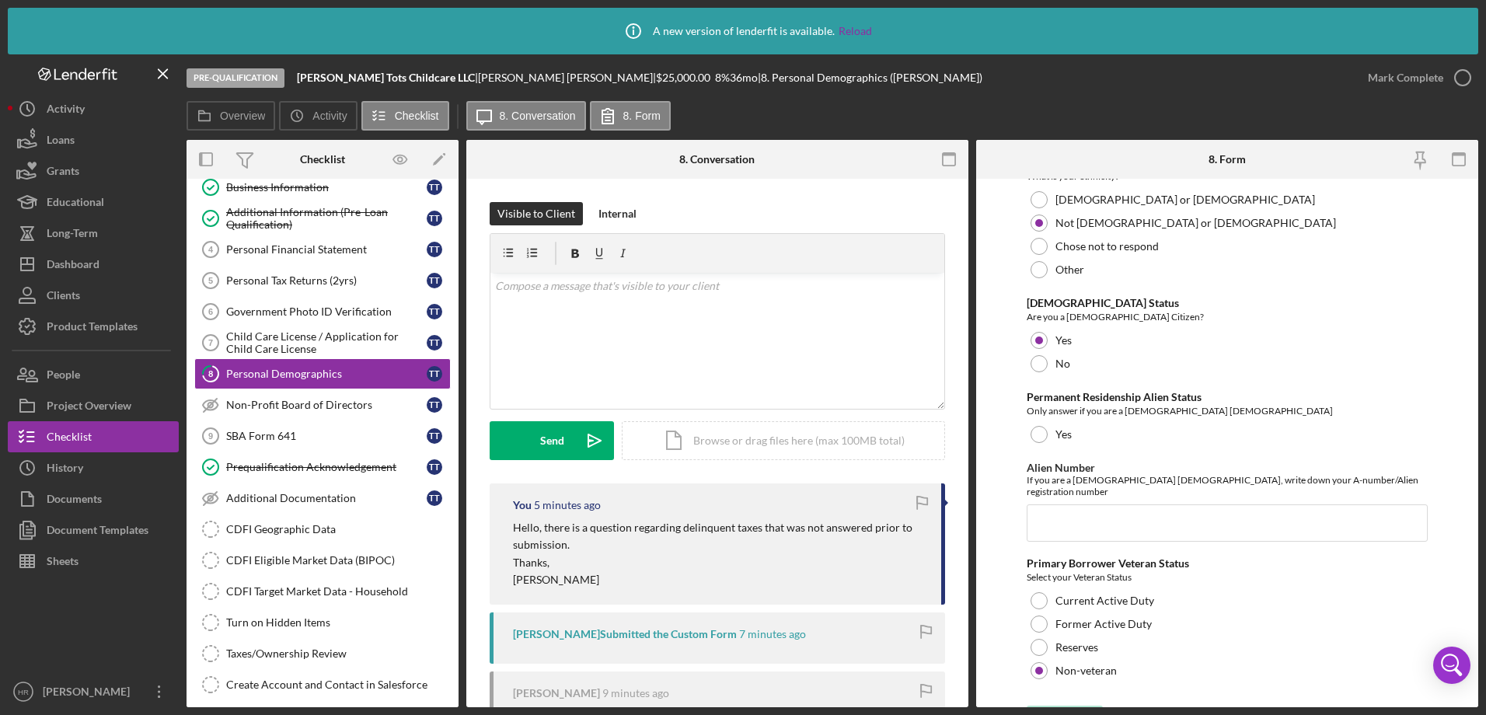
scroll to position [1612, 0]
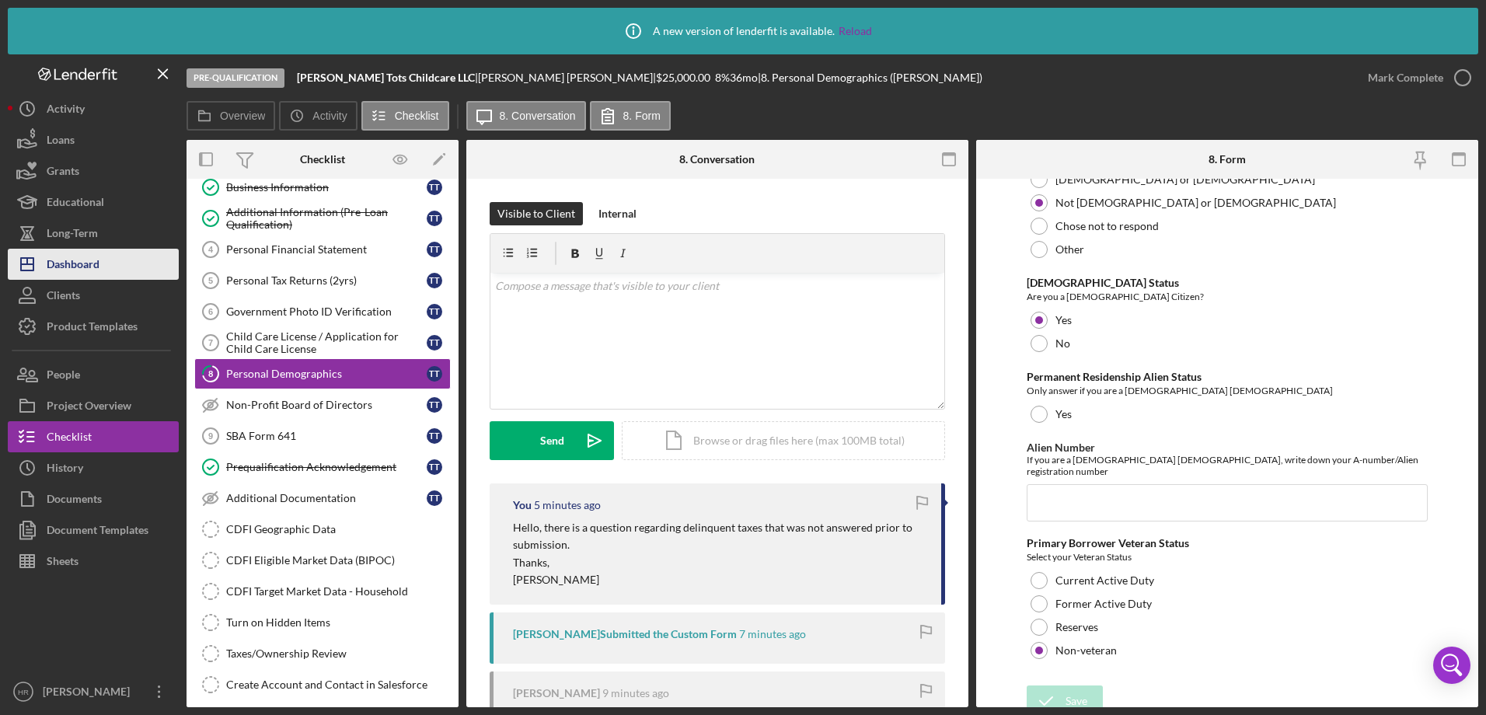
click at [62, 272] on div "Dashboard" at bounding box center [73, 266] width 53 height 35
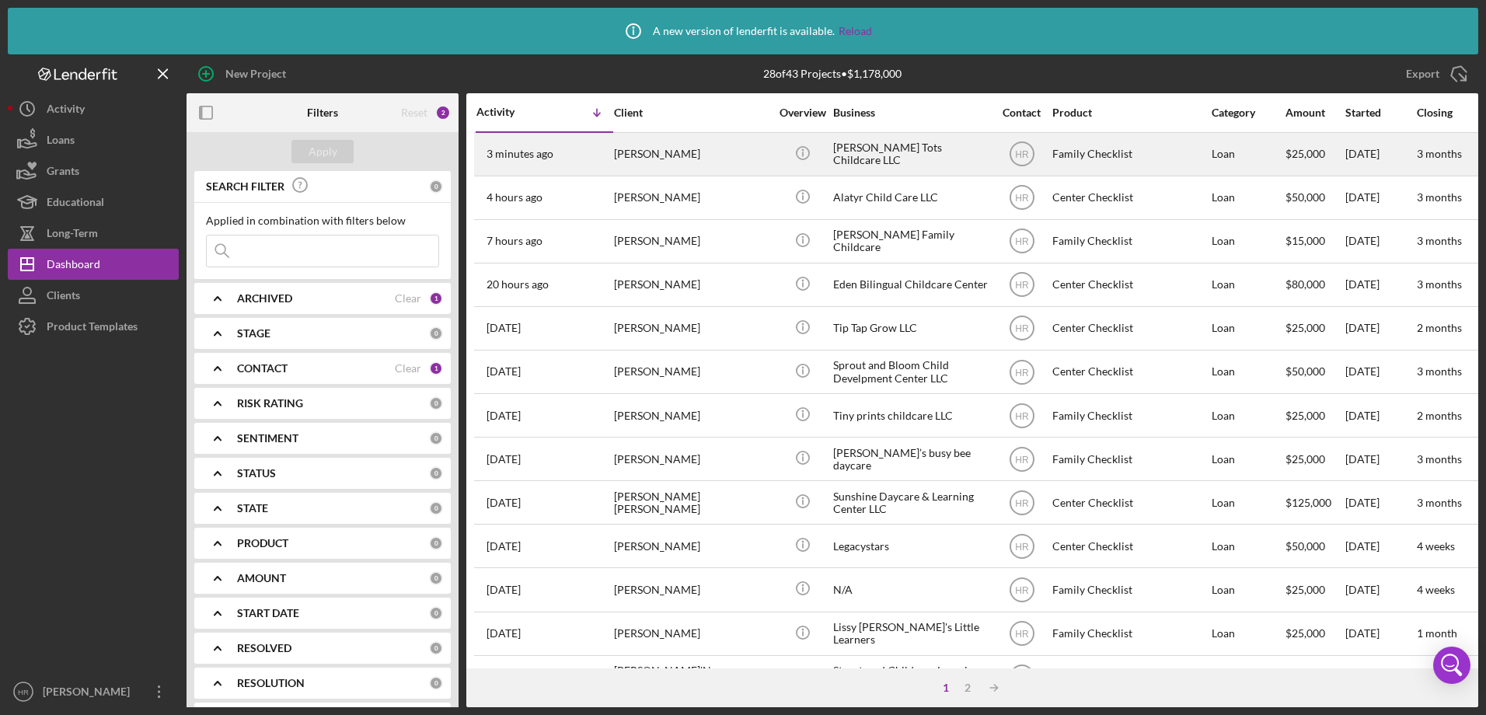
click at [702, 147] on div "[PERSON_NAME]" at bounding box center [691, 154] width 155 height 41
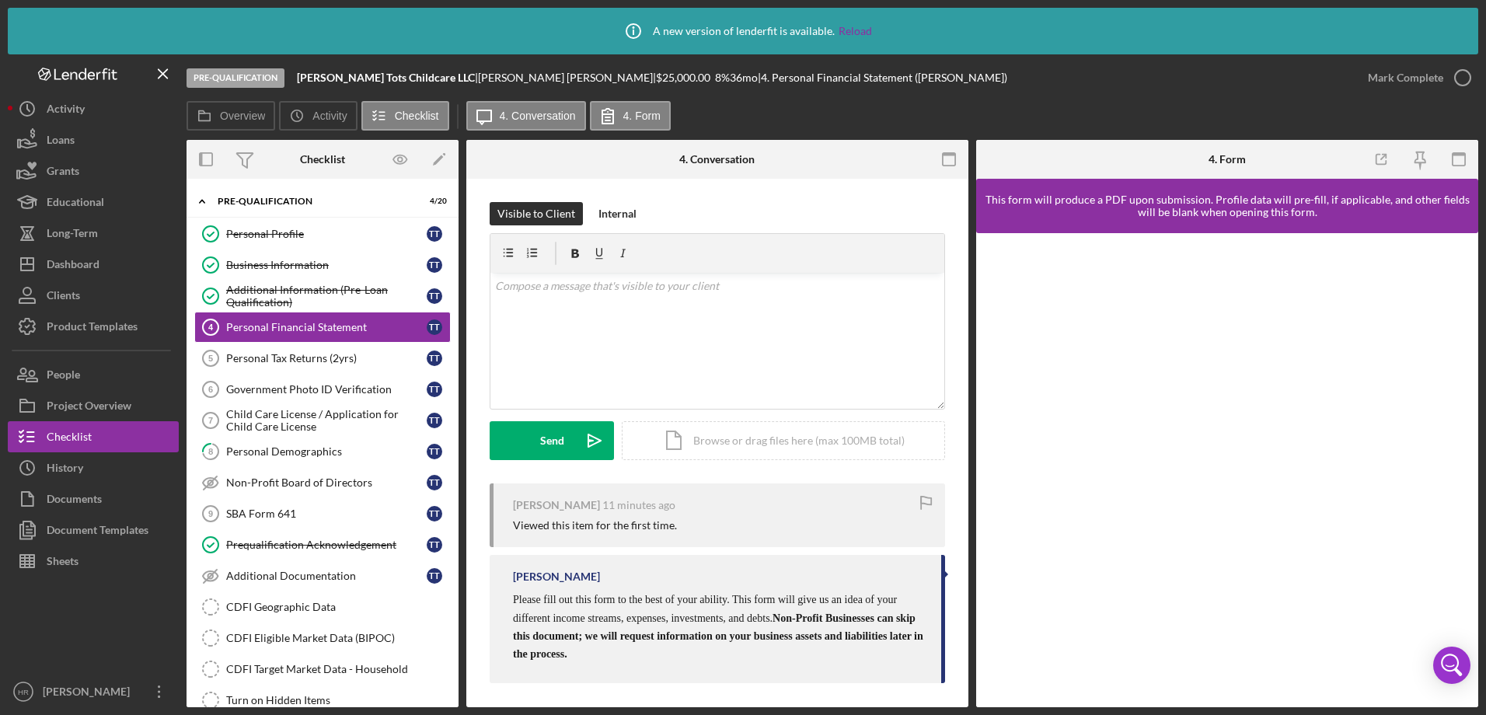
scroll to position [4, 0]
click at [277, 441] on link "8 Personal Demographics T T" at bounding box center [322, 451] width 256 height 31
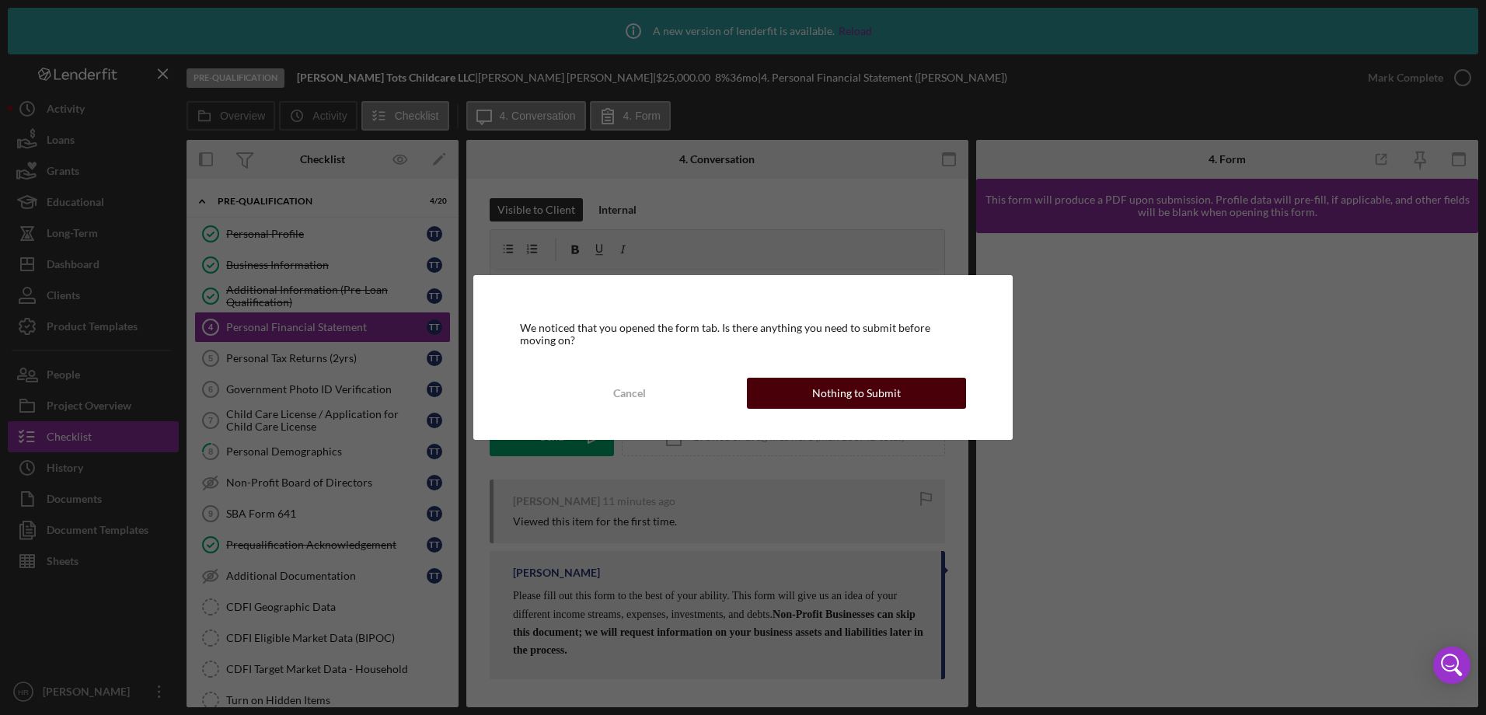
click at [824, 387] on div "Nothing to Submit" at bounding box center [856, 393] width 89 height 31
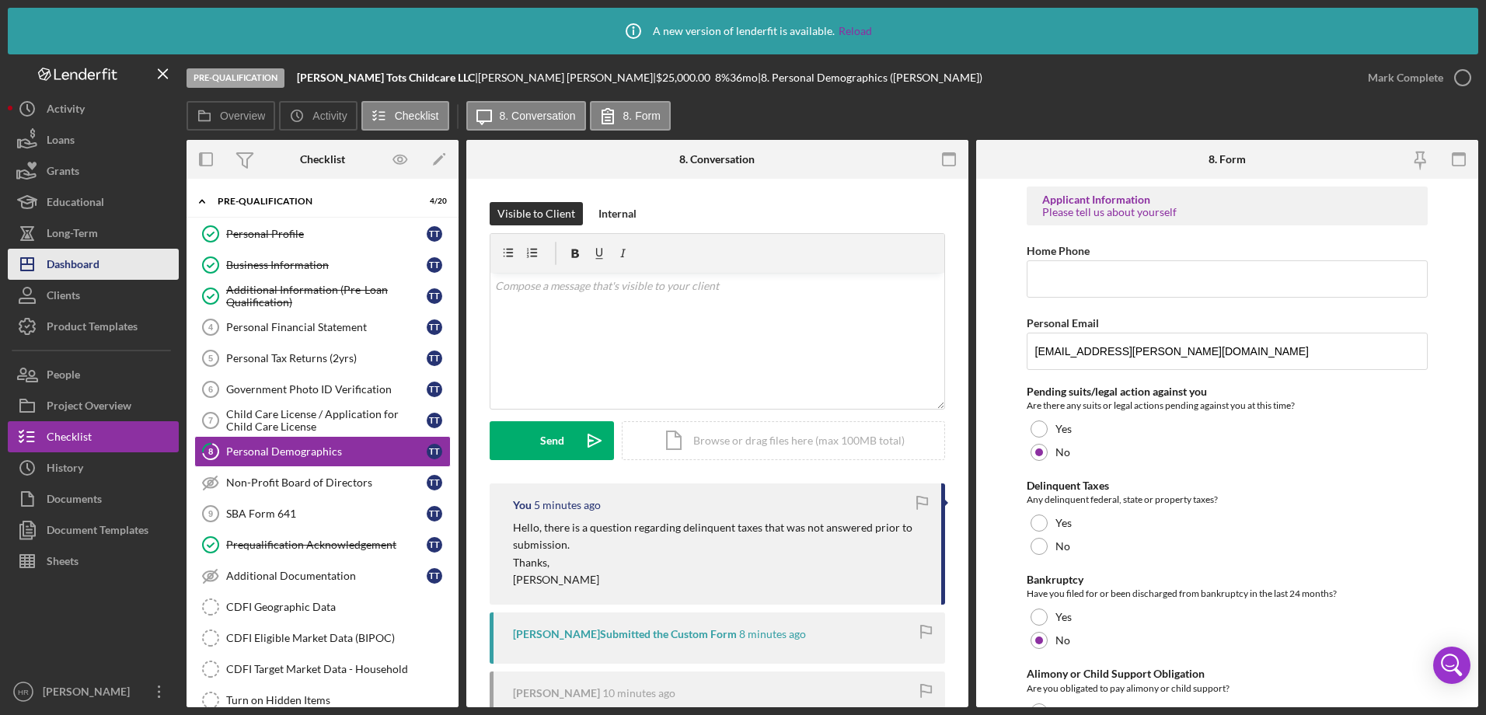
click at [94, 270] on div "Dashboard" at bounding box center [73, 266] width 53 height 35
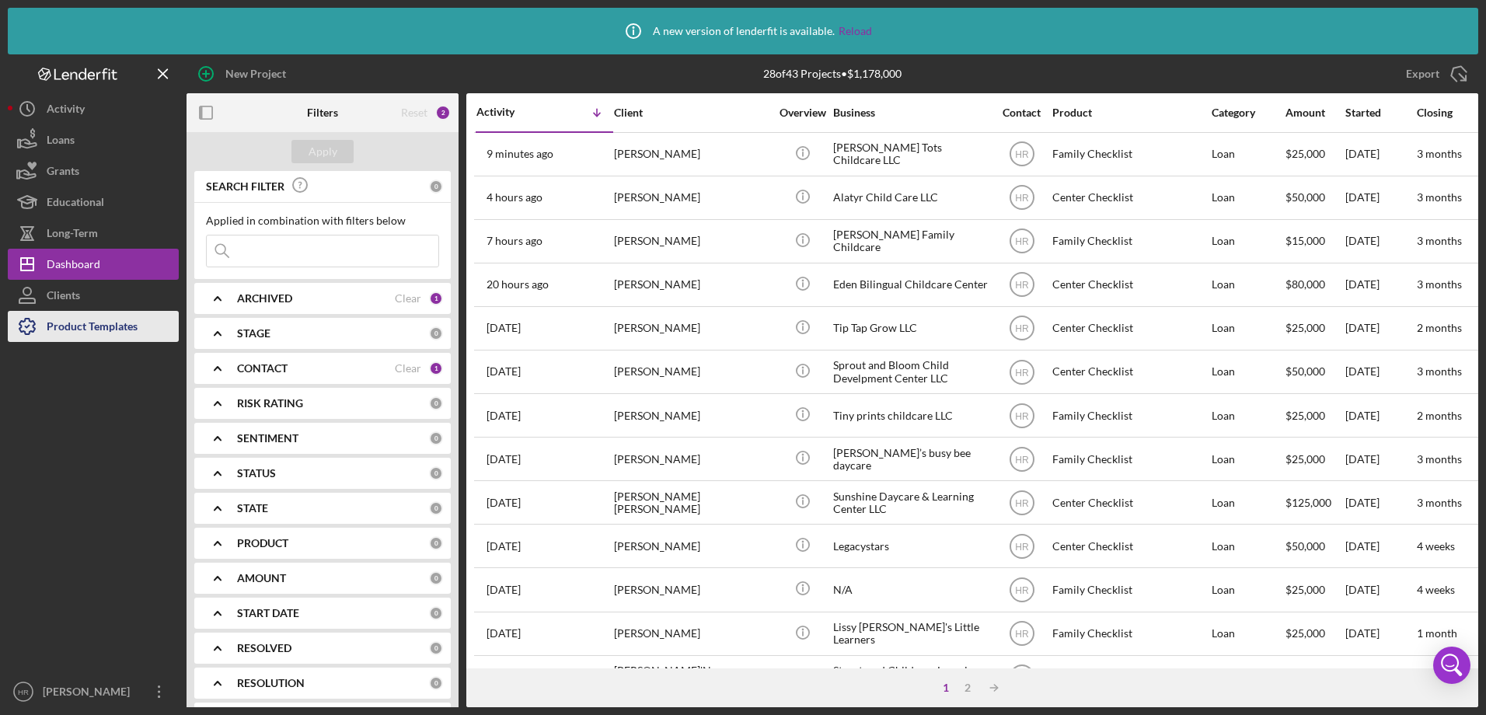
click at [93, 323] on div "Product Templates" at bounding box center [92, 328] width 91 height 35
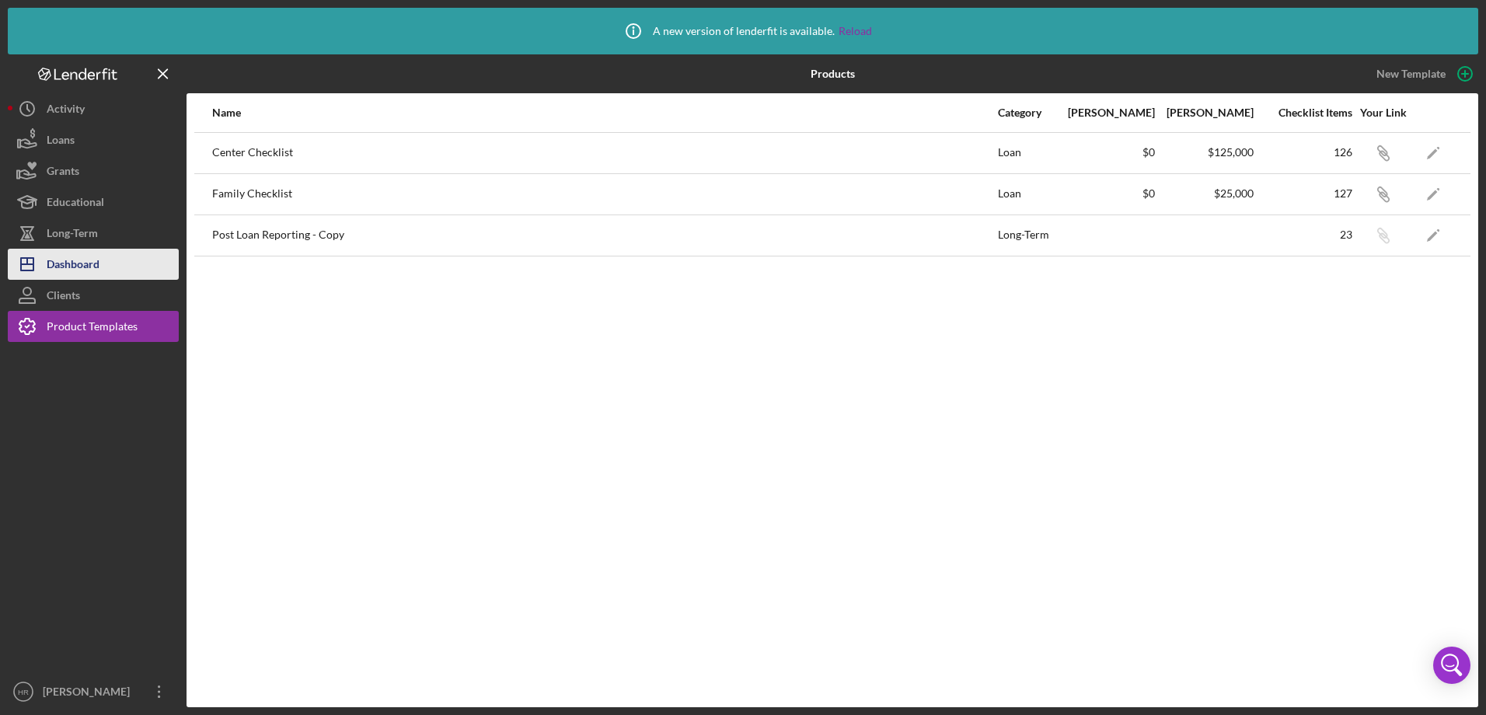
click at [85, 273] on div "Dashboard" at bounding box center [73, 266] width 53 height 35
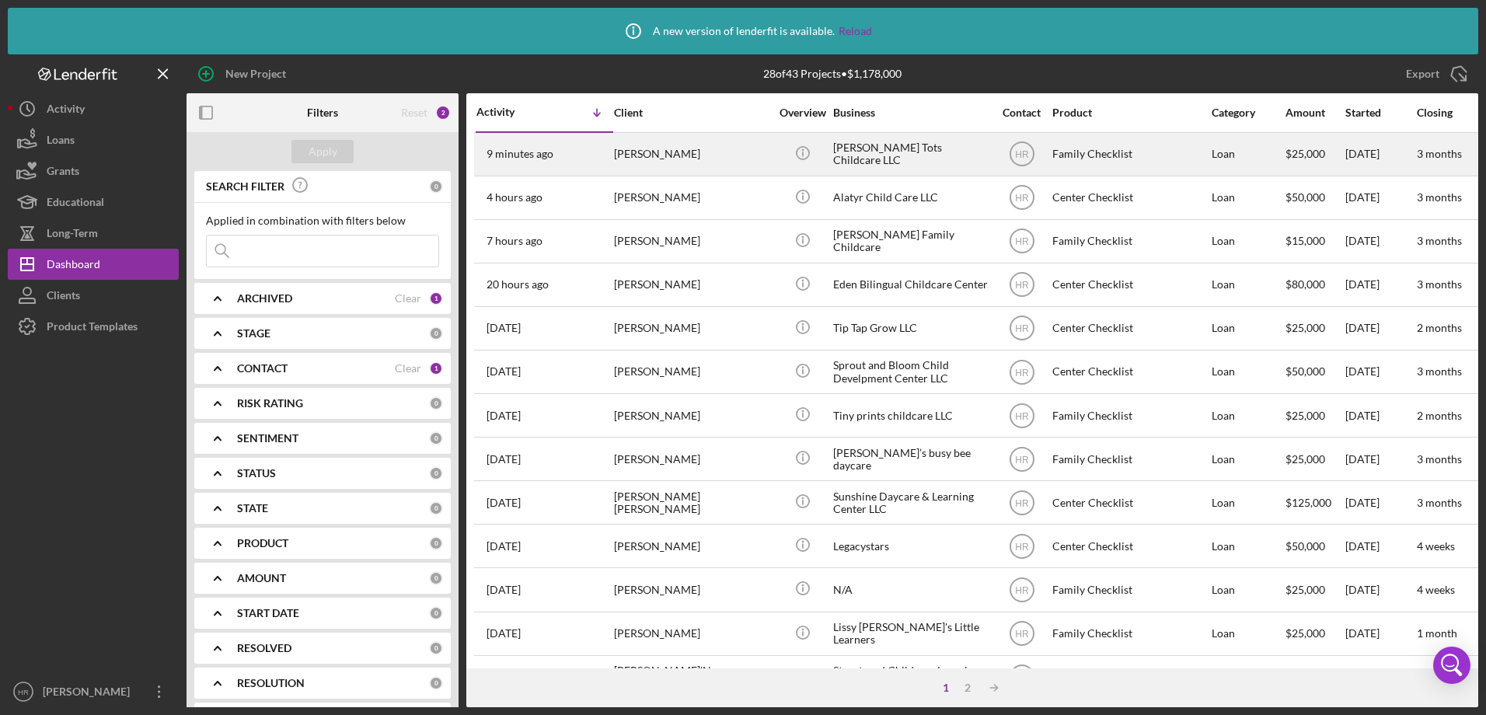
click at [614, 154] on div "[PERSON_NAME]" at bounding box center [691, 154] width 155 height 41
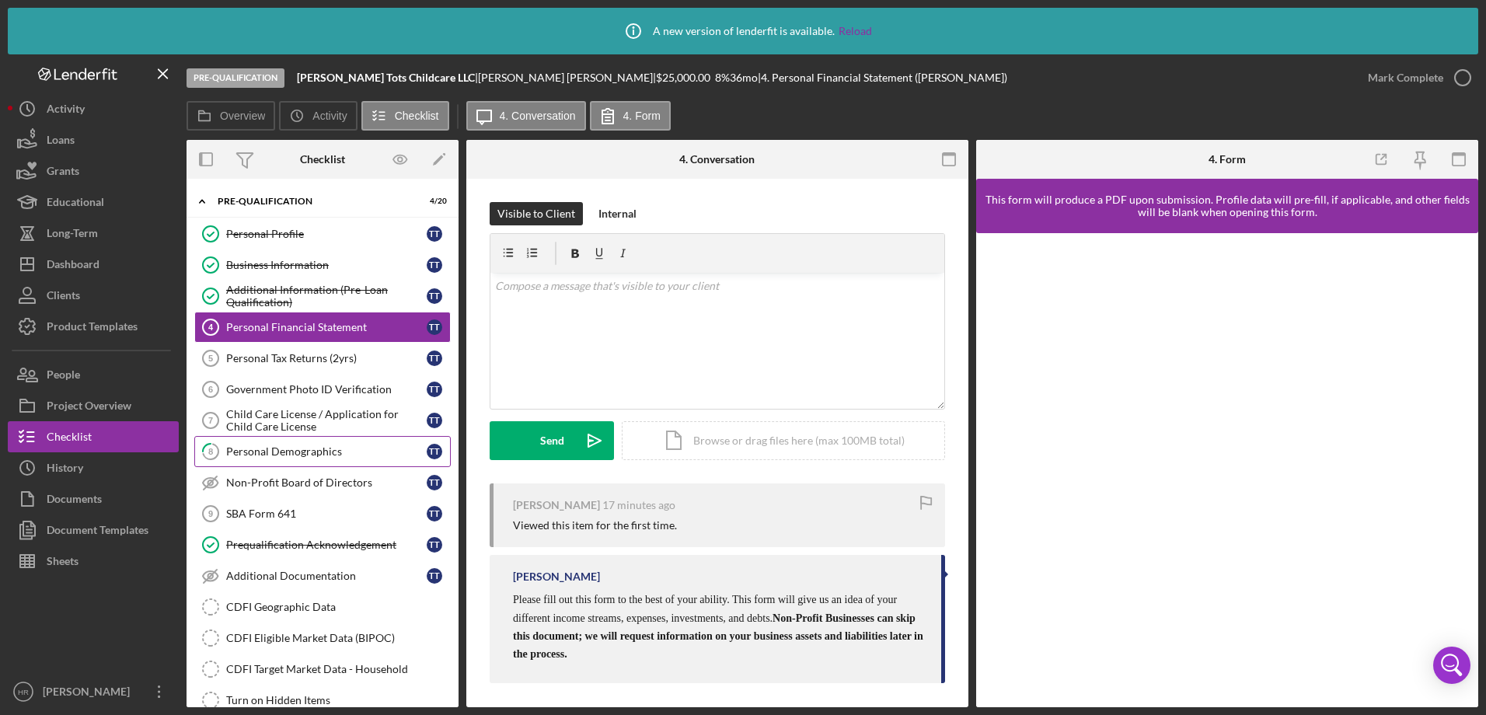
click at [289, 455] on div "Personal Demographics" at bounding box center [326, 451] width 200 height 12
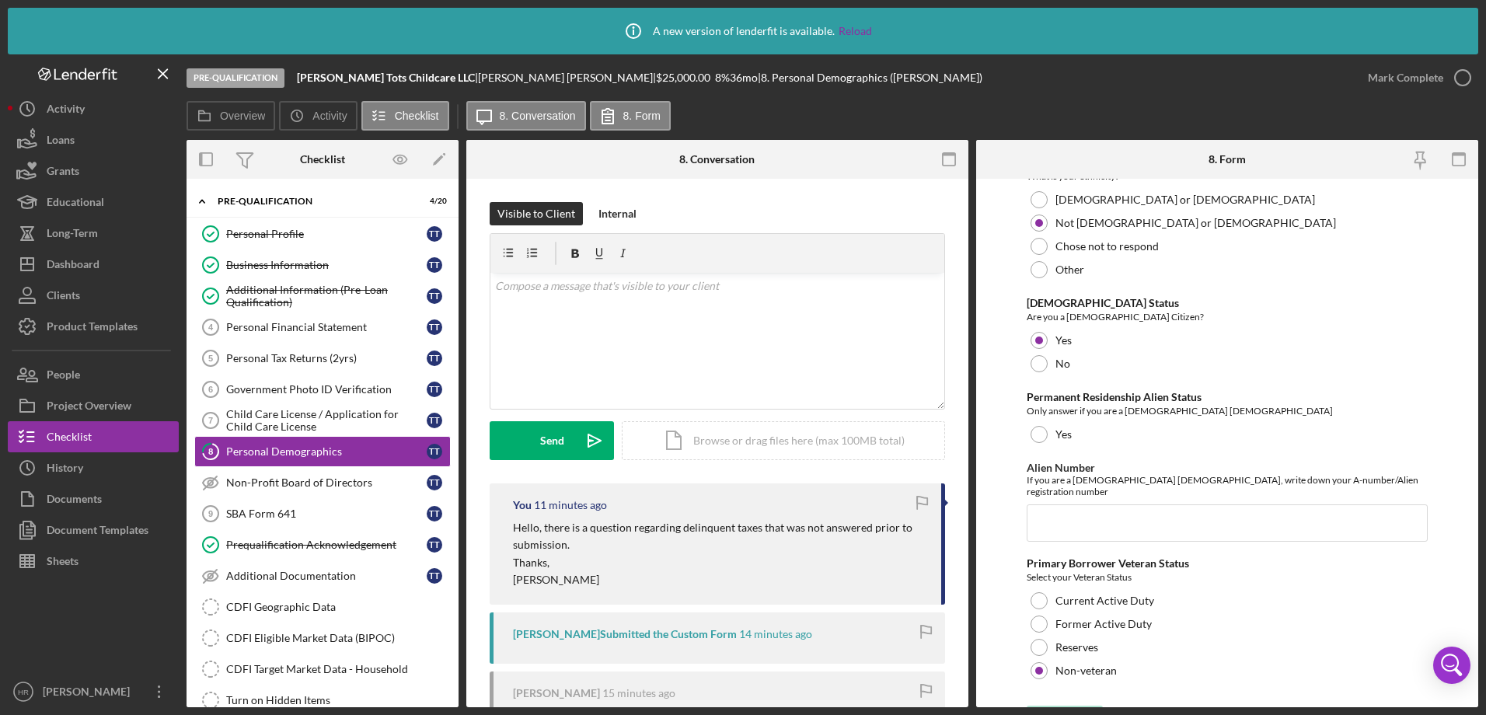
scroll to position [1612, 0]
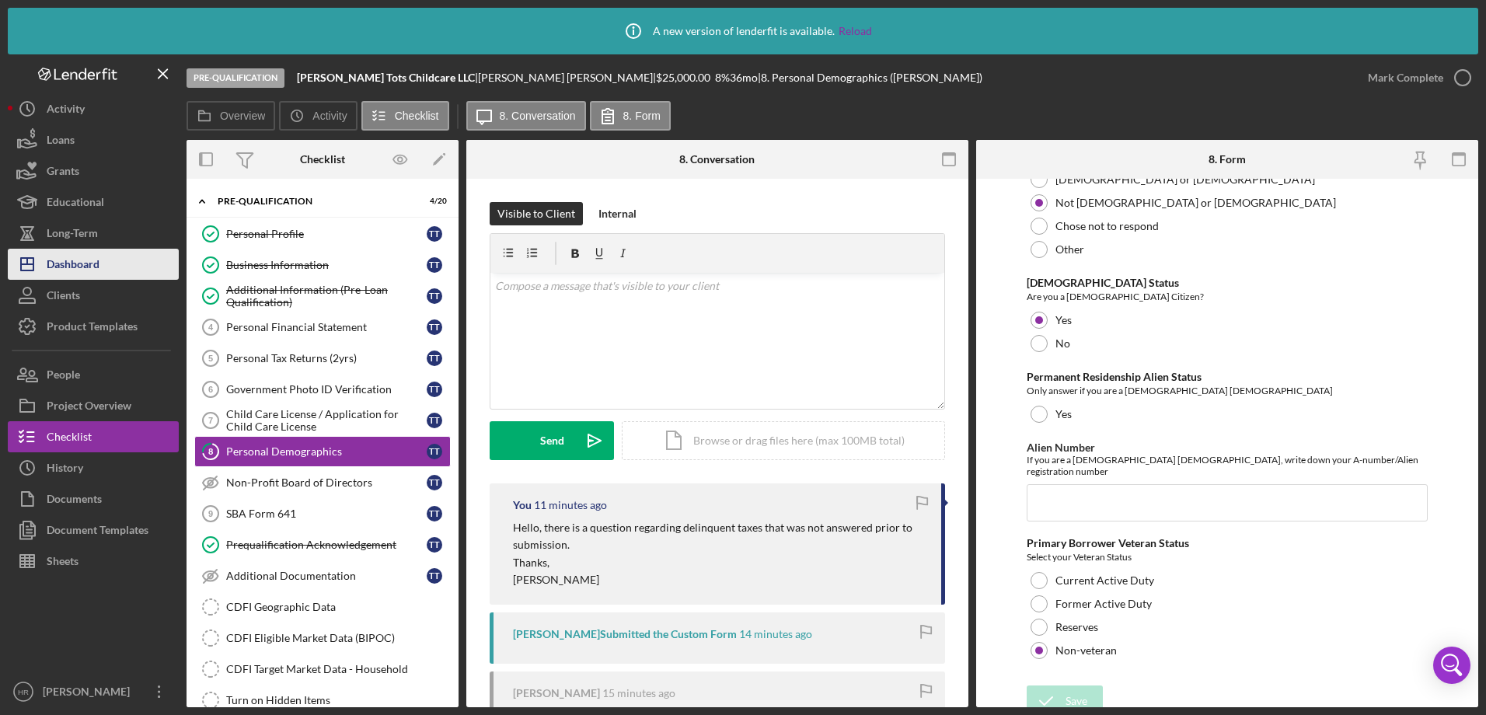
click at [102, 266] on button "Icon/Dashboard Dashboard" at bounding box center [93, 264] width 171 height 31
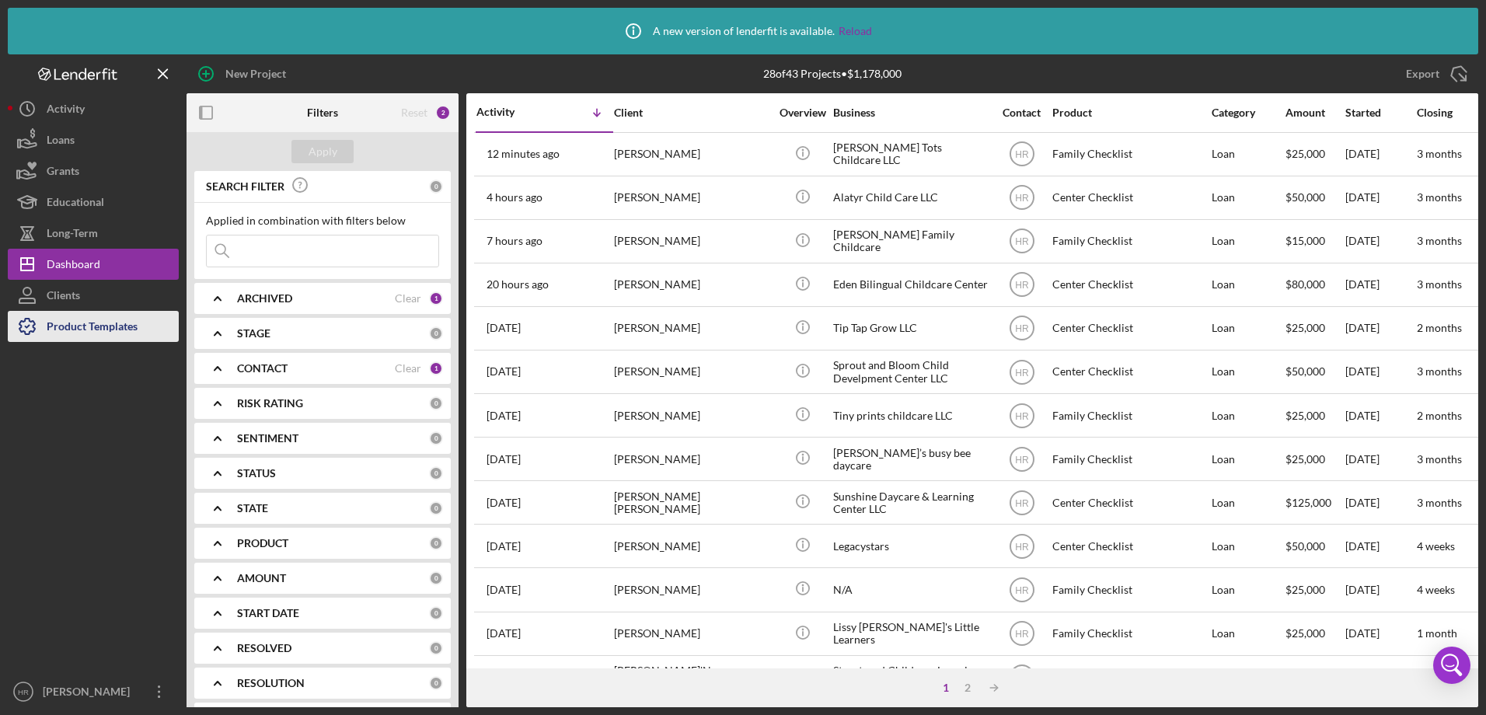
click at [87, 324] on div "Product Templates" at bounding box center [92, 328] width 91 height 35
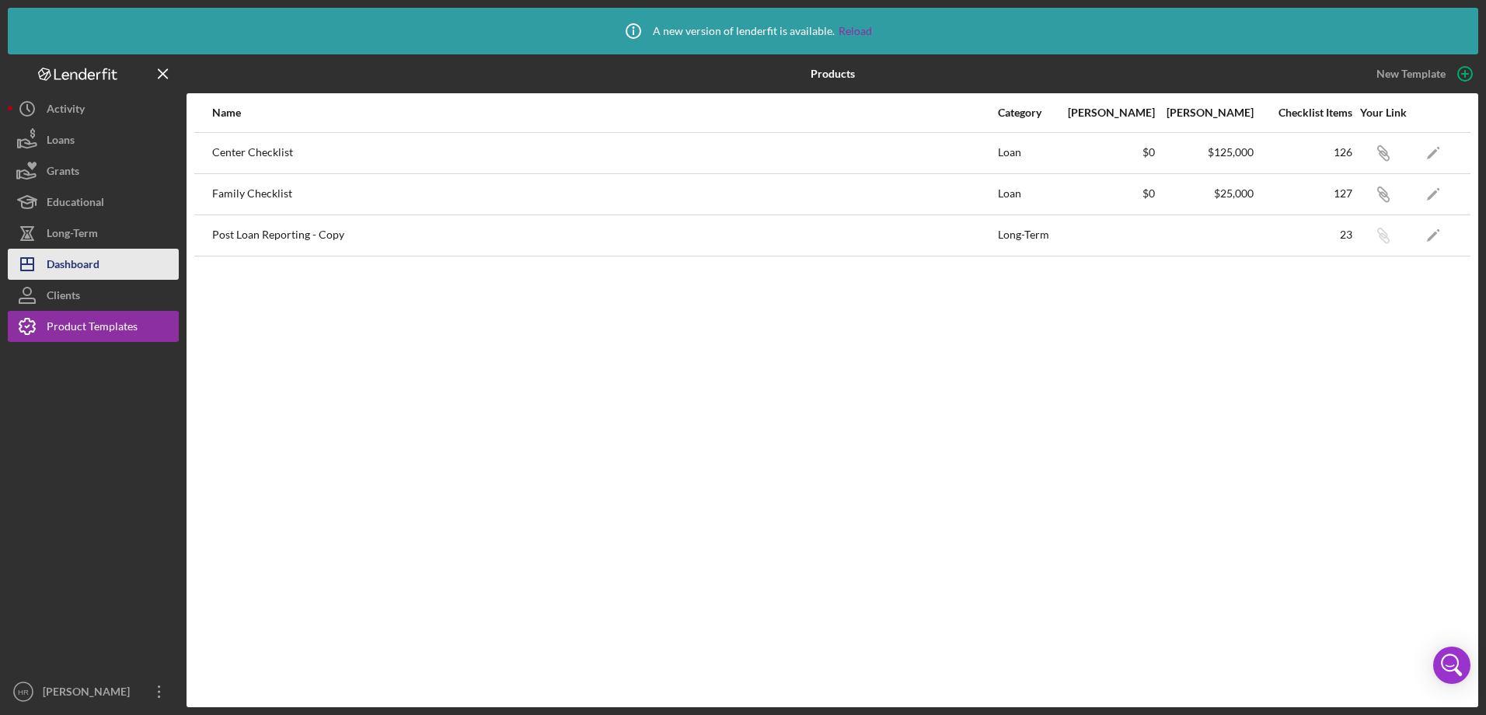
click at [71, 266] on div "Dashboard" at bounding box center [73, 266] width 53 height 35
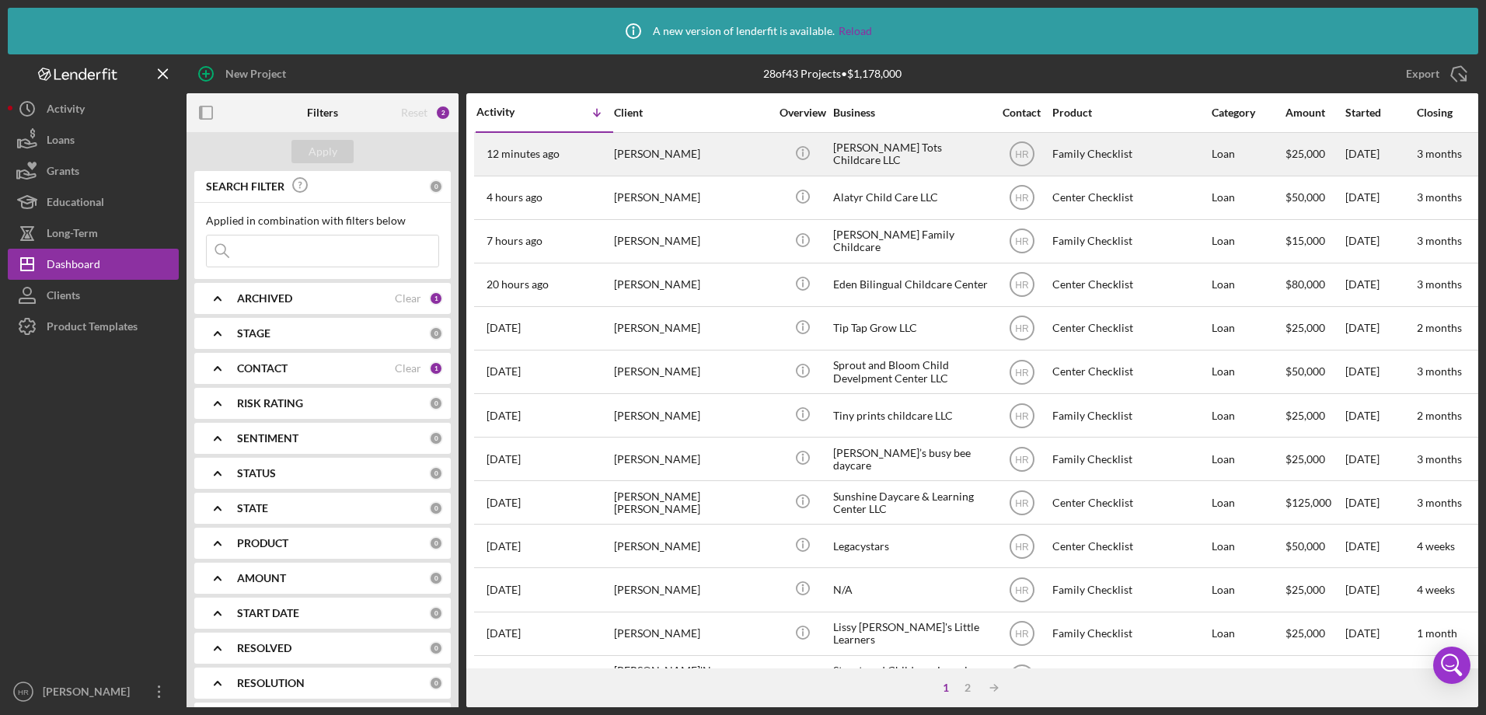
click at [649, 148] on div "[PERSON_NAME]" at bounding box center [691, 154] width 155 height 41
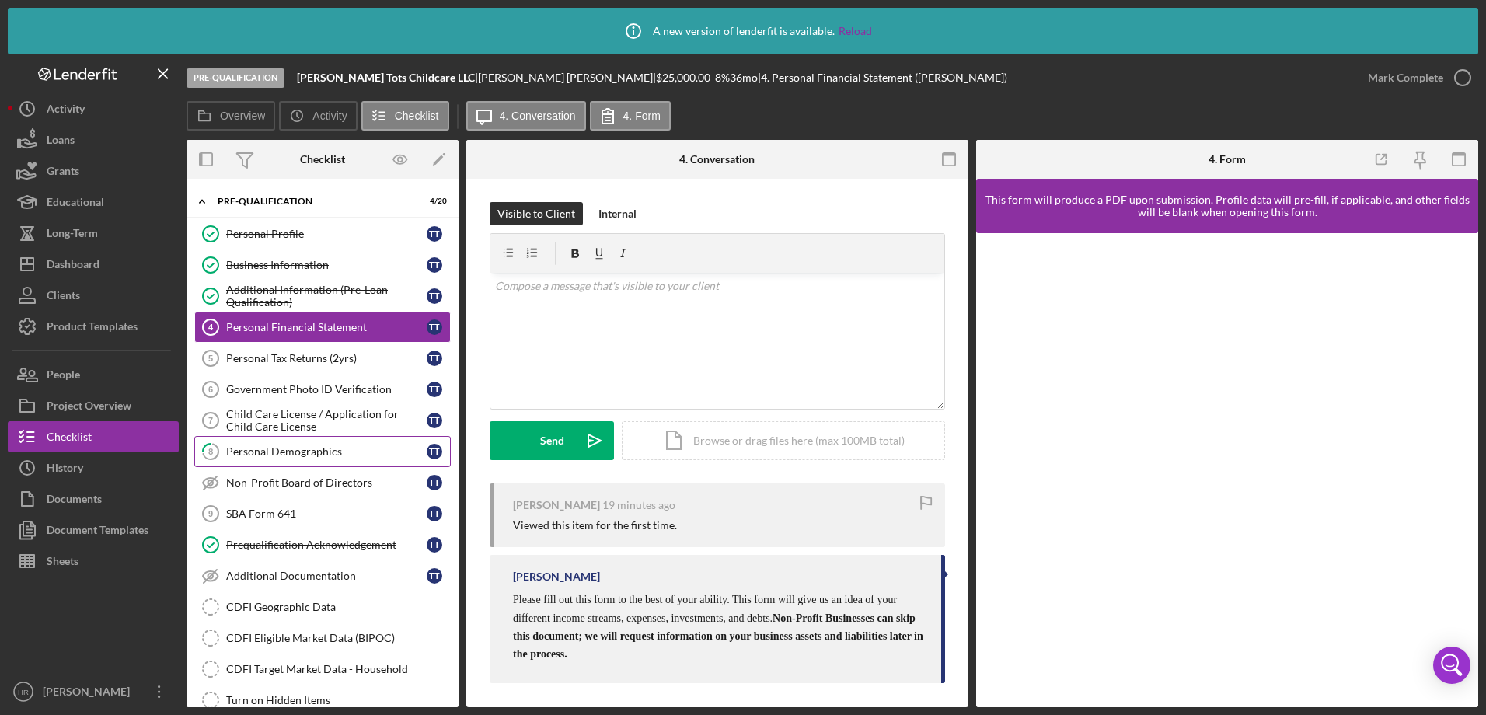
click at [251, 446] on div "Personal Demographics" at bounding box center [326, 451] width 200 height 12
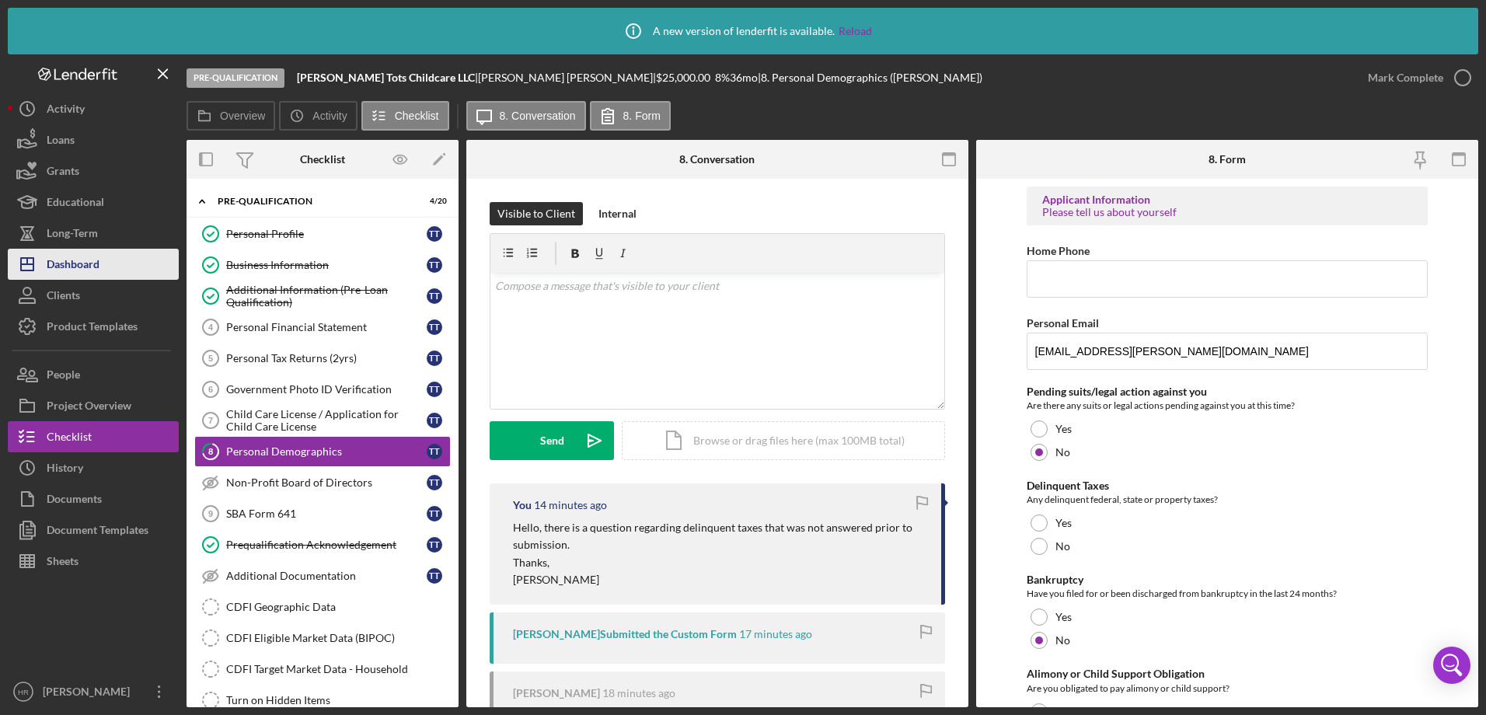
click at [85, 258] on div "Dashboard" at bounding box center [73, 266] width 53 height 35
